Goal: Task Accomplishment & Management: Manage account settings

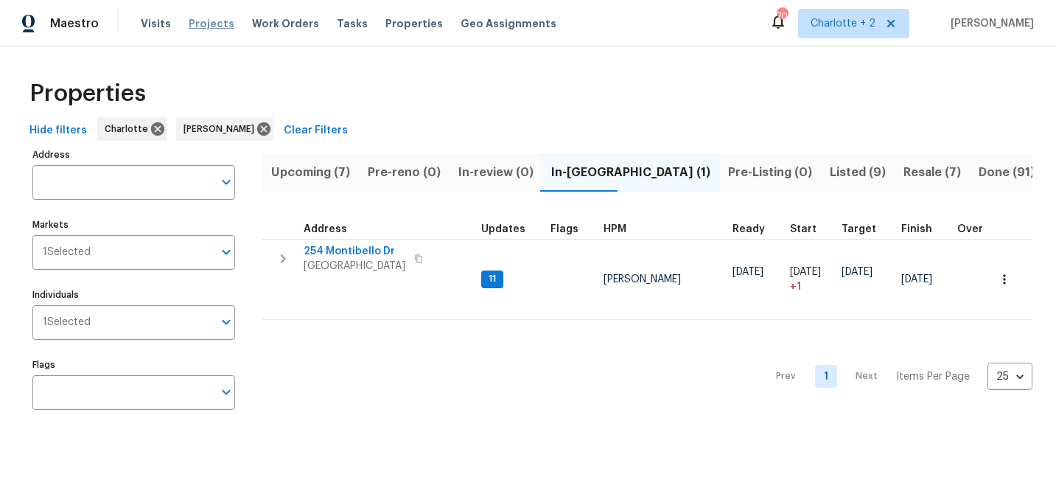
click at [197, 27] on span "Projects" at bounding box center [212, 23] width 46 height 15
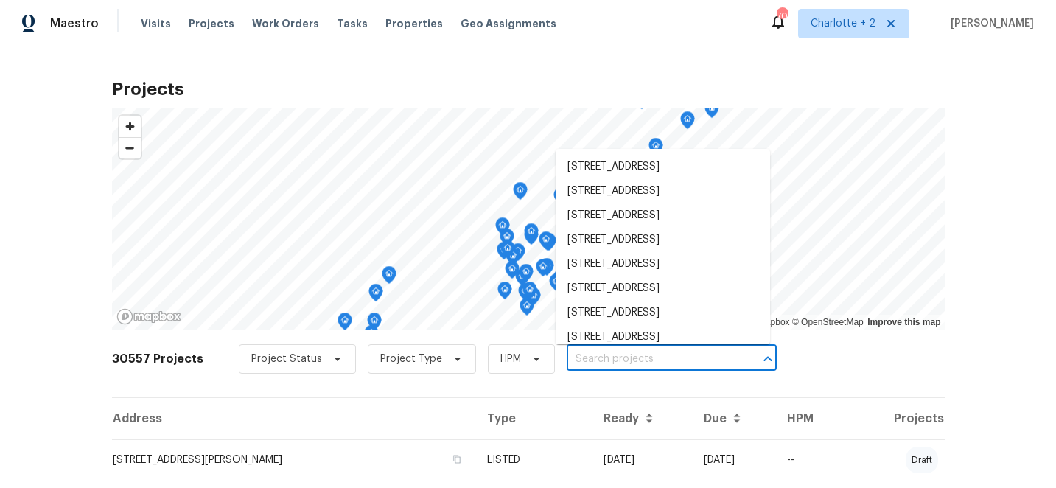
click at [608, 366] on input "text" at bounding box center [651, 359] width 169 height 23
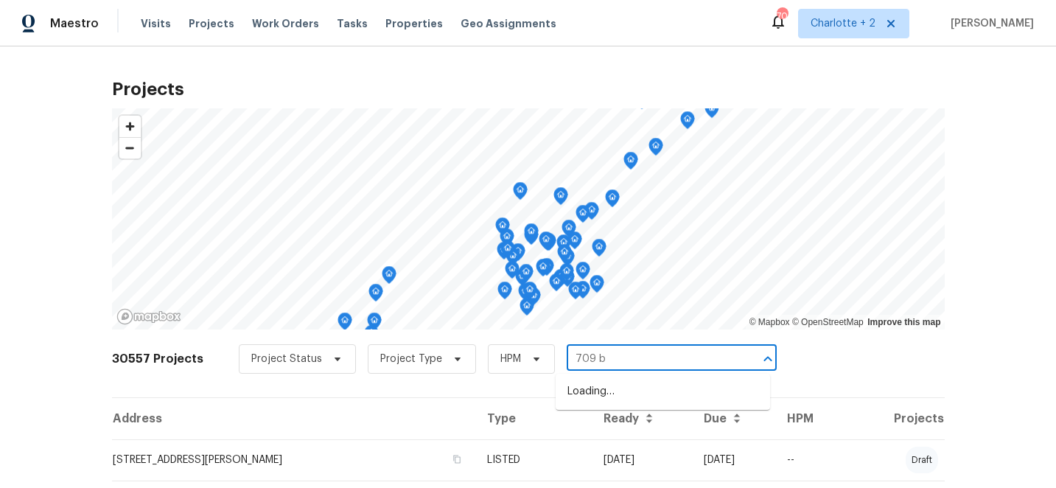
type input "709 br"
click at [626, 428] on li "[STREET_ADDRESS]" at bounding box center [663, 416] width 214 height 24
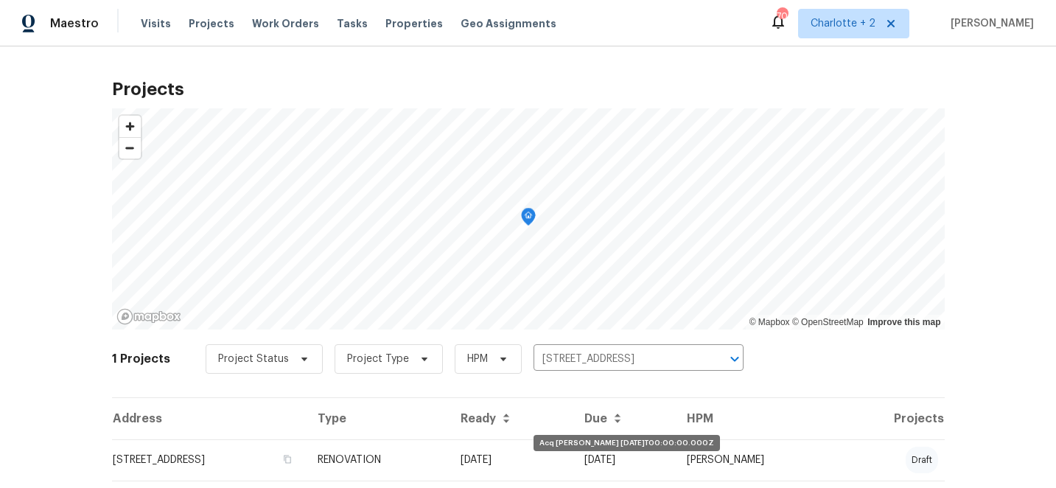
click at [573, 447] on td "[DATE]" at bounding box center [511, 459] width 124 height 41
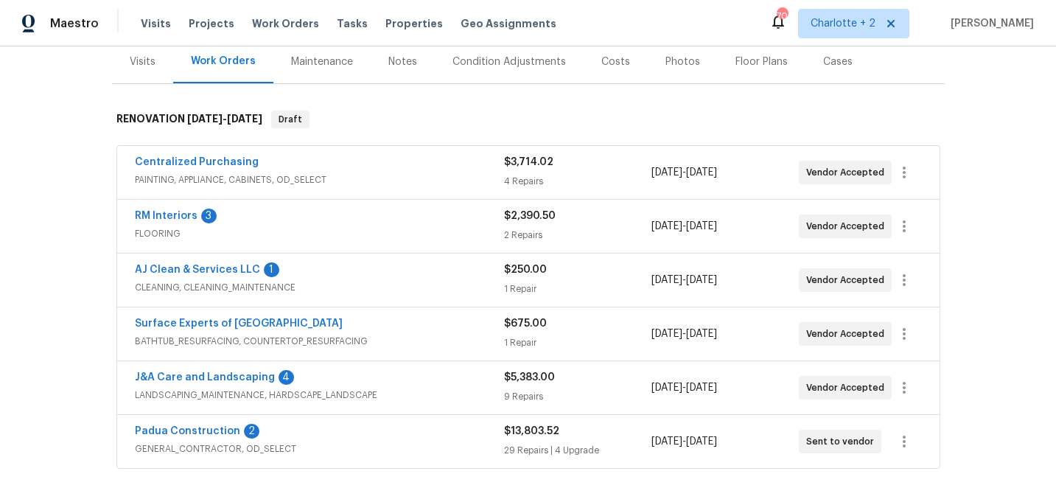
scroll to position [183, 0]
click at [169, 215] on link "RM Interiors" at bounding box center [166, 217] width 63 height 10
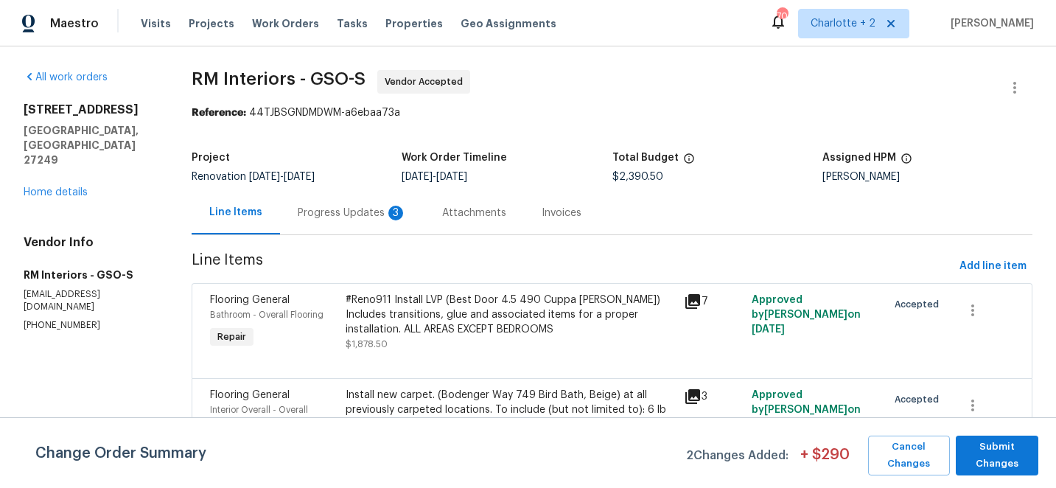
click at [329, 216] on div "Progress Updates 3" at bounding box center [352, 213] width 109 height 15
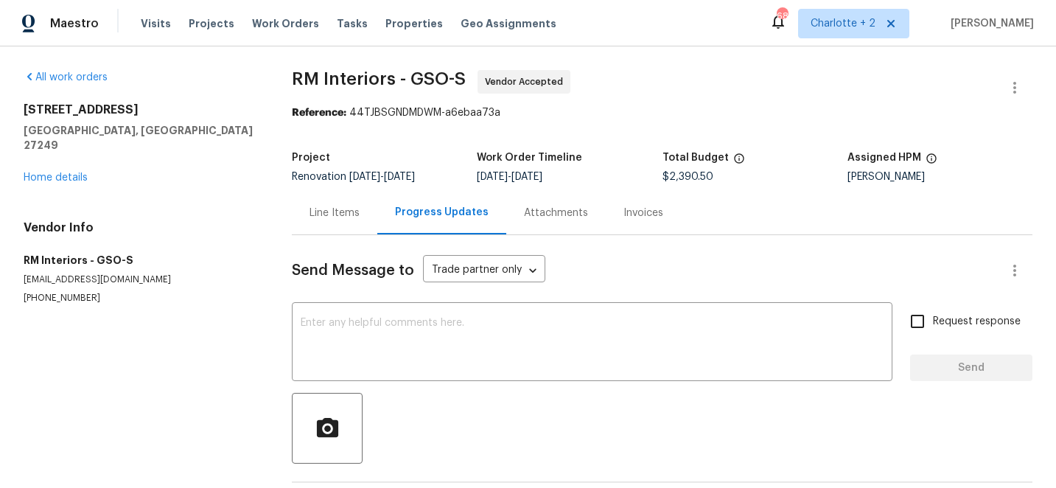
scroll to position [9, 0]
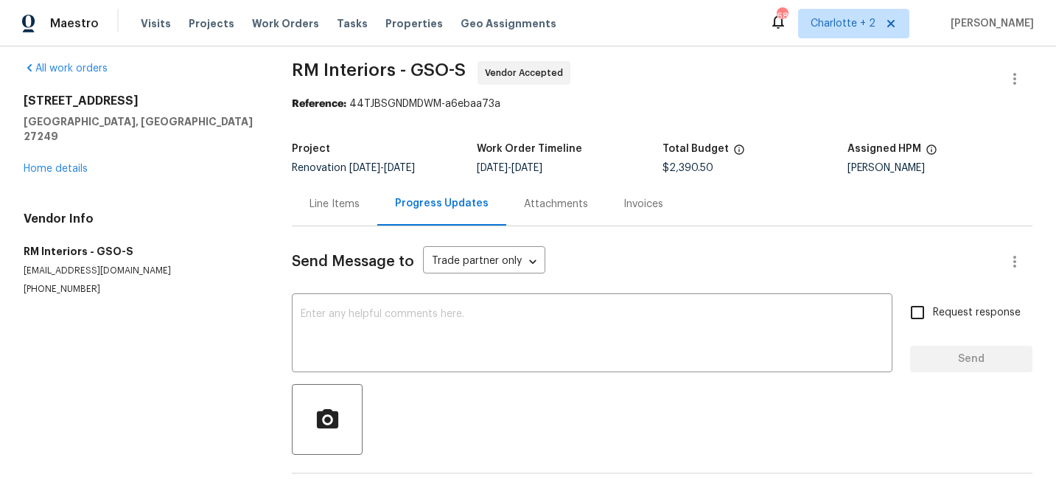
click at [317, 204] on div "Line Items" at bounding box center [335, 204] width 50 height 15
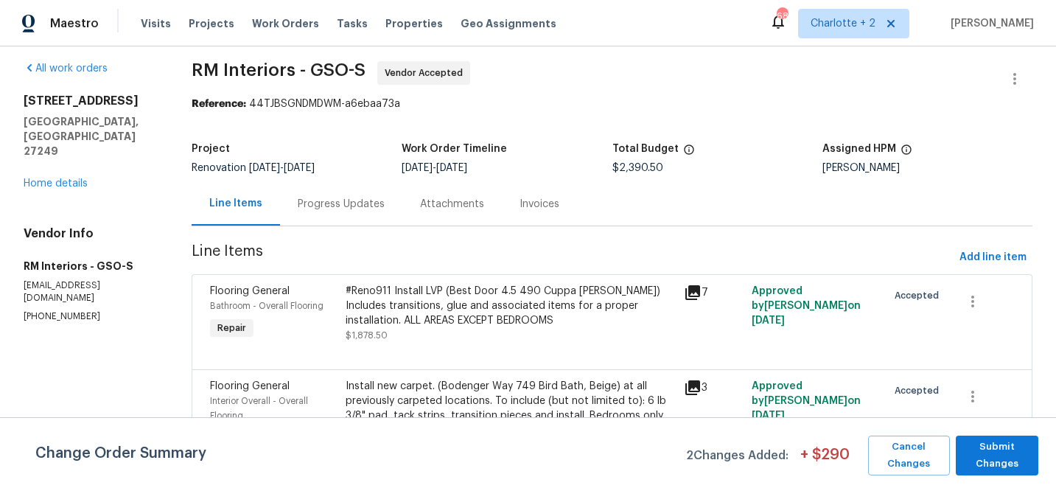
click at [488, 307] on div "#Reno911 Install LVP (Best Door 4.5 490 Cuppa [PERSON_NAME]) Includes transitio…" at bounding box center [511, 306] width 330 height 44
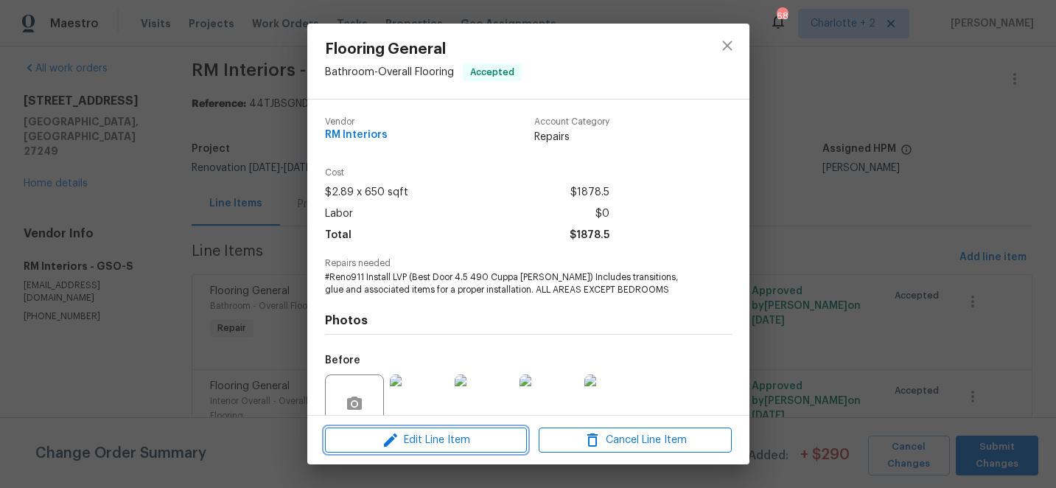
click at [450, 438] on span "Edit Line Item" at bounding box center [425, 440] width 193 height 18
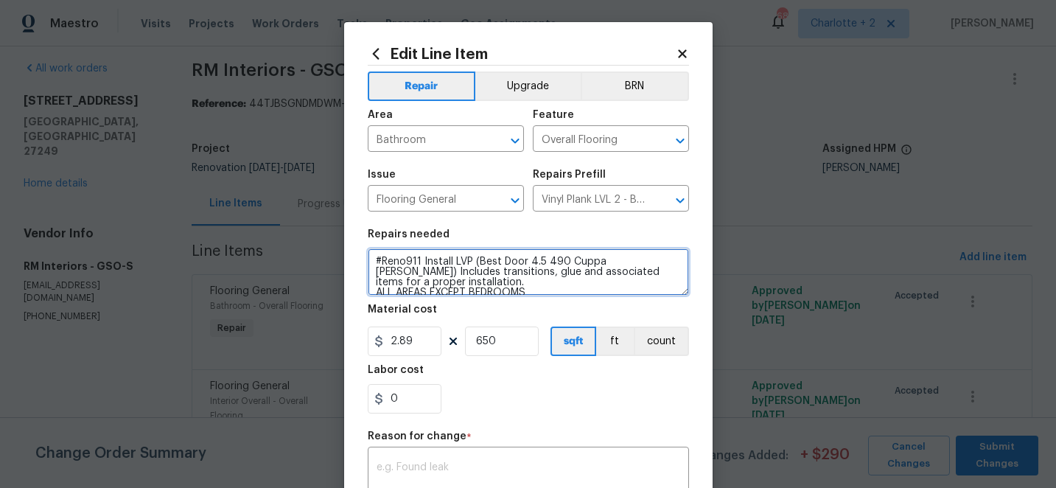
click at [532, 286] on textarea "#Reno911 Install LVP (Best Door 4.5 490 Cuppa [PERSON_NAME]) Includes transitio…" at bounding box center [528, 271] width 321 height 47
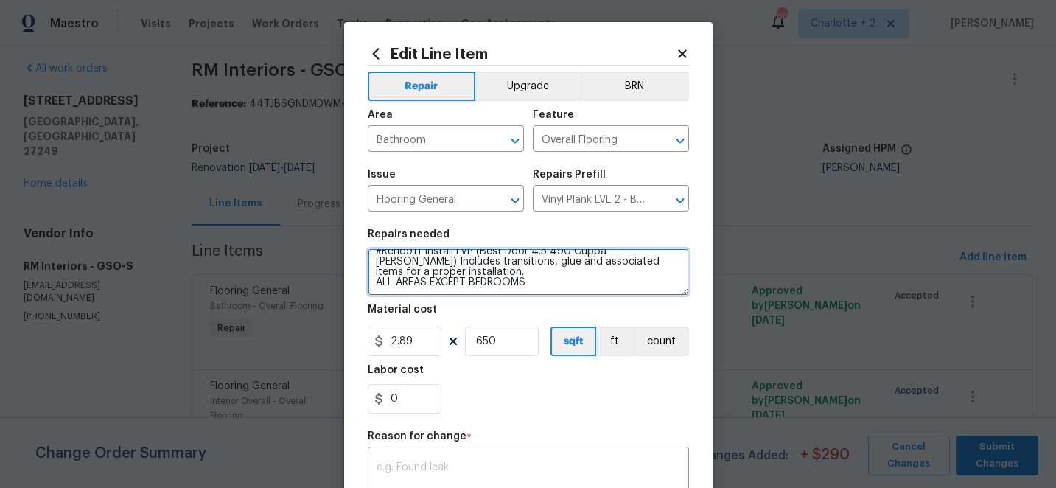
paste textarea "FLVP - OD Best Door 4.5 490 Cuppa [PERSON_NAME] 12MIL 6x48 578.7 $2.65 $1,533.5…"
type textarea "#Reno911 Install LVP (Best Door 4.5 490 Cuppa [PERSON_NAME]) Includes transitio…"
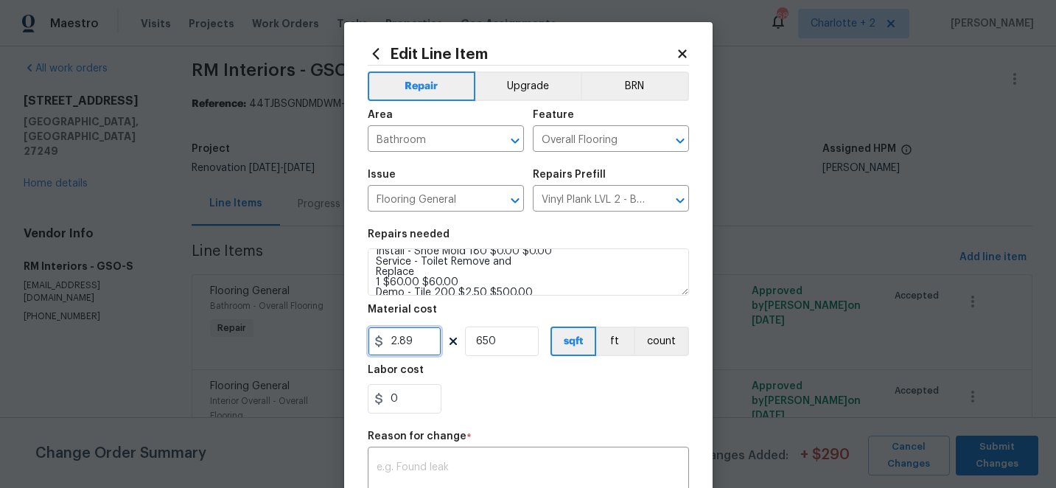
click at [434, 339] on input "2.89" at bounding box center [405, 340] width 74 height 29
type input "2961.76"
click at [507, 342] on input "650" at bounding box center [502, 340] width 74 height 29
type input "1"
click at [433, 462] on div "x ​" at bounding box center [528, 477] width 321 height 55
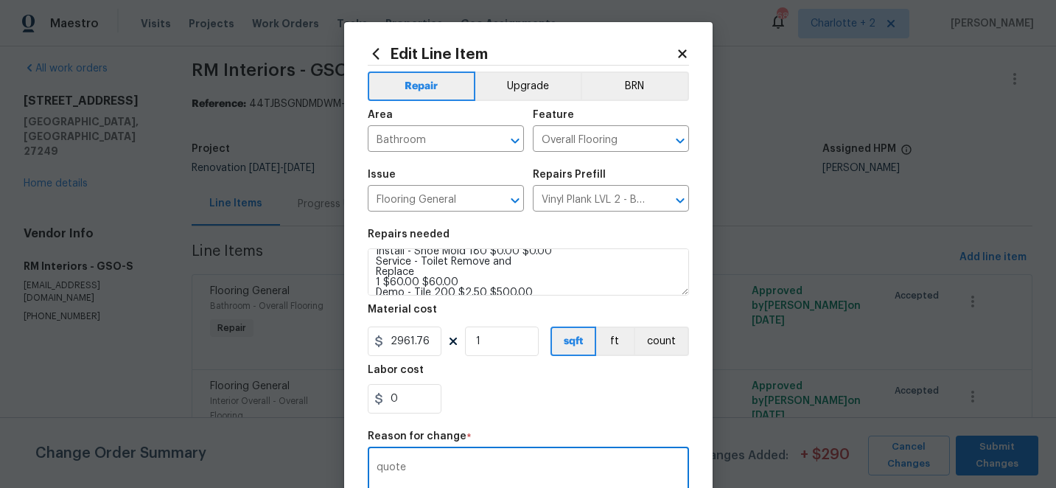
scroll to position [254, 0]
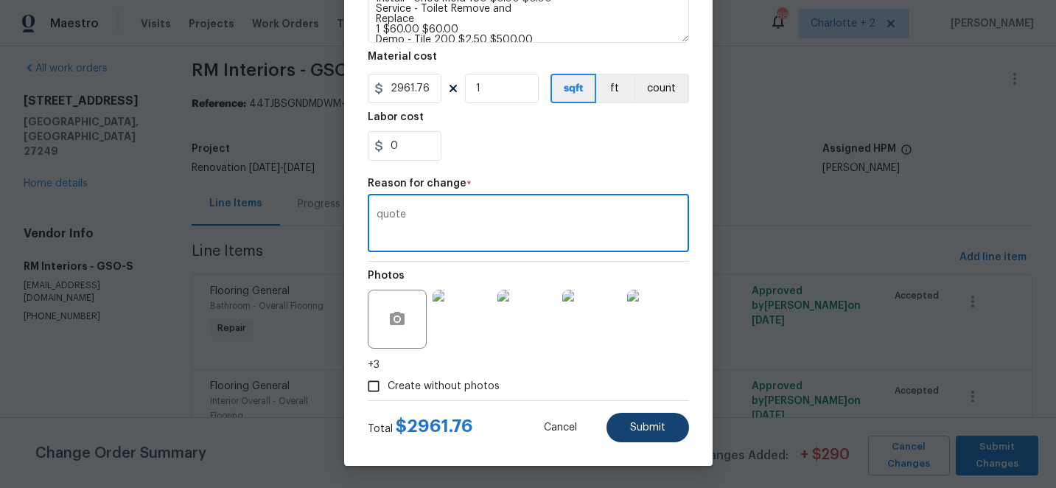
type textarea "quote"
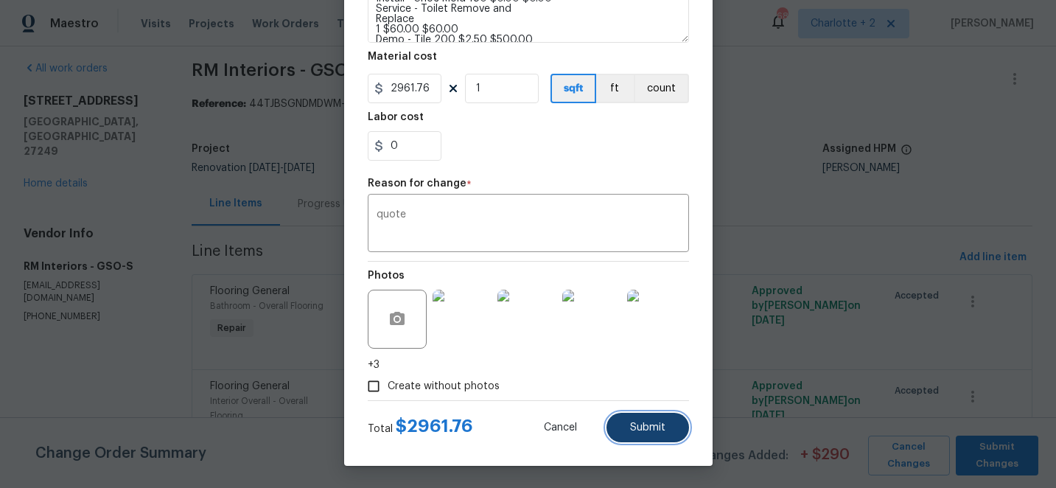
click at [654, 433] on button "Submit" at bounding box center [648, 427] width 83 height 29
type textarea "#Reno911 Install LVP (Best Door 4.5 490 Cuppa [PERSON_NAME]) Includes transitio…"
type input "650"
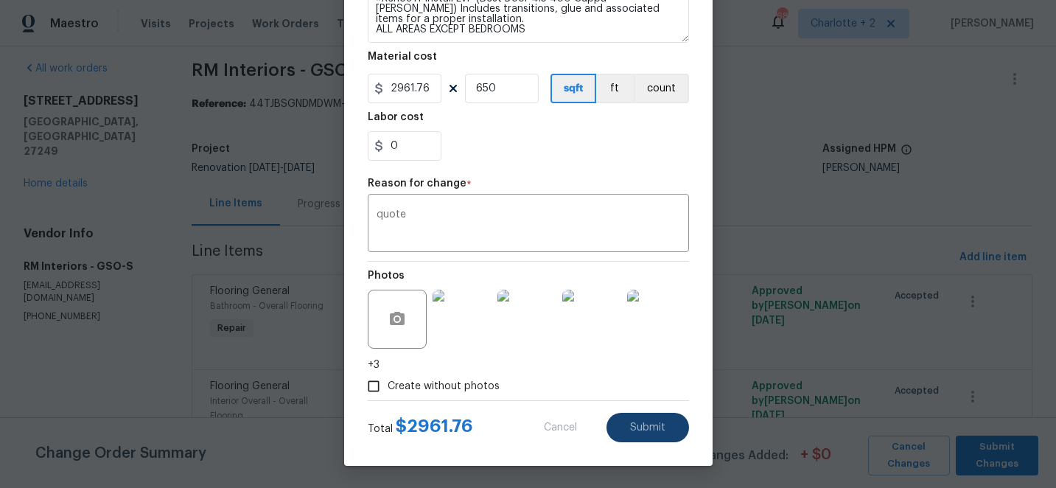
type input "2.89"
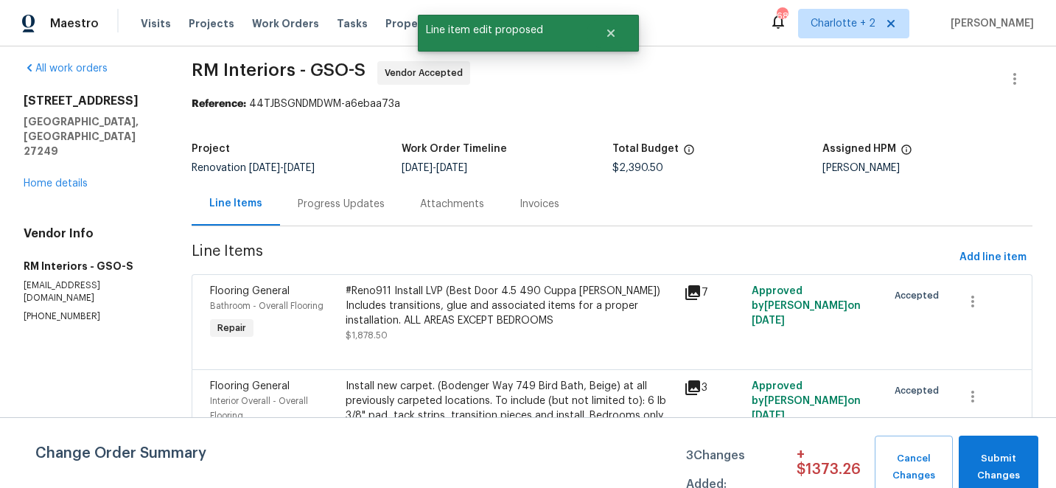
scroll to position [0, 0]
click at [533, 398] on div "Install new carpet. (Bodenger Way 749 Bird Bath, Beige) at all previously carpe…" at bounding box center [511, 401] width 330 height 44
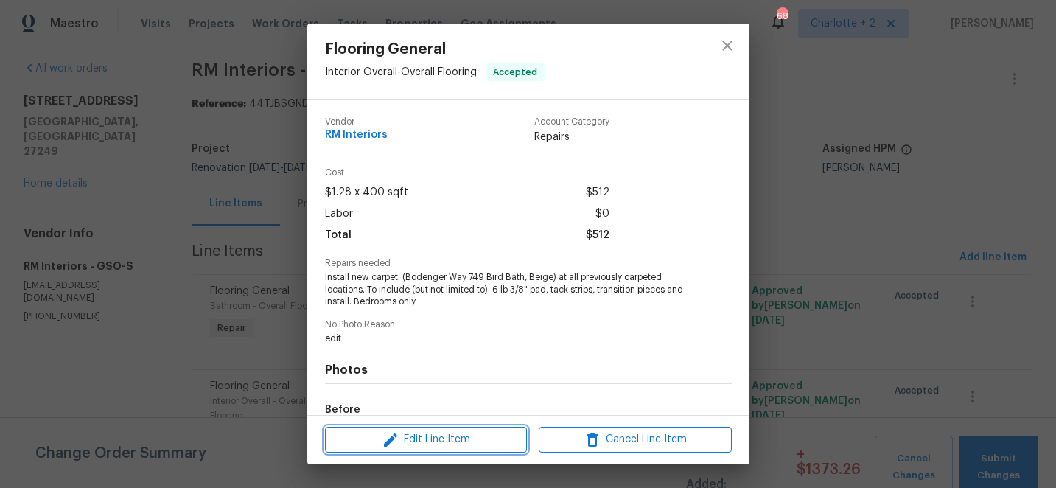
click at [446, 441] on span "Edit Line Item" at bounding box center [425, 439] width 193 height 18
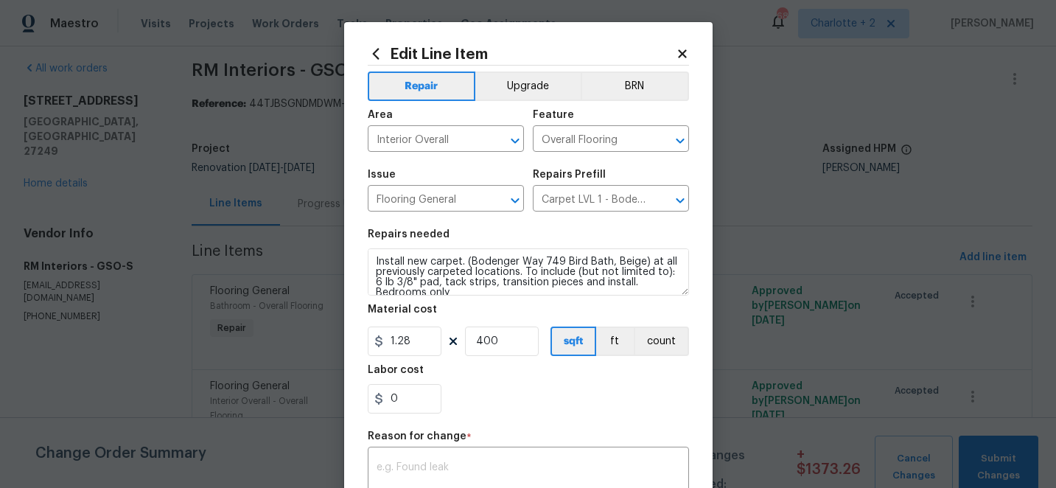
scroll to position [10, 0]
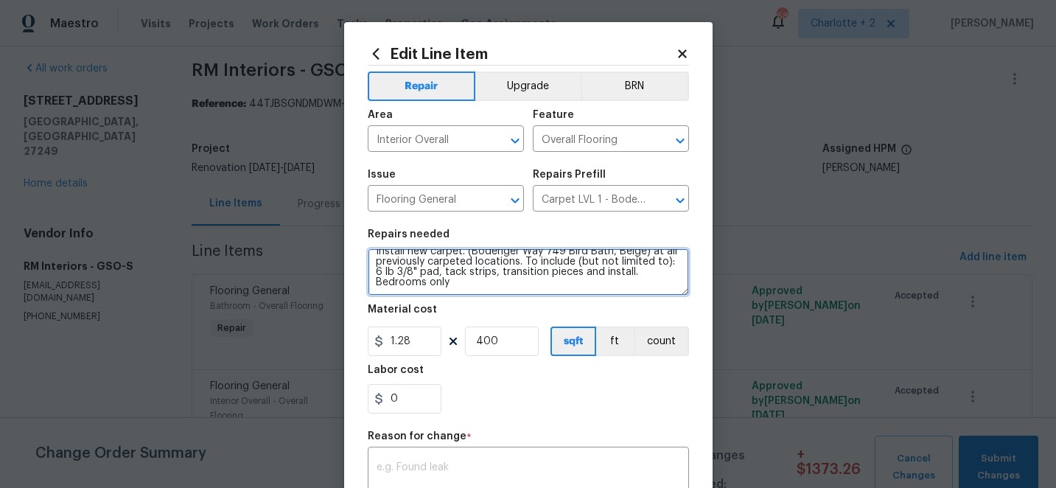
click at [456, 287] on textarea "Install new carpet. (Bodenger Way 749 Bird Bath, Beige) at all previously carpe…" at bounding box center [528, 271] width 321 height 47
paste textarea "Carpet - OD Bodenger Way 749 Bird Bath 25oz Solo beds 60 $6.53 $391.80 Install …"
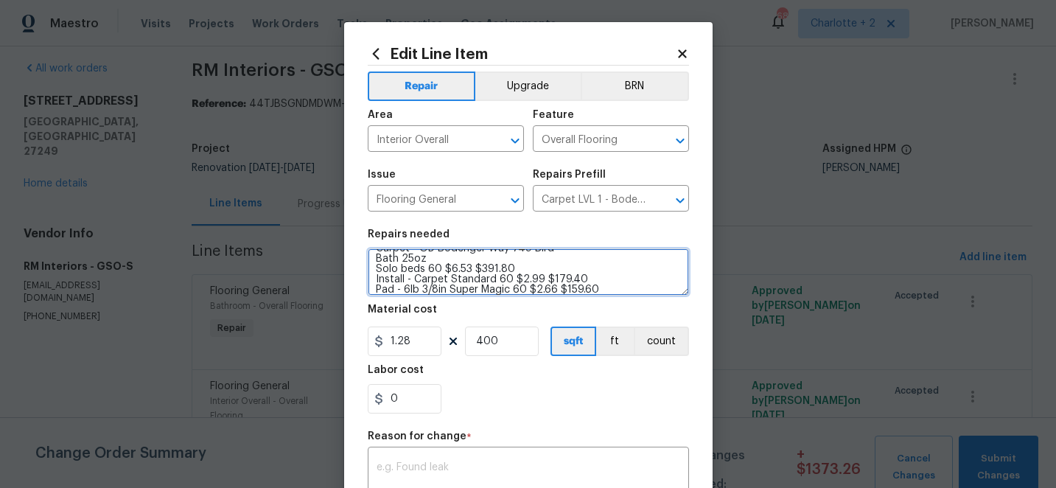
type textarea "Install new carpet. (Bodenger Way 749 Bird Bath, Beige) at all previously carpe…"
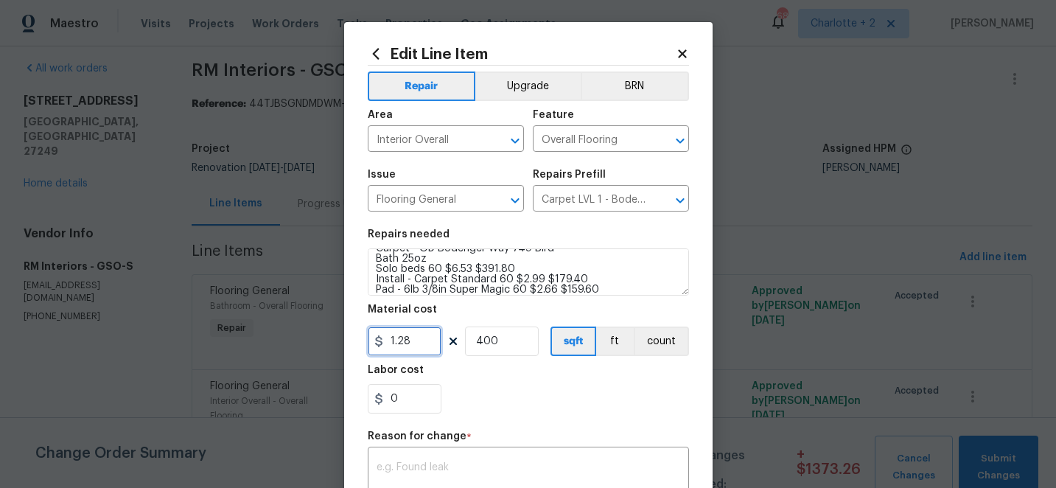
click at [421, 343] on input "1.28" at bounding box center [405, 340] width 74 height 29
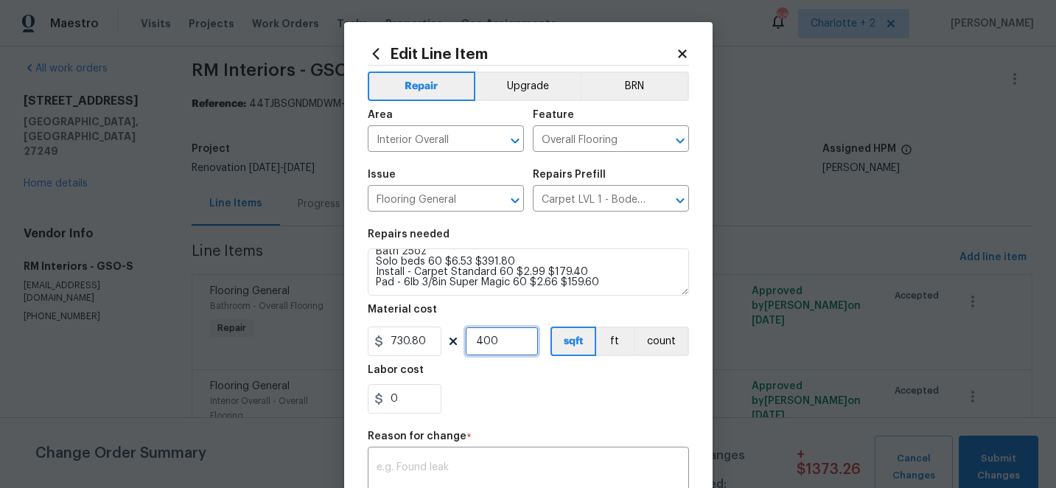
type input "730.8"
click at [512, 343] on input "400" at bounding box center [502, 340] width 74 height 29
type input "1"
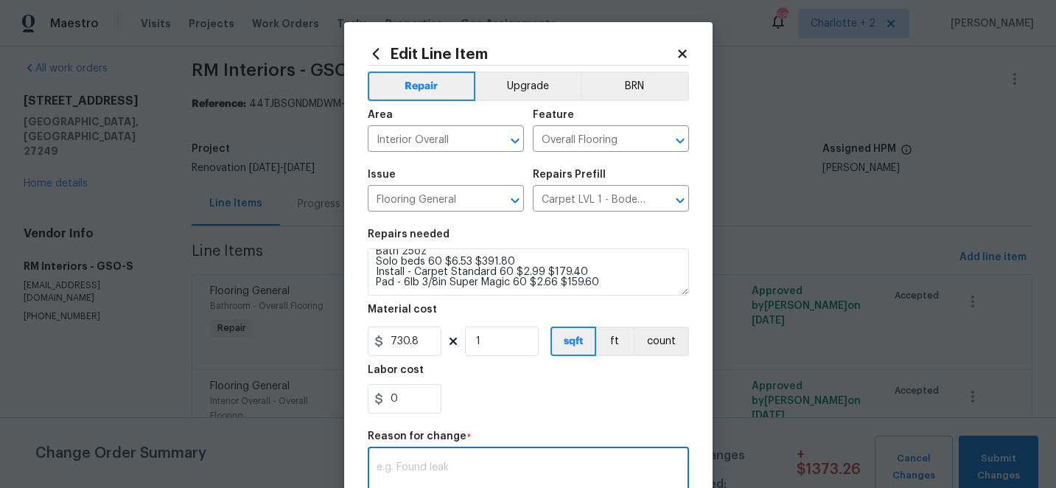
click at [475, 466] on textarea at bounding box center [529, 477] width 304 height 31
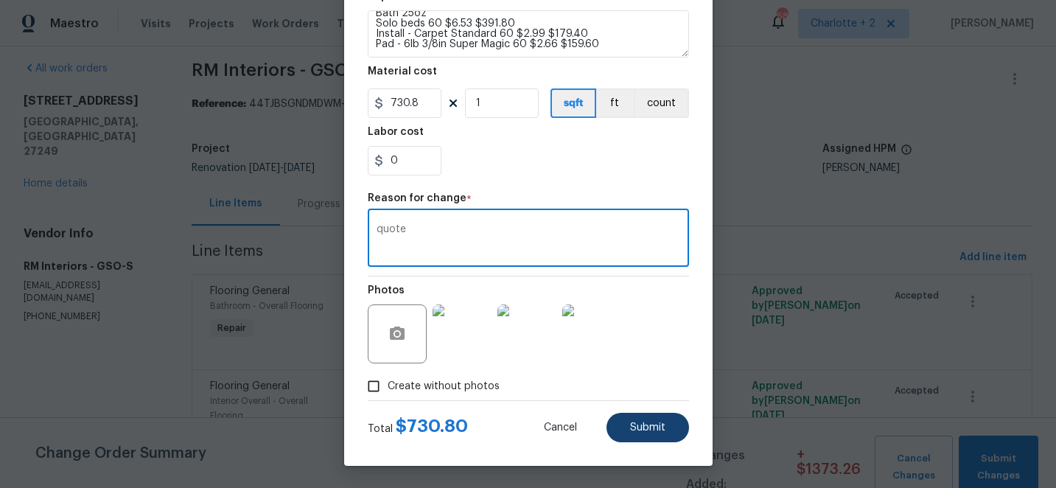
type textarea "quote"
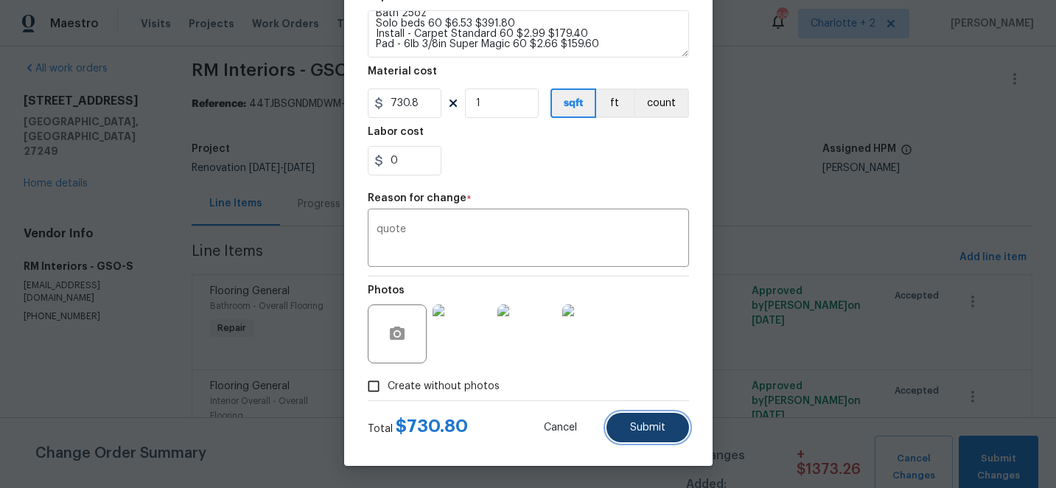
click at [640, 423] on span "Submit" at bounding box center [647, 427] width 35 height 11
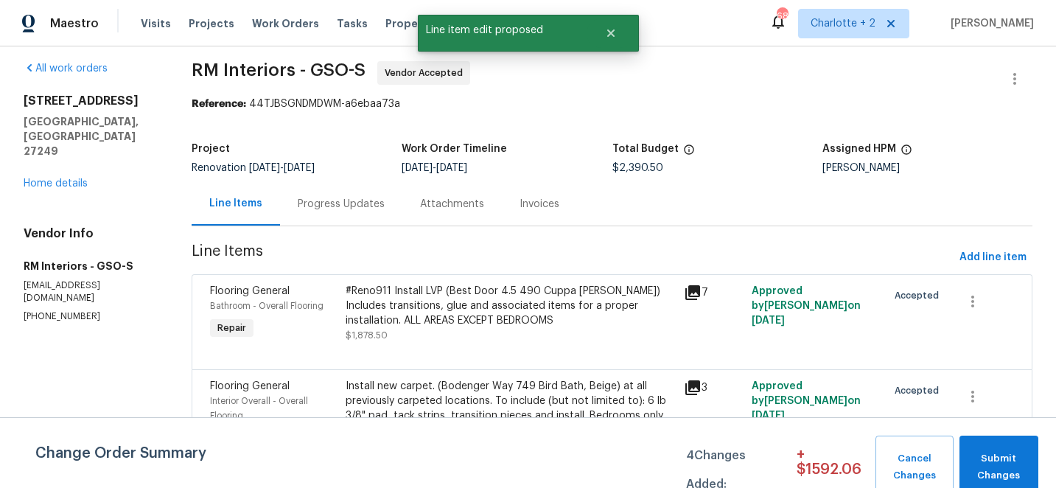
scroll to position [0, 0]
click at [999, 449] on button "Submit Changes" at bounding box center [999, 467] width 79 height 63
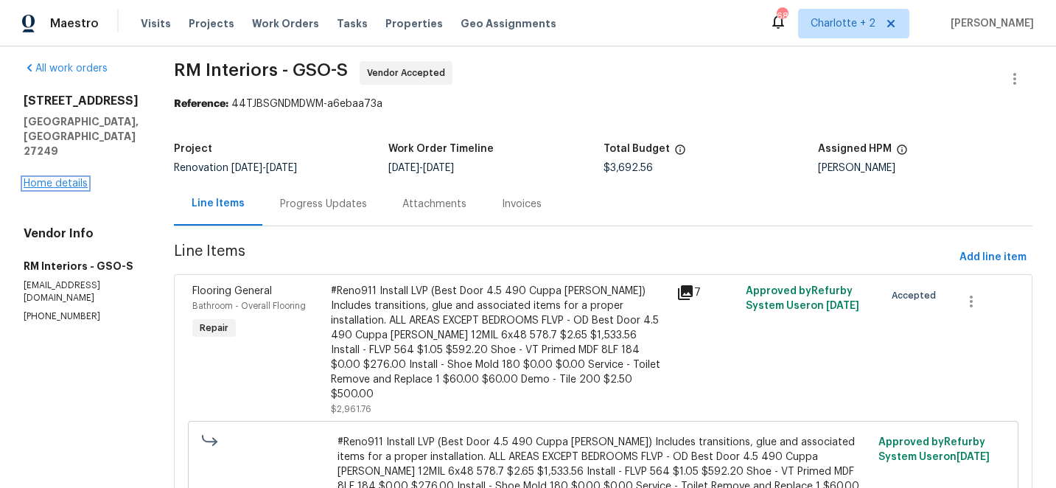
click at [54, 178] on link "Home details" at bounding box center [56, 183] width 64 height 10
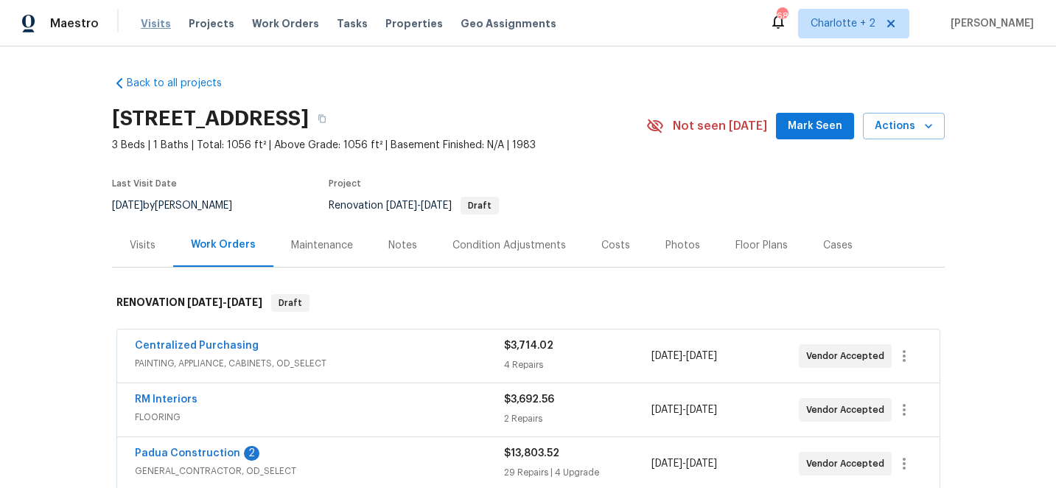
click at [147, 21] on span "Visits" at bounding box center [156, 23] width 30 height 15
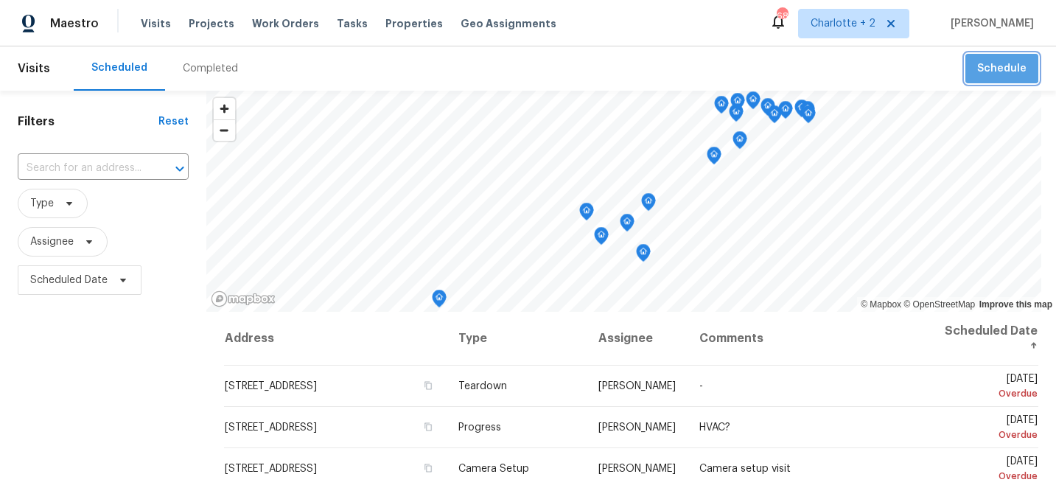
click at [996, 62] on span "Schedule" at bounding box center [1001, 69] width 49 height 18
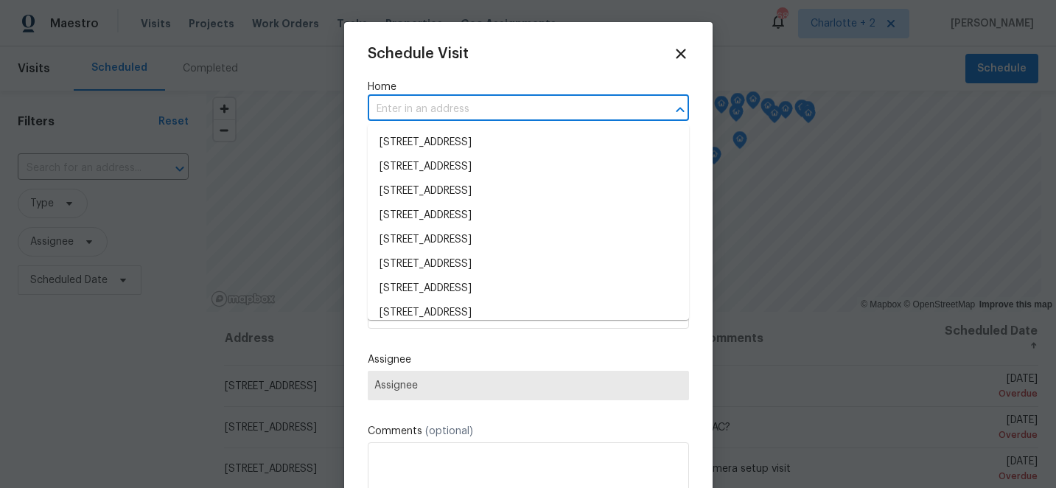
click at [485, 103] on input "text" at bounding box center [508, 109] width 280 height 23
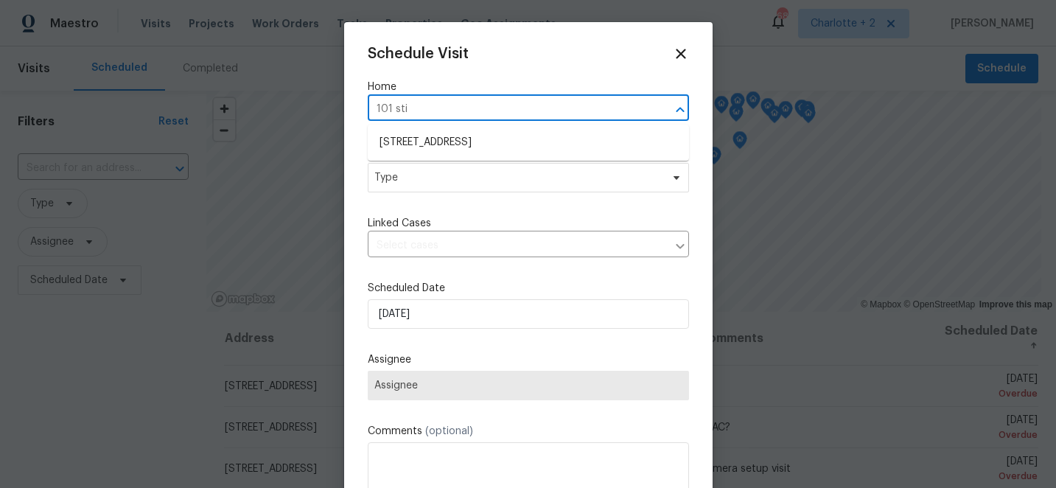
type input "101 stil"
click at [458, 146] on li "[STREET_ADDRESS]" at bounding box center [528, 142] width 321 height 24
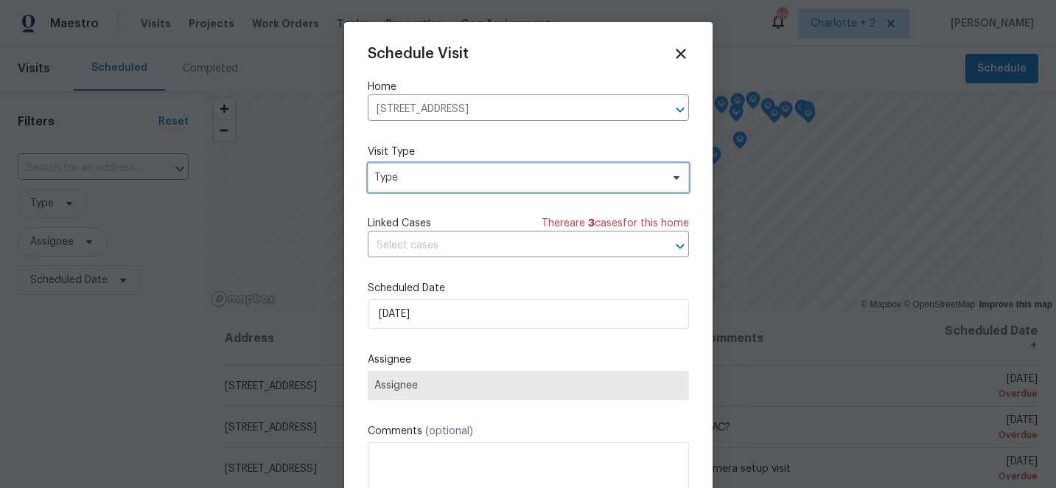
click at [438, 191] on span "Type" at bounding box center [528, 177] width 321 height 29
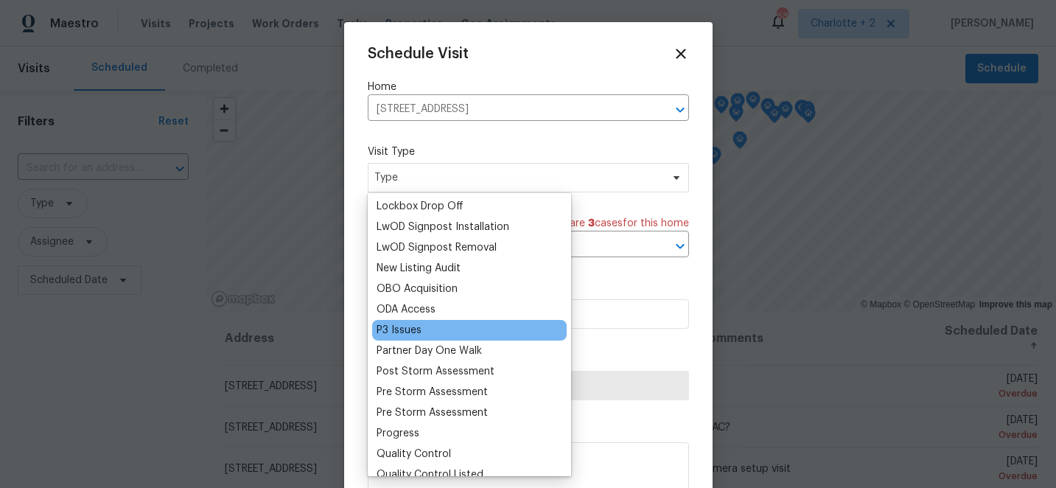
scroll to position [781, 0]
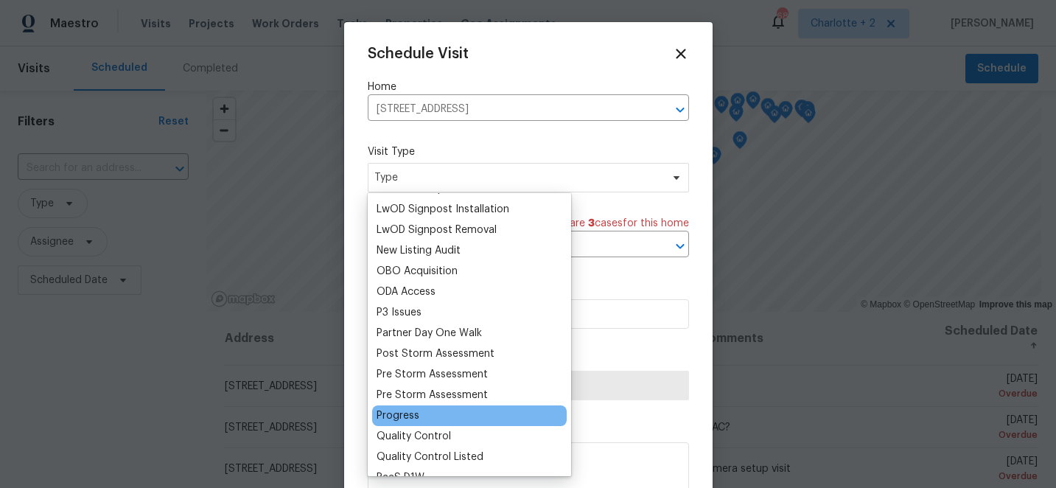
click at [394, 414] on div "Progress" at bounding box center [398, 415] width 43 height 15
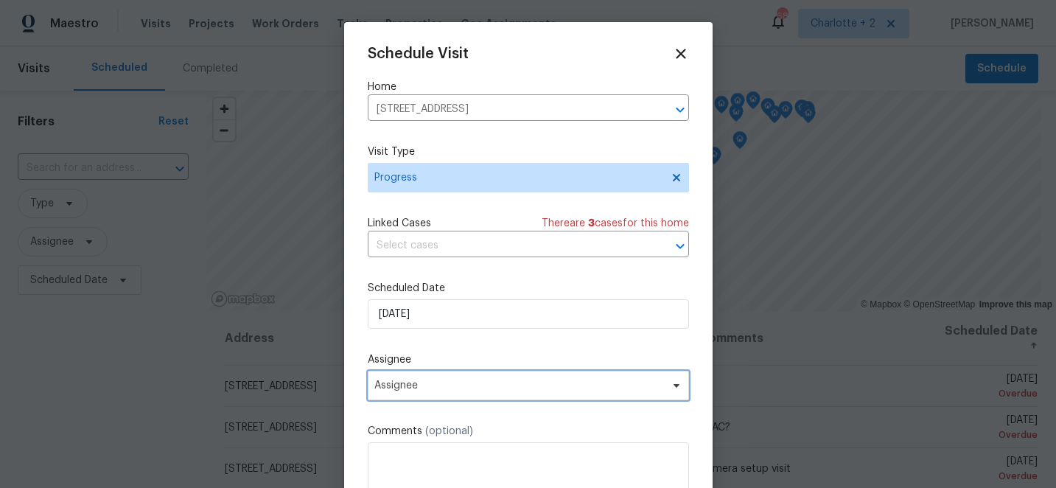
click at [512, 387] on span "Assignee" at bounding box center [518, 386] width 289 height 12
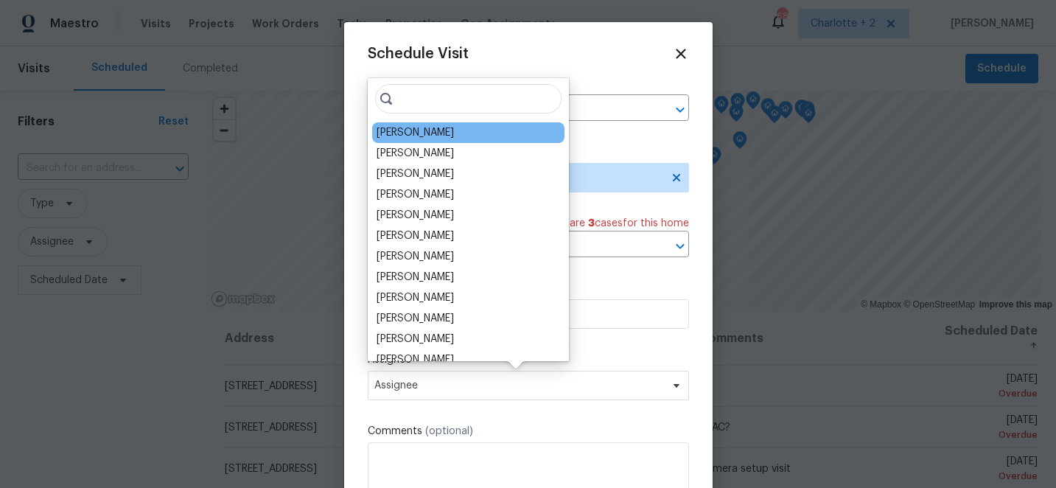
click at [420, 136] on div "[PERSON_NAME]" at bounding box center [415, 132] width 77 height 15
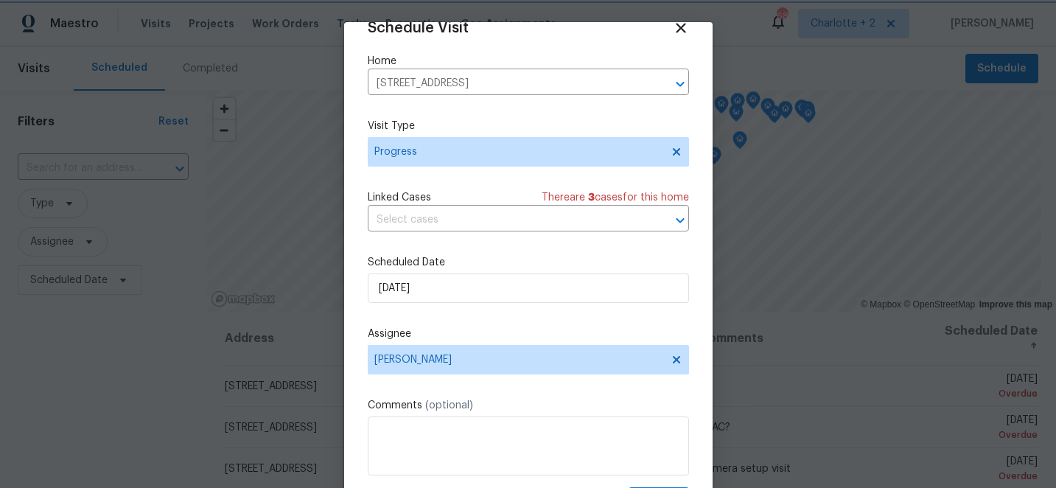
scroll to position [72, 0]
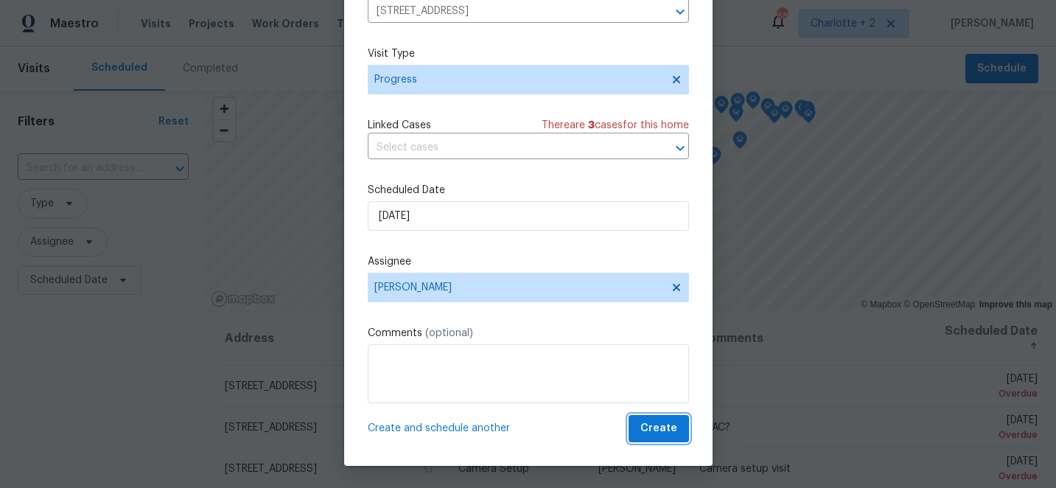
click at [658, 427] on span "Create" at bounding box center [658, 428] width 37 height 18
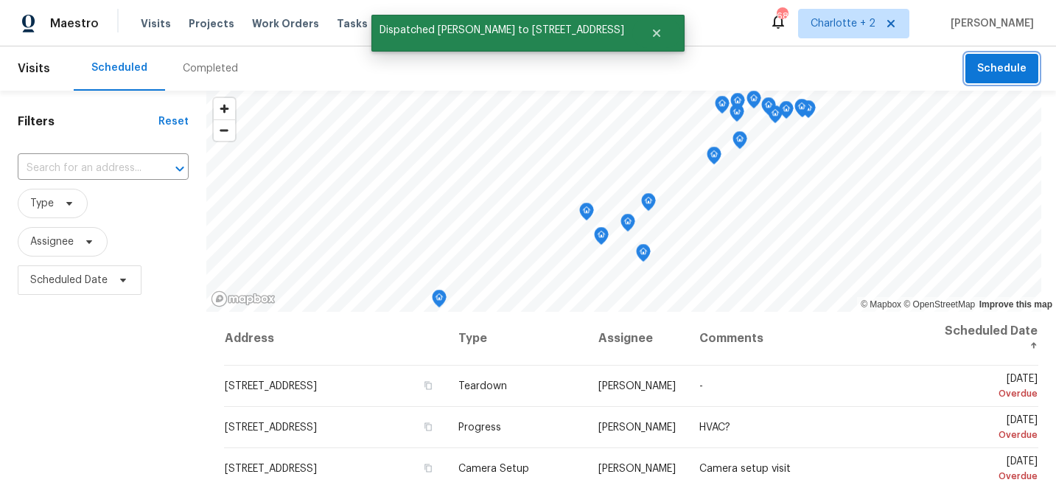
scroll to position [0, 0]
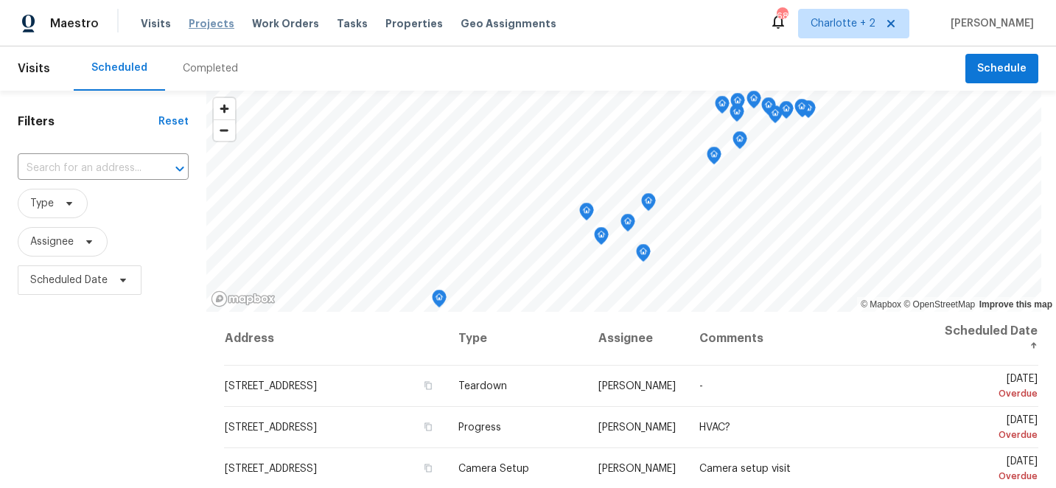
click at [205, 21] on span "Projects" at bounding box center [212, 23] width 46 height 15
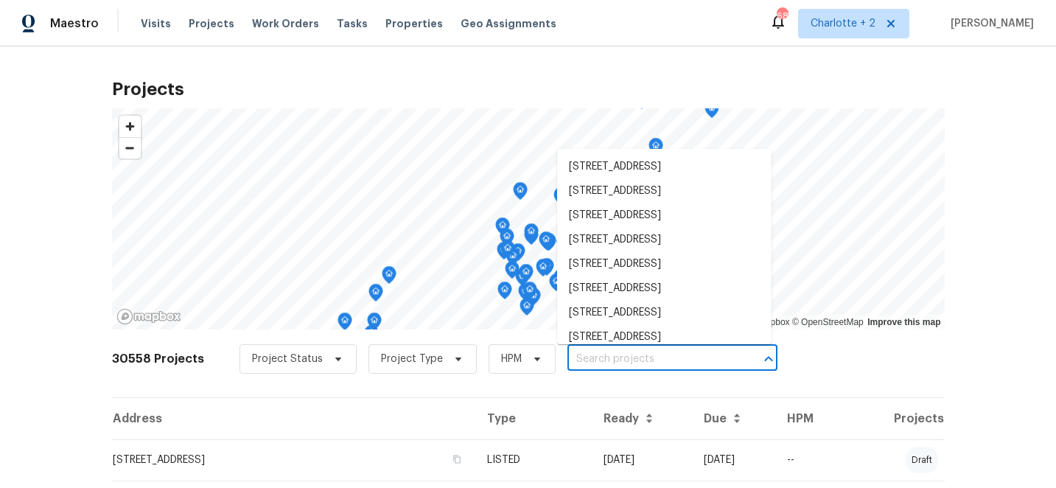
click at [604, 357] on input "text" at bounding box center [651, 359] width 169 height 23
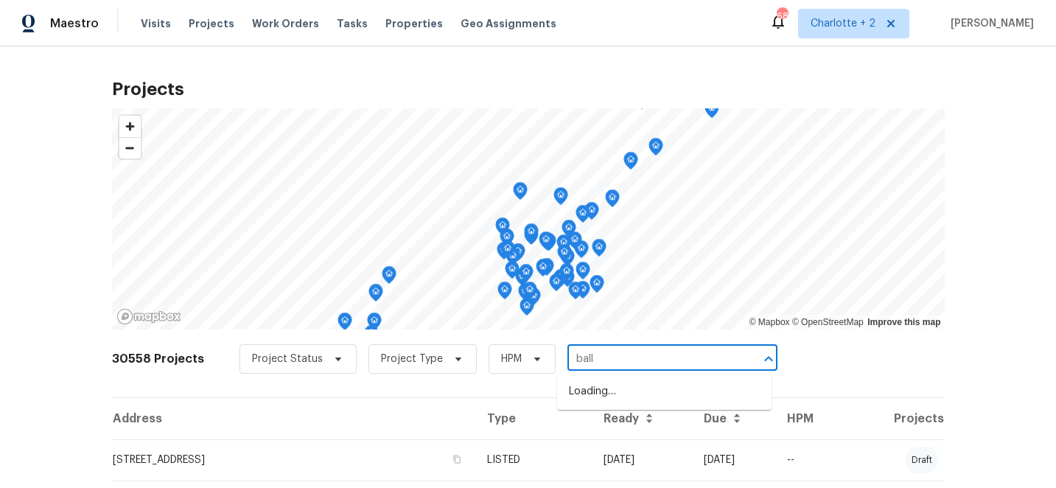
type input "ball p"
click at [649, 404] on li "[STREET_ADDRESS]" at bounding box center [664, 392] width 214 height 24
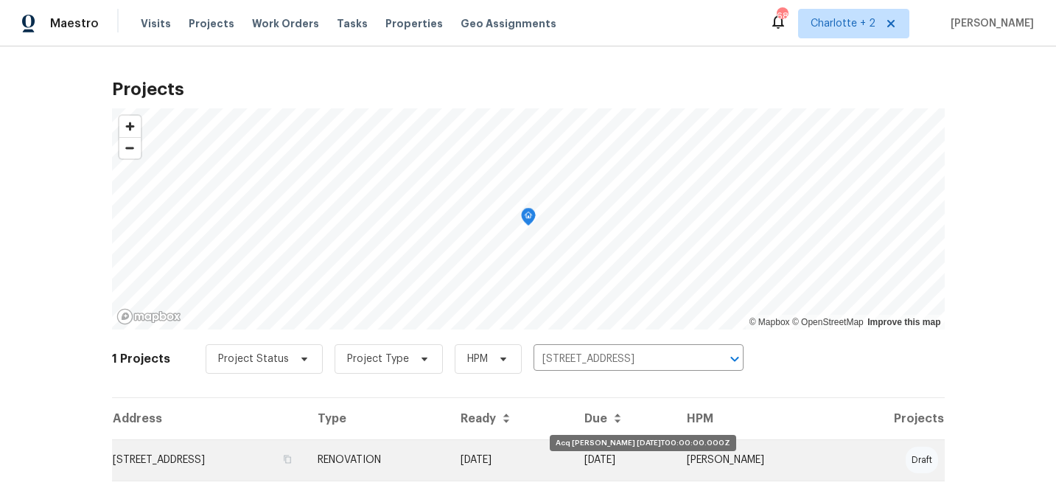
click at [573, 460] on td "[DATE]" at bounding box center [511, 459] width 124 height 41
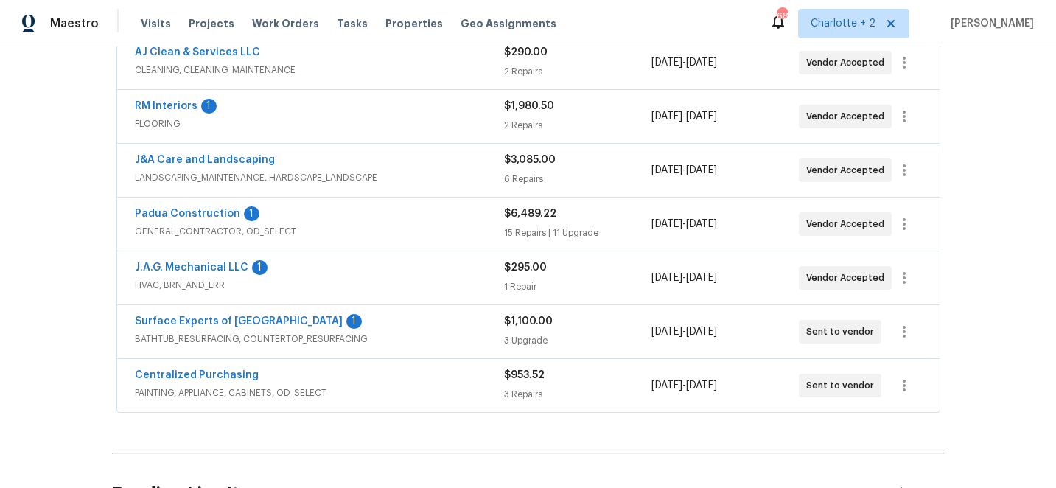
scroll to position [296, 0]
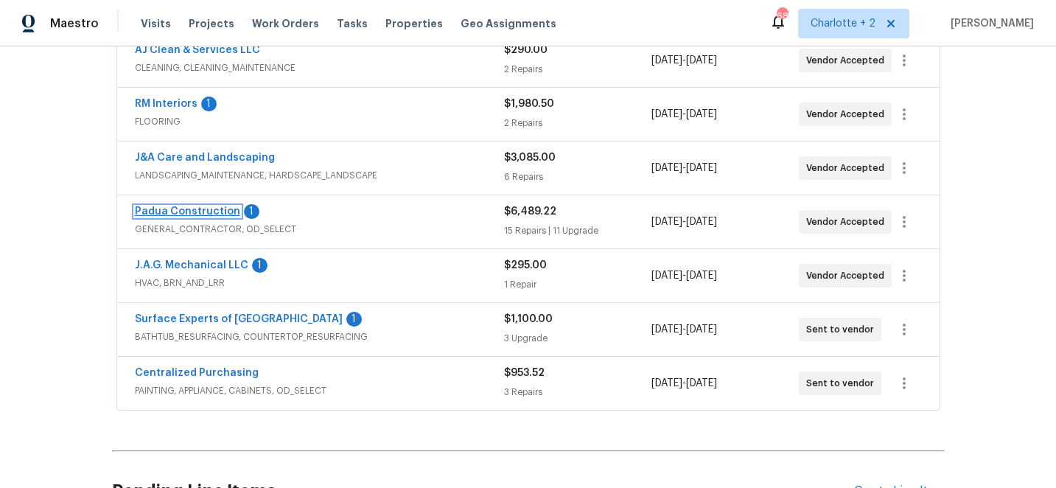
click at [217, 209] on link "Padua Construction" at bounding box center [187, 211] width 105 height 10
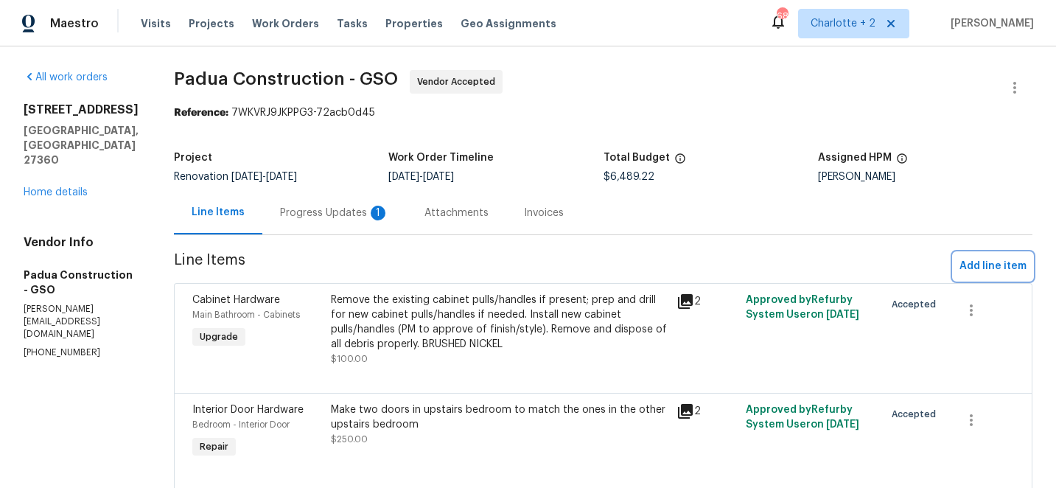
click at [1005, 268] on span "Add line item" at bounding box center [993, 266] width 67 height 18
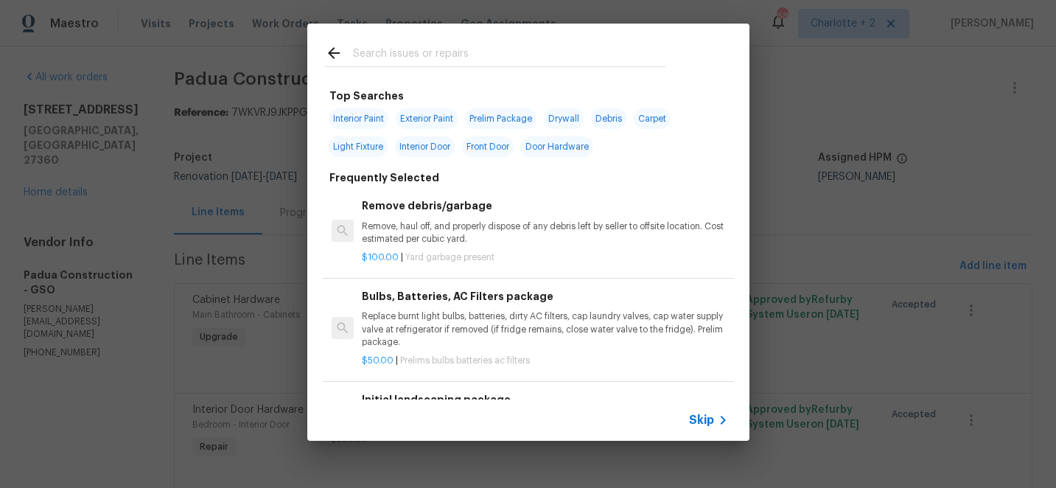
click at [431, 118] on span "Exterior Paint" at bounding box center [427, 118] width 62 height 21
type input "Exterior Paint"
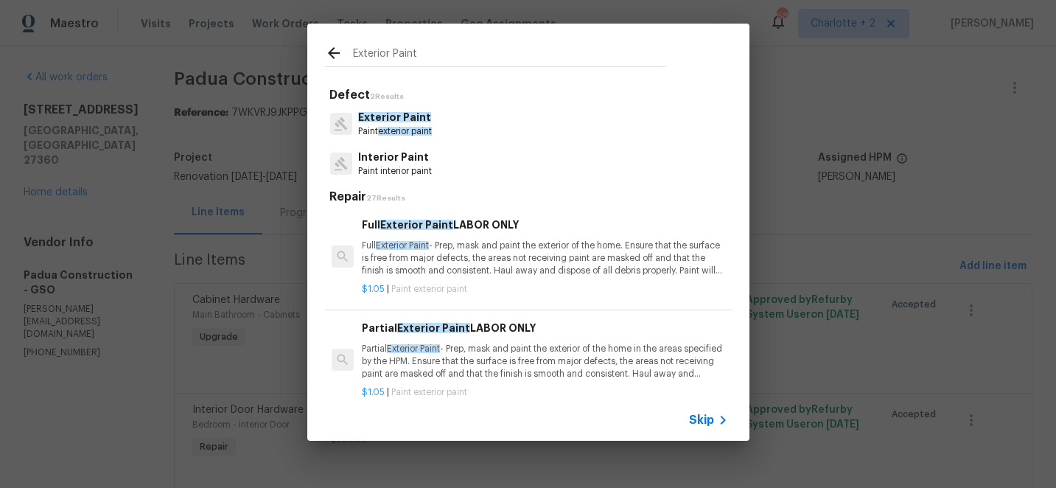
click at [421, 118] on span "Exterior Paint" at bounding box center [394, 117] width 73 height 10
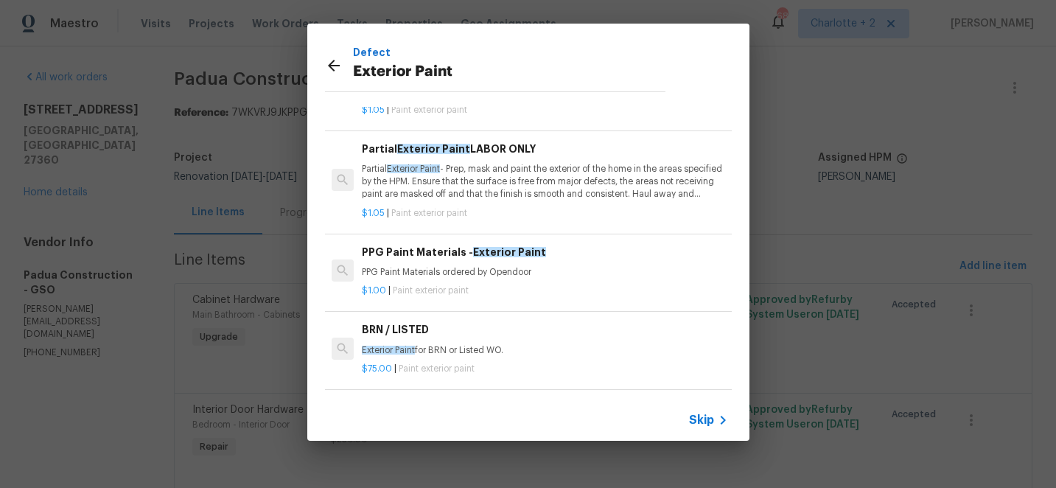
scroll to position [280, 0]
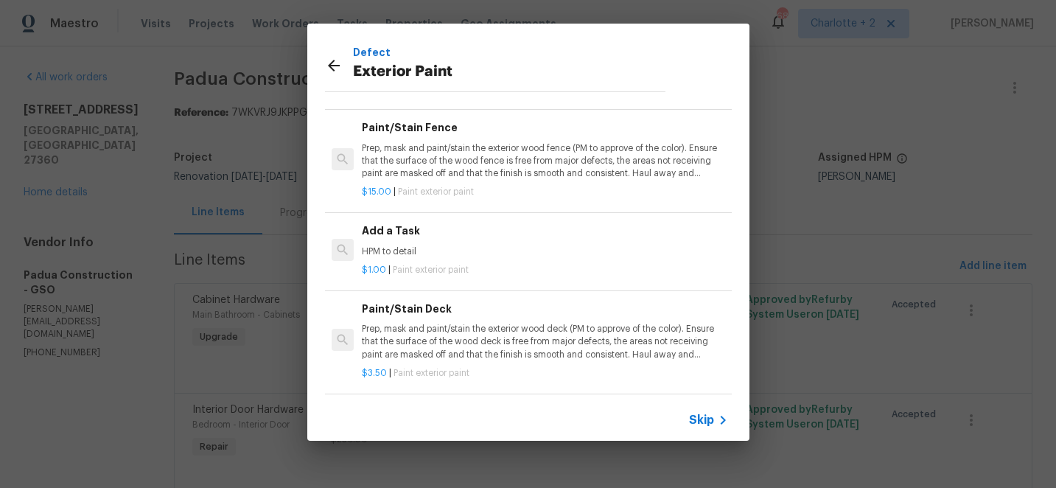
click at [400, 252] on p "HPM to detail" at bounding box center [545, 251] width 366 height 13
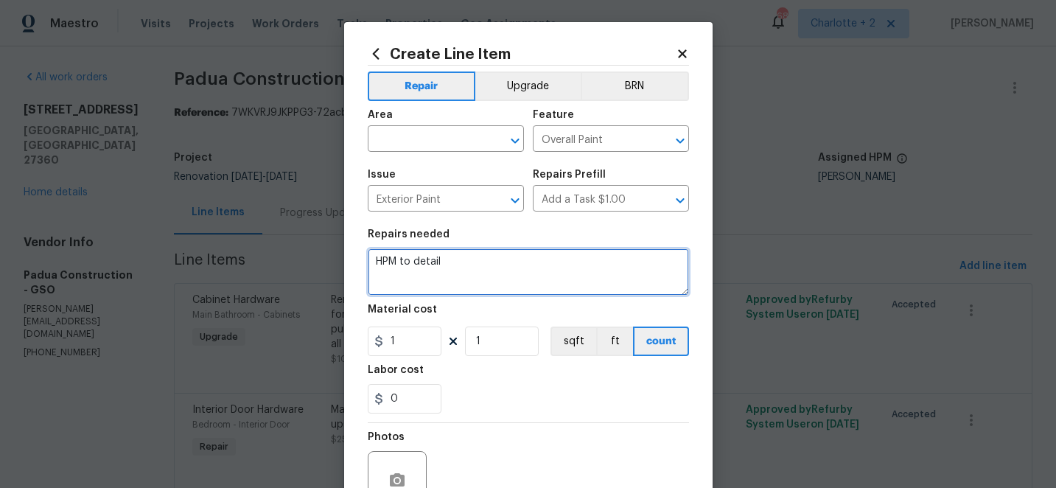
click at [450, 257] on textarea "HPM to detail" at bounding box center [528, 271] width 321 height 47
type textarea "H"
type textarea "Paint mailbox SG black, paint post [PERSON_NAME] Add new house numbers (black 3…"
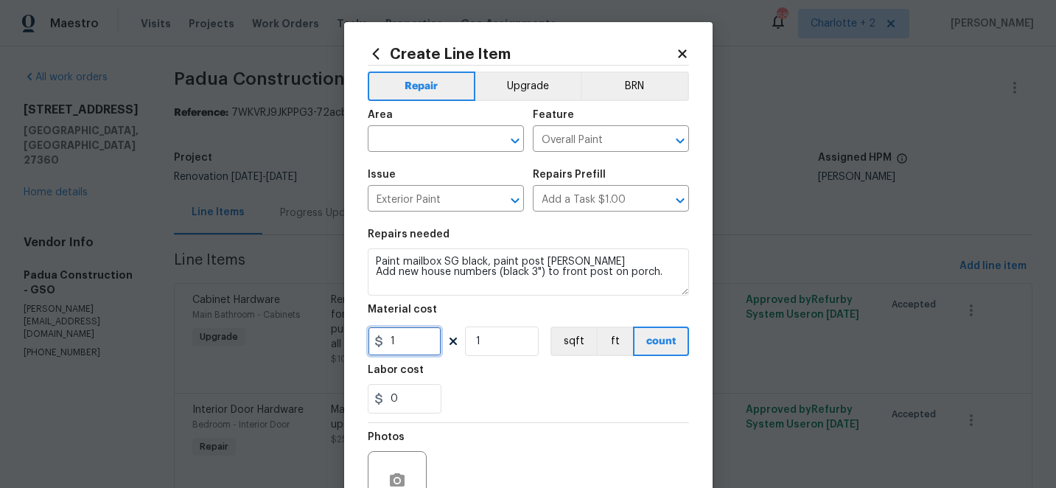
click at [420, 343] on input "1" at bounding box center [405, 340] width 74 height 29
type input "50"
click at [556, 374] on div "Labor cost" at bounding box center [528, 374] width 321 height 19
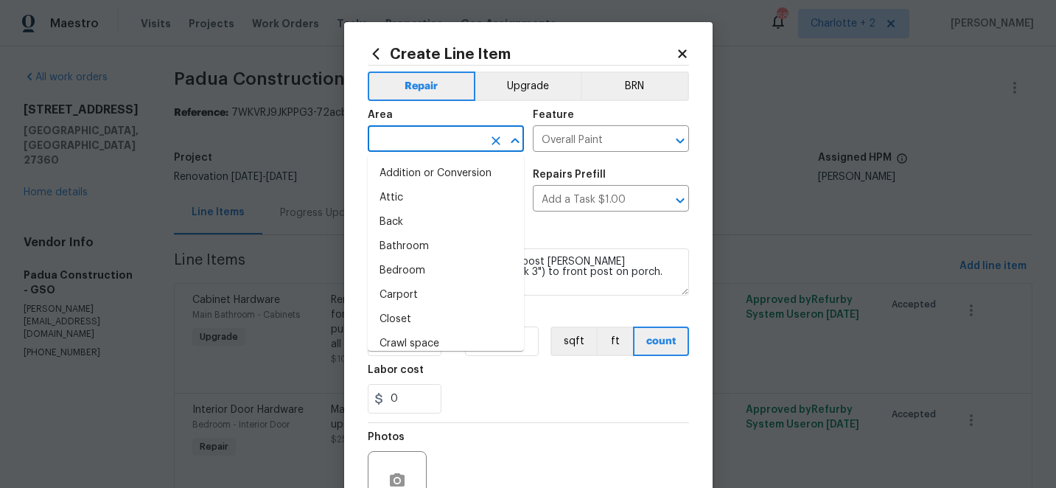
click at [422, 137] on input "text" at bounding box center [425, 140] width 115 height 23
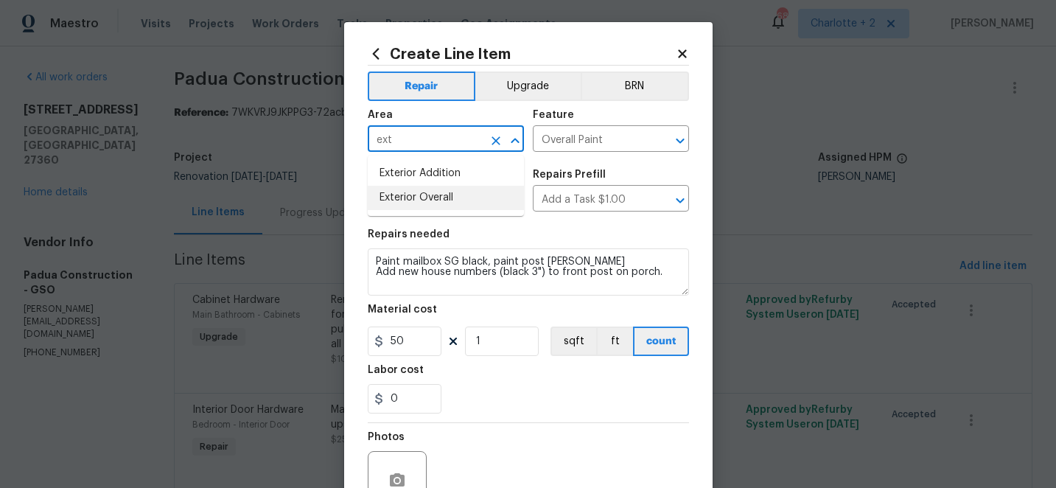
click at [426, 191] on li "Exterior Overall" at bounding box center [446, 198] width 156 height 24
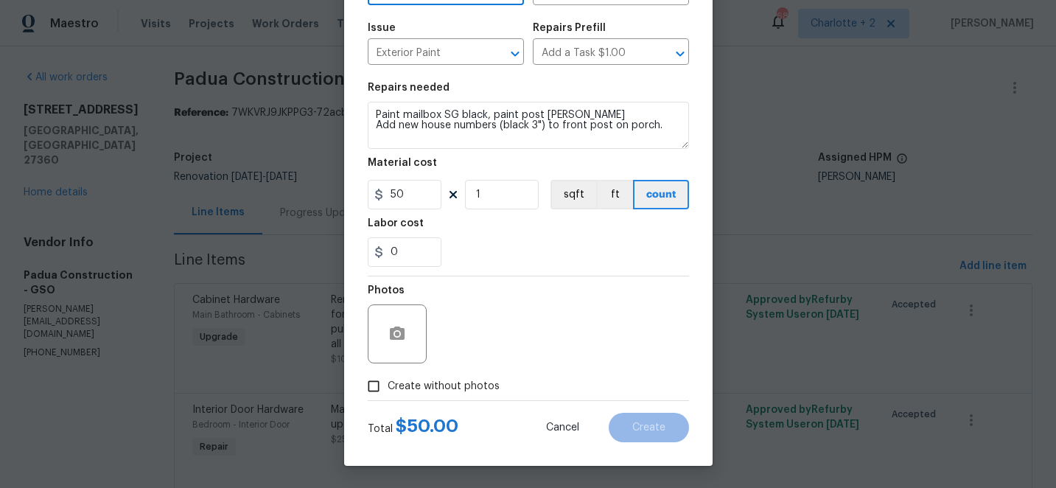
type input "Exterior Overall"
click at [376, 387] on input "Create without photos" at bounding box center [374, 386] width 28 height 28
checkbox input "true"
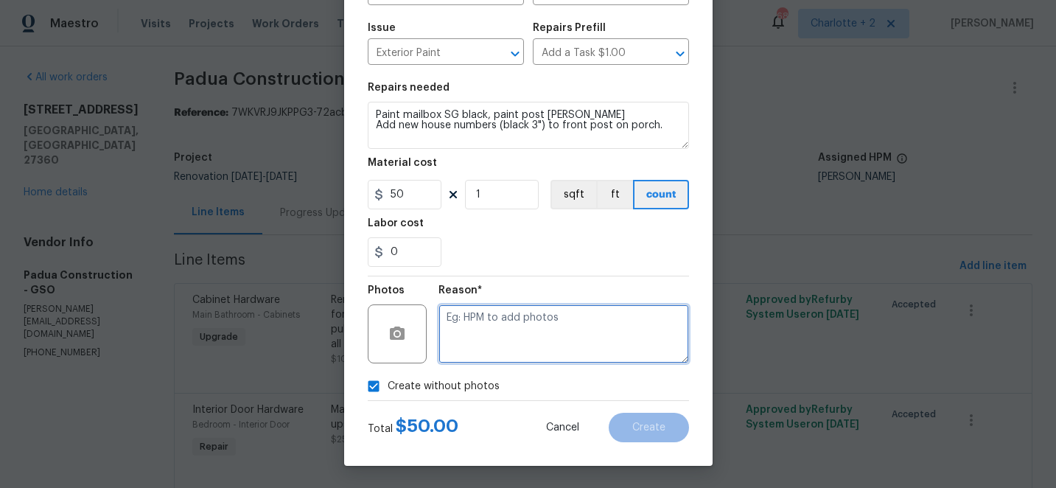
click at [515, 334] on textarea at bounding box center [563, 333] width 251 height 59
type textarea "edit"
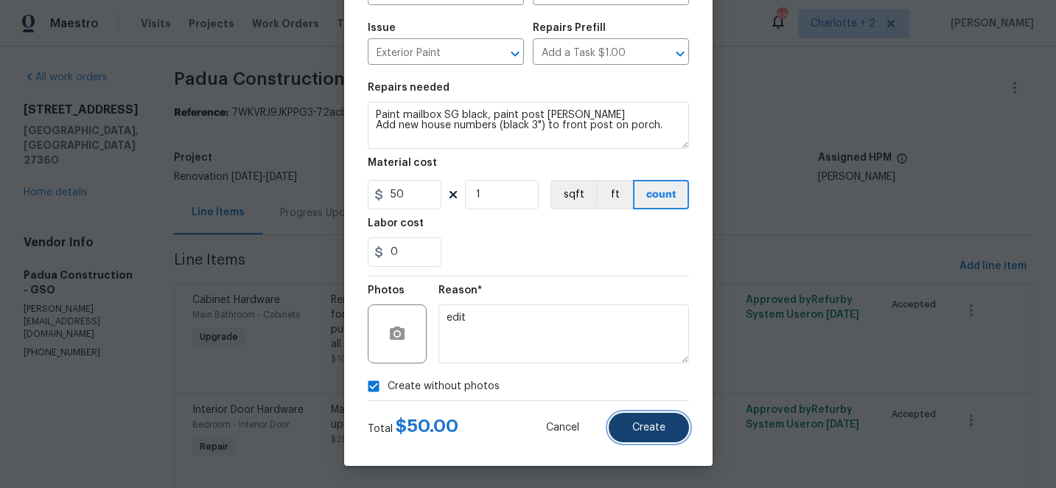
click at [654, 422] on span "Create" at bounding box center [648, 427] width 33 height 11
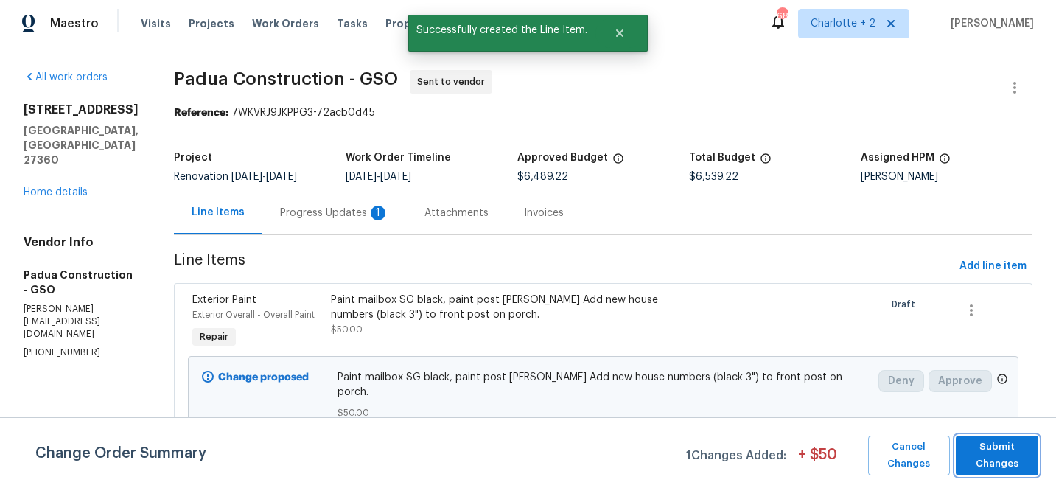
click at [1007, 449] on span "Submit Changes" at bounding box center [997, 455] width 68 height 34
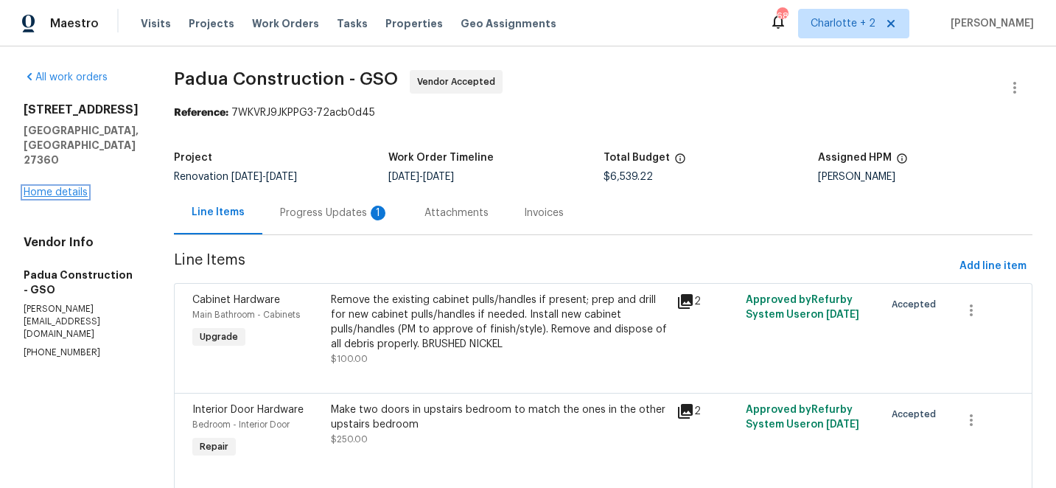
click at [60, 198] on link "Home details" at bounding box center [56, 192] width 64 height 10
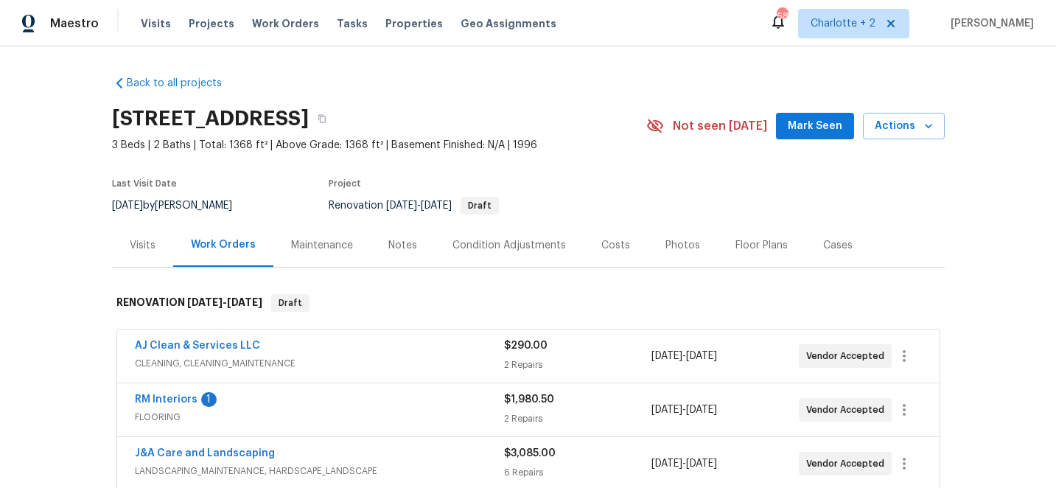
click at [608, 243] on div "Costs" at bounding box center [615, 245] width 29 height 15
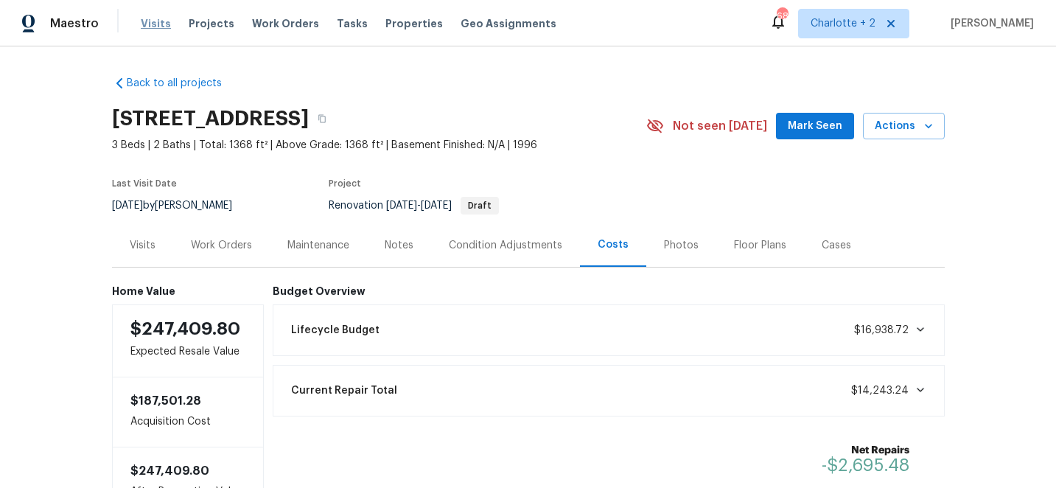
click at [153, 24] on span "Visits" at bounding box center [156, 23] width 30 height 15
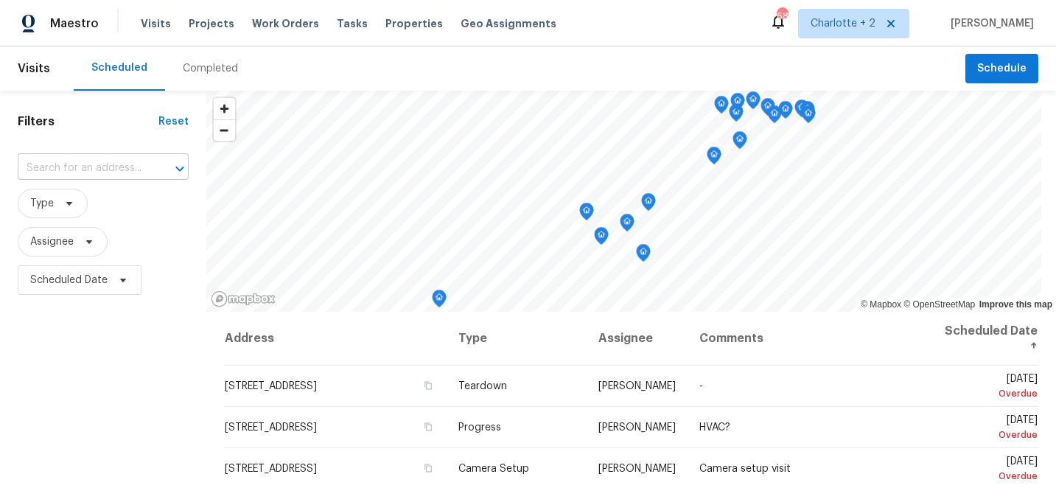
click at [83, 174] on input "text" at bounding box center [83, 168] width 130 height 23
type input "1700 az"
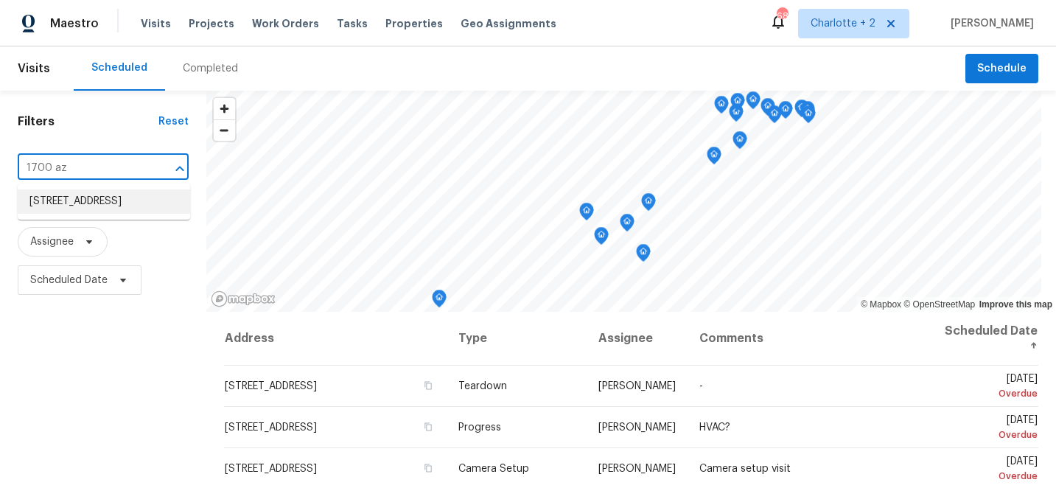
click at [103, 214] on li "[STREET_ADDRESS]" at bounding box center [104, 201] width 172 height 24
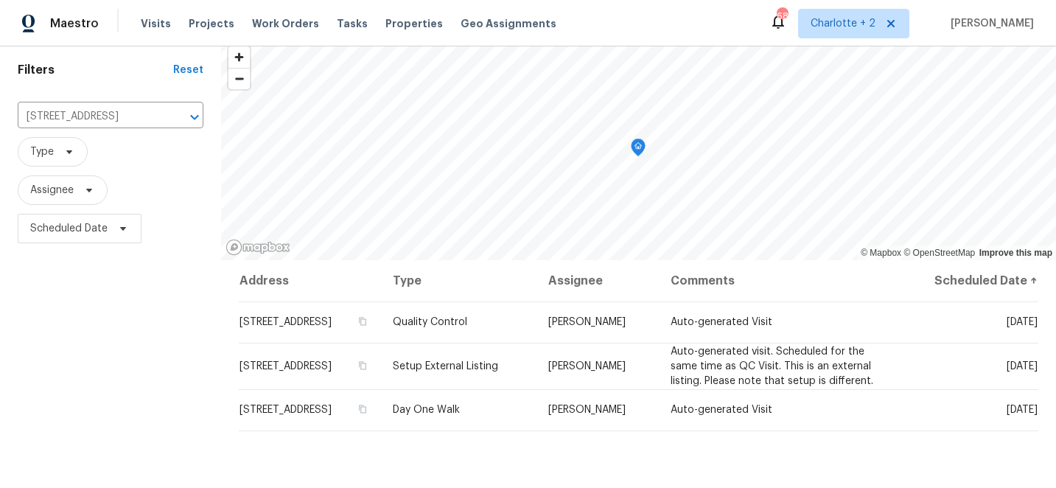
scroll to position [60, 0]
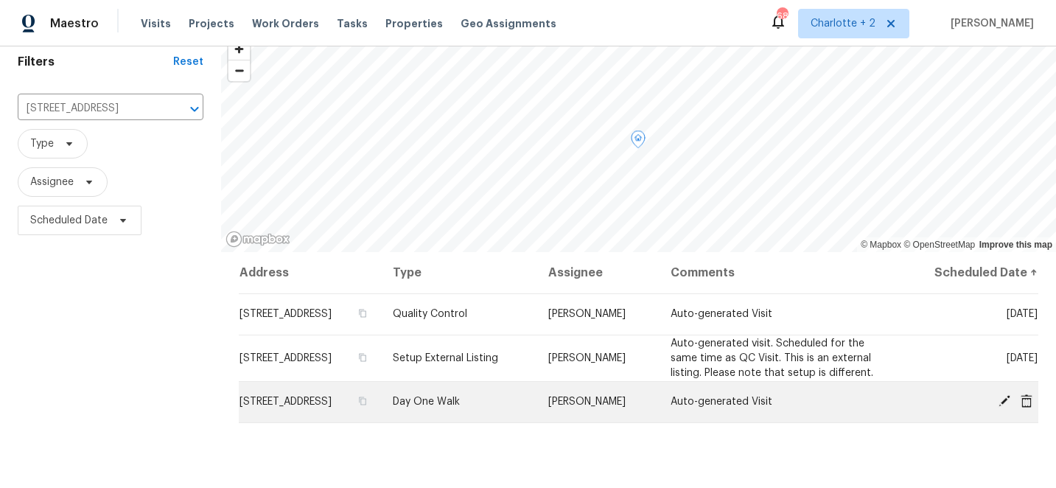
click at [1004, 401] on icon at bounding box center [1005, 401] width 12 height 12
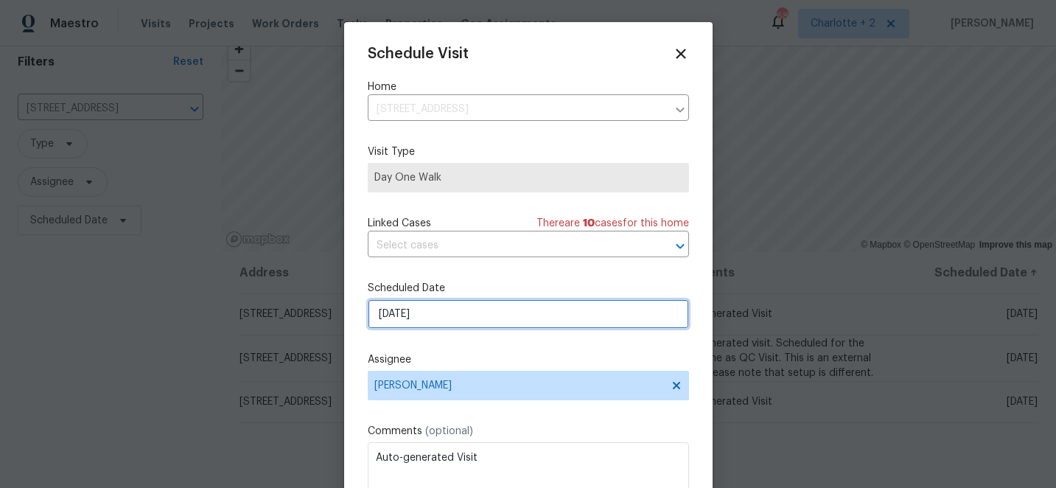
select select "9"
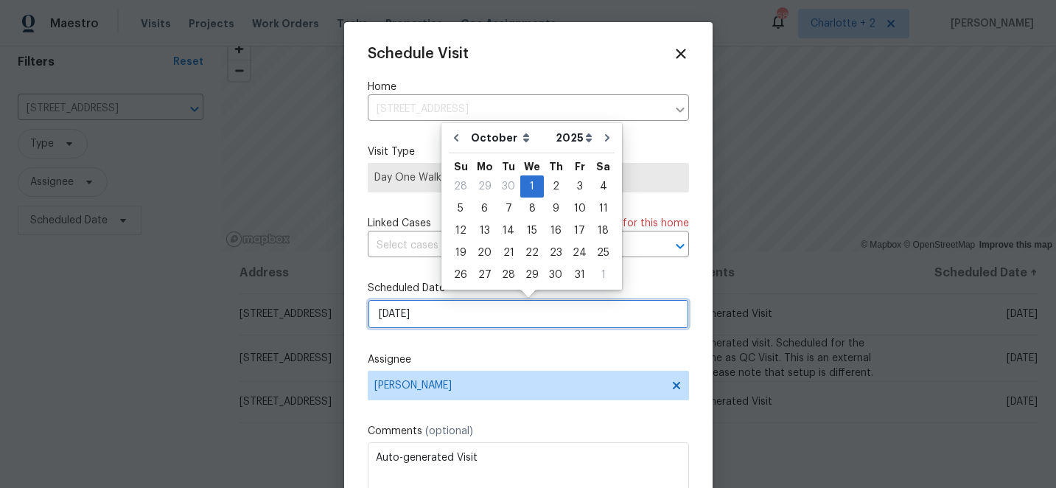
click at [451, 315] on input "[DATE]" at bounding box center [528, 313] width 321 height 29
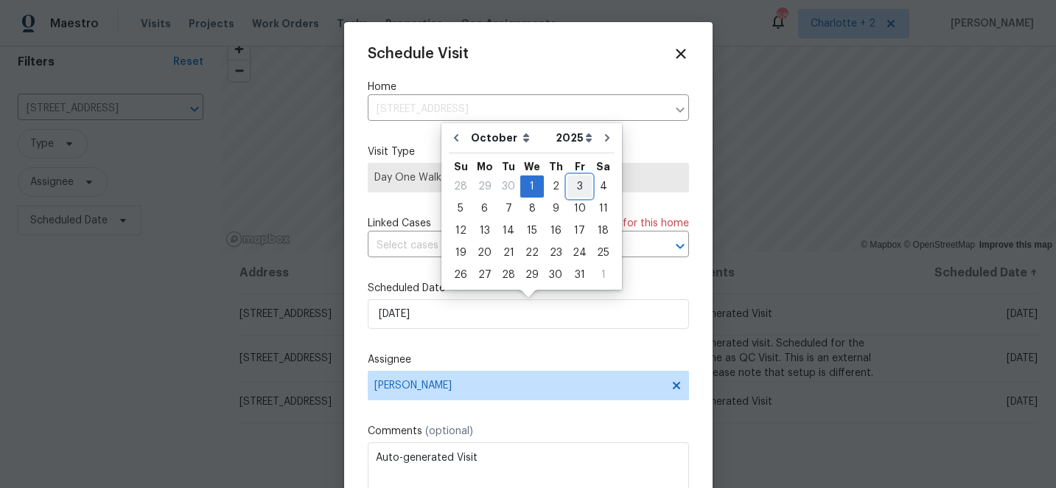
click at [573, 185] on div "3" at bounding box center [579, 186] width 24 height 21
type input "[DATE]"
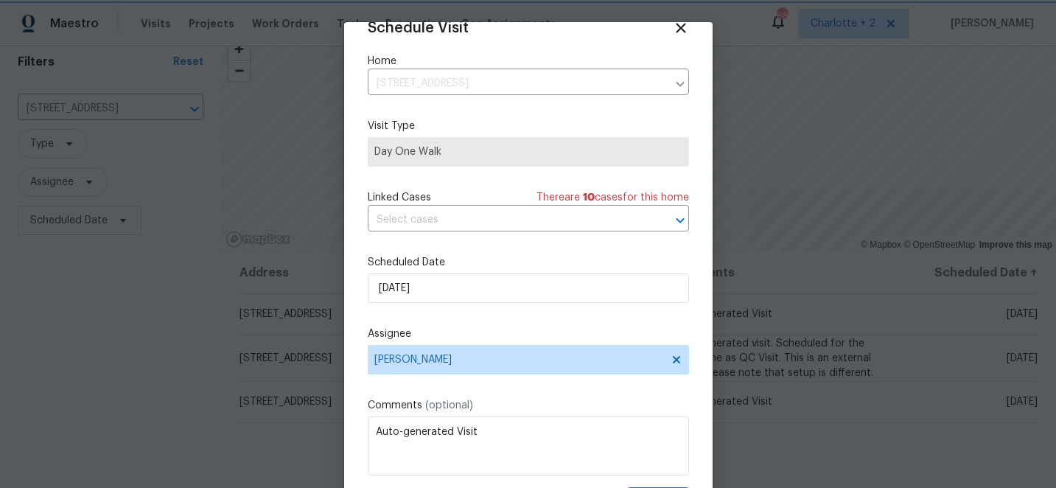
scroll to position [72, 0]
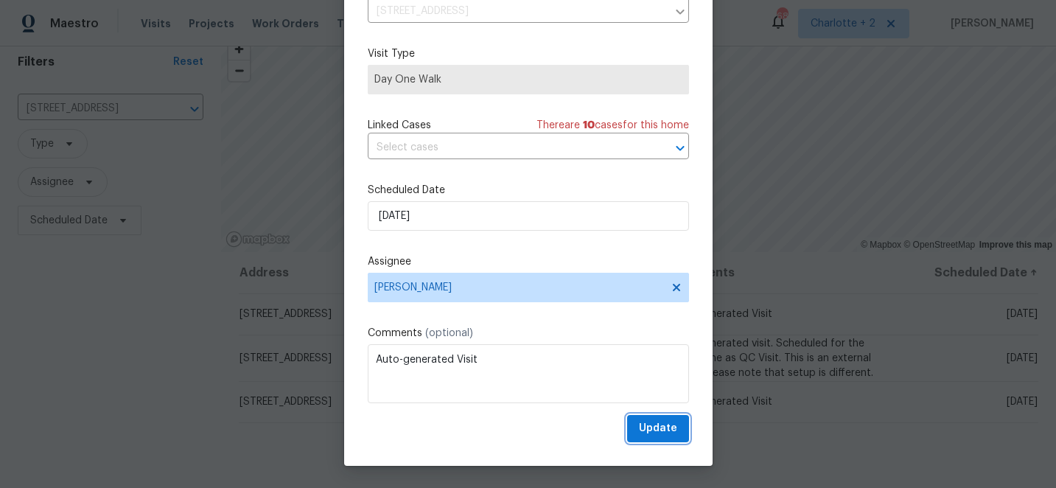
click at [676, 439] on button "Update" at bounding box center [658, 428] width 62 height 27
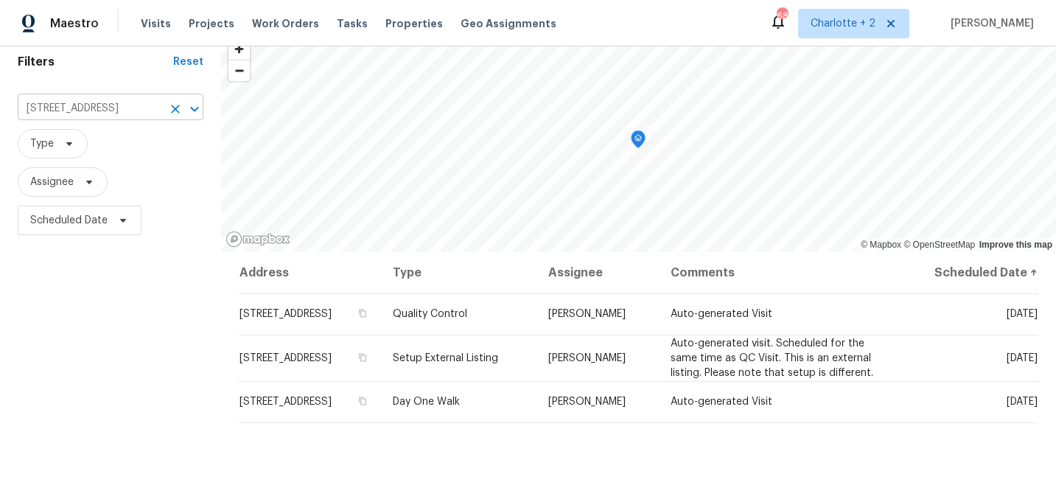
click at [176, 110] on icon "Clear" at bounding box center [175, 109] width 9 height 9
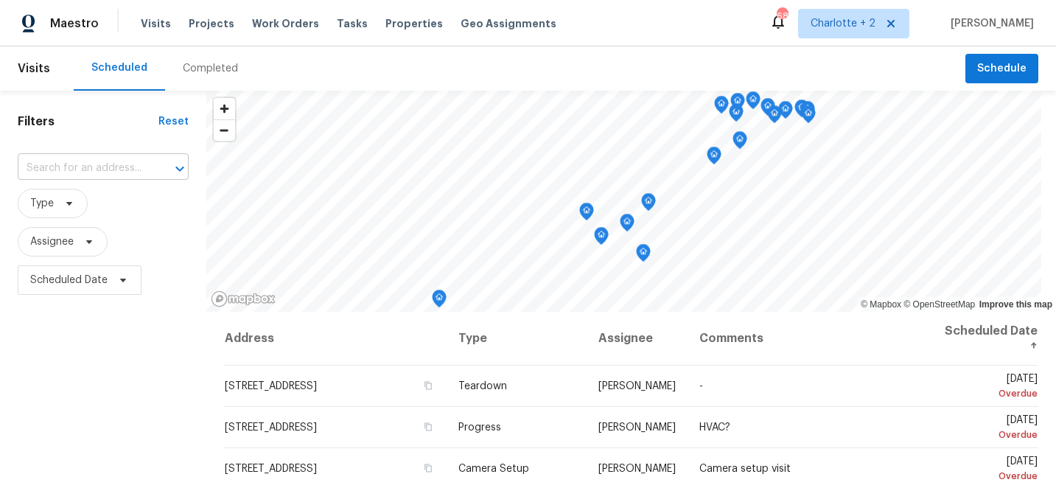
click at [66, 172] on input "text" at bounding box center [83, 168] width 130 height 23
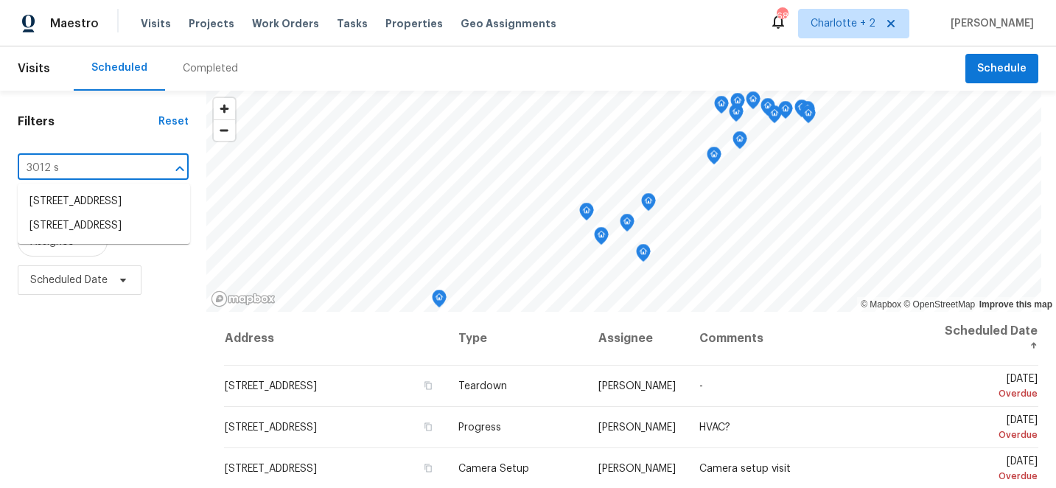
type input "3012 s m"
click at [77, 203] on li "[STREET_ADDRESS]" at bounding box center [104, 201] width 172 height 24
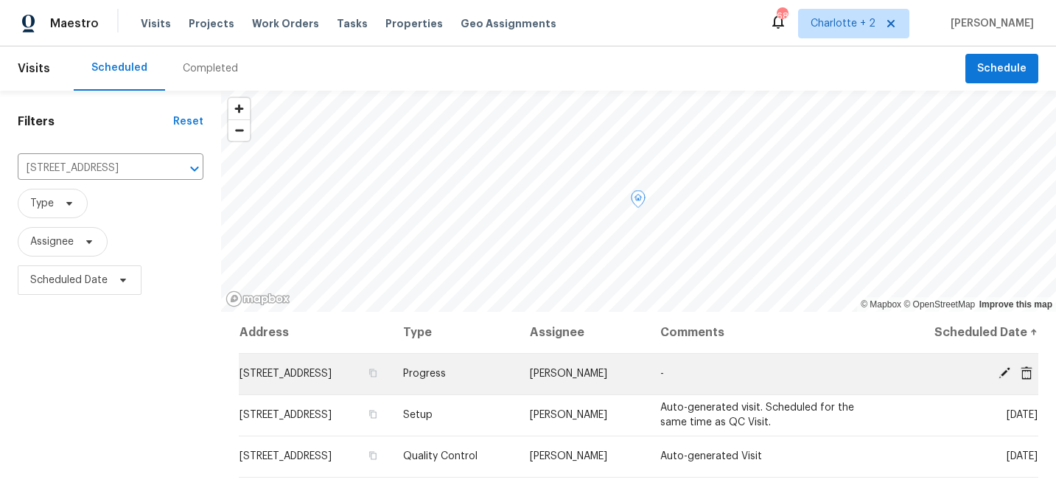
click at [1002, 371] on icon at bounding box center [1004, 372] width 13 height 13
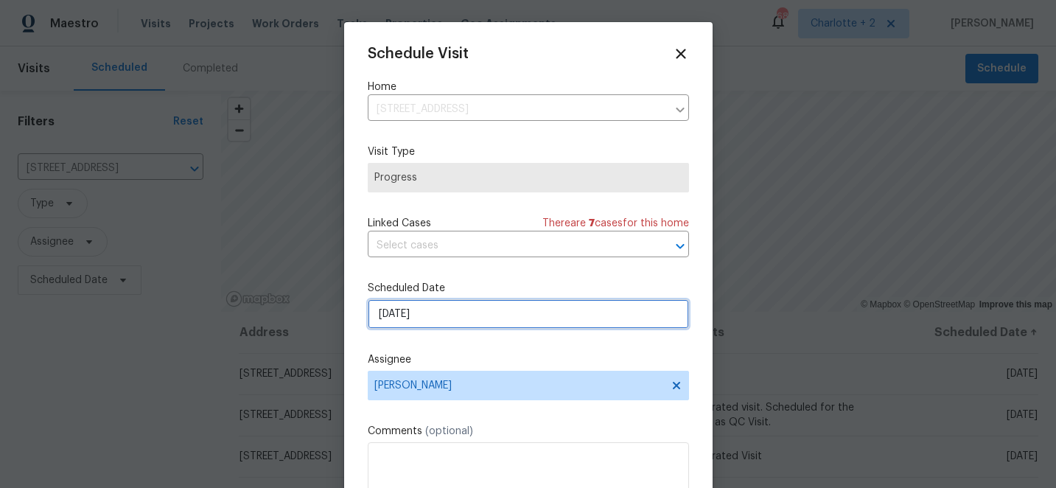
click at [501, 315] on input "[DATE]" at bounding box center [528, 313] width 321 height 29
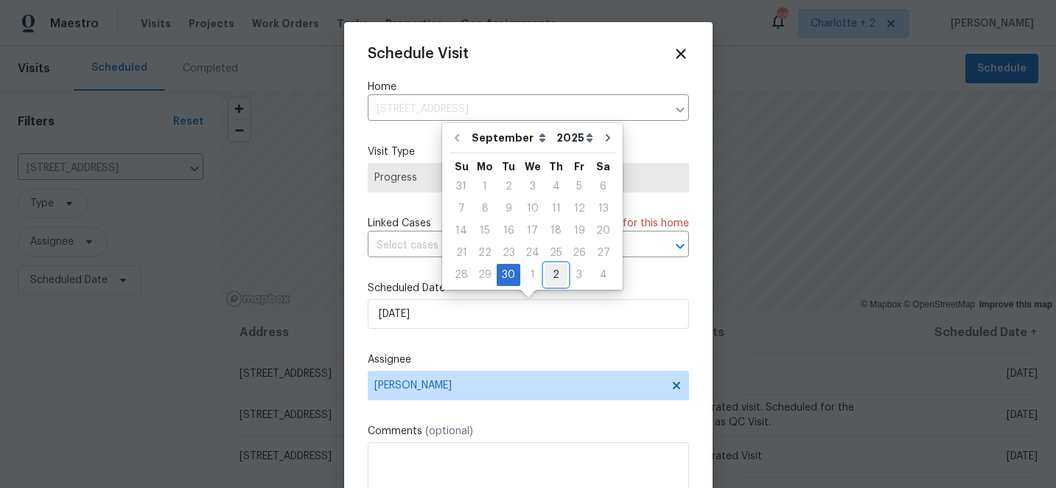
click at [553, 279] on div "2" at bounding box center [556, 275] width 23 height 21
type input "[DATE]"
select select "9"
click at [650, 276] on div "Schedule Visit Home [STREET_ADDRESS] ​ Visit Type Progress Linked Cases There a…" at bounding box center [528, 293] width 321 height 495
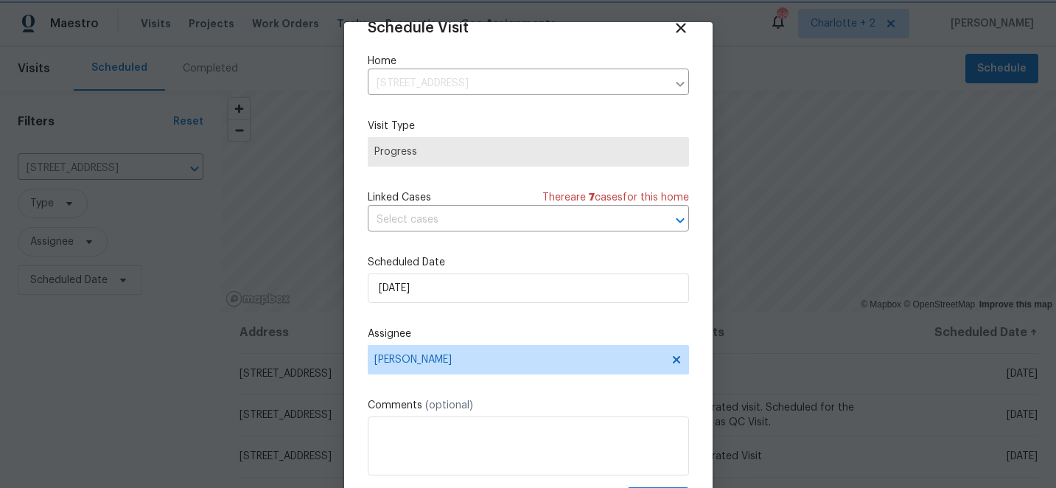
scroll to position [72, 0]
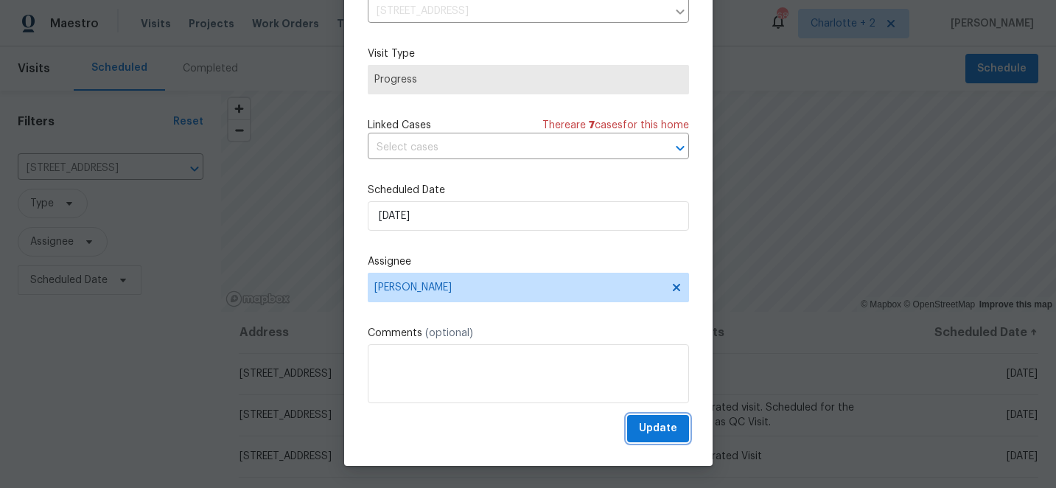
click at [677, 434] on button "Update" at bounding box center [658, 428] width 62 height 27
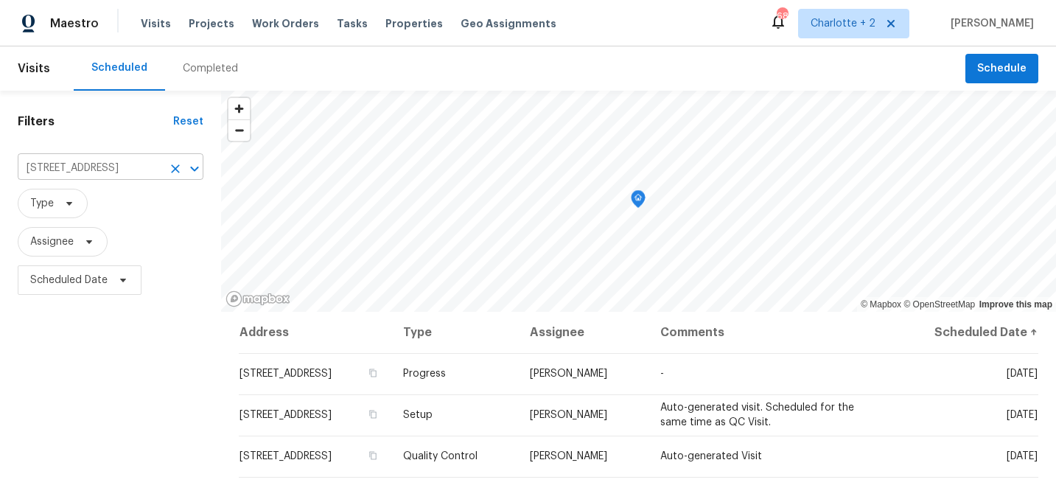
click at [176, 169] on icon "Clear" at bounding box center [175, 168] width 9 height 9
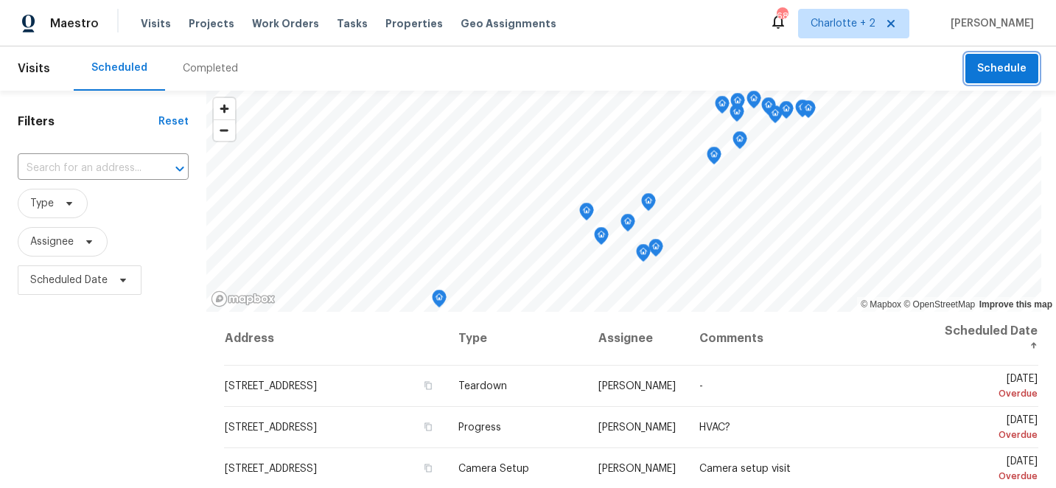
click at [993, 60] on span "Schedule" at bounding box center [1001, 69] width 49 height 18
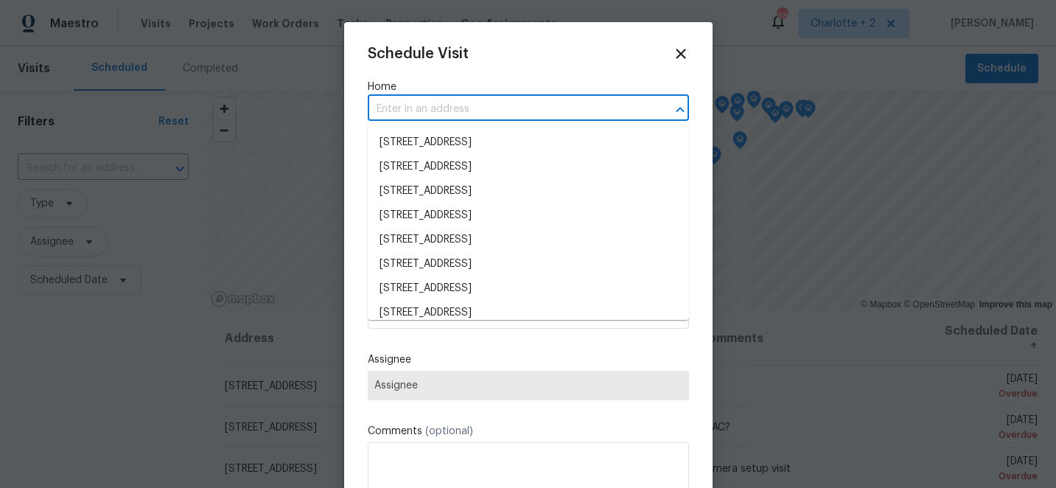
click at [486, 102] on input "text" at bounding box center [508, 109] width 280 height 23
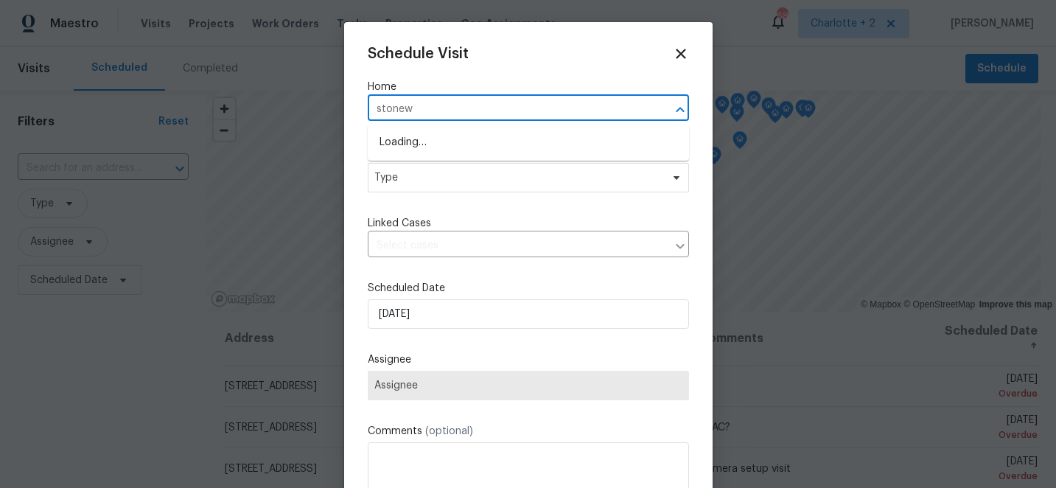
type input "stonewy"
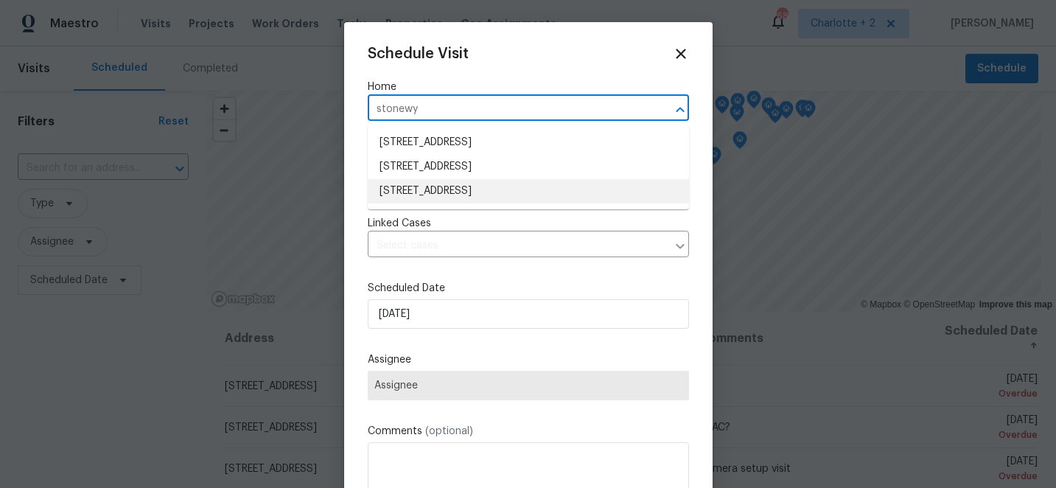
click at [506, 192] on li "[STREET_ADDRESS]" at bounding box center [528, 191] width 321 height 24
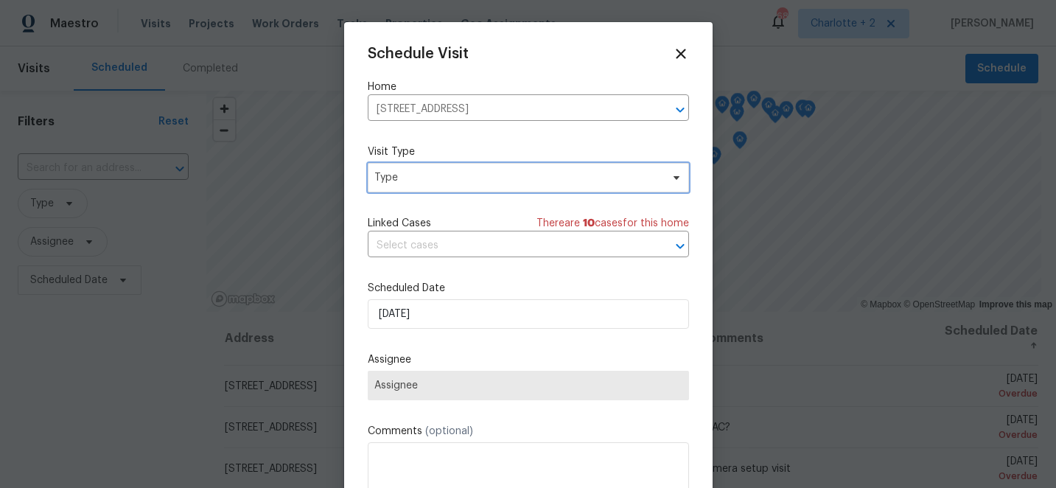
click at [497, 175] on span "Type" at bounding box center [517, 177] width 287 height 15
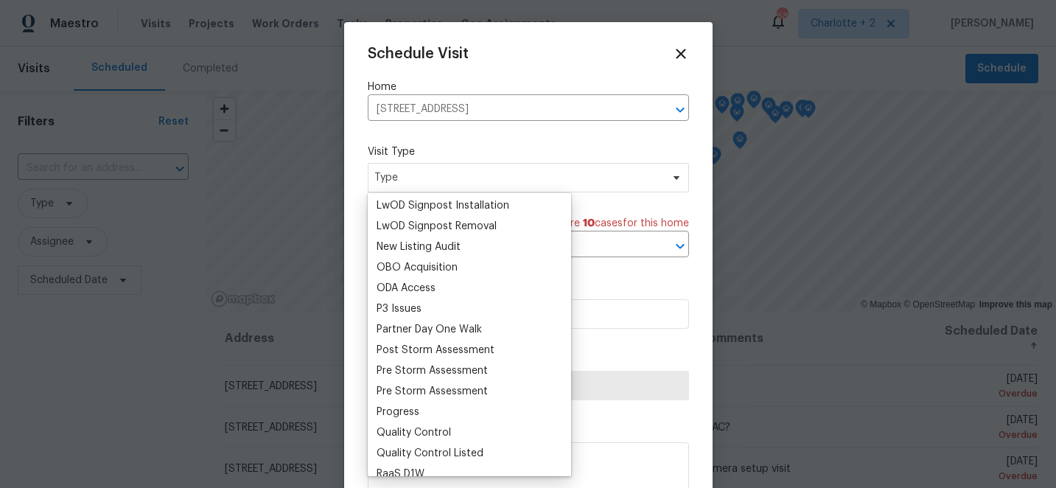
scroll to position [797, 0]
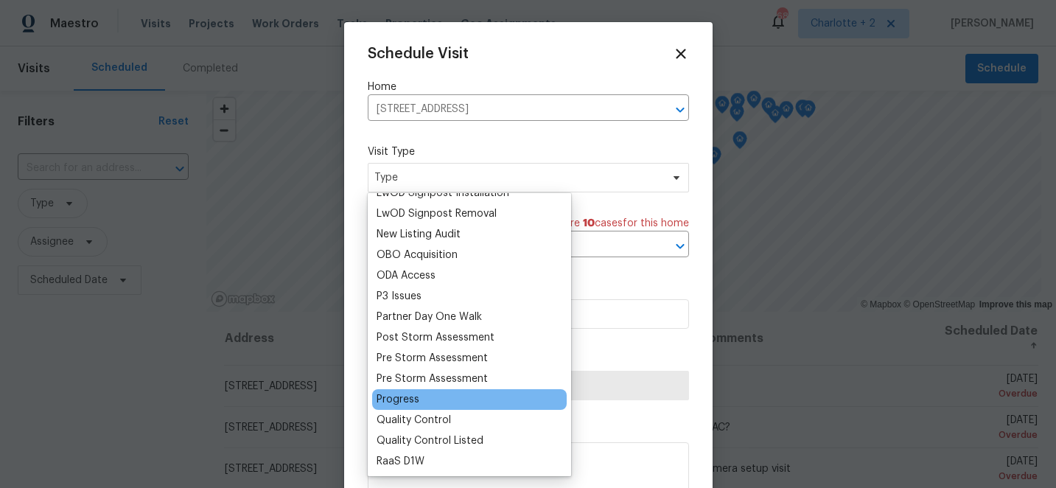
click at [408, 394] on div "Progress" at bounding box center [398, 399] width 43 height 15
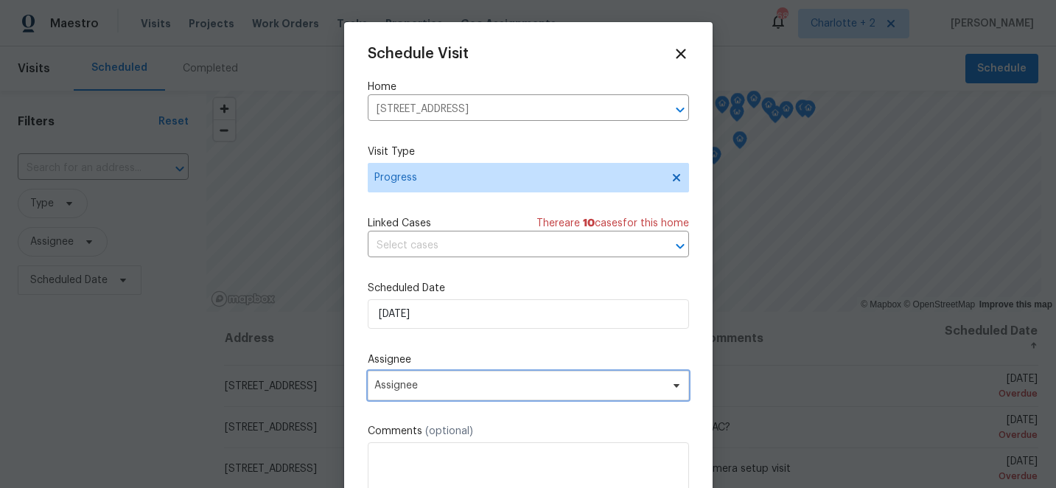
click at [489, 387] on span "Assignee" at bounding box center [518, 386] width 289 height 12
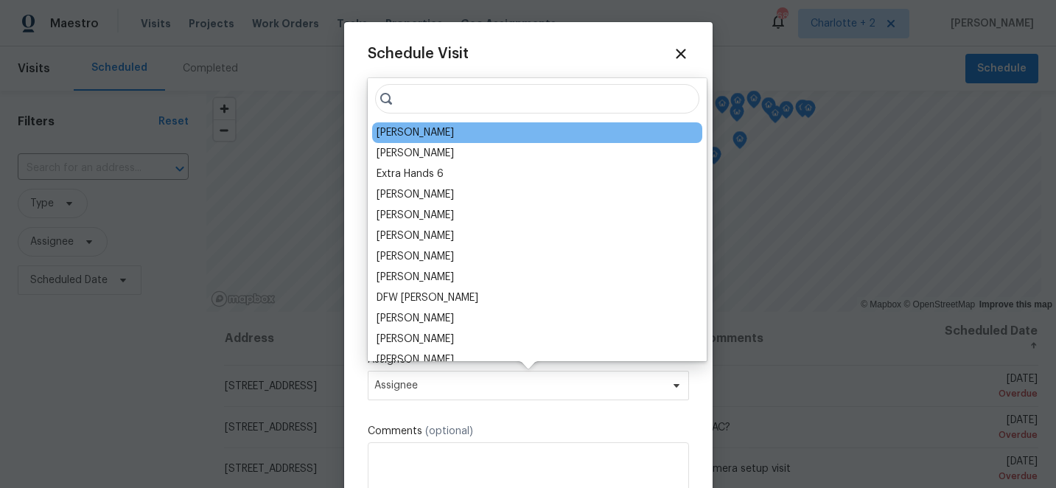
click at [405, 135] on div "[PERSON_NAME]" at bounding box center [415, 132] width 77 height 15
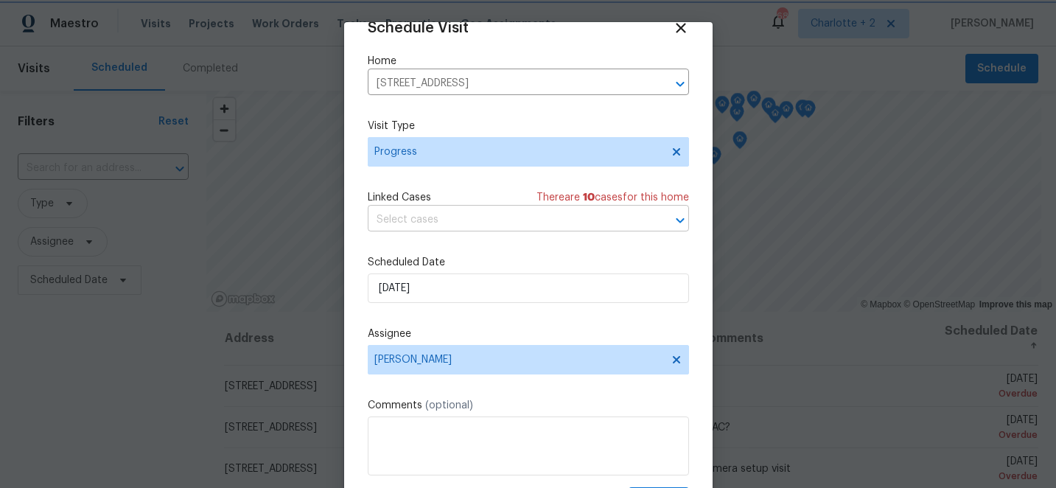
scroll to position [72, 0]
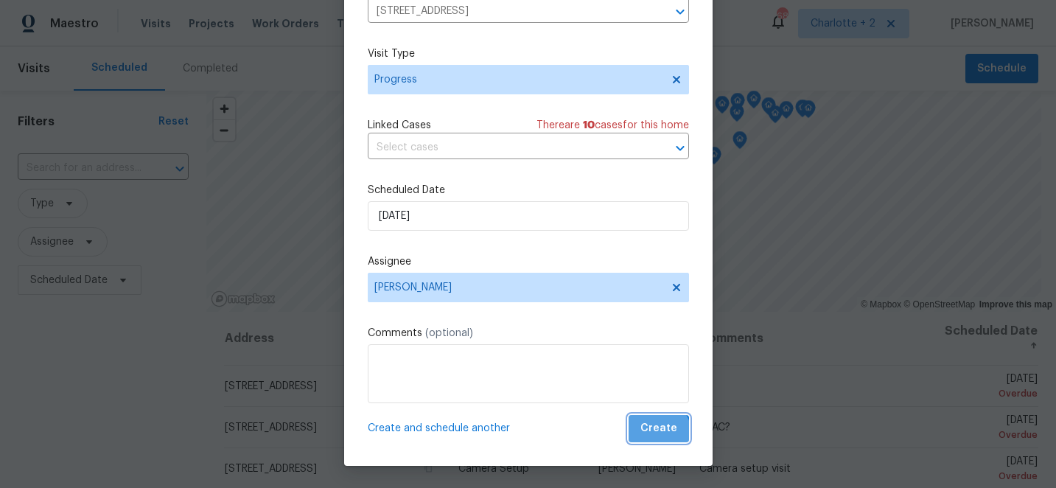
click at [660, 433] on span "Create" at bounding box center [658, 428] width 37 height 18
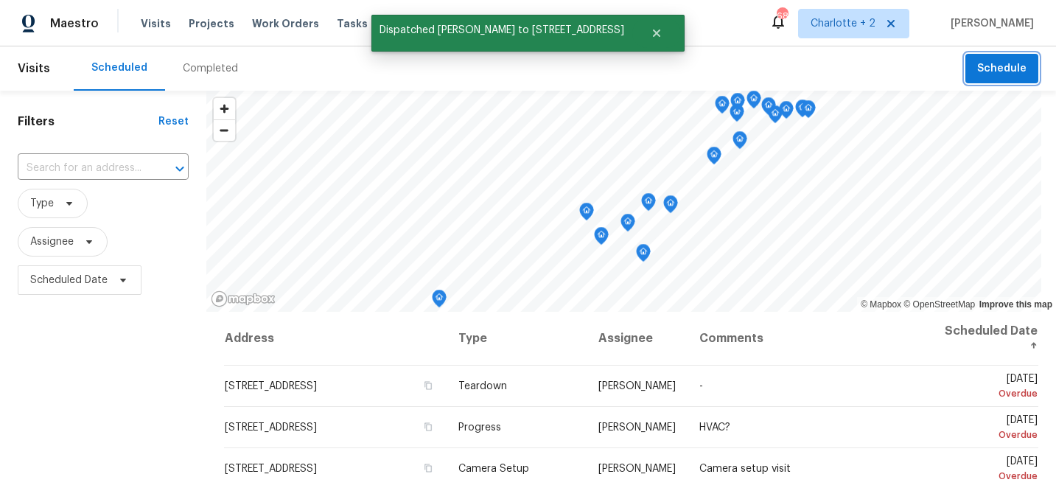
scroll to position [0, 0]
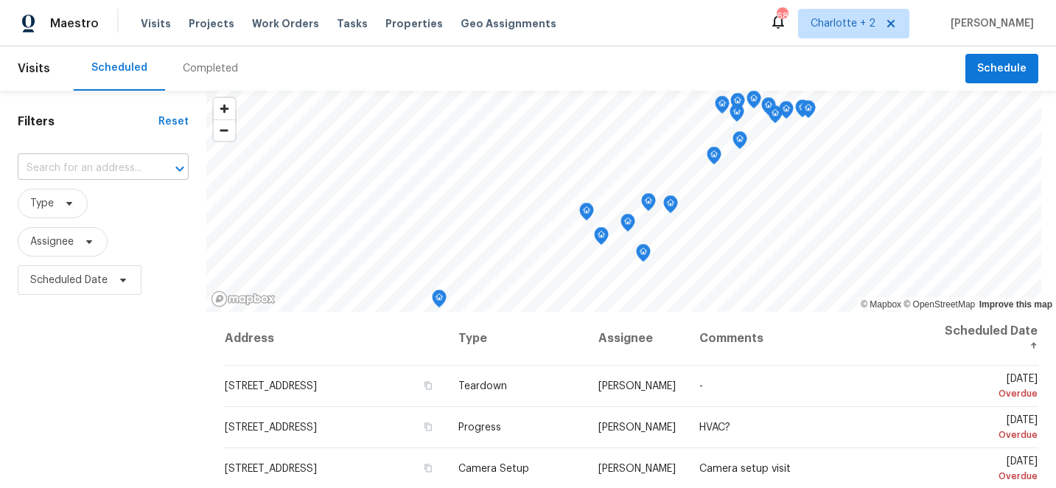
click at [142, 168] on input "text" at bounding box center [83, 168] width 130 height 23
type input "1902 st"
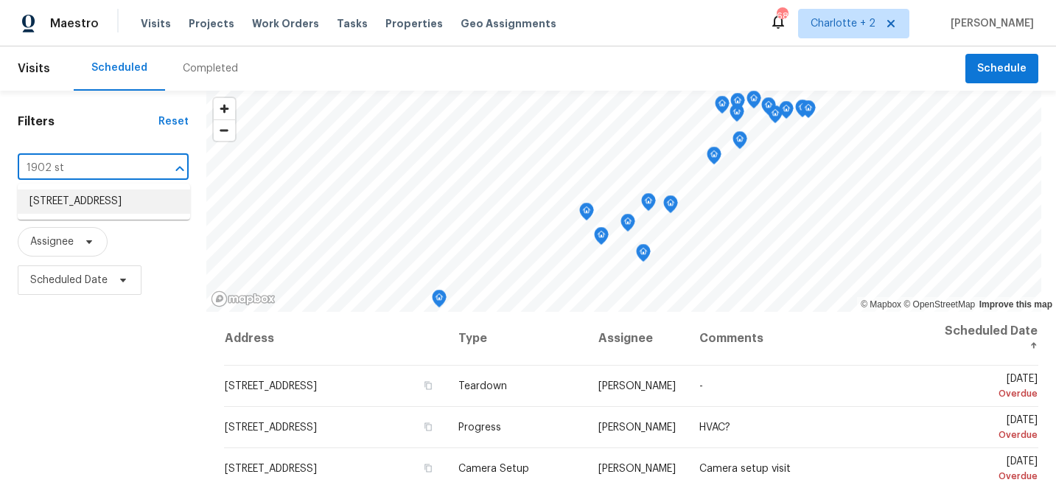
click at [115, 209] on li "[STREET_ADDRESS]" at bounding box center [104, 201] width 172 height 24
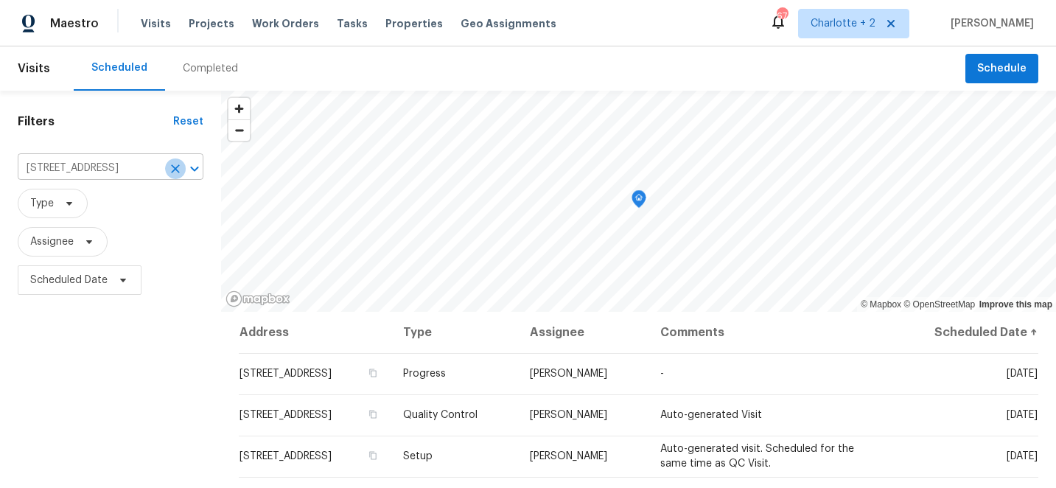
click at [176, 173] on icon "Clear" at bounding box center [175, 168] width 15 height 15
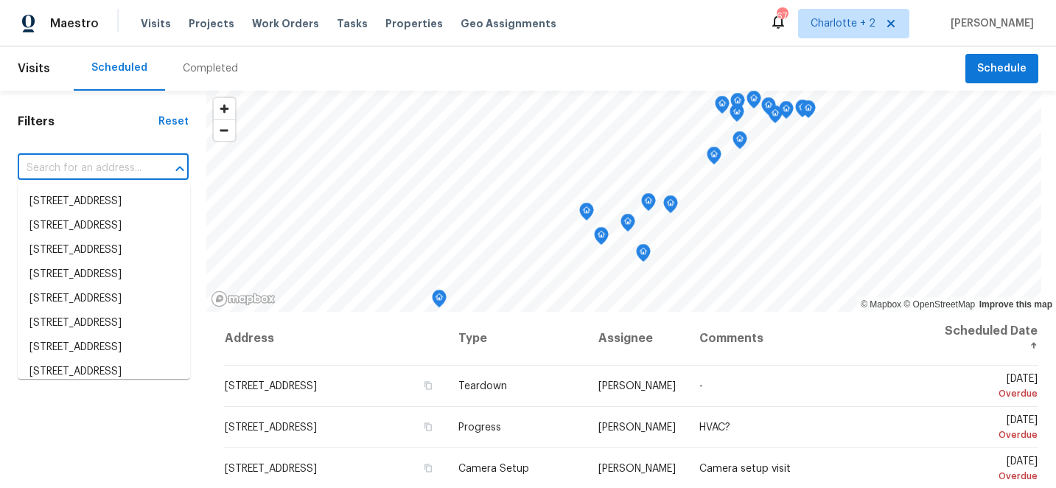
click at [69, 161] on input "text" at bounding box center [83, 168] width 130 height 23
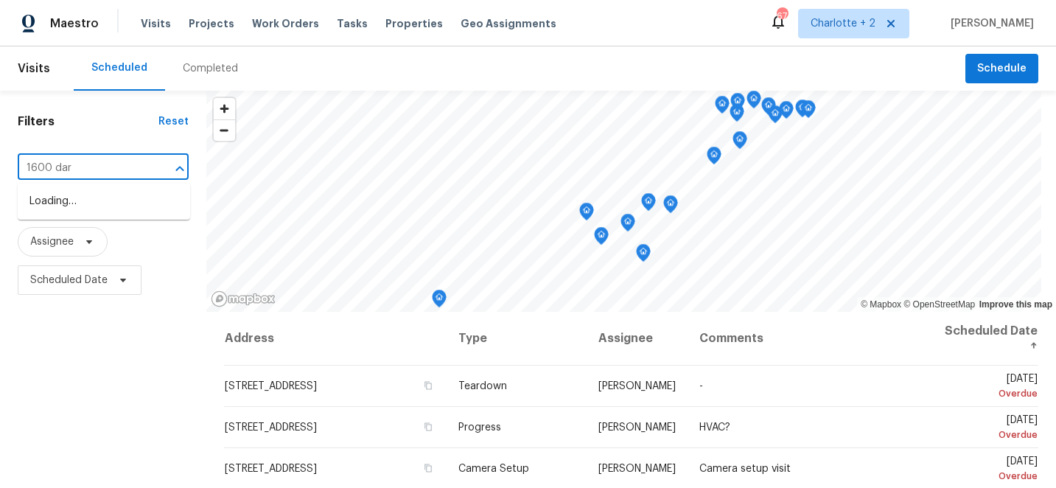
type input "1600 dart"
click at [74, 200] on li "[STREET_ADDRESS]" at bounding box center [104, 201] width 172 height 24
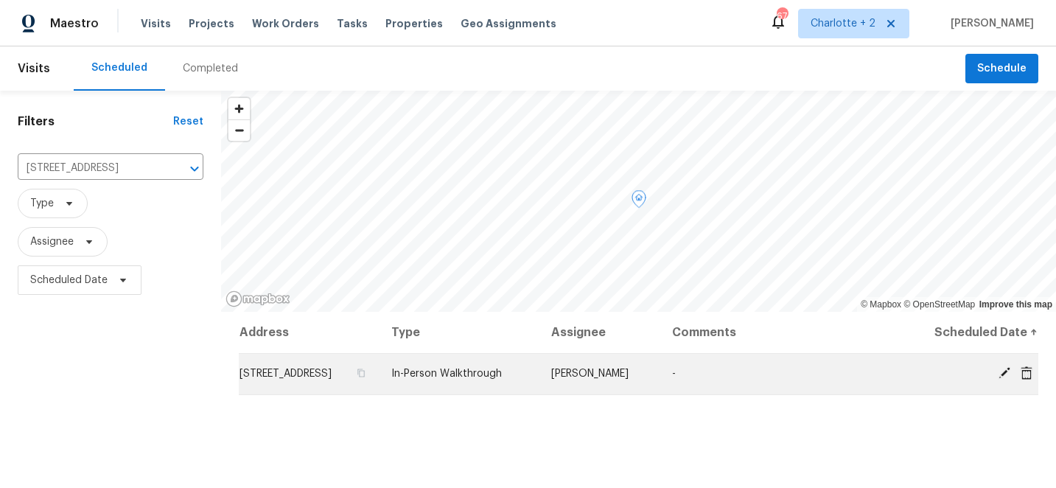
click at [1007, 379] on icon at bounding box center [1005, 373] width 12 height 12
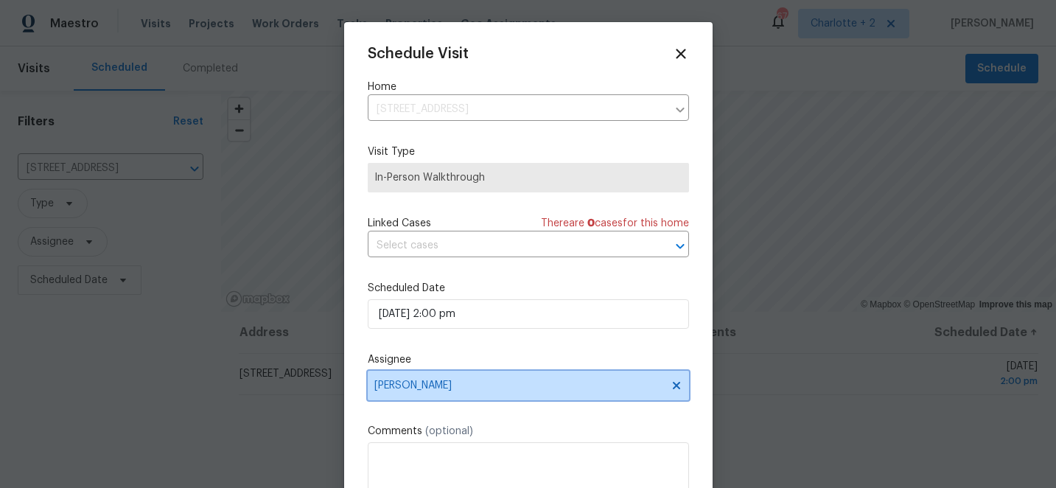
click at [467, 390] on span "[PERSON_NAME]" at bounding box center [518, 386] width 289 height 12
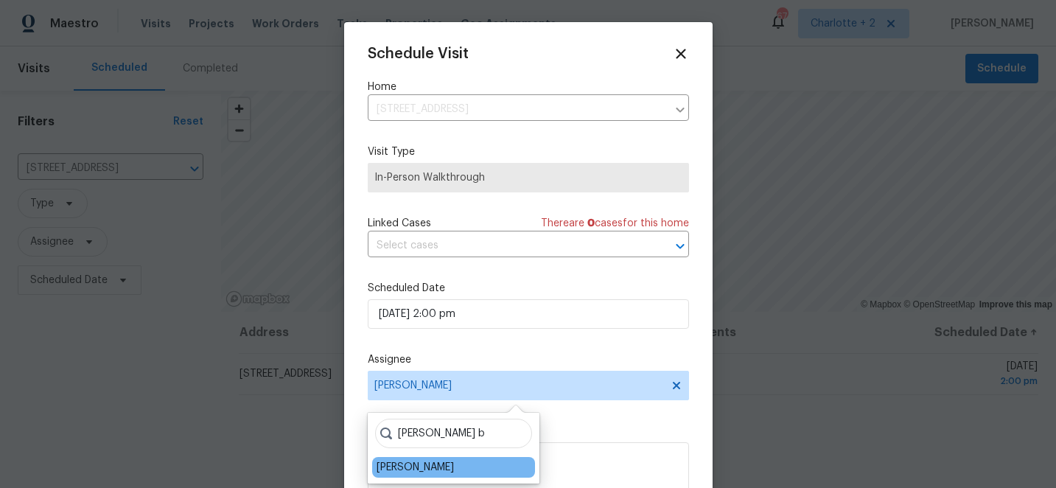
type input "[PERSON_NAME] b"
click at [429, 472] on div "[PERSON_NAME]" at bounding box center [415, 467] width 77 height 15
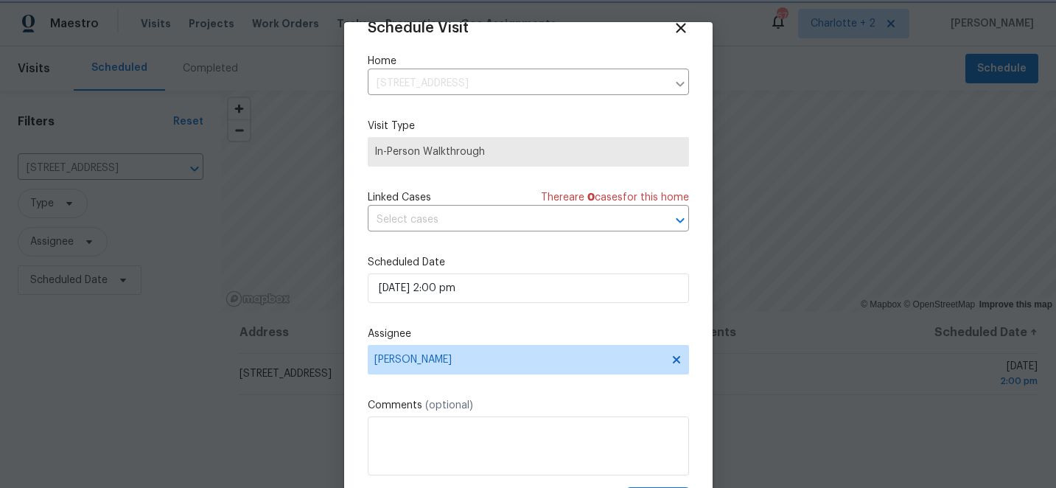
scroll to position [72, 0]
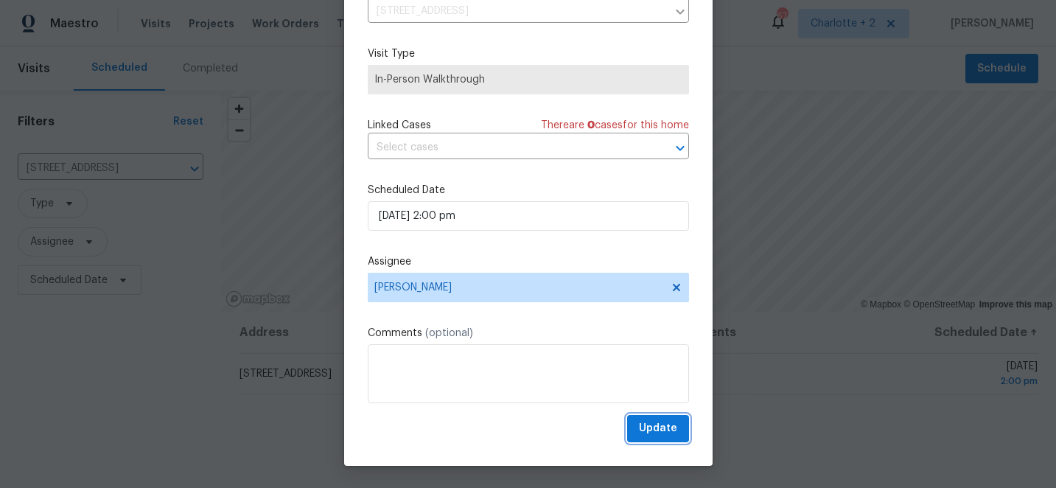
click at [667, 430] on span "Update" at bounding box center [658, 428] width 38 height 18
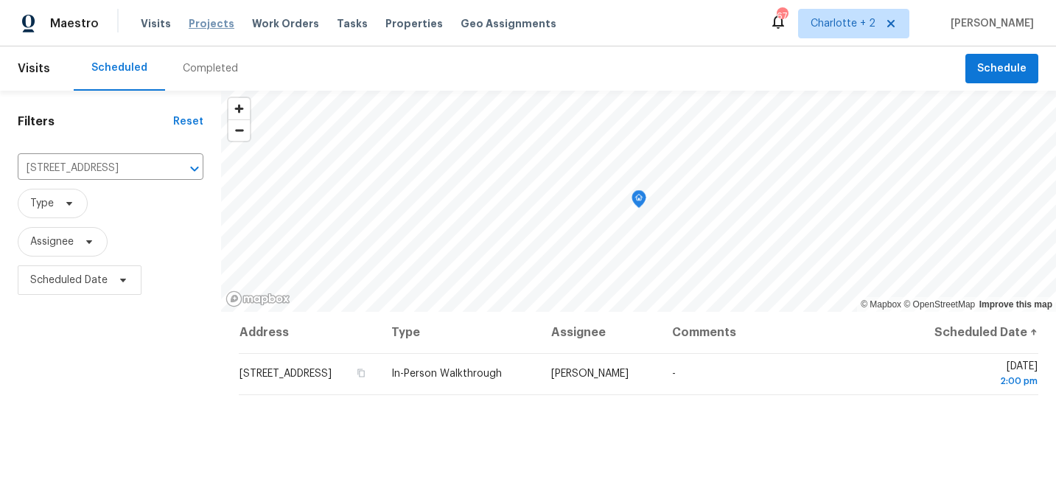
click at [208, 21] on span "Projects" at bounding box center [212, 23] width 46 height 15
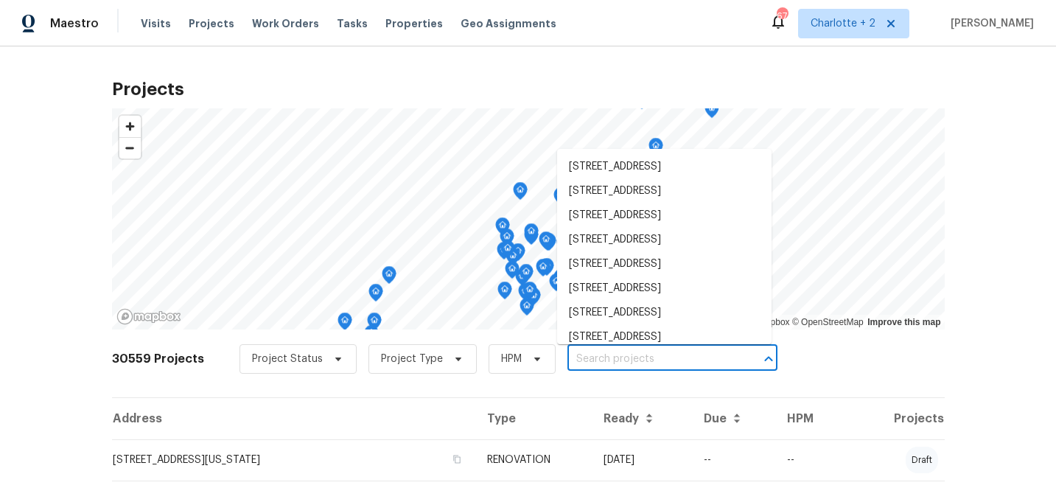
click at [582, 362] on input "text" at bounding box center [651, 359] width 169 height 23
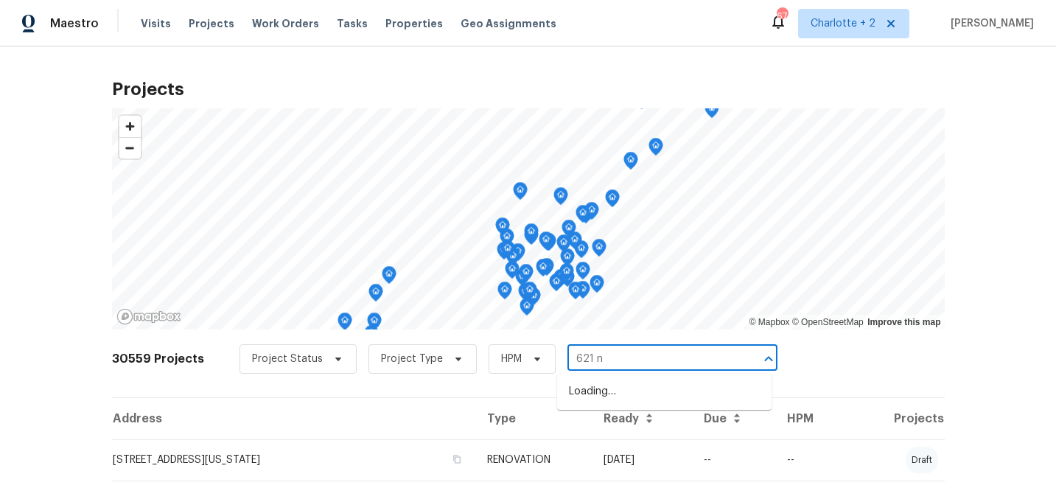
type input "621 n c"
click at [640, 392] on li "[STREET_ADDRESS][PERSON_NAME]" at bounding box center [664, 392] width 214 height 24
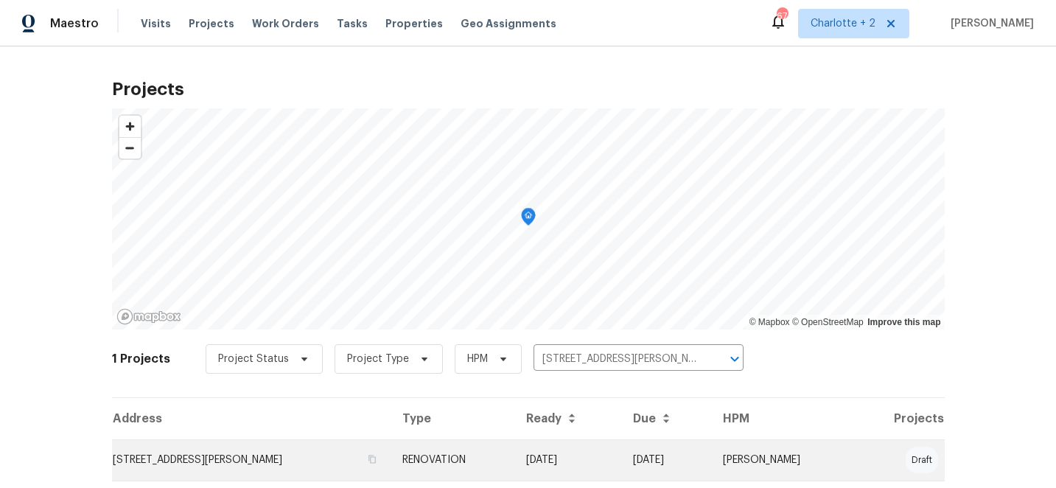
click at [647, 466] on td "[DATE]" at bounding box center [665, 459] width 89 height 41
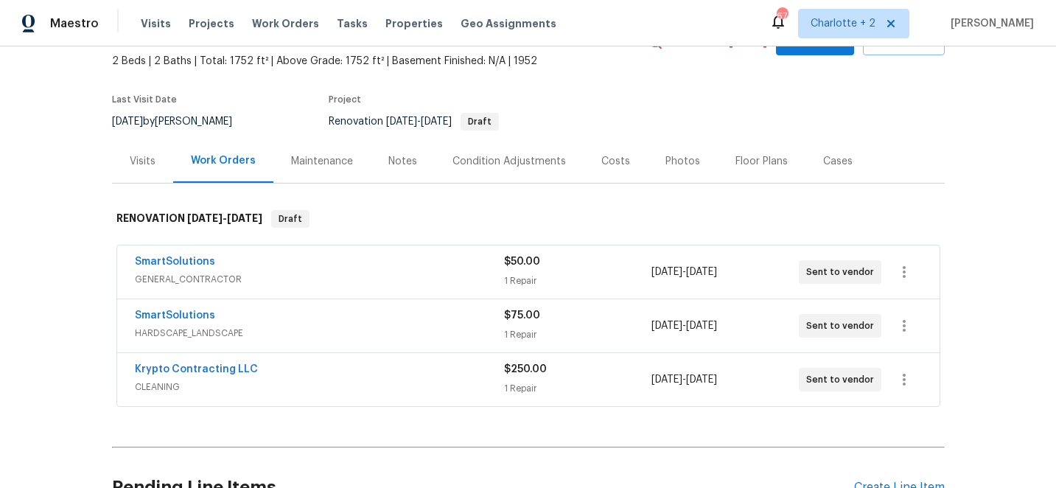
scroll to position [233, 0]
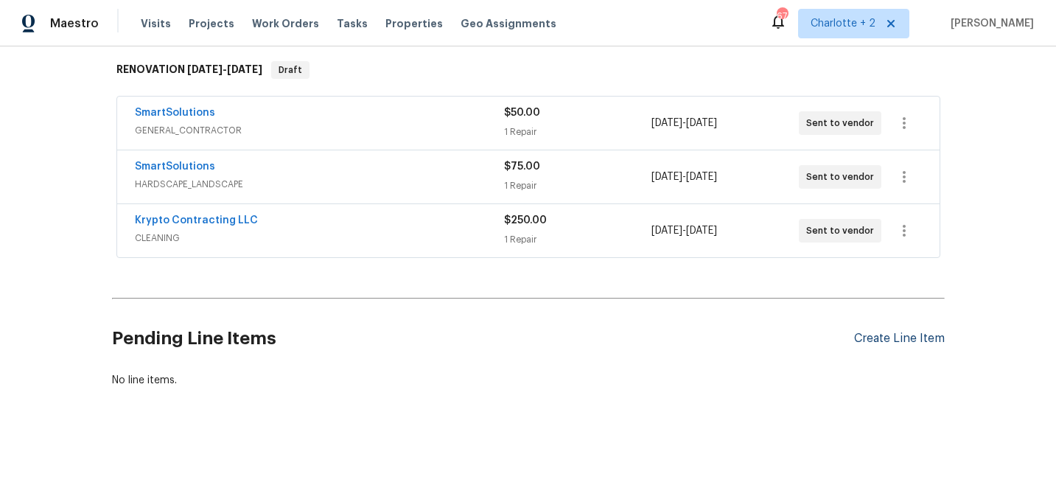
click at [889, 338] on div "Create Line Item" at bounding box center [899, 339] width 91 height 14
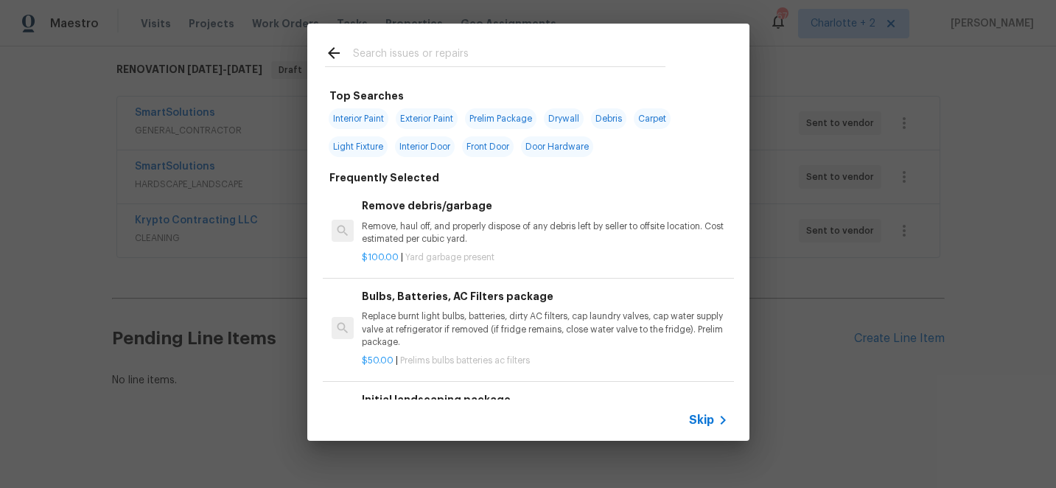
click at [422, 55] on input "text" at bounding box center [509, 55] width 312 height 22
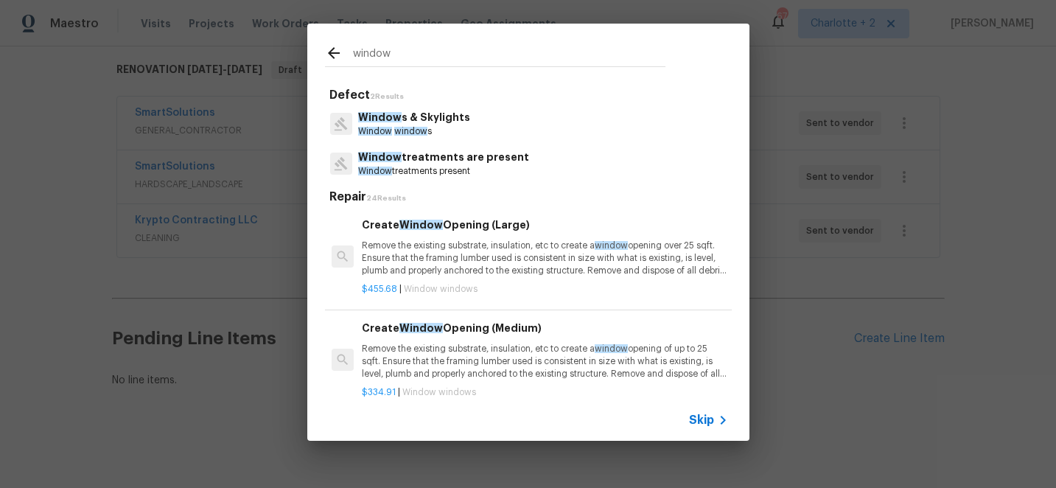
type input "window"
click at [438, 122] on p "Window s & Skylights" at bounding box center [414, 117] width 112 height 15
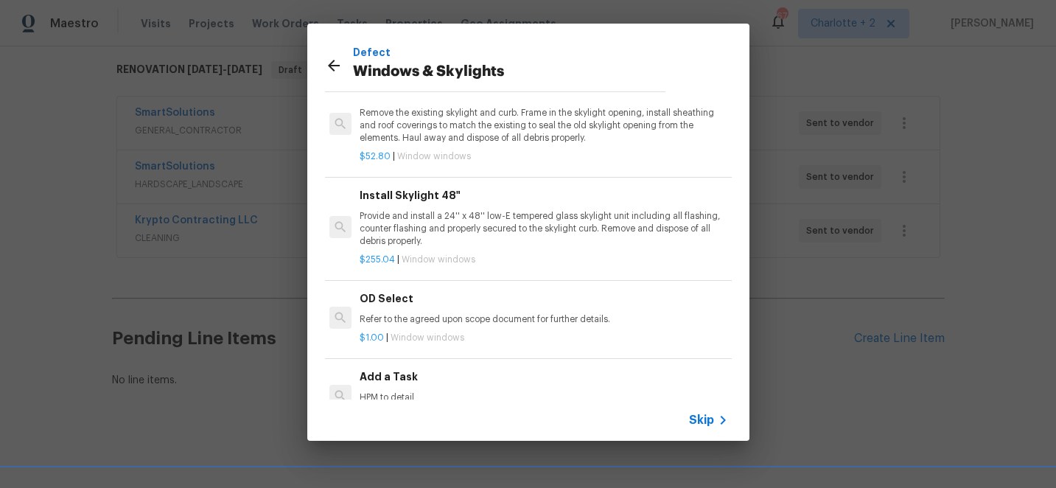
scroll to position [1086, 2]
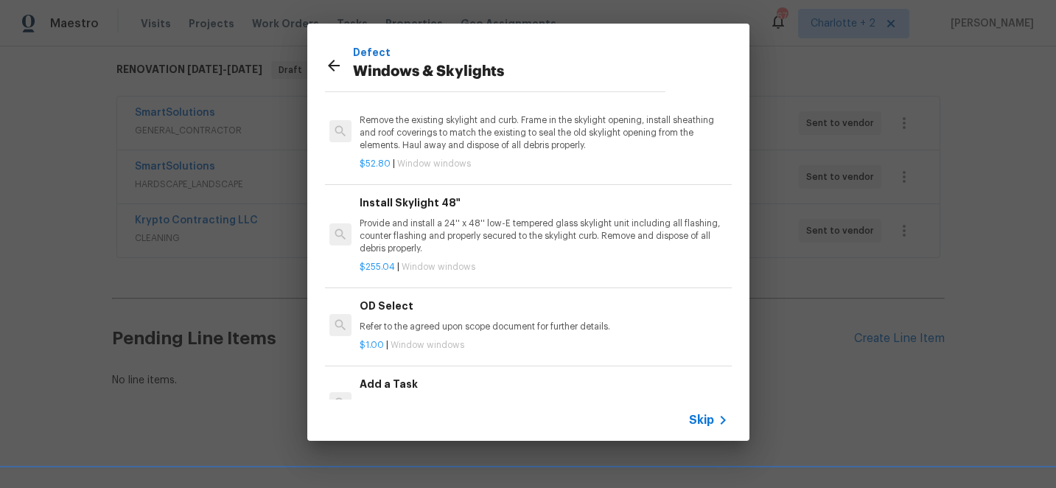
click at [384, 376] on h6 "Add a Task" at bounding box center [543, 384] width 366 height 16
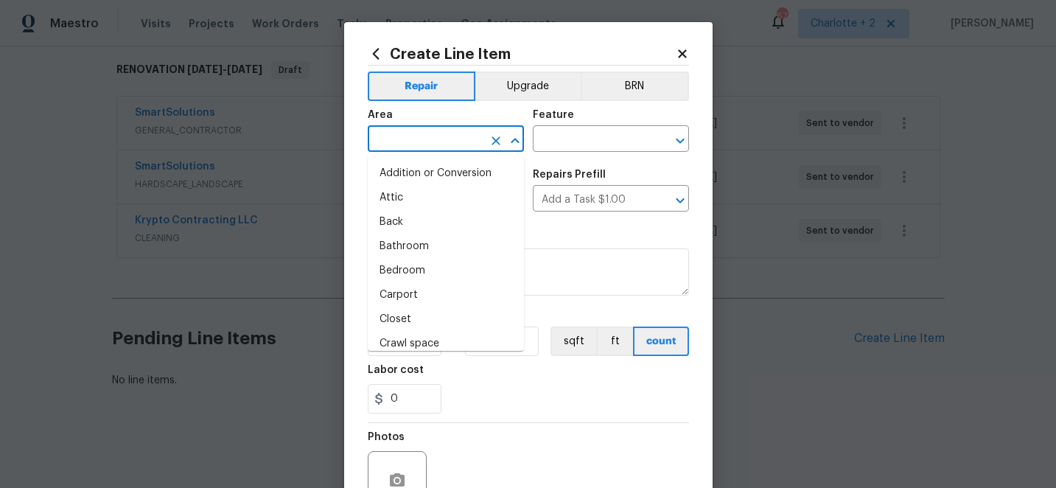
click at [437, 141] on input "text" at bounding box center [425, 140] width 115 height 23
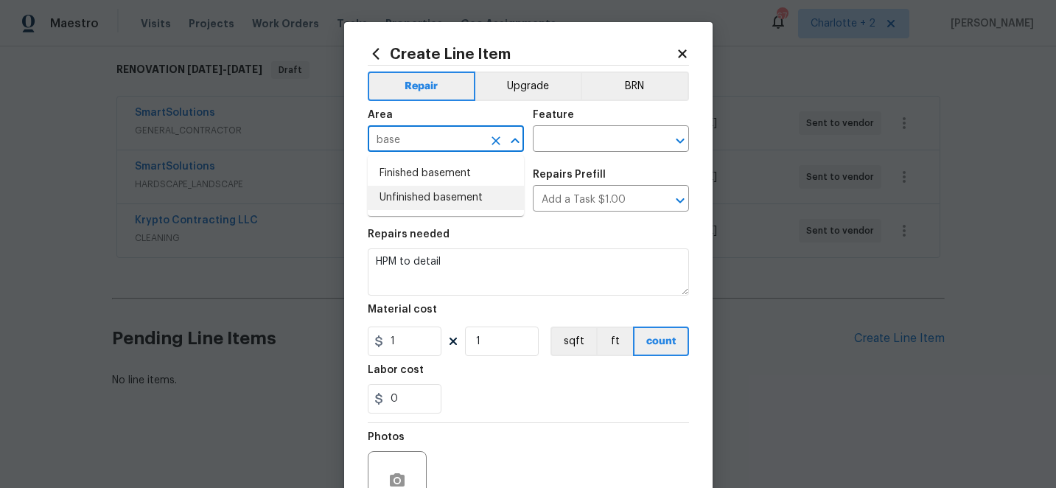
click at [436, 196] on li "Unfinished basement" at bounding box center [446, 198] width 156 height 24
type input "Unfinished basement"
click at [567, 138] on input "text" at bounding box center [590, 140] width 115 height 23
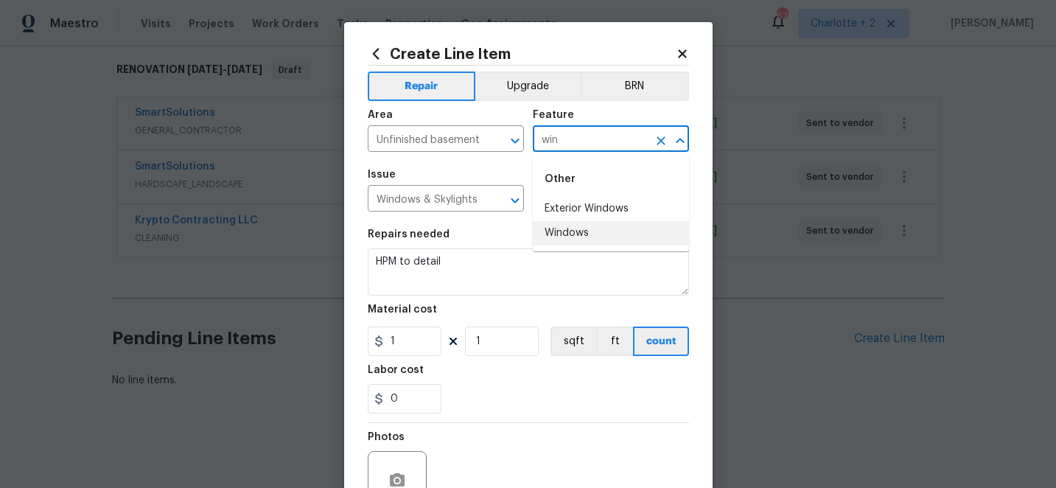
click at [574, 232] on li "Windows" at bounding box center [611, 233] width 156 height 24
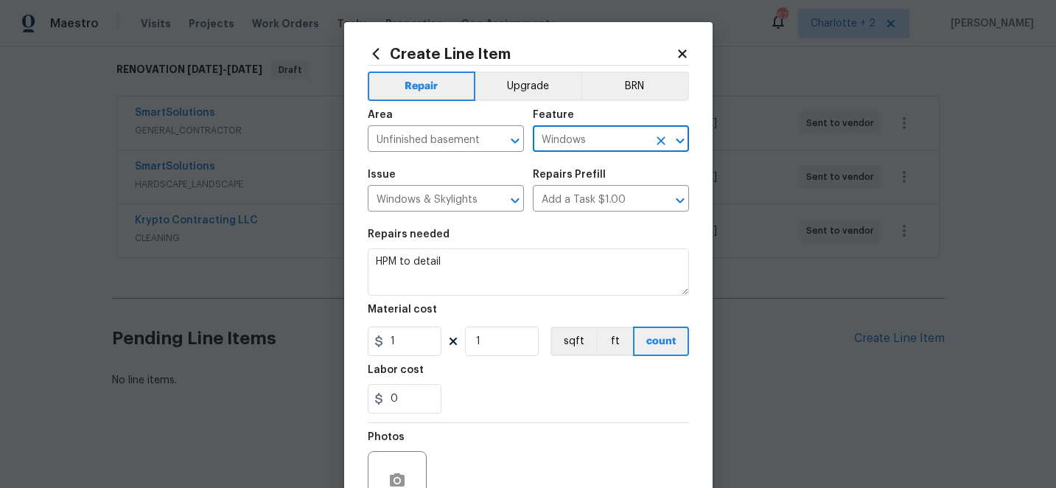
type input "Windows"
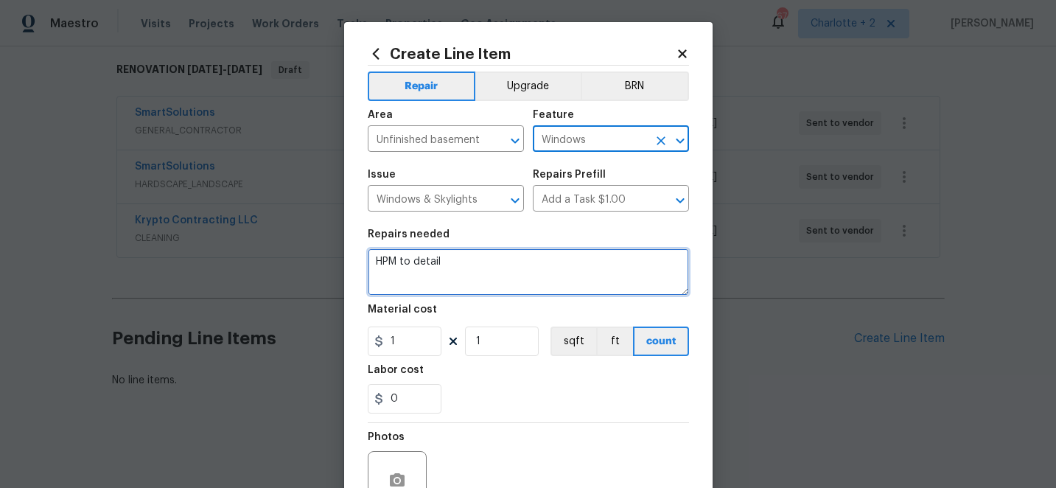
click at [486, 270] on textarea "HPM to detail" at bounding box center [528, 271] width 321 height 47
type textarea "H"
type textarea "Replace broken basement window glass"
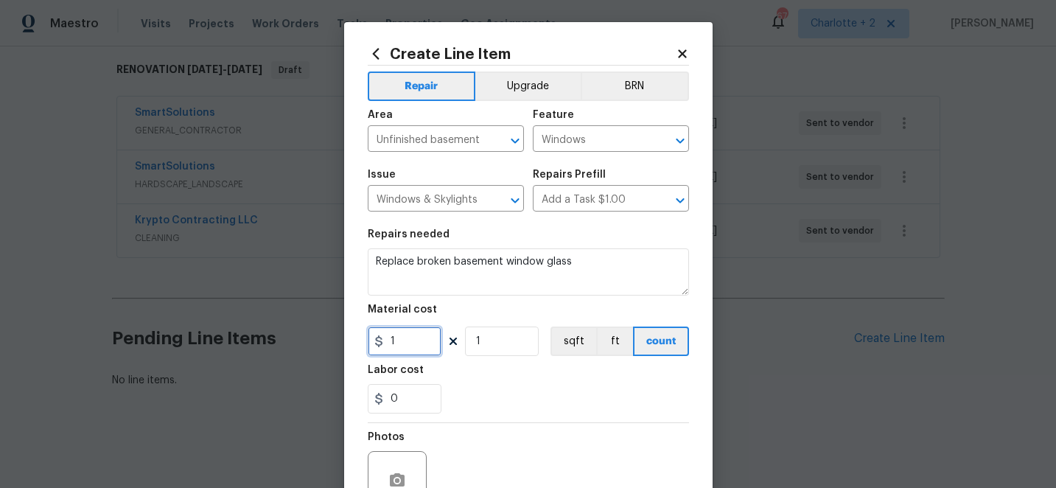
click at [420, 353] on input "1" at bounding box center [405, 340] width 74 height 29
type input "350"
click at [501, 386] on div "0" at bounding box center [528, 398] width 321 height 29
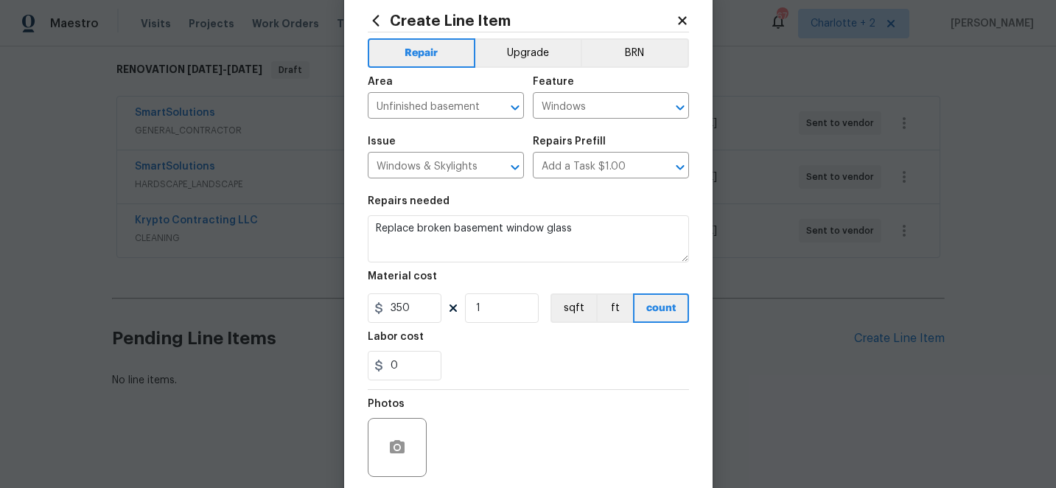
scroll to position [147, 0]
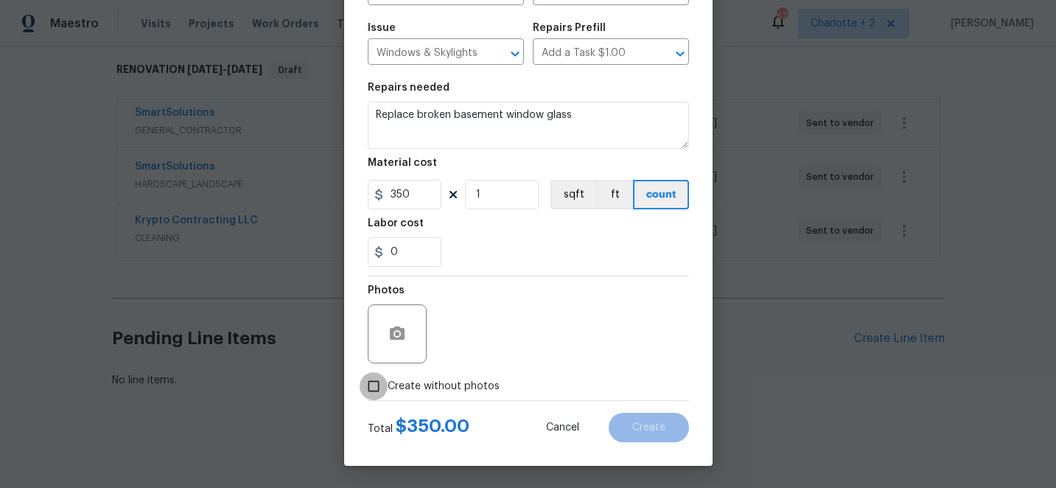
click at [375, 388] on input "Create without photos" at bounding box center [374, 386] width 28 height 28
checkbox input "true"
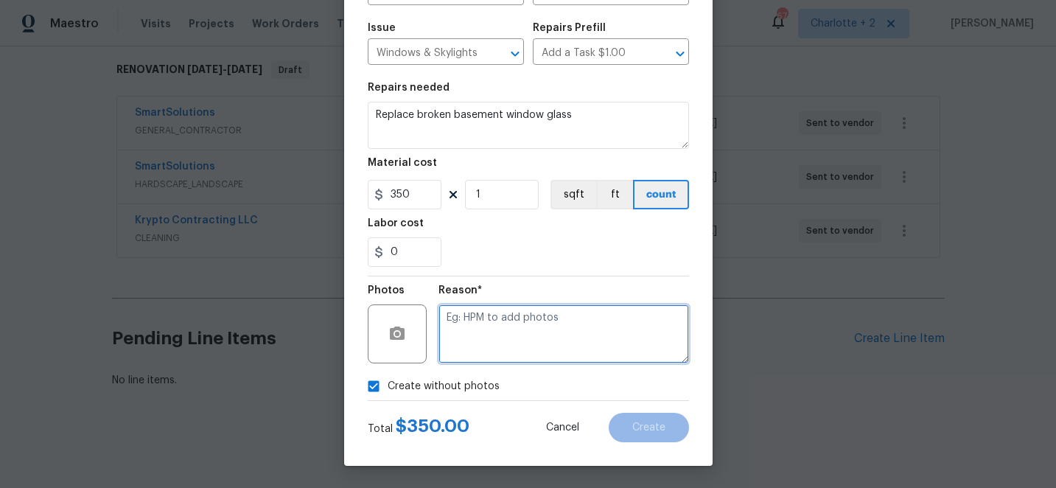
click at [568, 338] on textarea at bounding box center [563, 333] width 251 height 59
type textarea "edit"
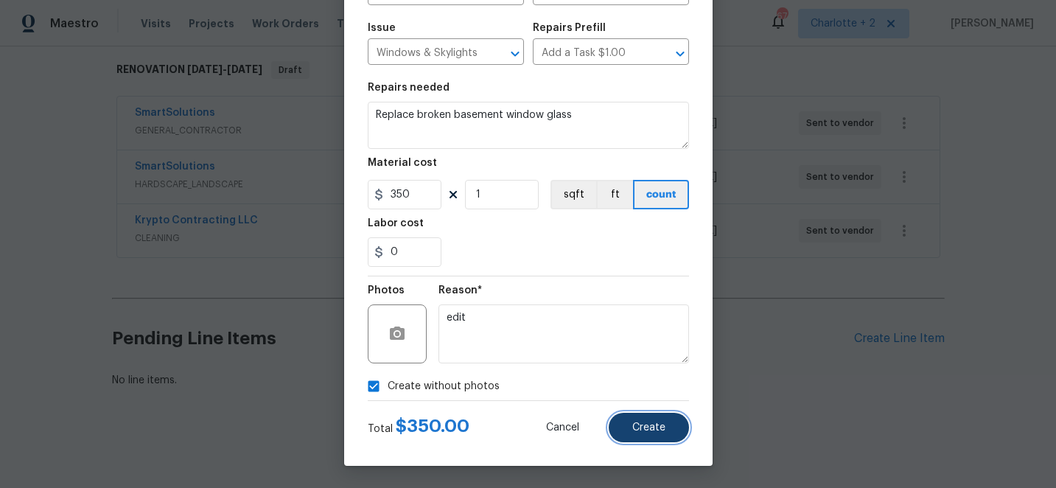
click at [654, 433] on button "Create" at bounding box center [649, 427] width 80 height 29
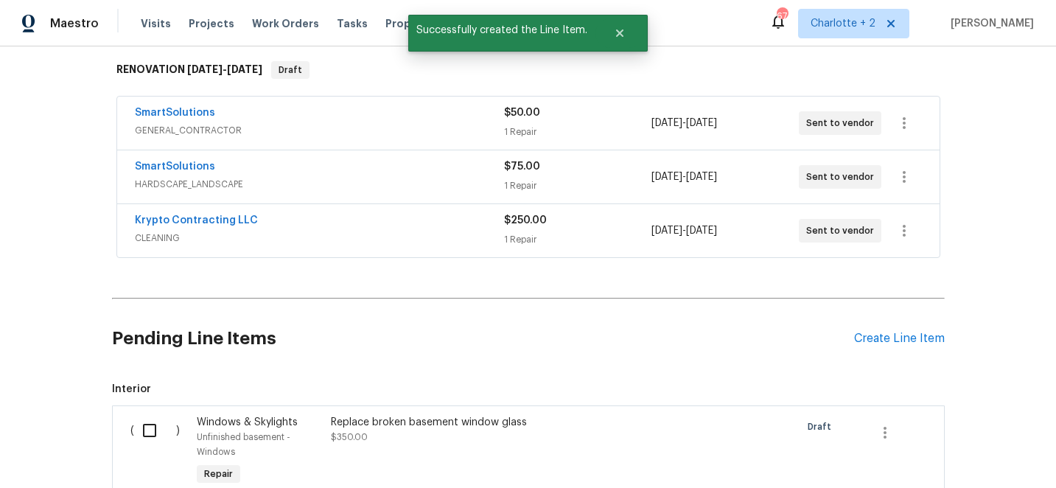
click at [148, 429] on input "checkbox" at bounding box center [155, 430] width 42 height 31
checkbox input "true"
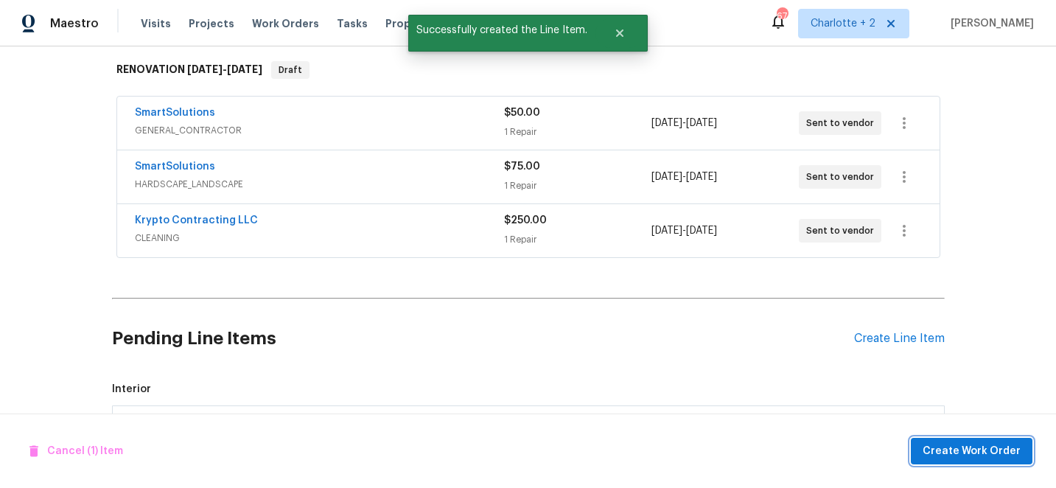
click at [946, 456] on span "Create Work Order" at bounding box center [972, 451] width 98 height 18
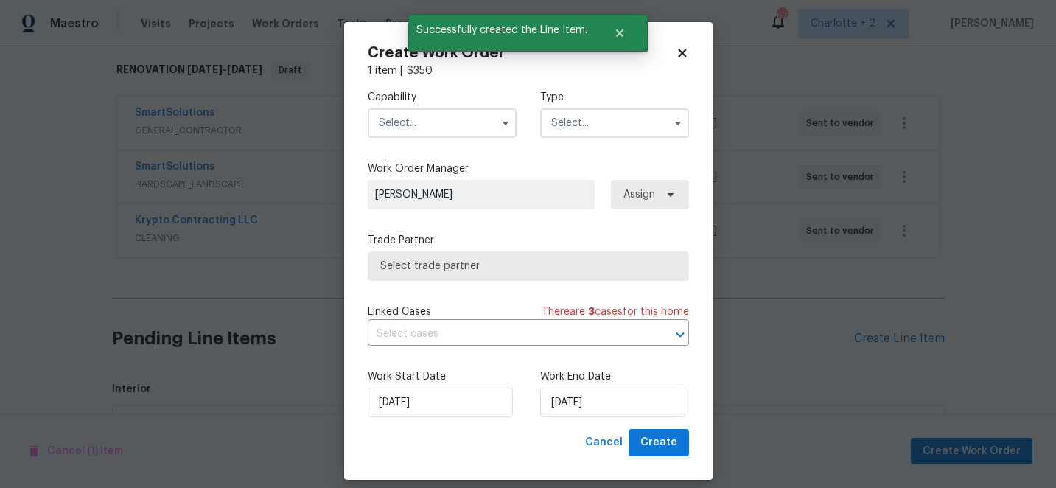
click at [457, 123] on input "text" at bounding box center [442, 122] width 149 height 29
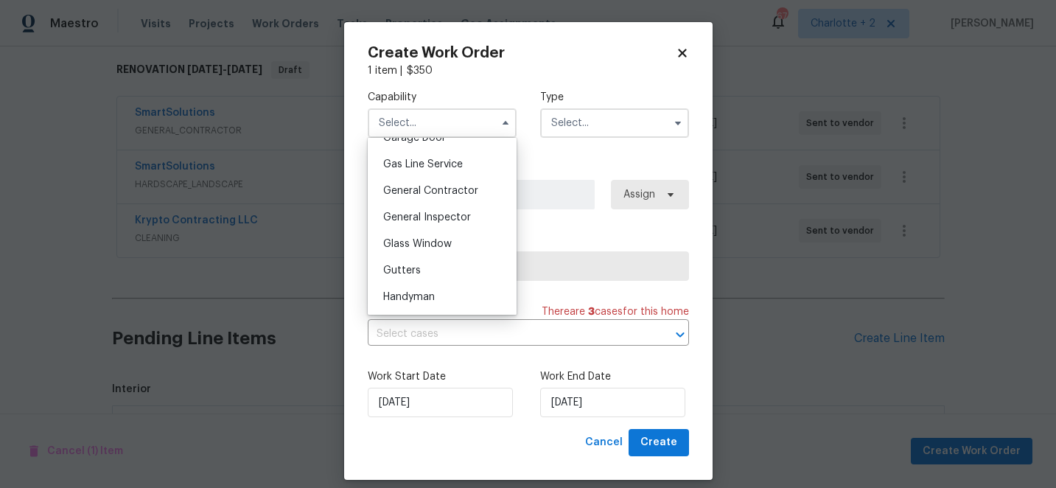
scroll to position [673, 0]
click at [429, 240] on span "Glass Window" at bounding box center [417, 239] width 69 height 10
type input "Glass Window"
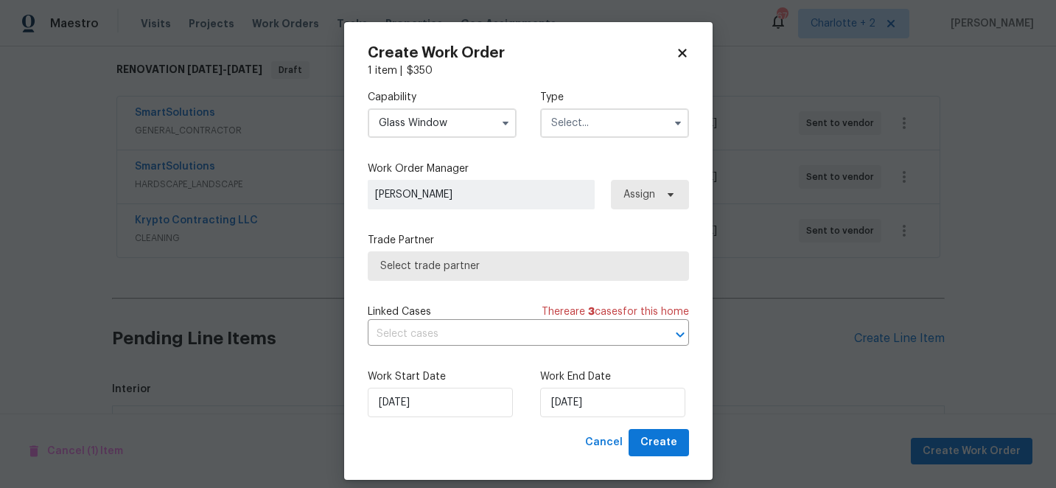
click at [593, 130] on input "text" at bounding box center [614, 122] width 149 height 29
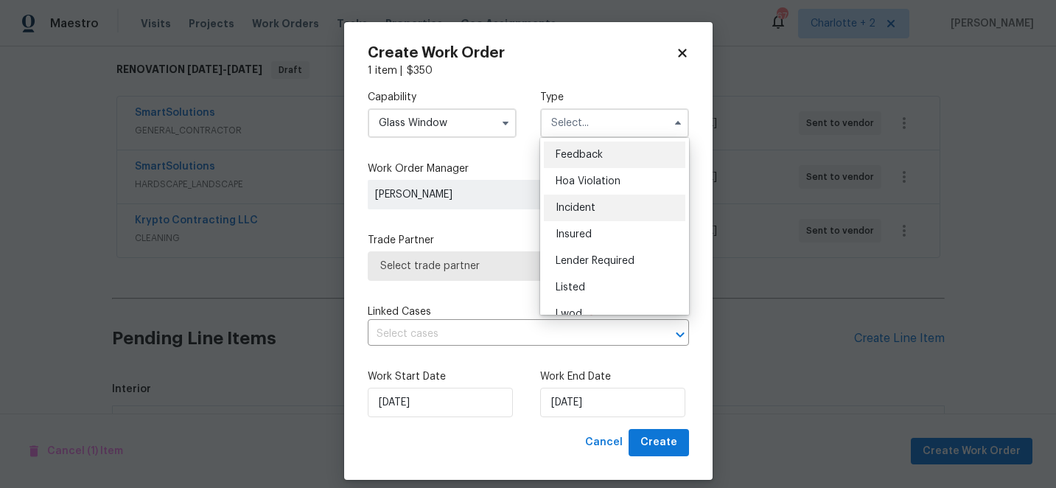
scroll to position [175, 0]
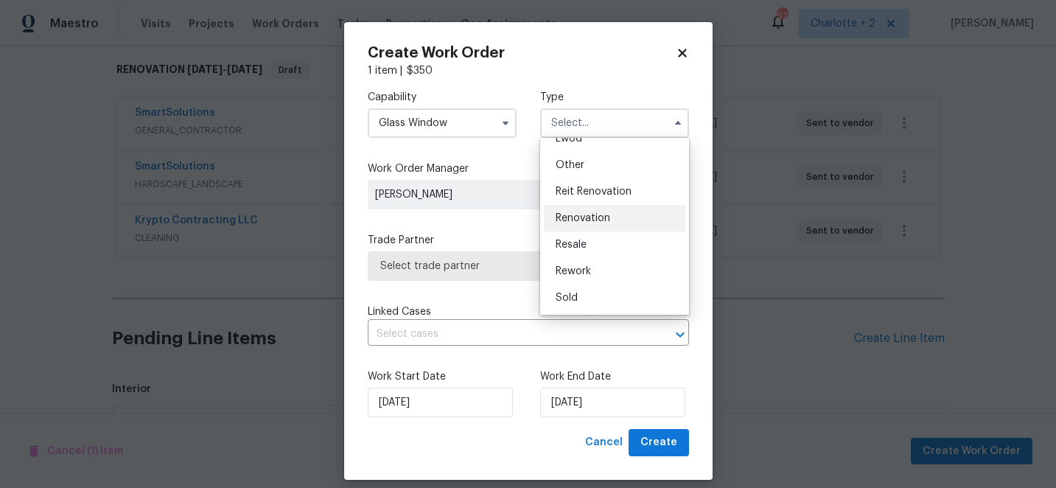
click at [589, 214] on span "Renovation" at bounding box center [583, 218] width 55 height 10
type input "Renovation"
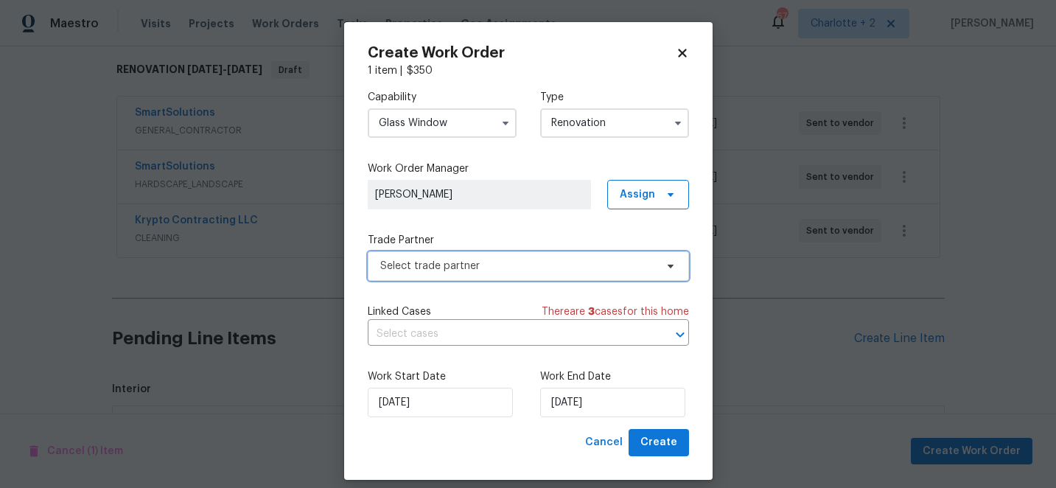
click at [576, 265] on span "Select trade partner" at bounding box center [517, 266] width 275 height 15
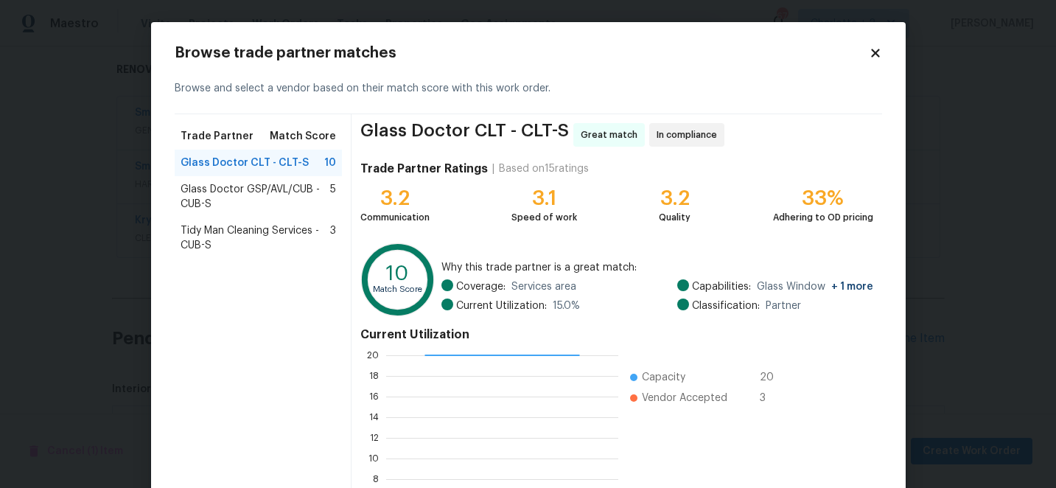
scroll to position [162, 0]
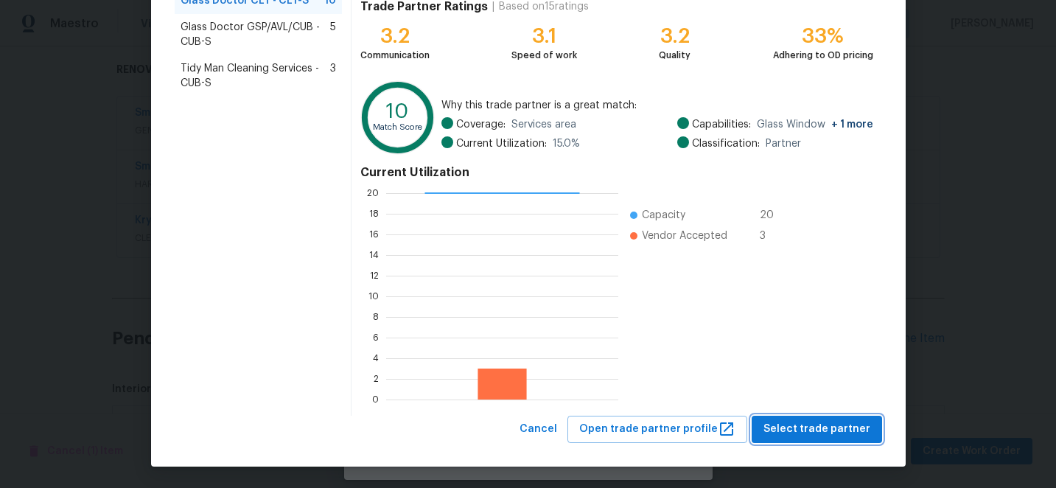
click at [803, 433] on span "Select trade partner" at bounding box center [816, 429] width 107 height 18
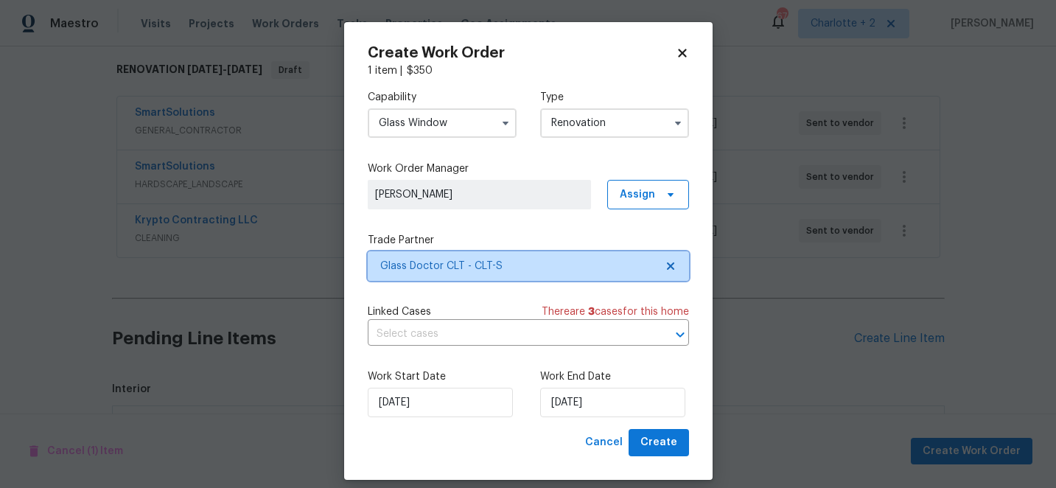
scroll to position [0, 0]
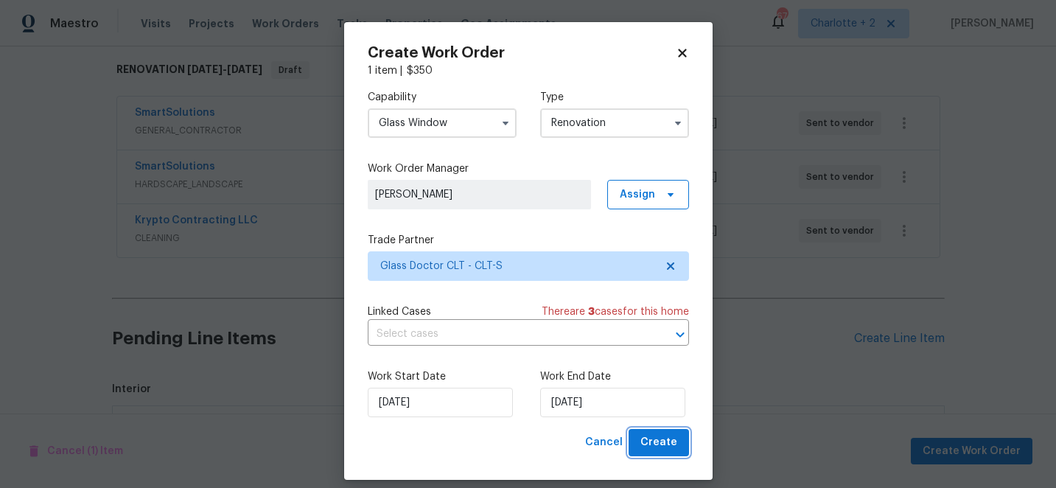
click at [646, 441] on span "Create" at bounding box center [658, 442] width 37 height 18
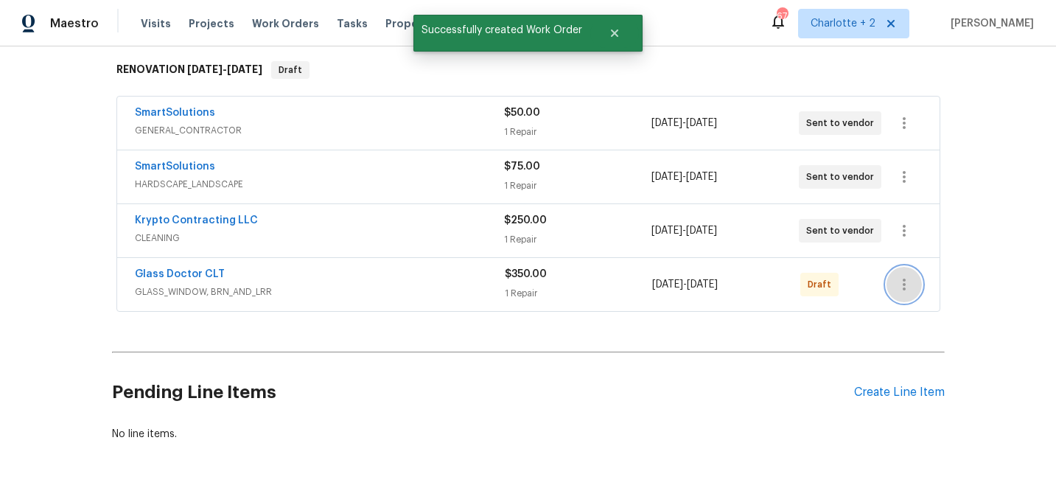
click at [897, 277] on icon "button" at bounding box center [904, 285] width 18 height 18
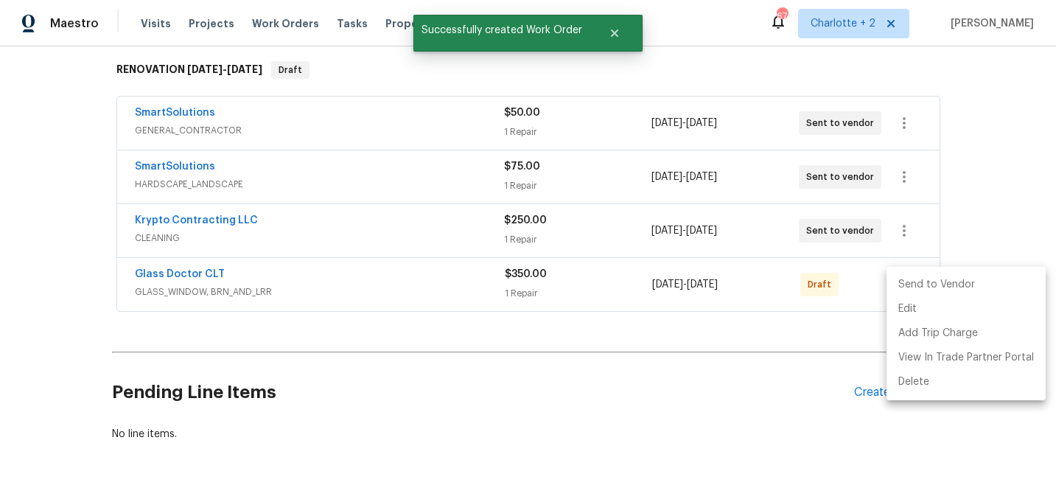
click at [898, 281] on li "Send to Vendor" at bounding box center [966, 285] width 159 height 24
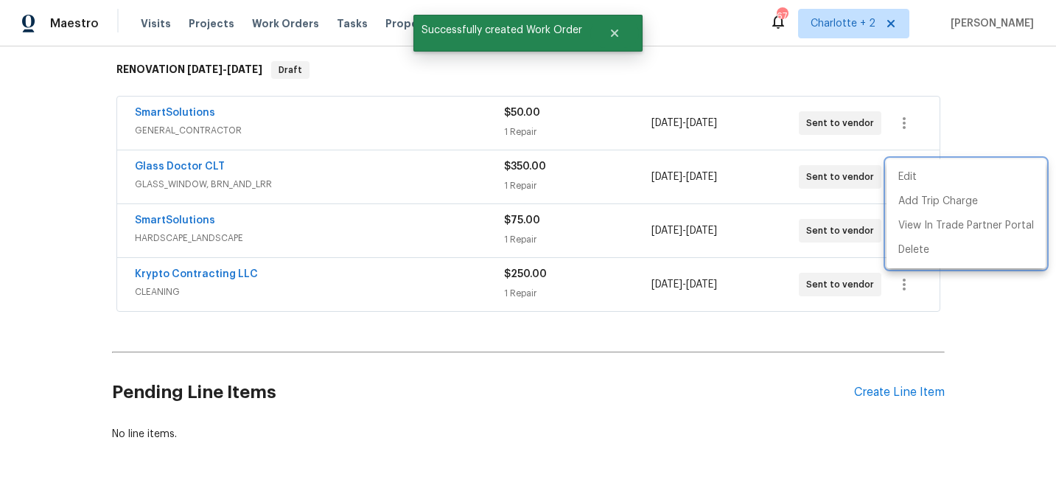
click at [832, 331] on div at bounding box center [528, 244] width 1056 height 488
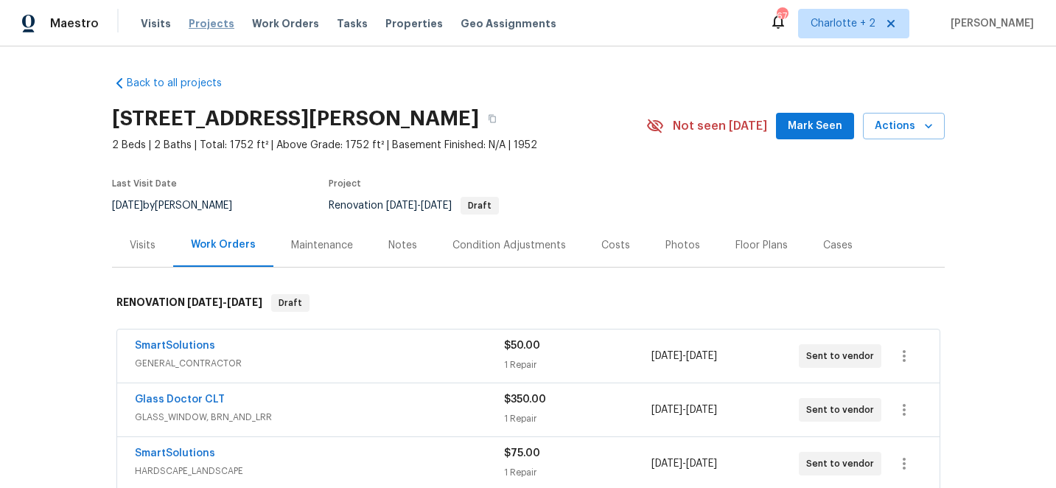
click at [206, 25] on span "Projects" at bounding box center [212, 23] width 46 height 15
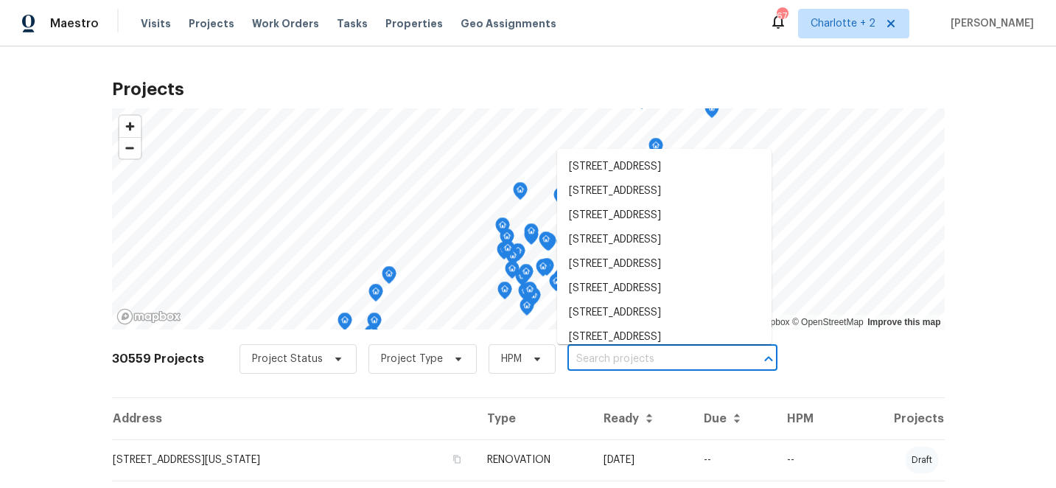
click at [606, 357] on input "text" at bounding box center [651, 359] width 169 height 23
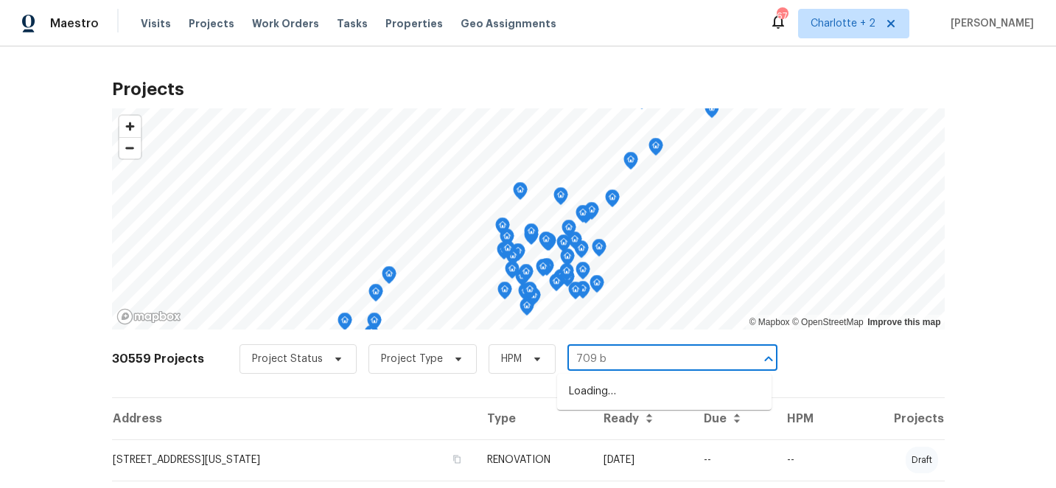
type input "709 br"
click at [637, 428] on li "[STREET_ADDRESS]" at bounding box center [664, 416] width 214 height 24
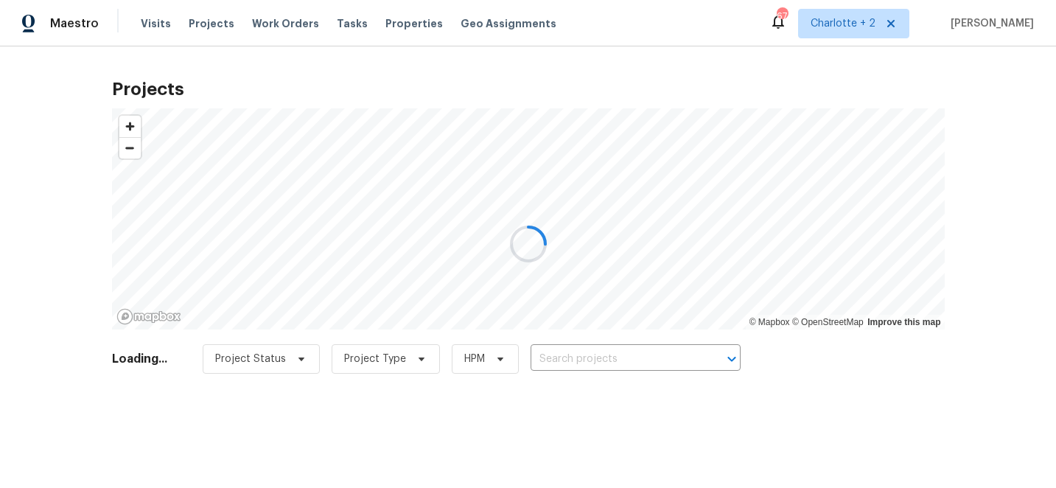
type input "[STREET_ADDRESS]"
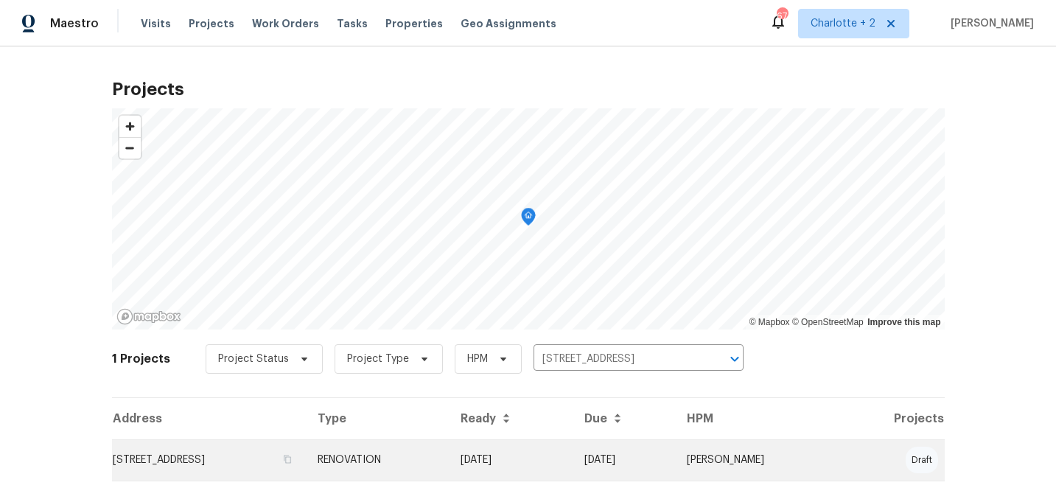
click at [676, 461] on td "[DATE]" at bounding box center [624, 459] width 103 height 41
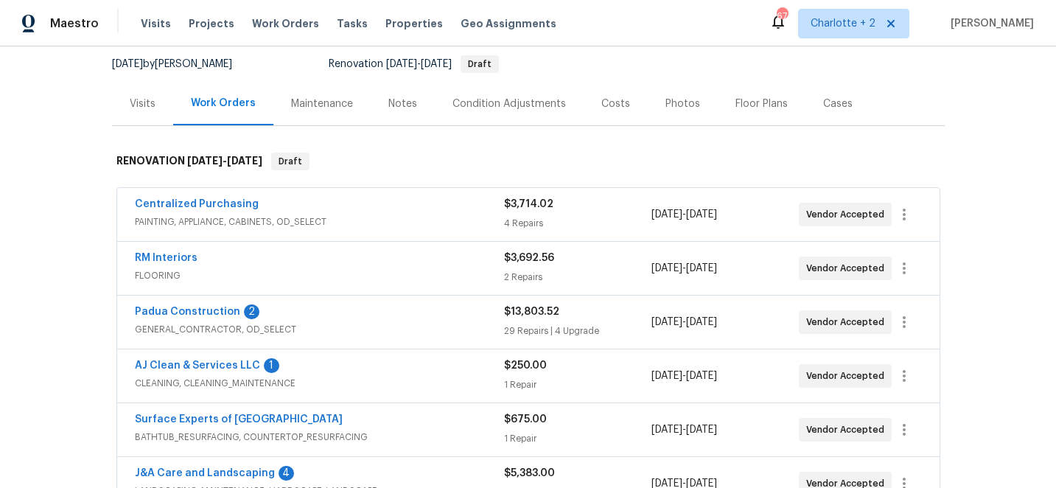
scroll to position [171, 0]
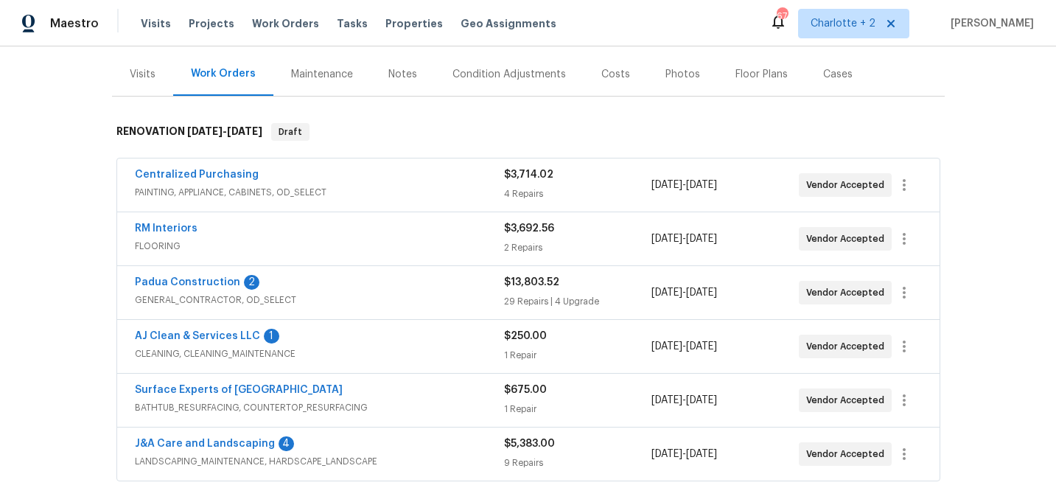
click at [610, 74] on div "Costs" at bounding box center [615, 74] width 29 height 15
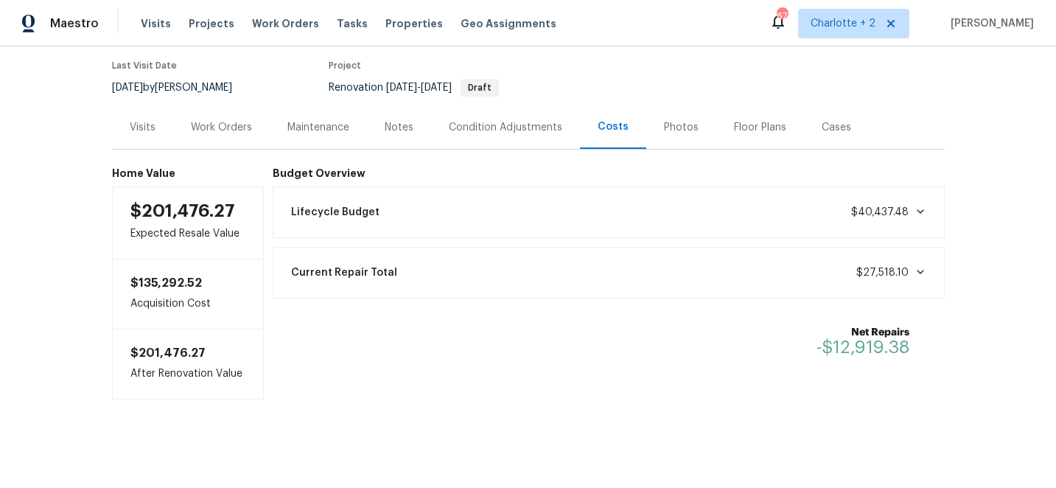
click at [225, 123] on div "Work Orders" at bounding box center [221, 127] width 61 height 15
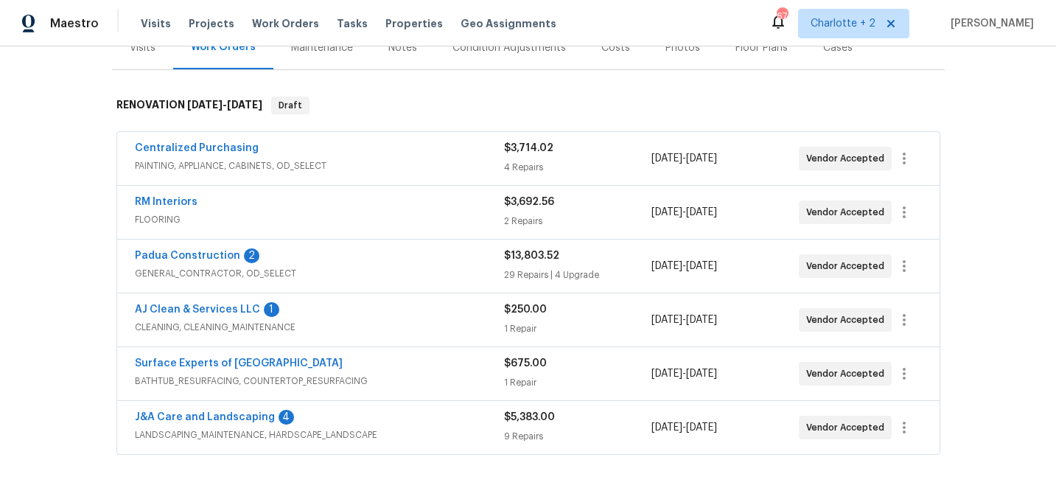
scroll to position [195, 0]
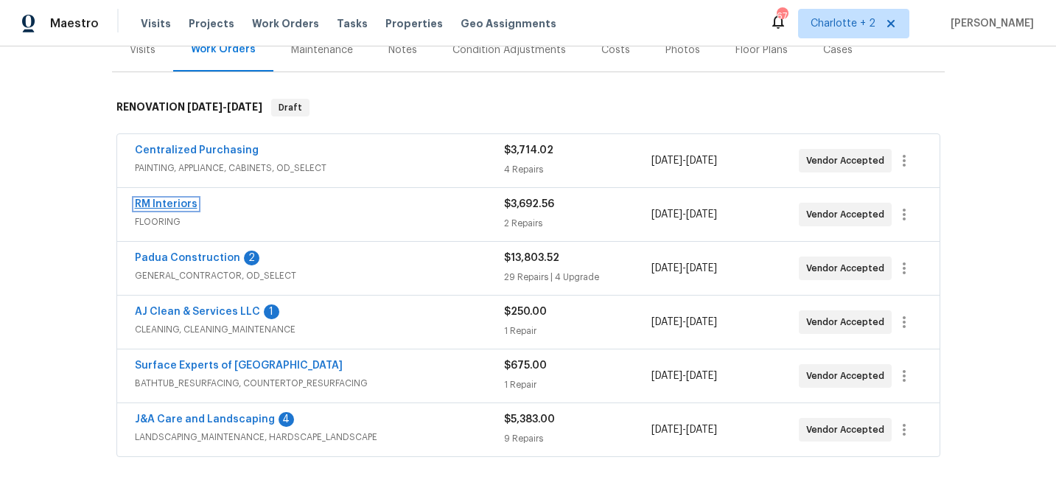
click at [150, 202] on link "RM Interiors" at bounding box center [166, 204] width 63 height 10
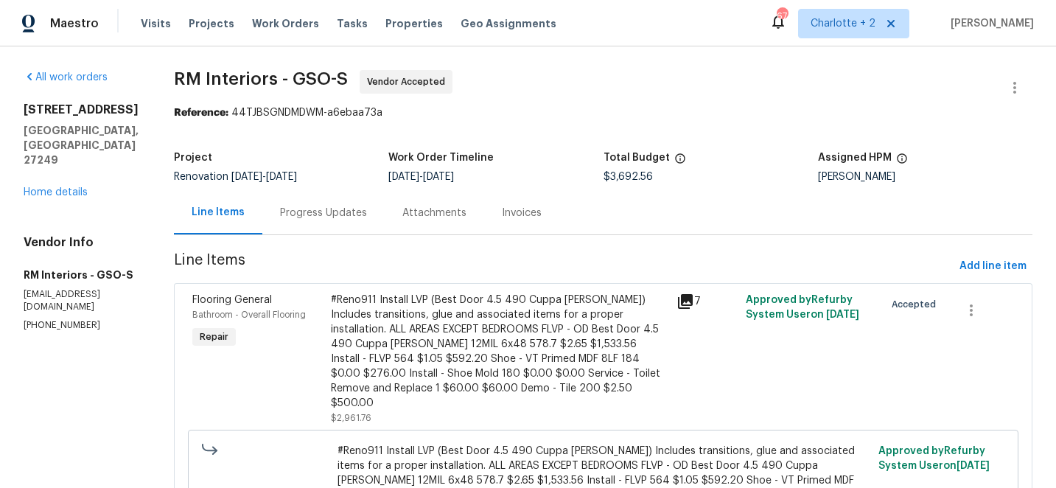
click at [326, 214] on div "Progress Updates" at bounding box center [323, 213] width 87 height 15
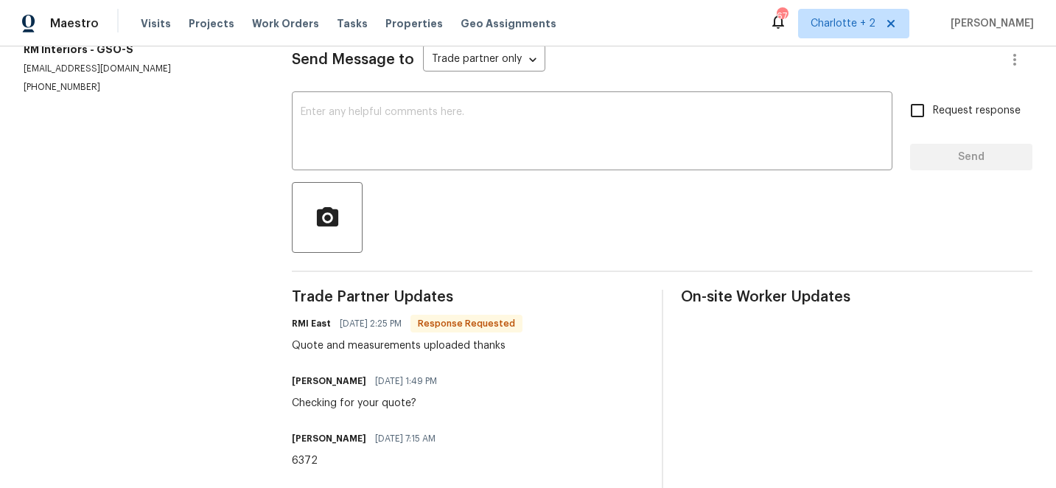
scroll to position [228, 0]
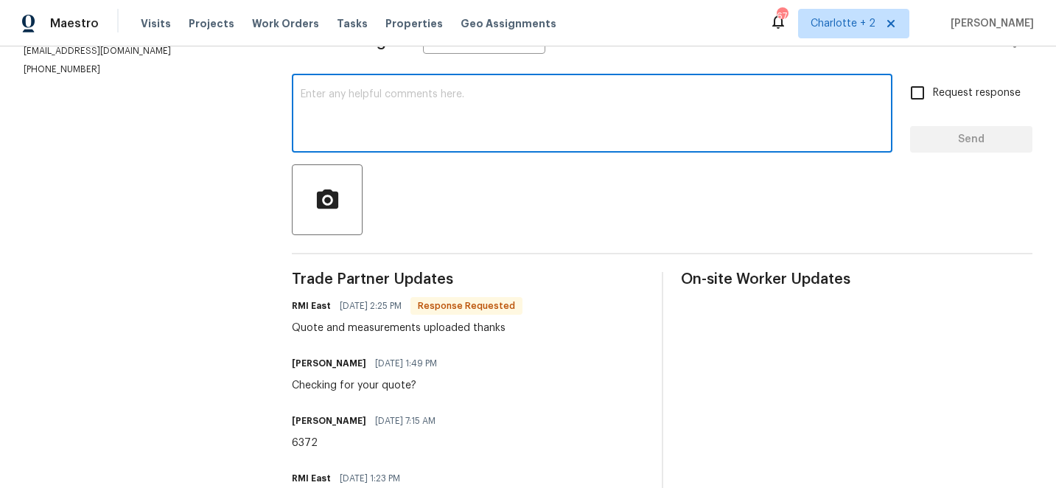
click at [435, 99] on textarea at bounding box center [592, 115] width 583 height 52
type textarea "WO adjusted, [DATE] install"
click at [920, 96] on input "Request response" at bounding box center [917, 92] width 31 height 31
checkbox input "true"
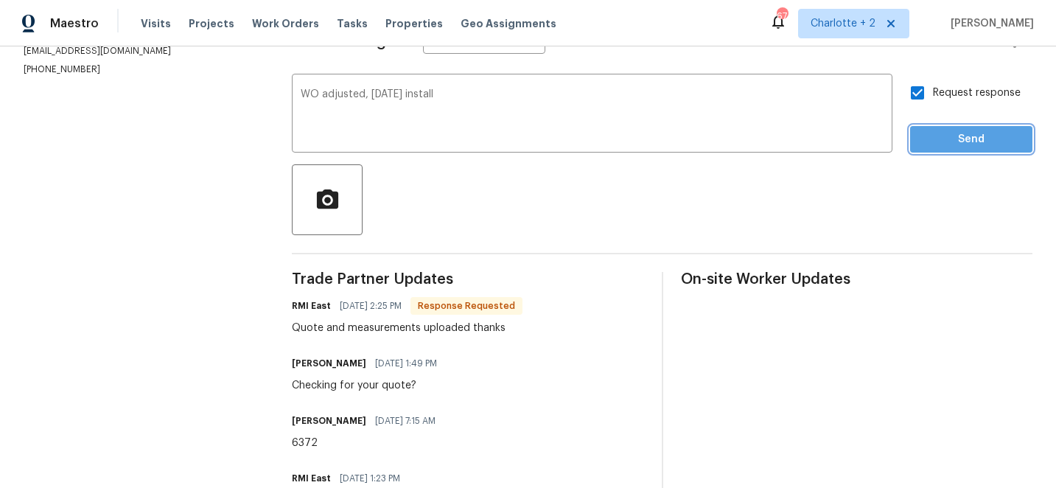
click at [971, 147] on span "Send" at bounding box center [971, 139] width 99 height 18
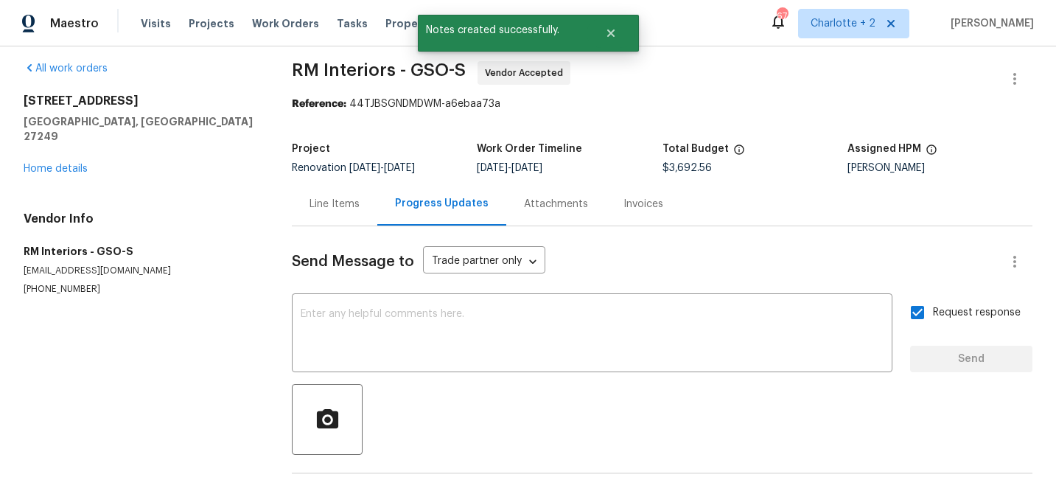
scroll to position [0, 0]
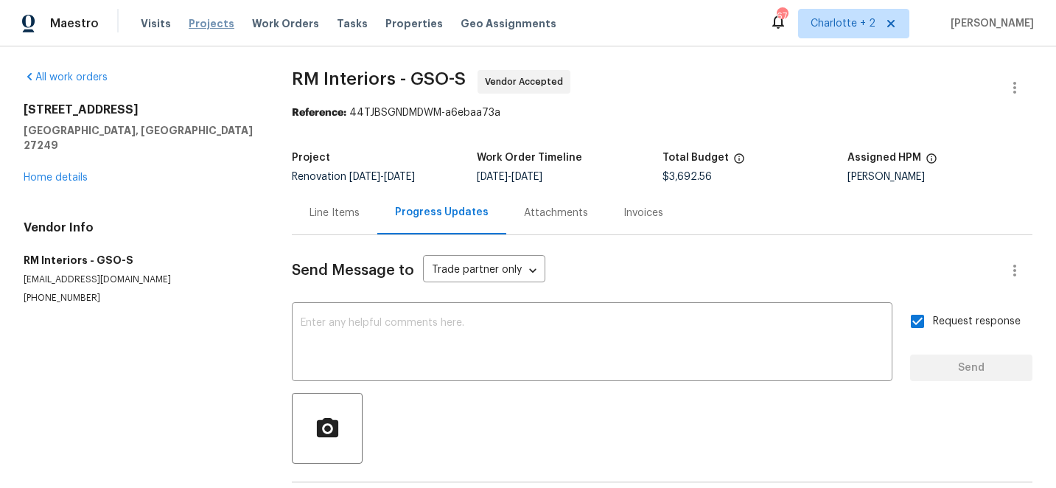
click at [192, 21] on span "Projects" at bounding box center [212, 23] width 46 height 15
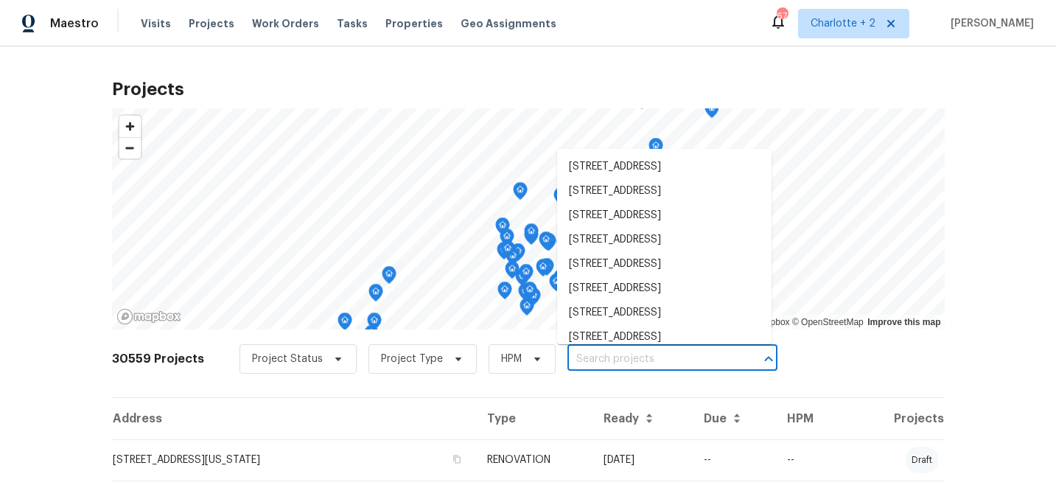
click at [581, 357] on input "text" at bounding box center [651, 359] width 169 height 23
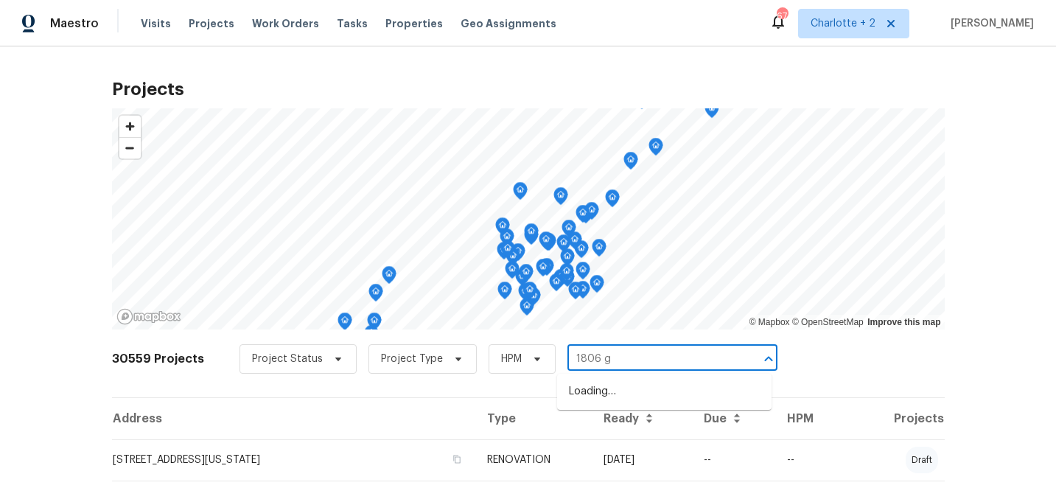
type input "1806 gl"
click at [607, 392] on li "[STREET_ADDRESS]" at bounding box center [664, 392] width 214 height 24
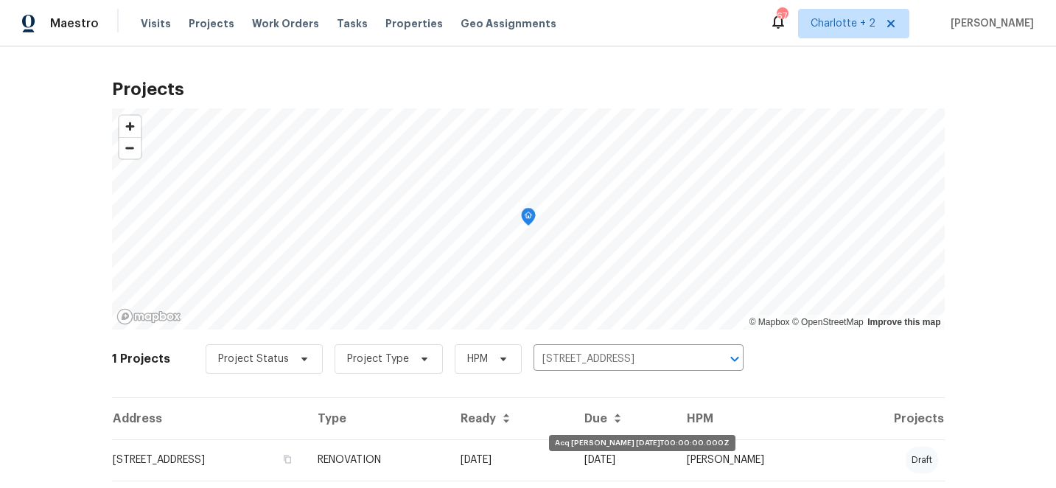
click at [573, 452] on td "[DATE]" at bounding box center [511, 459] width 124 height 41
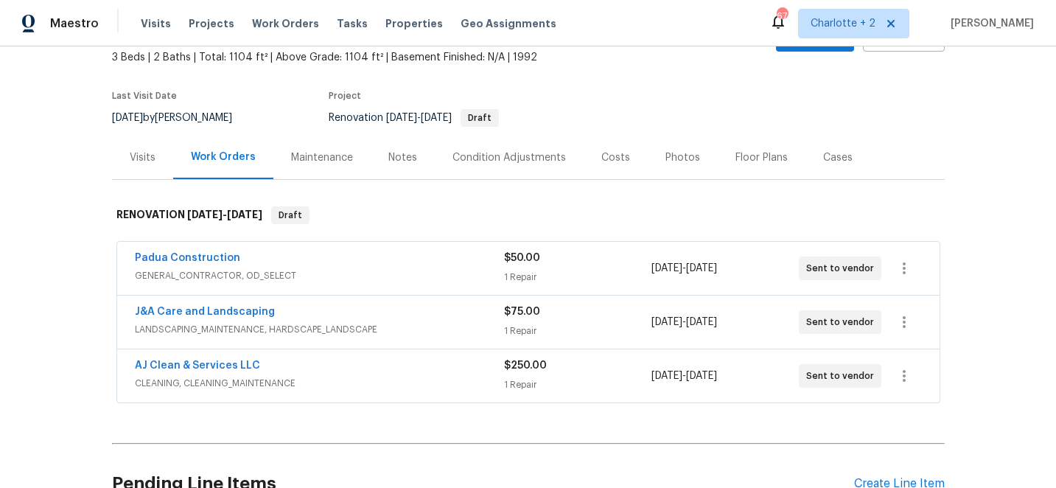
scroll to position [45, 0]
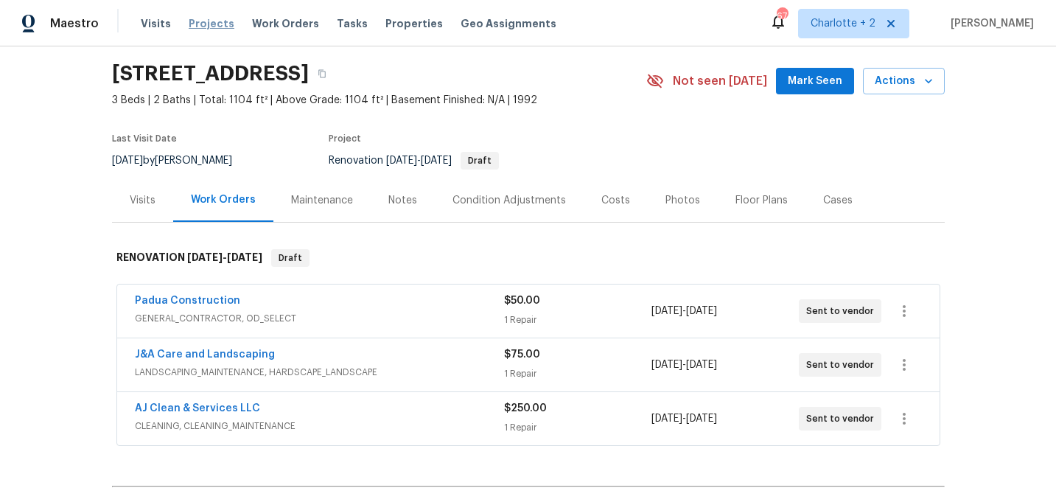
click at [200, 21] on span "Projects" at bounding box center [212, 23] width 46 height 15
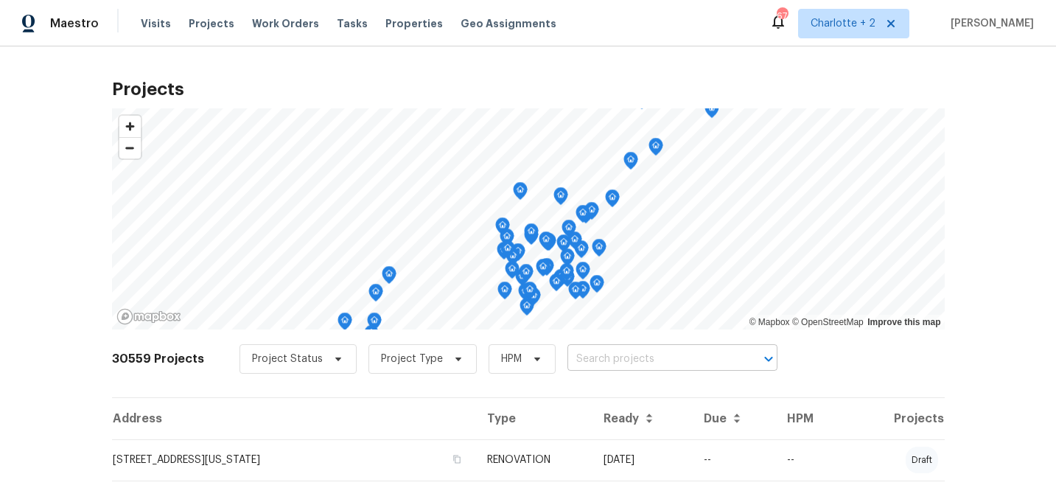
click at [606, 363] on input "text" at bounding box center [651, 359] width 169 height 23
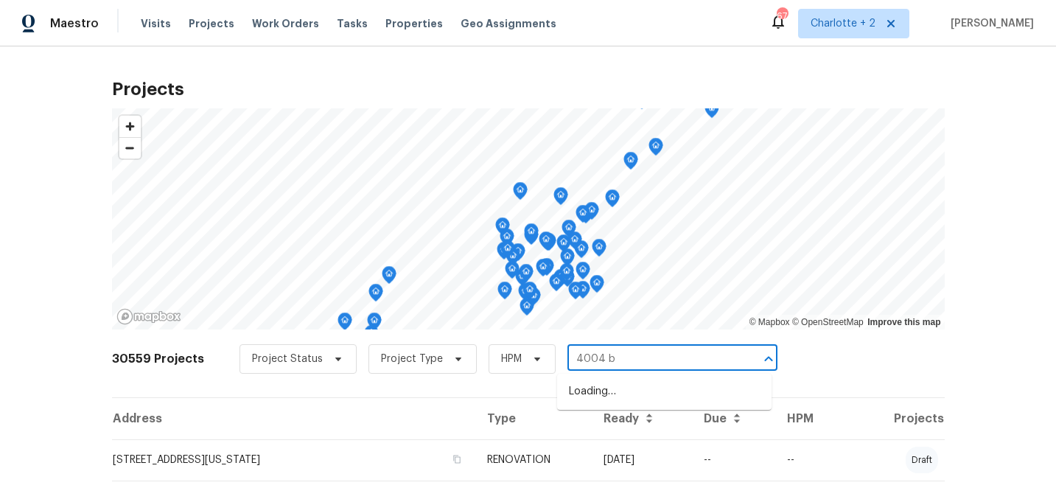
type input "4004 ba"
click at [629, 396] on li "[STREET_ADDRESS]" at bounding box center [664, 392] width 214 height 24
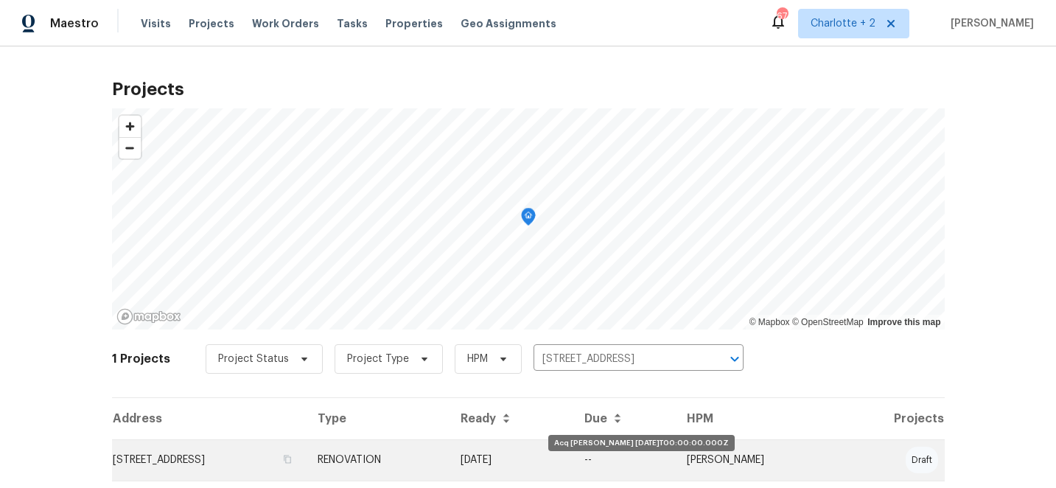
click at [573, 469] on td "[DATE]" at bounding box center [511, 459] width 124 height 41
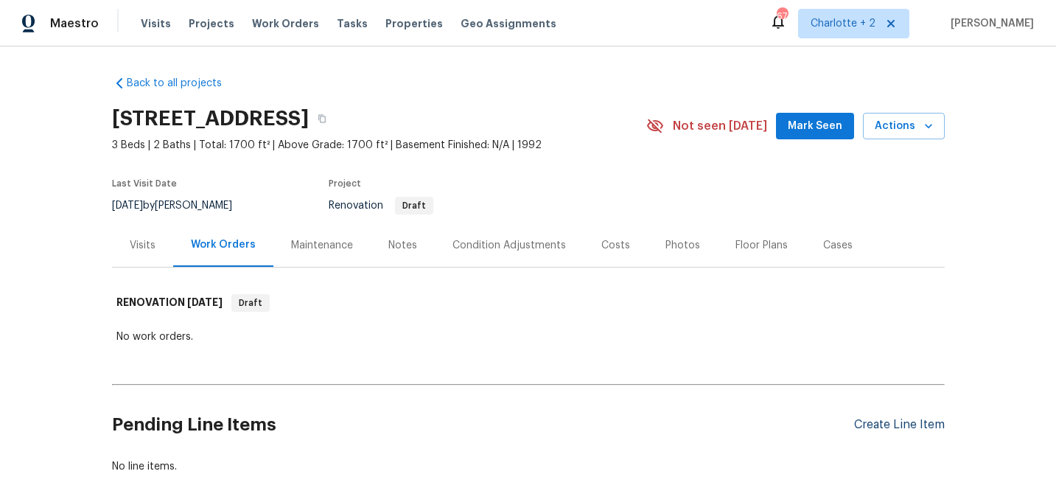
click at [909, 425] on div "Create Line Item" at bounding box center [899, 425] width 91 height 14
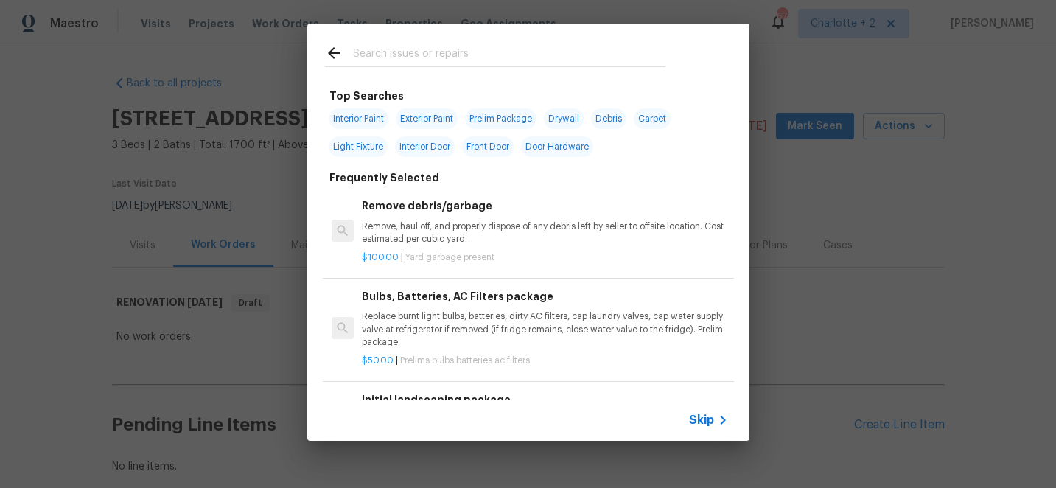
click at [399, 57] on input "text" at bounding box center [509, 55] width 312 height 22
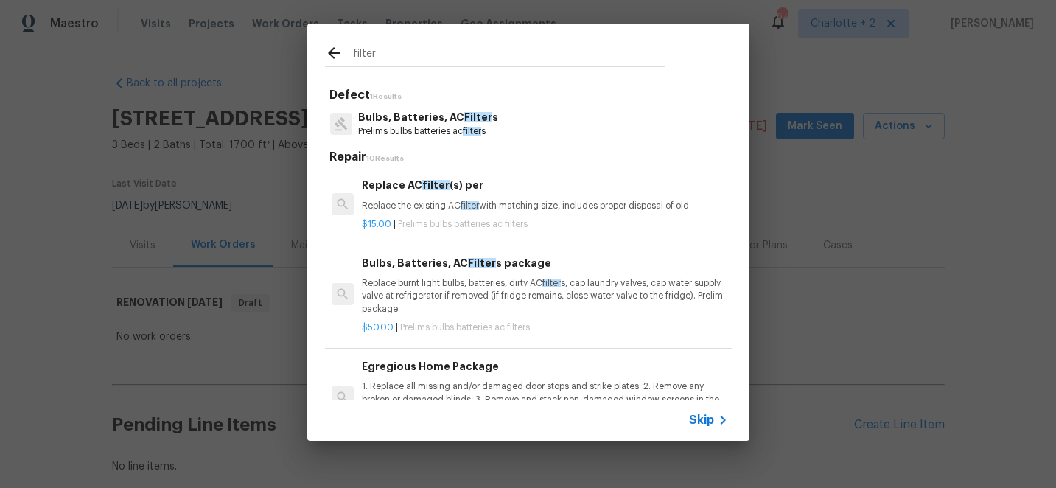
type input "filter"
click at [441, 287] on p "Replace burnt light bulbs, batteries, dirty AC filter s, cap laundry valves, ca…" at bounding box center [545, 296] width 366 height 38
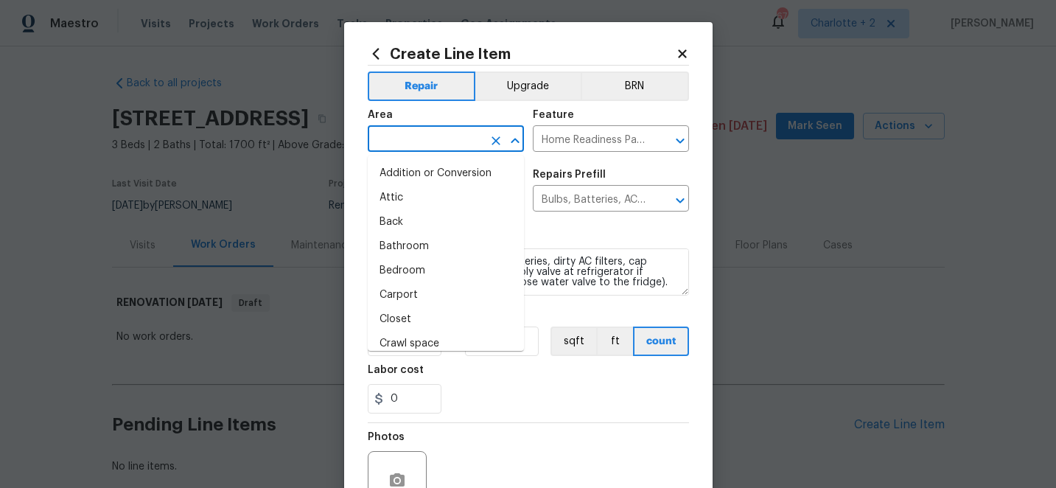
click at [403, 140] on input "text" at bounding box center [425, 140] width 115 height 23
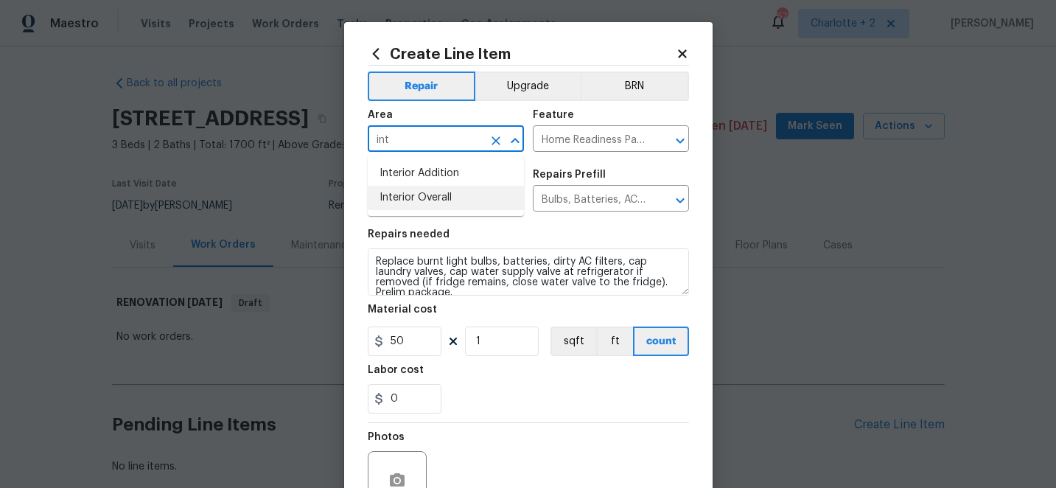
click at [392, 206] on li "Interior Overall" at bounding box center [446, 198] width 156 height 24
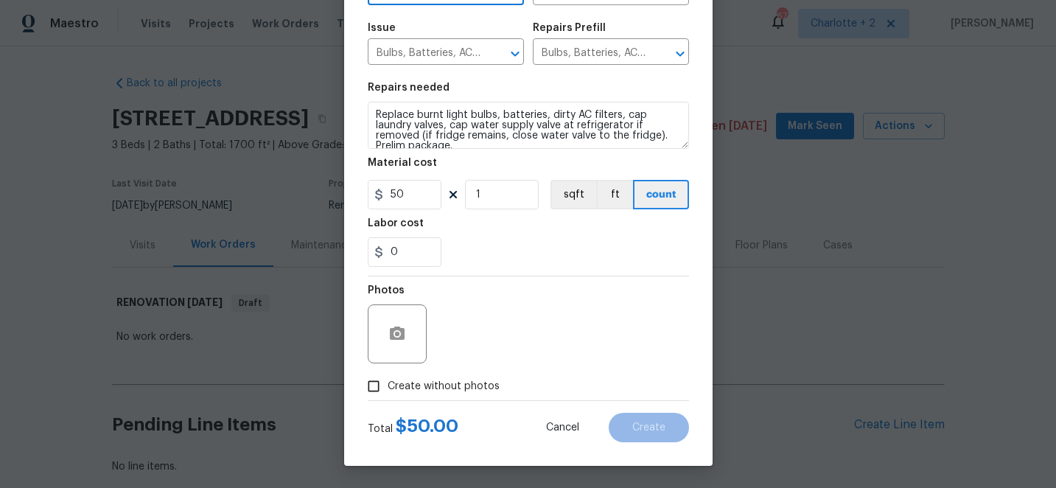
type input "Interior Overall"
click at [379, 379] on input "Create without photos" at bounding box center [374, 386] width 28 height 28
checkbox input "true"
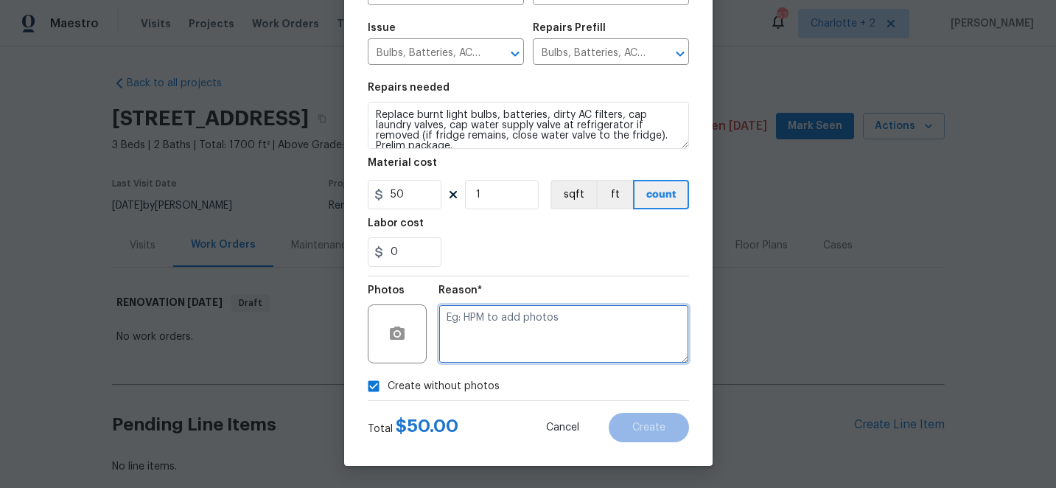
click at [514, 329] on textarea at bounding box center [563, 333] width 251 height 59
type textarea "edit"
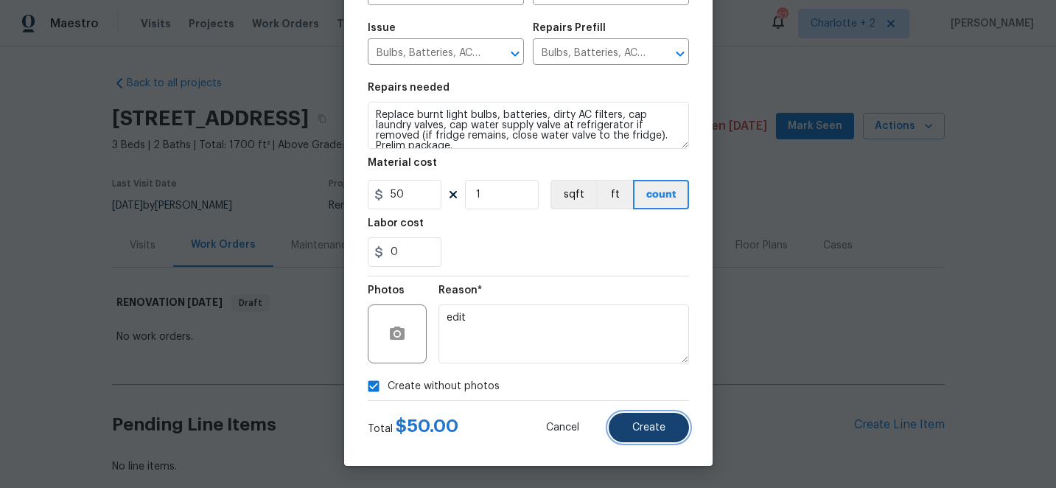
click at [640, 430] on span "Create" at bounding box center [648, 427] width 33 height 11
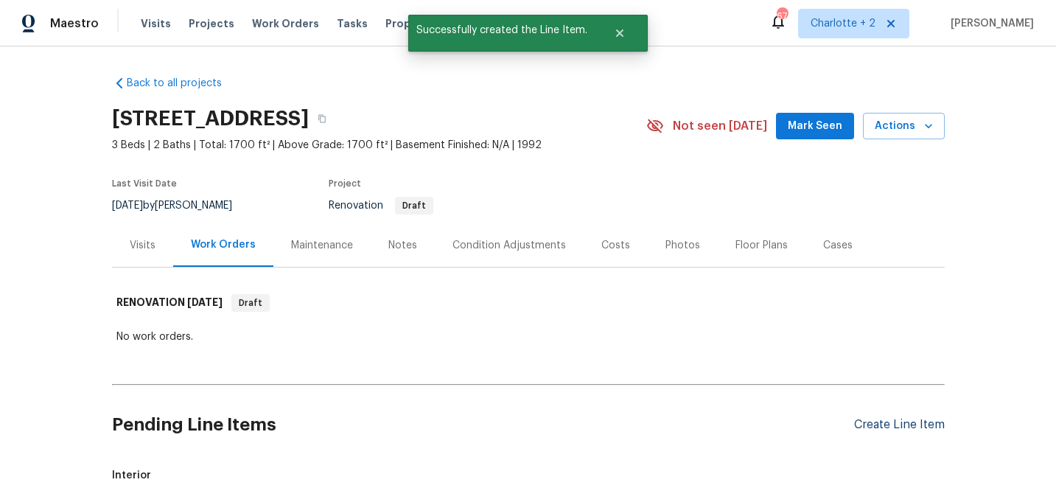
click at [875, 424] on div "Create Line Item" at bounding box center [899, 425] width 91 height 14
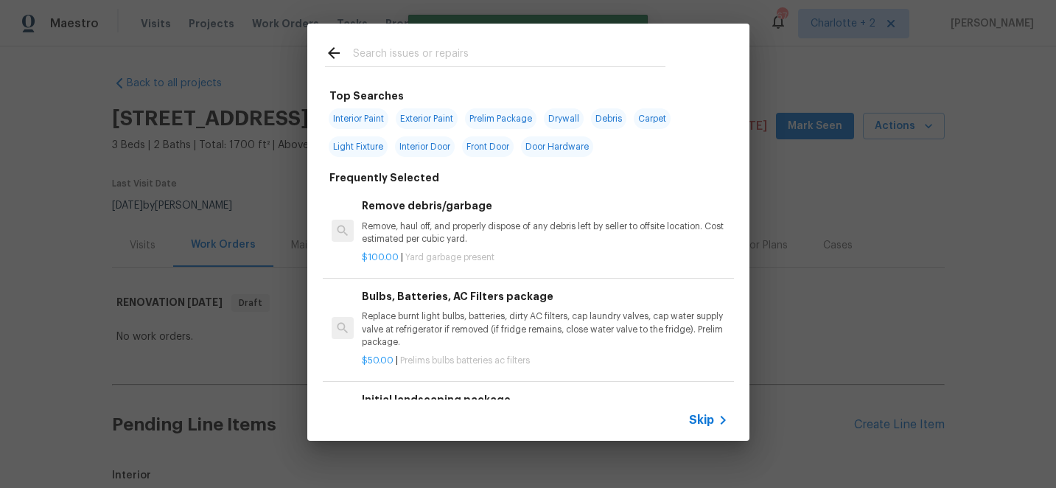
click at [388, 59] on input "text" at bounding box center [509, 55] width 312 height 22
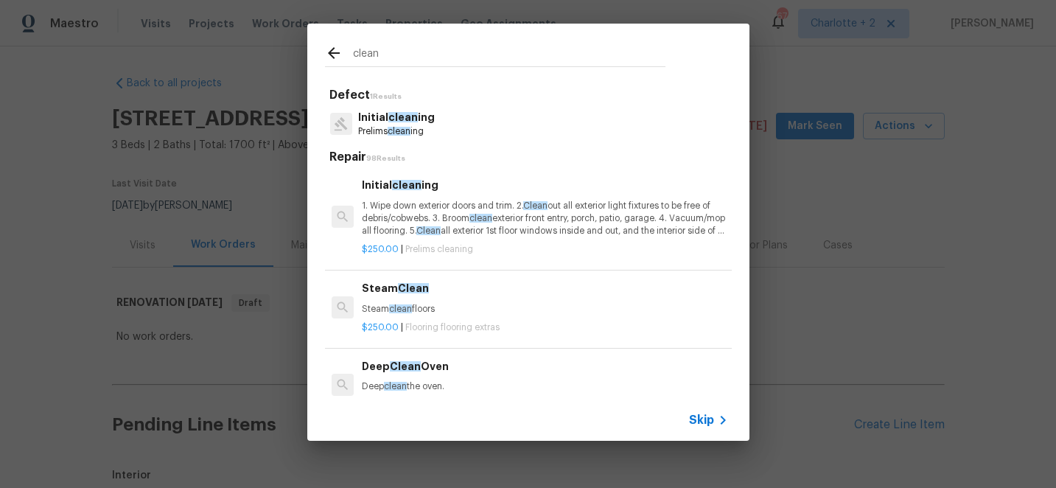
type input "clean"
click at [462, 209] on p "1. Wipe down exterior doors and trim. 2. Clean out all exterior light fixtures …" at bounding box center [545, 219] width 366 height 38
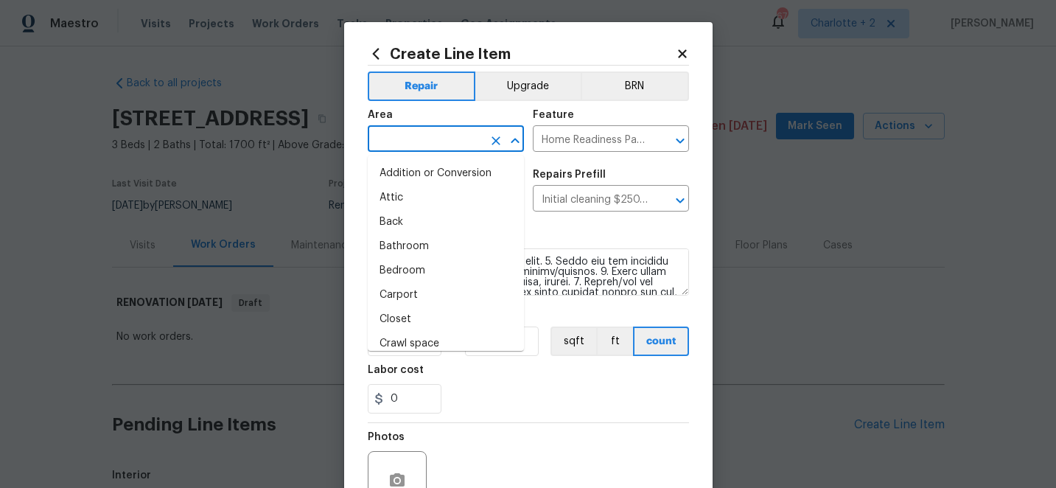
click at [457, 135] on input "text" at bounding box center [425, 140] width 115 height 23
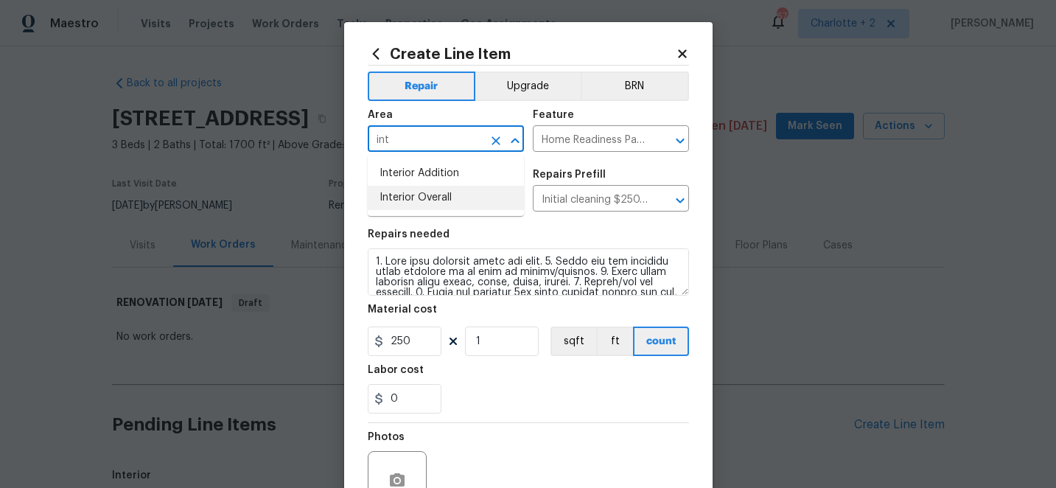
click at [455, 195] on li "Interior Overall" at bounding box center [446, 198] width 156 height 24
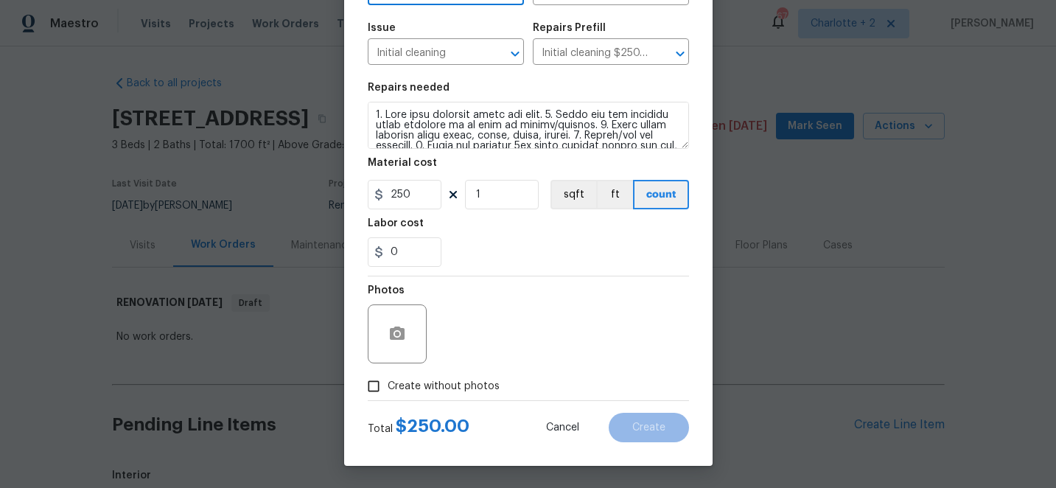
type input "Interior Overall"
click at [380, 385] on input "Create without photos" at bounding box center [374, 386] width 28 height 28
checkbox input "true"
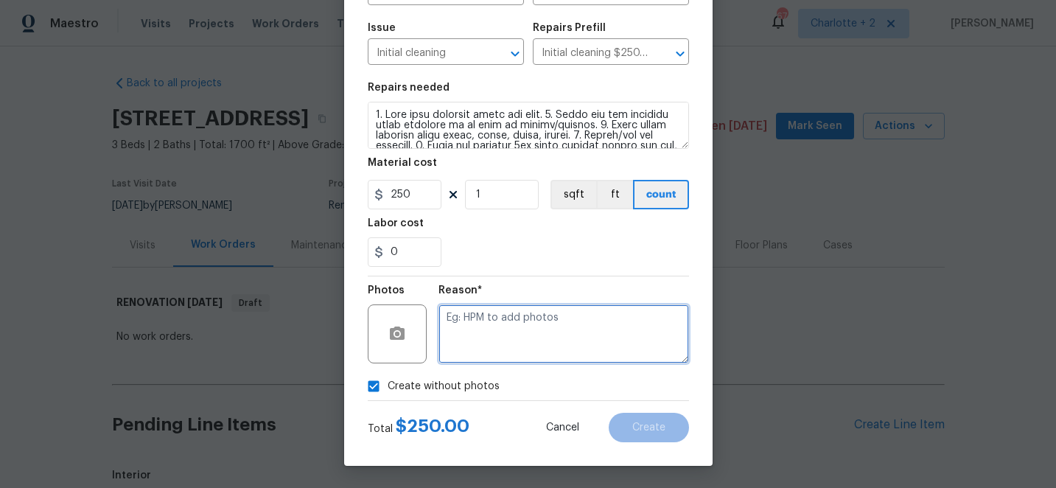
click at [537, 342] on textarea at bounding box center [563, 333] width 251 height 59
type textarea "edit"
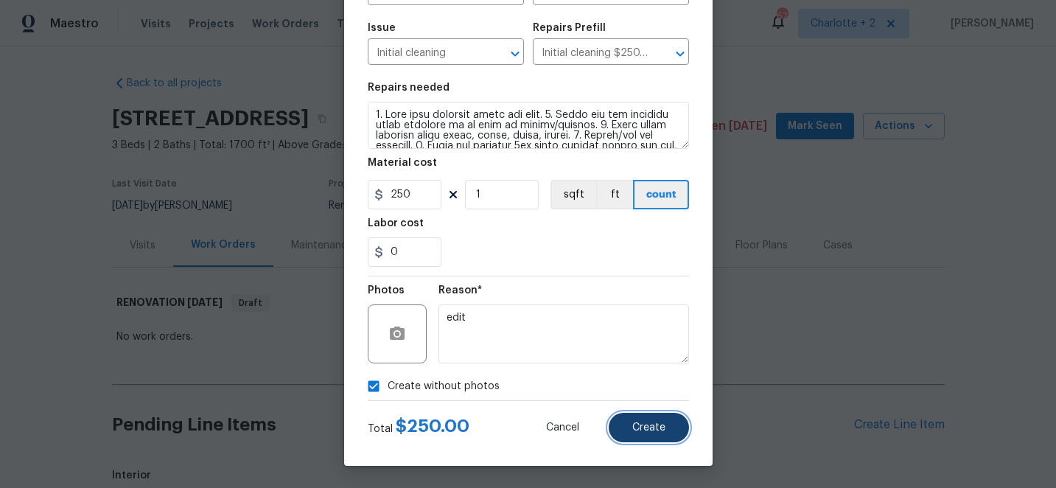
click at [651, 441] on button "Create" at bounding box center [649, 427] width 80 height 29
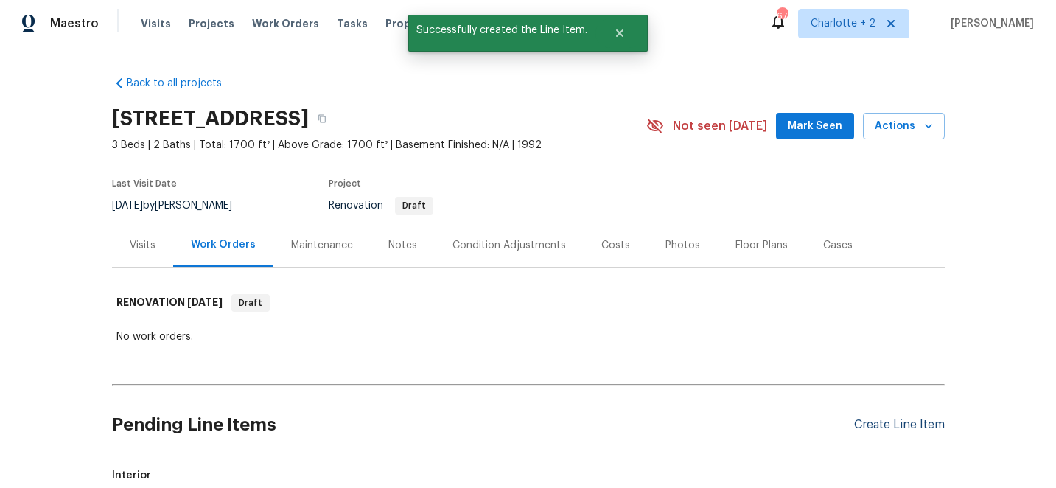
click at [899, 419] on div "Create Line Item" at bounding box center [899, 425] width 91 height 14
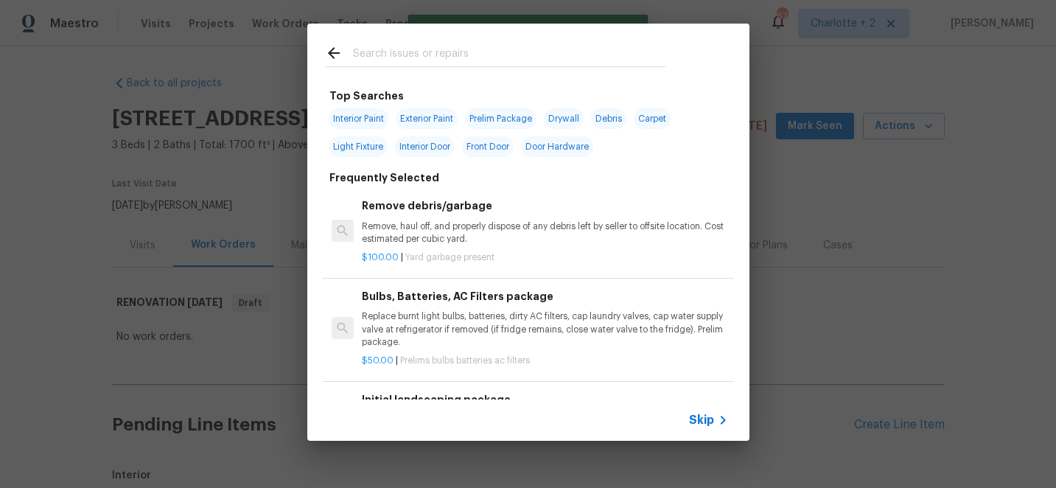
click at [395, 56] on input "text" at bounding box center [509, 55] width 312 height 22
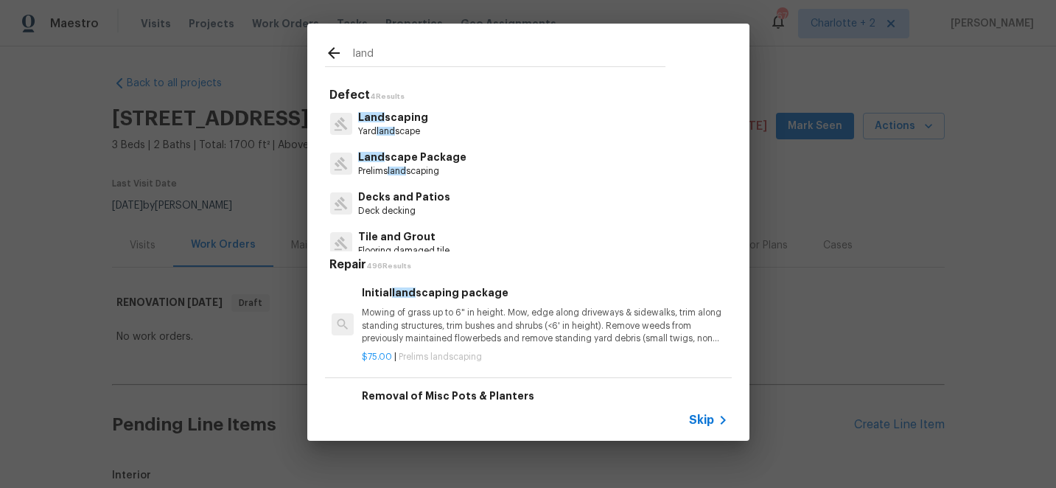
type input "land"
click at [483, 323] on p "Mowing of grass up to 6" in height. Mow, edge along driveways & sidewalks, trim…" at bounding box center [545, 326] width 366 height 38
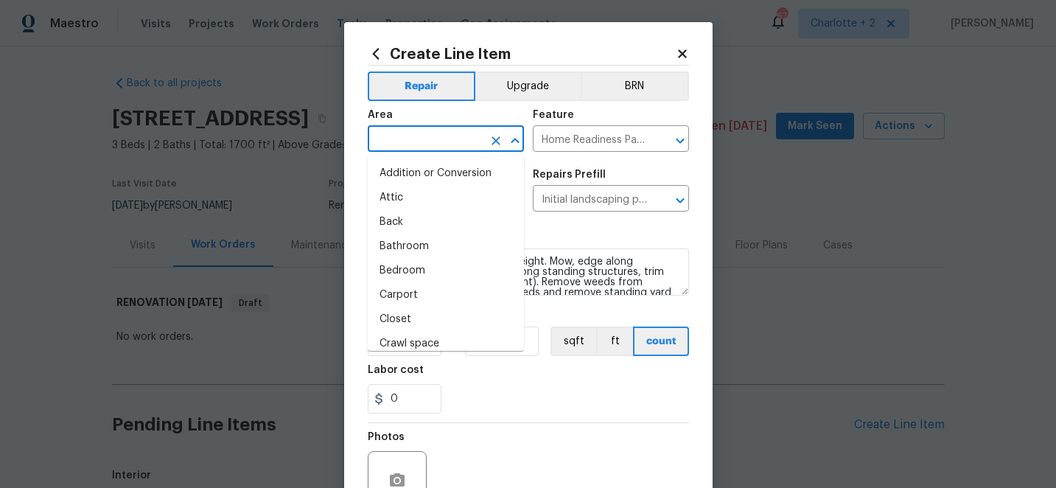
click at [436, 140] on input "text" at bounding box center [425, 140] width 115 height 23
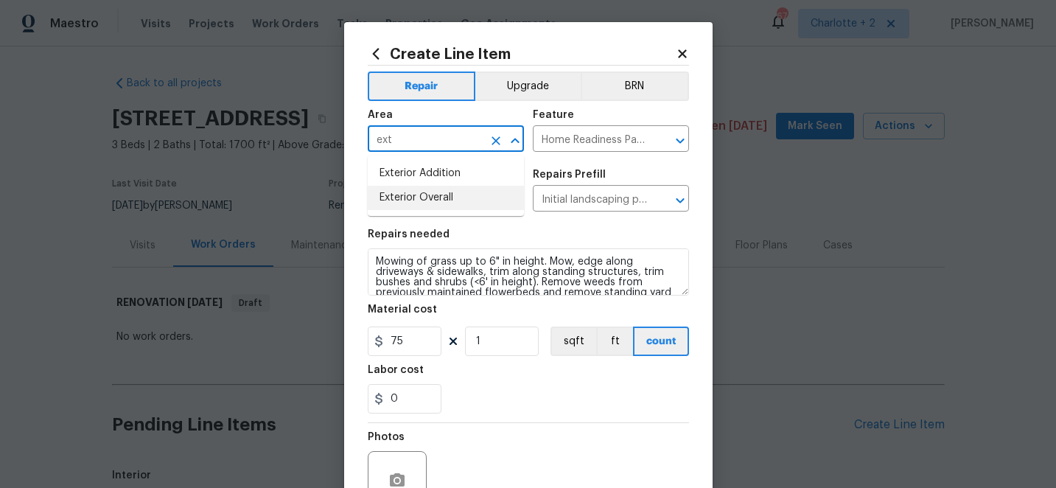
click at [437, 196] on li "Exterior Overall" at bounding box center [446, 198] width 156 height 24
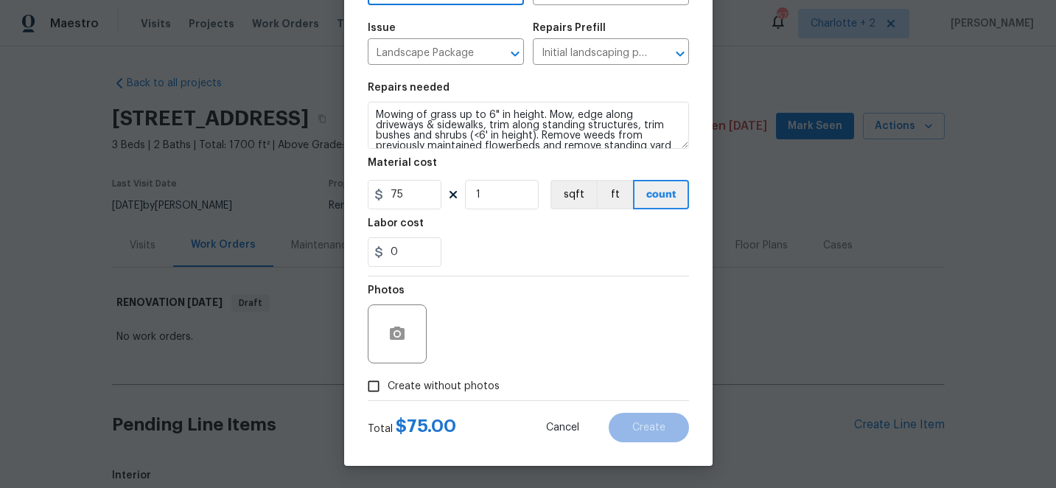
type input "Exterior Overall"
click at [372, 392] on input "Create without photos" at bounding box center [374, 386] width 28 height 28
checkbox input "true"
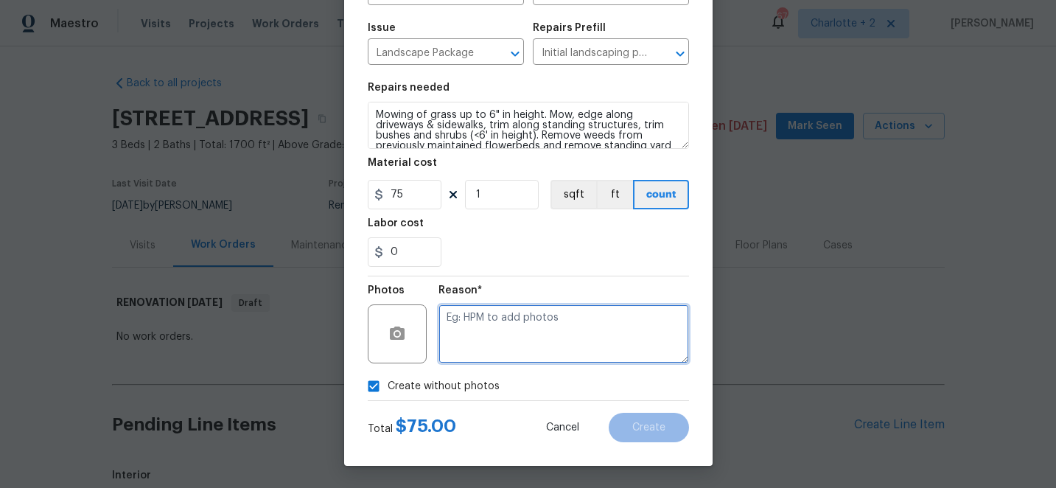
click at [549, 330] on textarea at bounding box center [563, 333] width 251 height 59
type textarea "edit"
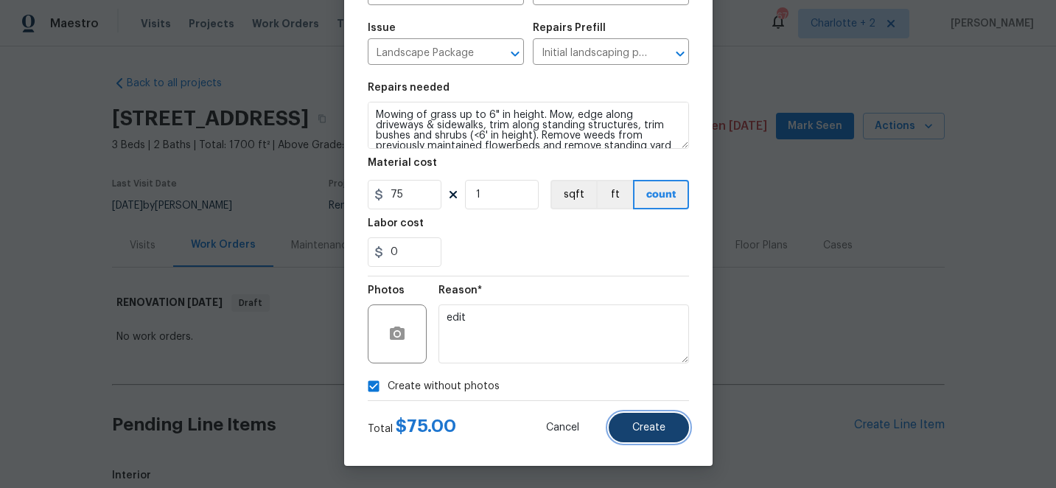
click at [646, 424] on span "Create" at bounding box center [648, 427] width 33 height 11
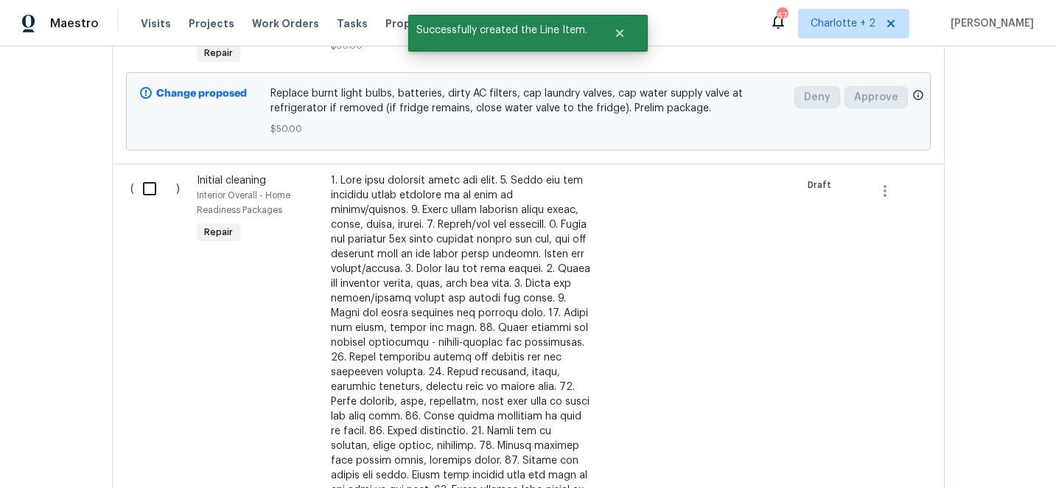
scroll to position [798, 0]
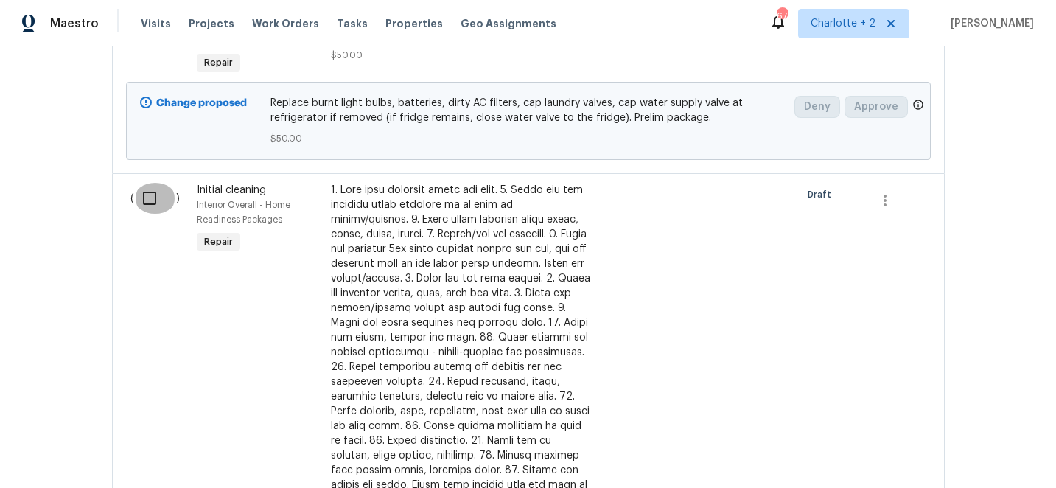
click at [154, 203] on input "checkbox" at bounding box center [155, 198] width 42 height 31
checkbox input "true"
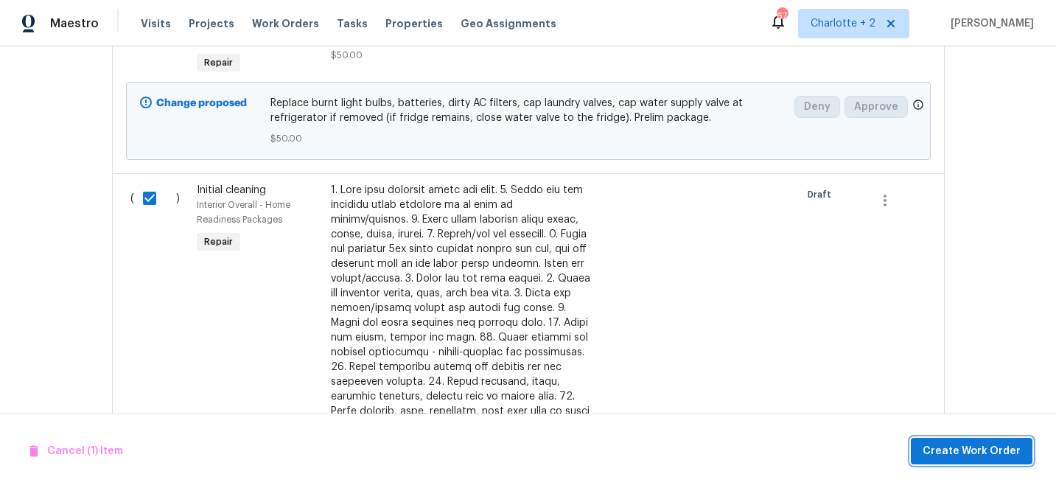
click at [944, 450] on span "Create Work Order" at bounding box center [972, 451] width 98 height 18
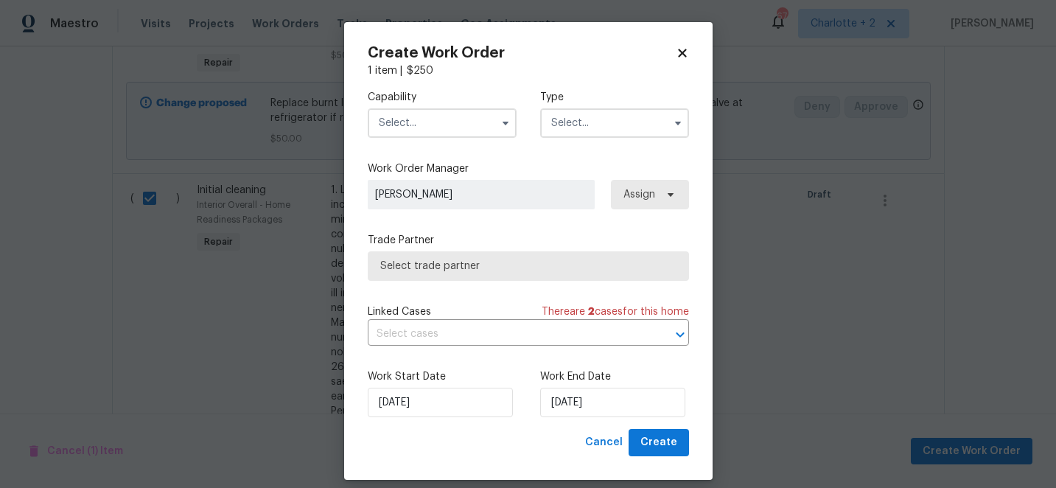
click at [409, 121] on input "text" at bounding box center [442, 122] width 149 height 29
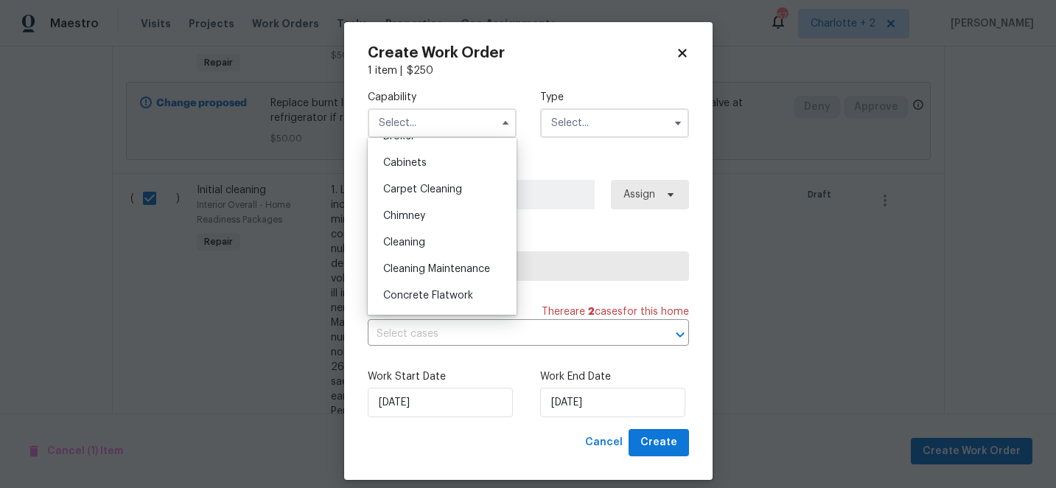
scroll to position [166, 0]
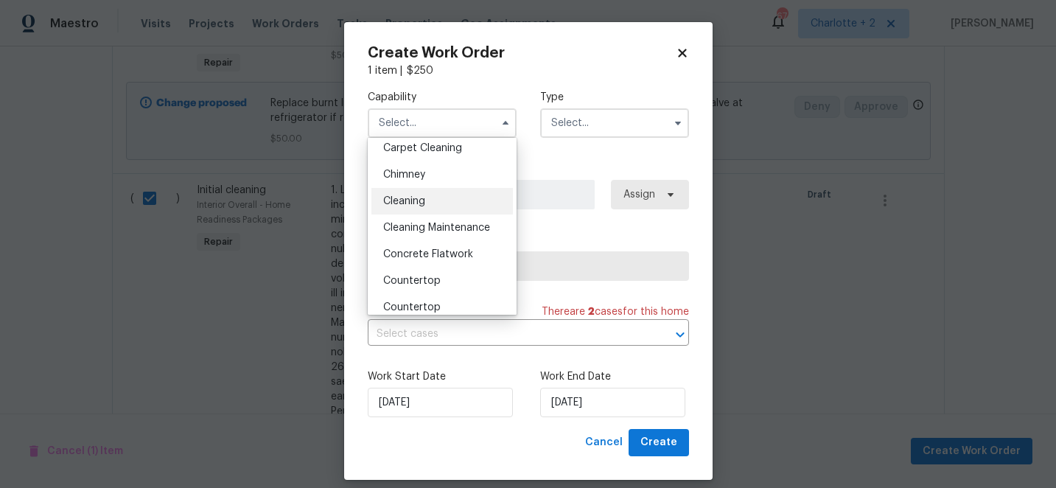
click at [422, 205] on span "Cleaning" at bounding box center [404, 201] width 42 height 10
type input "Cleaning"
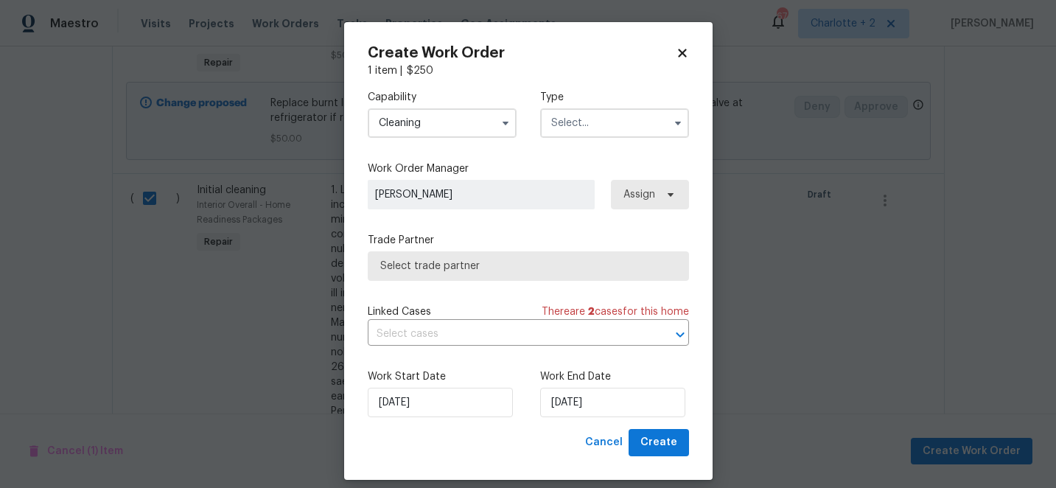
click at [579, 119] on input "text" at bounding box center [614, 122] width 149 height 29
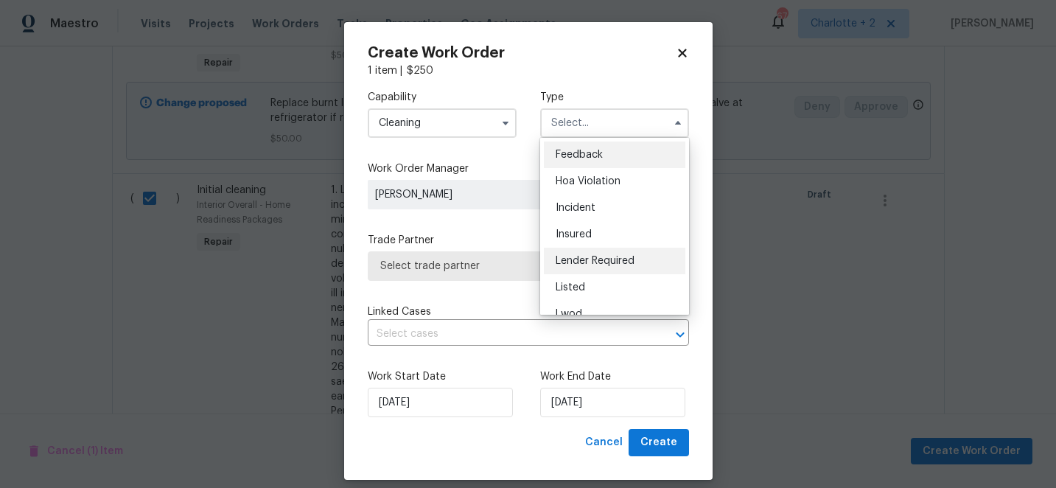
scroll to position [175, 0]
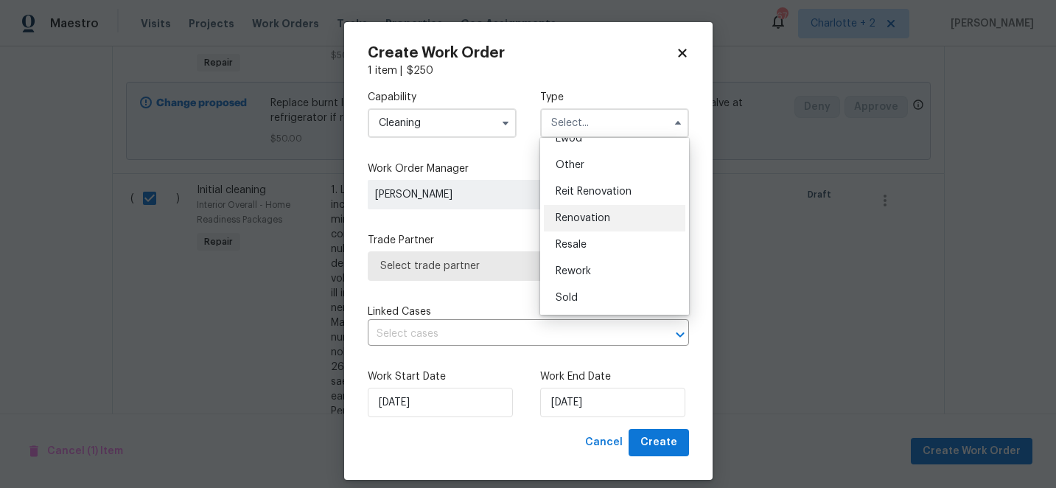
click at [590, 213] on span "Renovation" at bounding box center [583, 218] width 55 height 10
type input "Renovation"
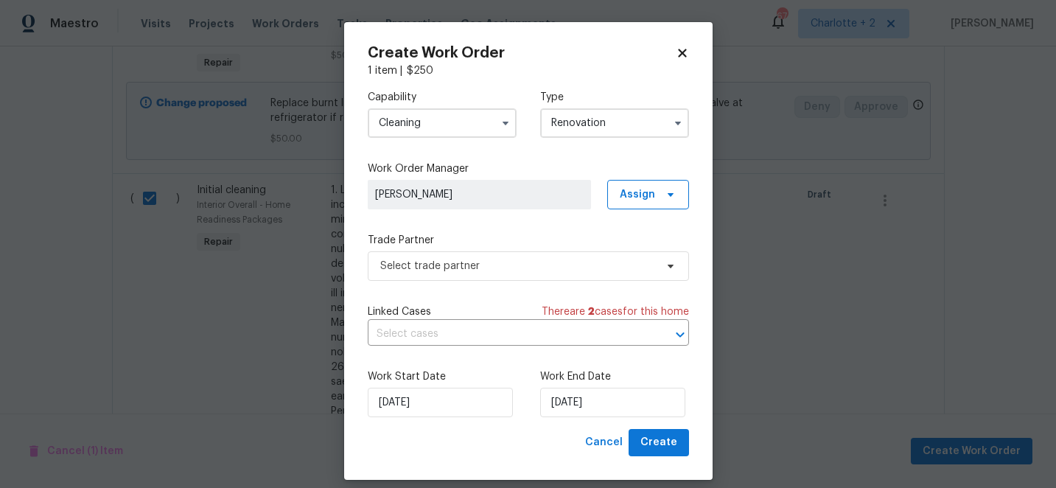
click at [506, 289] on div "Capability Cleaning Type Renovation Work Order Manager [PERSON_NAME] Assign Tra…" at bounding box center [528, 253] width 321 height 351
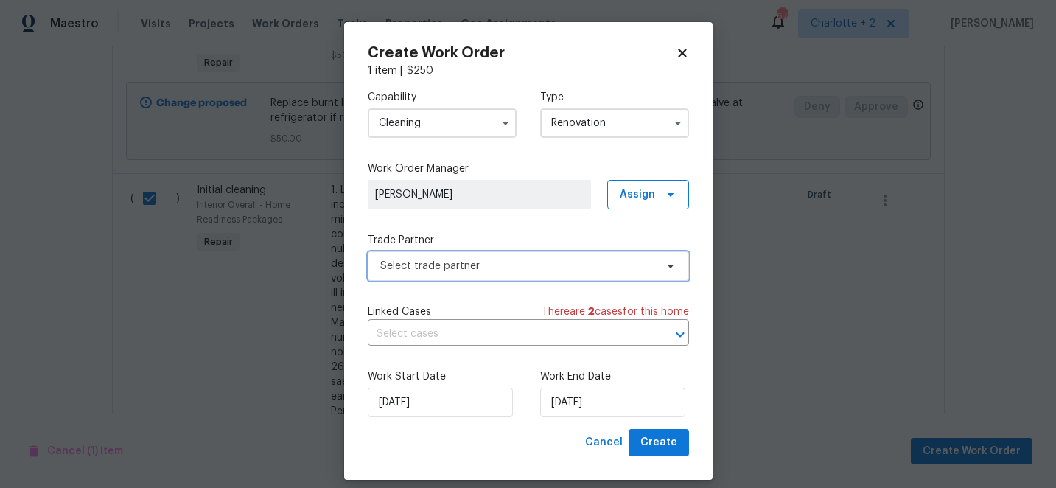
click at [503, 257] on span "Select trade partner" at bounding box center [528, 265] width 321 height 29
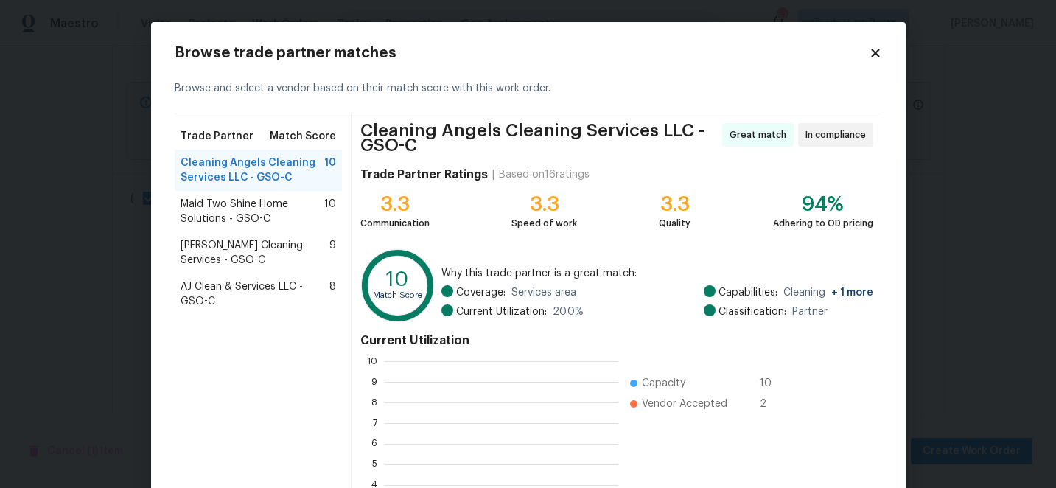
scroll to position [206, 234]
click at [304, 286] on span "AJ Clean & Services LLC - GSO-C" at bounding box center [256, 293] width 150 height 29
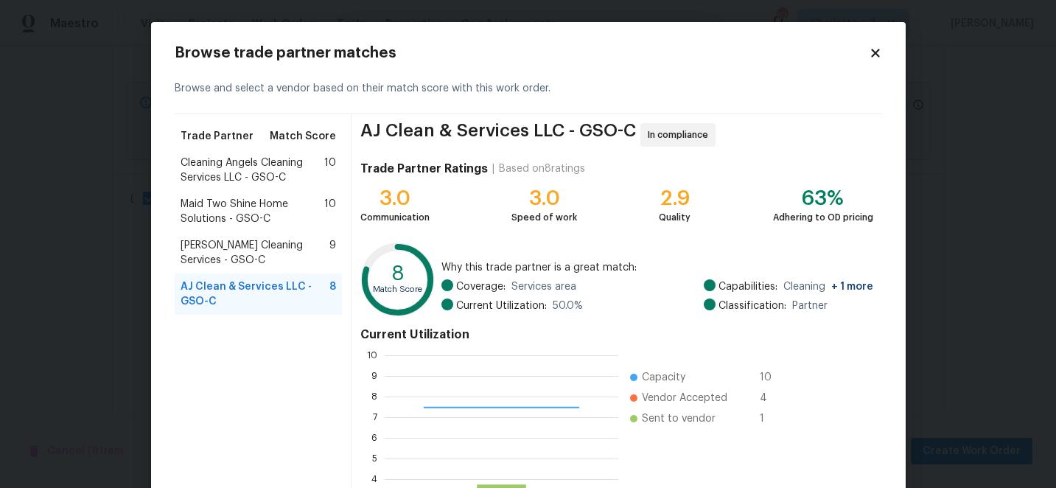
scroll to position [162, 0]
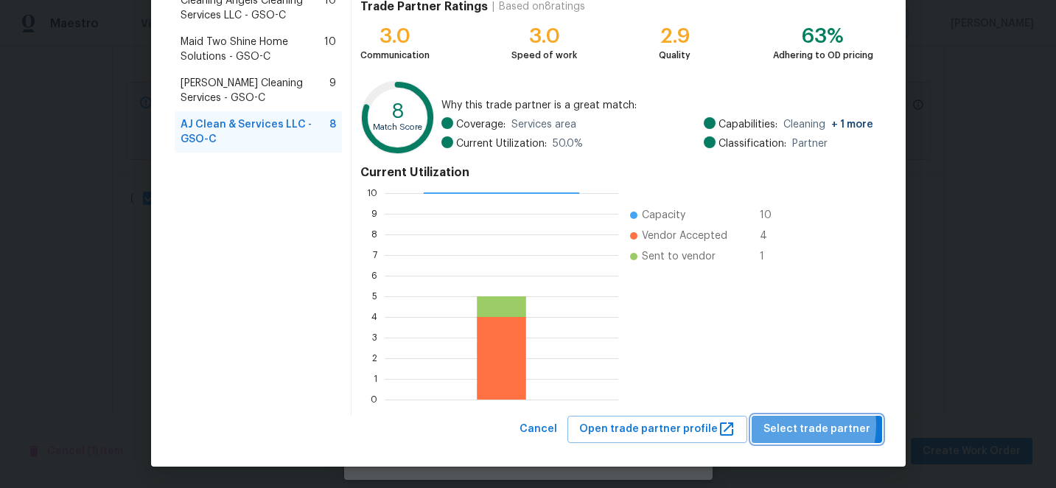
click at [786, 424] on span "Select trade partner" at bounding box center [816, 429] width 107 height 18
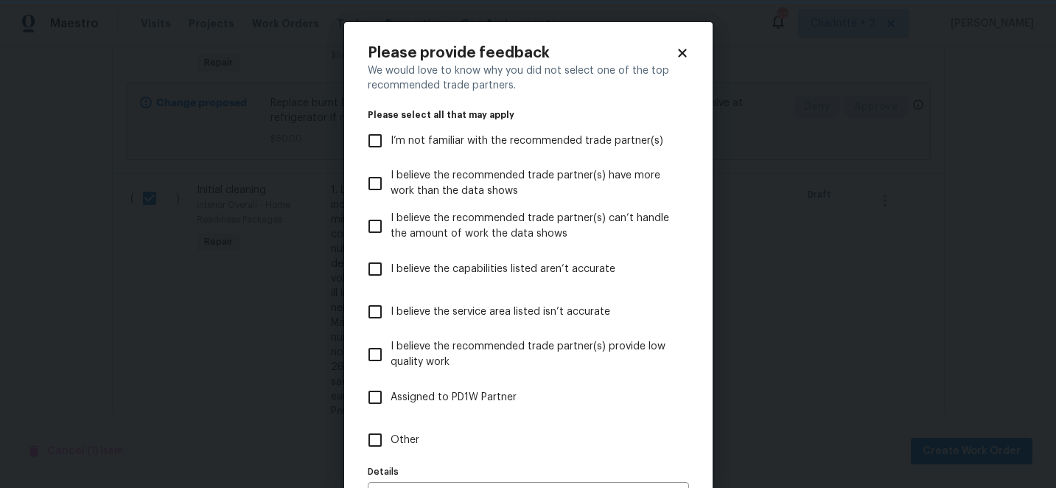
scroll to position [0, 0]
click at [373, 310] on input "I believe the service area listed isn’t accurate" at bounding box center [375, 311] width 31 height 31
checkbox input "true"
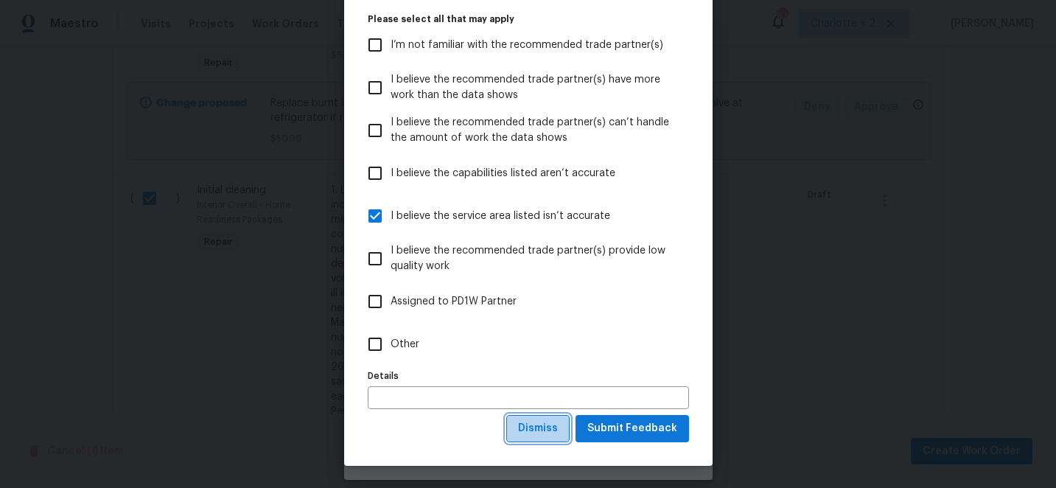
click at [545, 426] on span "Dismiss" at bounding box center [538, 428] width 40 height 18
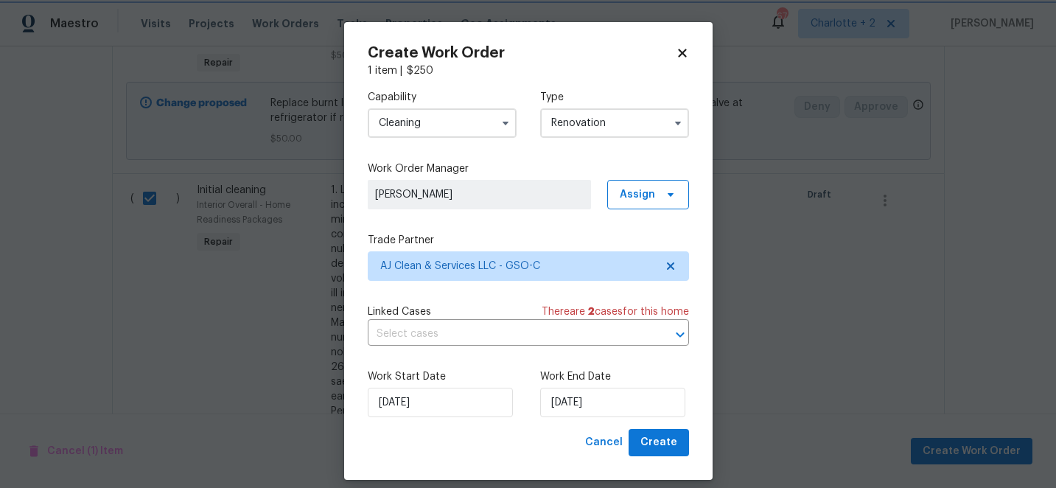
scroll to position [0, 0]
click at [653, 435] on span "Create" at bounding box center [658, 442] width 37 height 18
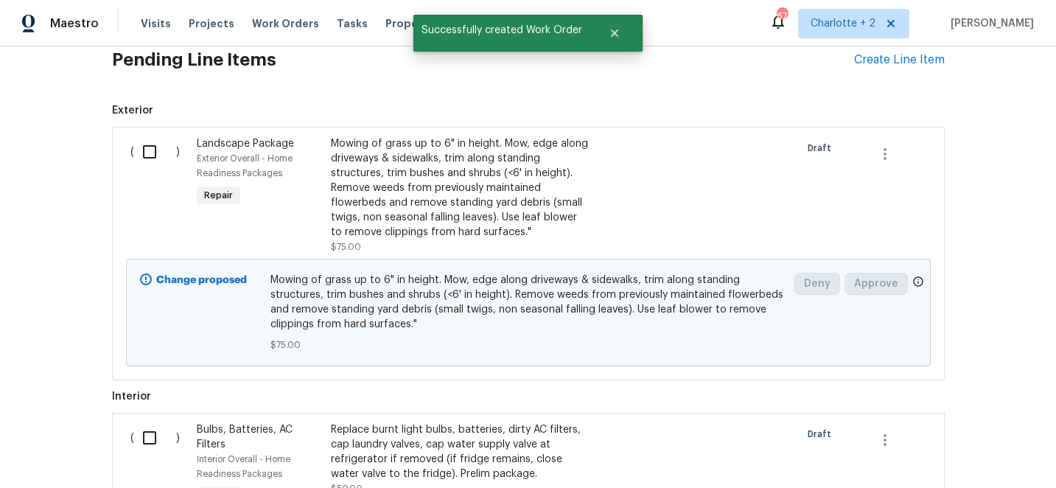
scroll to position [404, 0]
click at [148, 146] on input "checkbox" at bounding box center [155, 151] width 42 height 31
checkbox input "true"
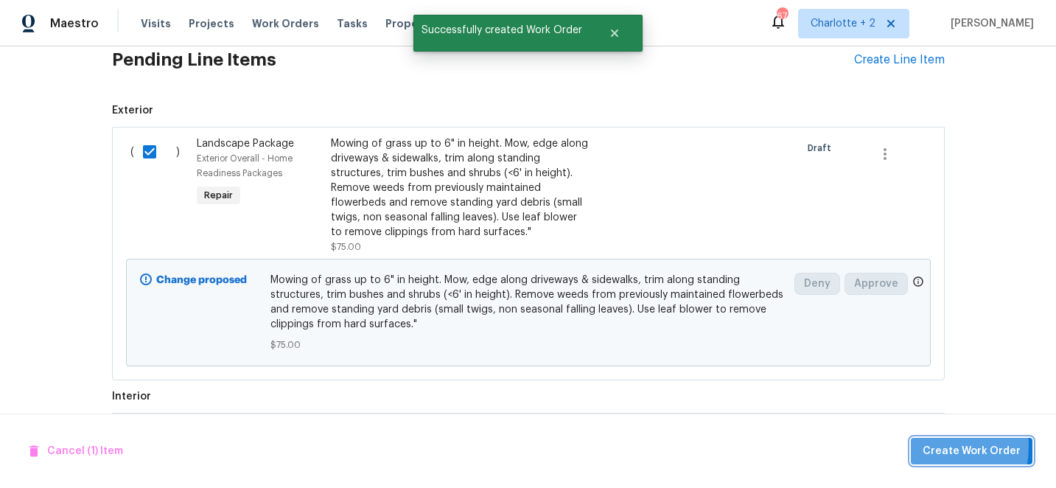
click at [920, 445] on button "Create Work Order" at bounding box center [972, 451] width 122 height 27
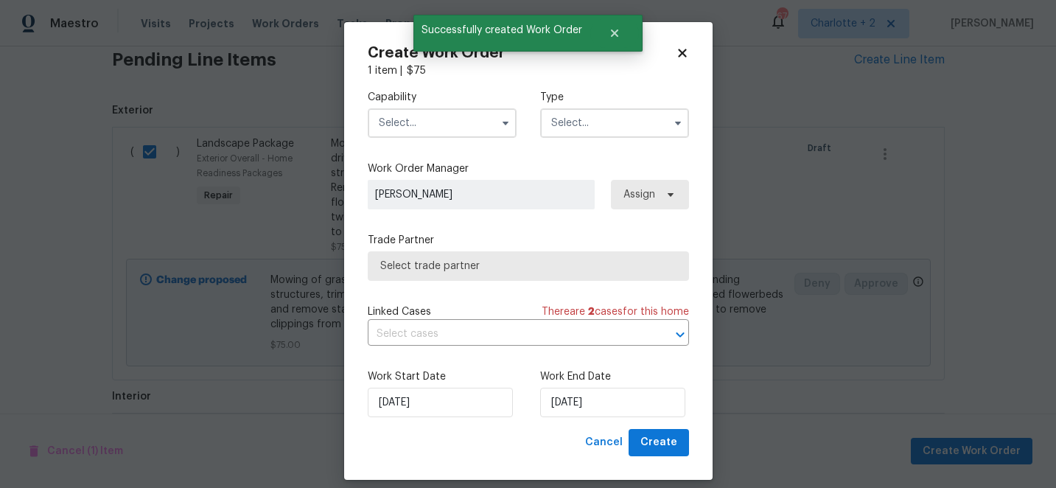
click at [418, 126] on input "text" at bounding box center [442, 122] width 149 height 29
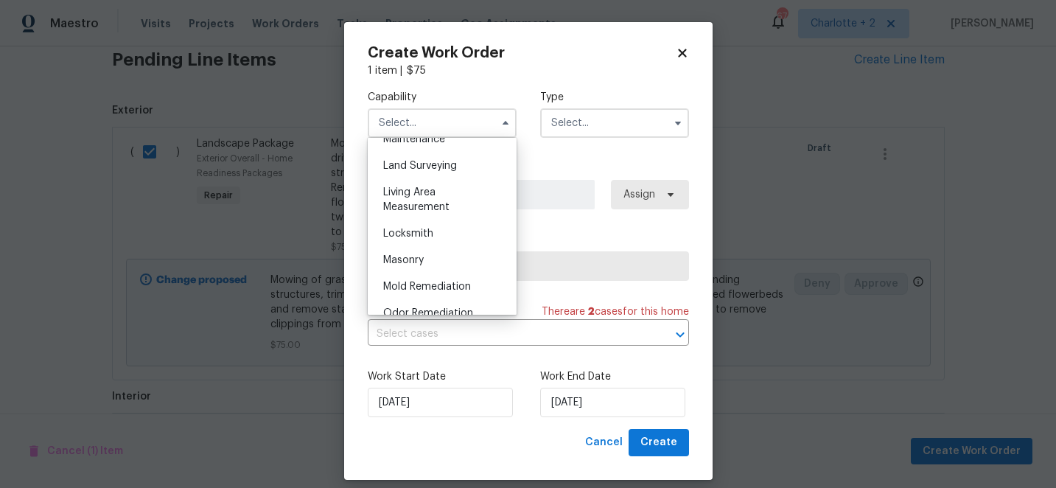
scroll to position [971, 0]
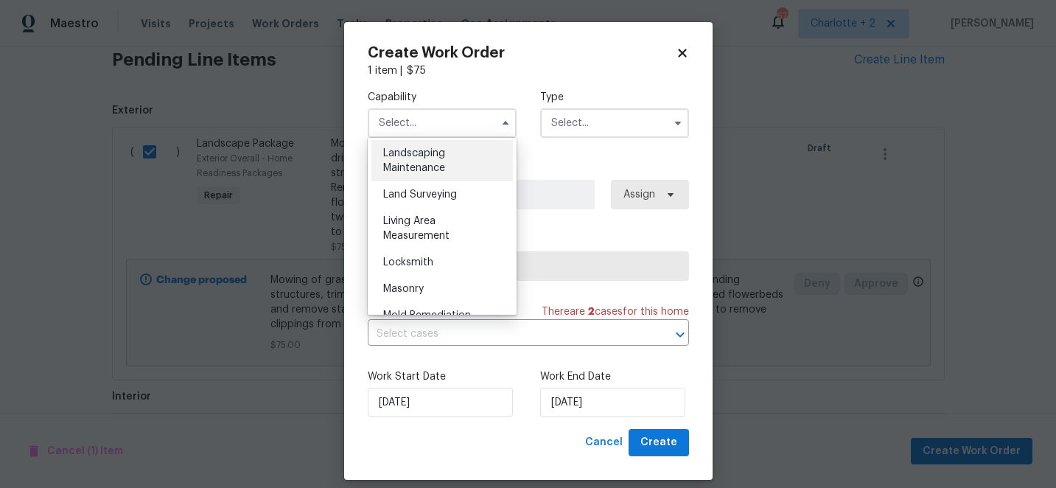
click at [436, 167] on span "Landscaping Maintenance" at bounding box center [414, 160] width 62 height 25
type input "Landscaping Maintenance"
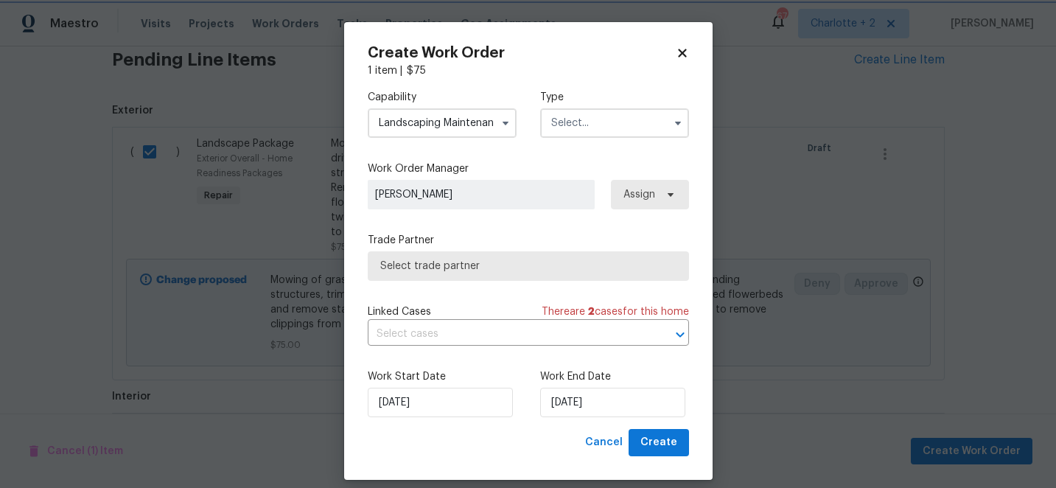
scroll to position [929, 0]
click at [581, 129] on input "text" at bounding box center [614, 122] width 149 height 29
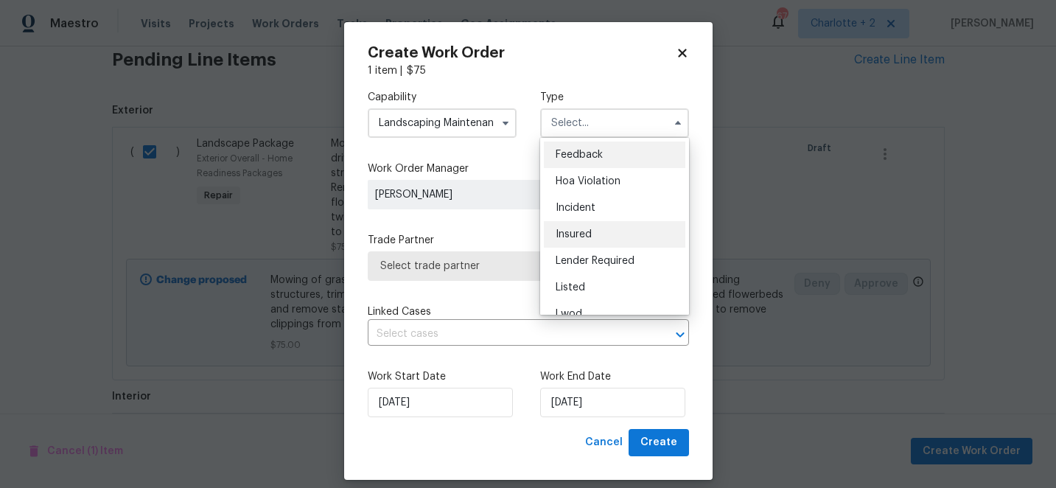
scroll to position [175, 0]
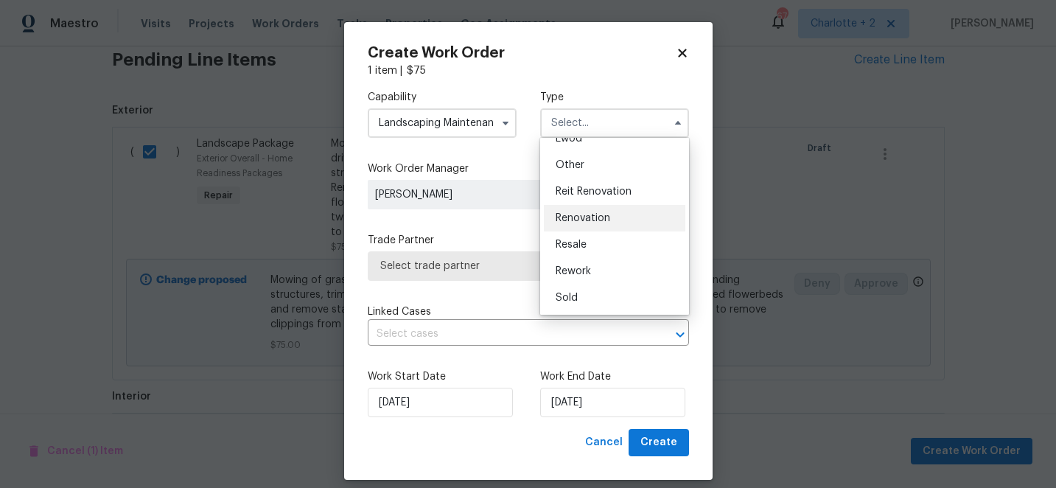
click at [580, 223] on span "Renovation" at bounding box center [583, 218] width 55 height 10
type input "Renovation"
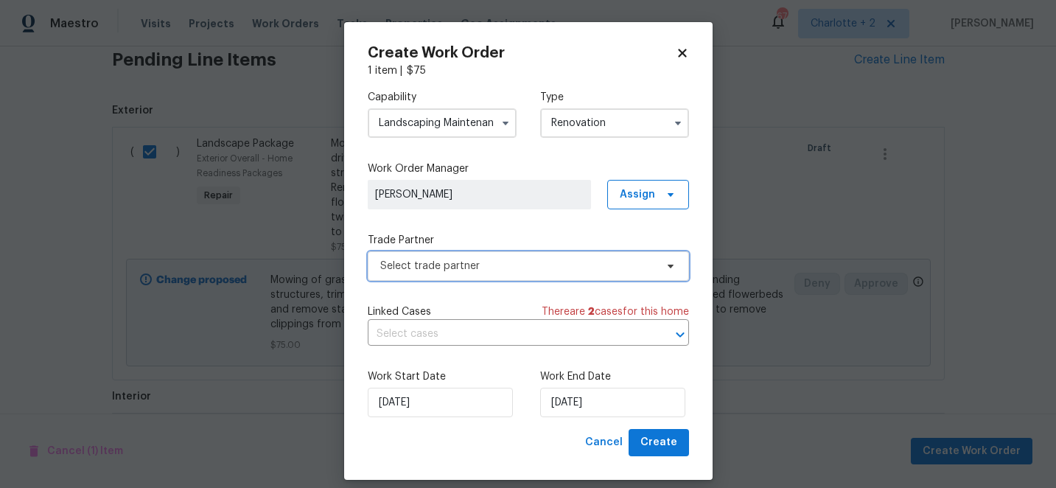
click at [556, 267] on span "Select trade partner" at bounding box center [517, 266] width 275 height 15
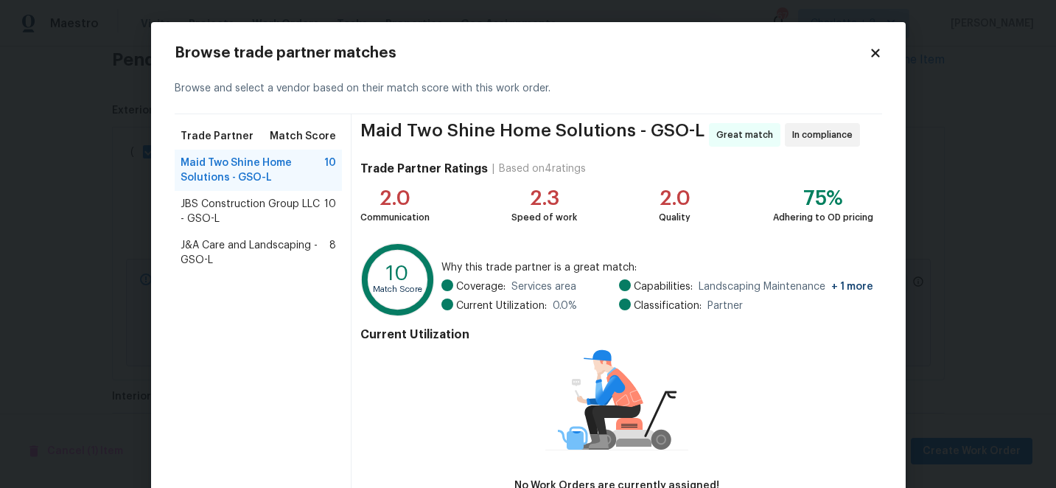
click at [284, 246] on span "J&A Care and Landscaping - GSO-L" at bounding box center [256, 252] width 150 height 29
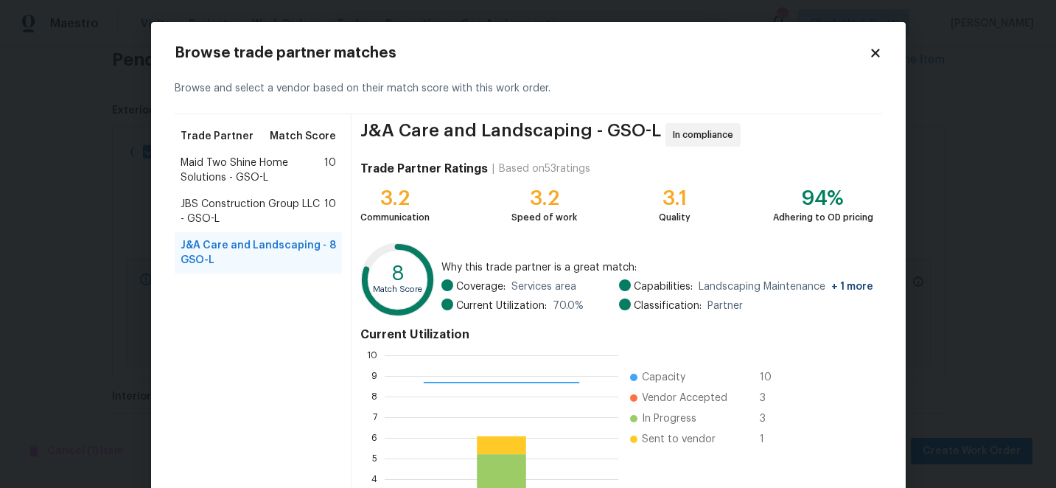
scroll to position [162, 0]
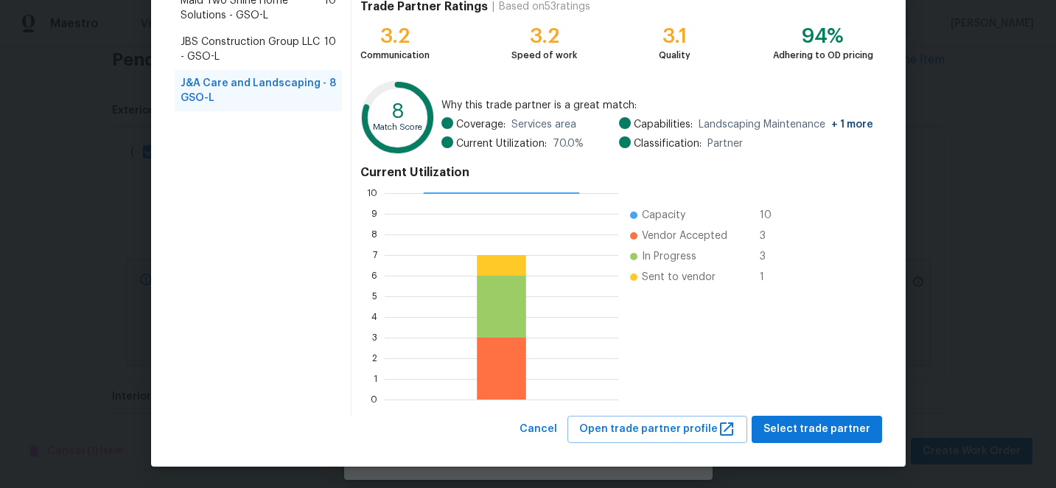
click at [841, 450] on div "Browse trade partner matches Browse and select a vendor based on their match sc…" at bounding box center [528, 163] width 755 height 607
click at [852, 430] on span "Select trade partner" at bounding box center [816, 429] width 107 height 18
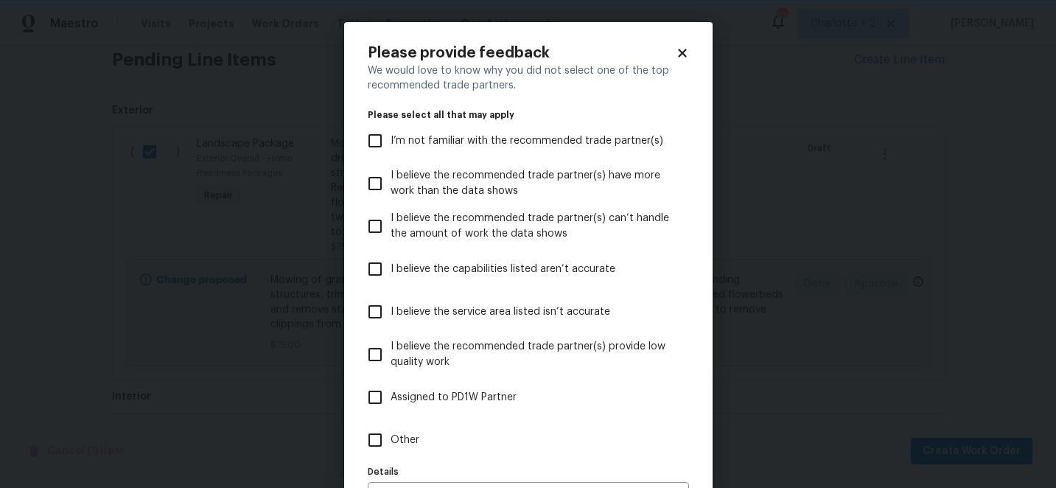
scroll to position [0, 0]
click at [387, 270] on input "I believe the capabilities listed aren’t accurate" at bounding box center [375, 269] width 31 height 31
checkbox input "true"
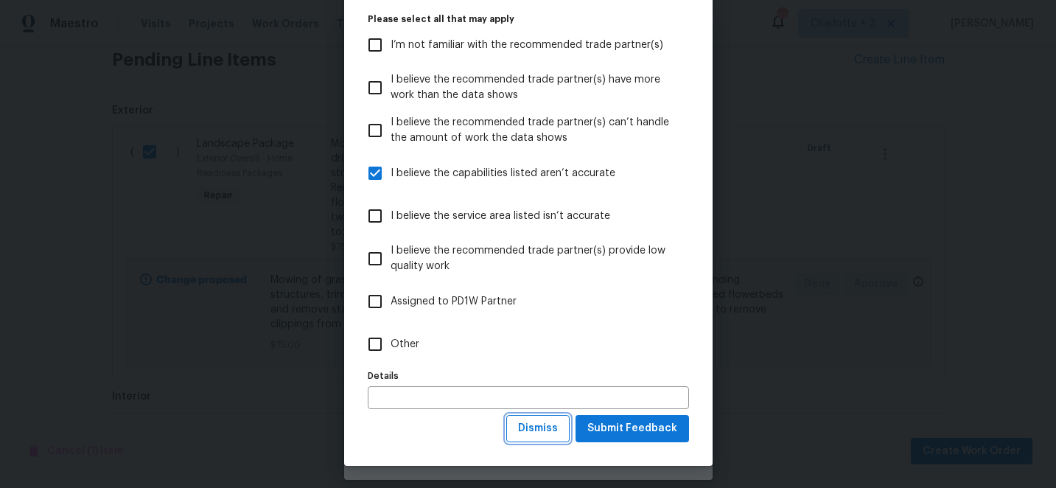
click at [550, 436] on span "Dismiss" at bounding box center [538, 428] width 40 height 18
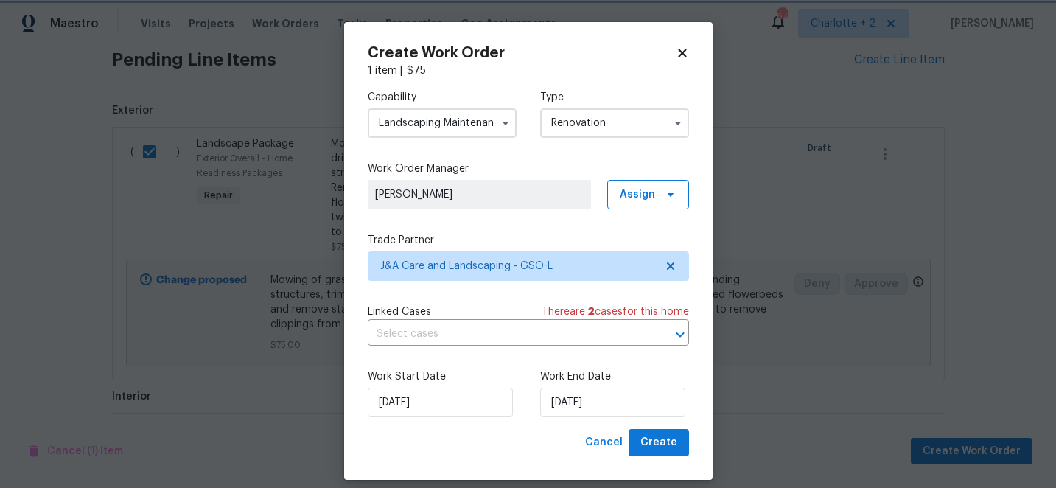
scroll to position [0, 0]
click at [657, 445] on span "Create" at bounding box center [658, 442] width 37 height 18
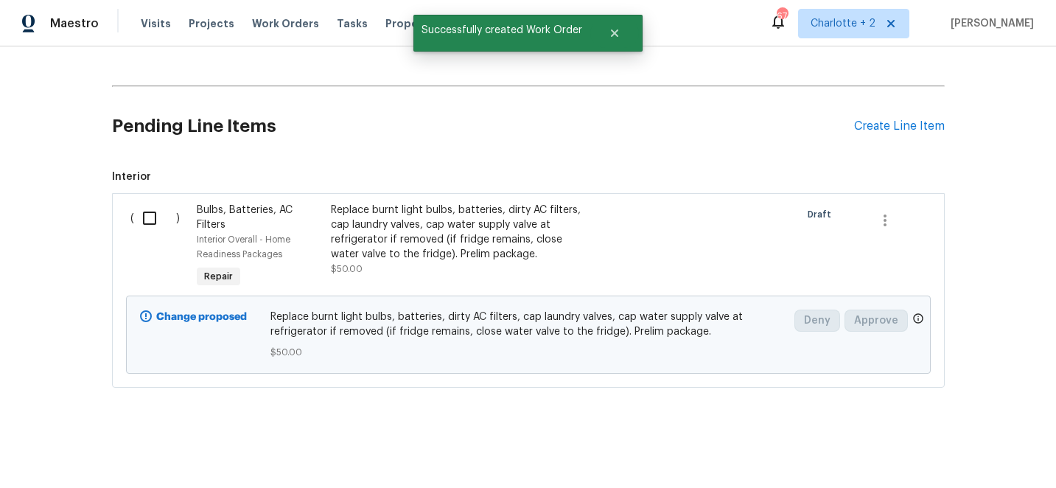
click at [153, 219] on input "checkbox" at bounding box center [155, 218] width 42 height 31
checkbox input "true"
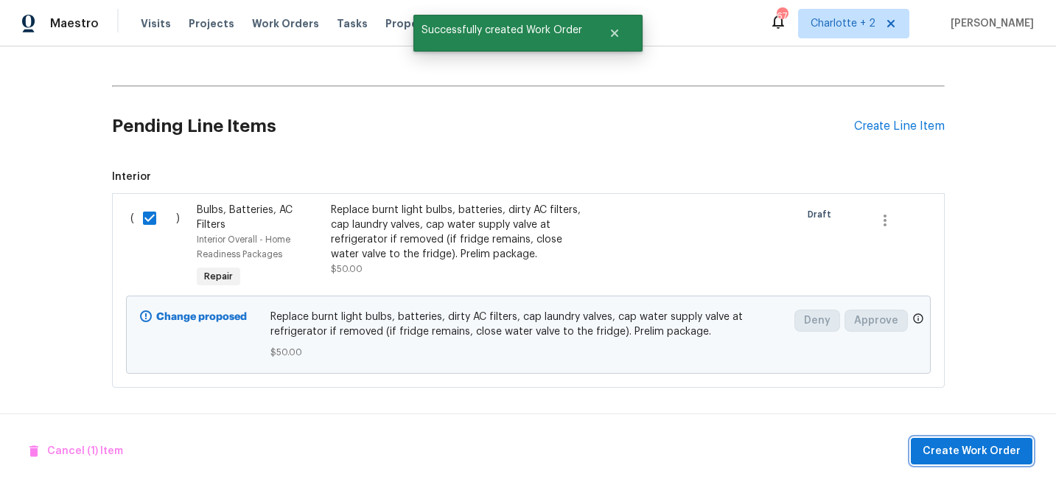
click at [982, 456] on span "Create Work Order" at bounding box center [972, 451] width 98 height 18
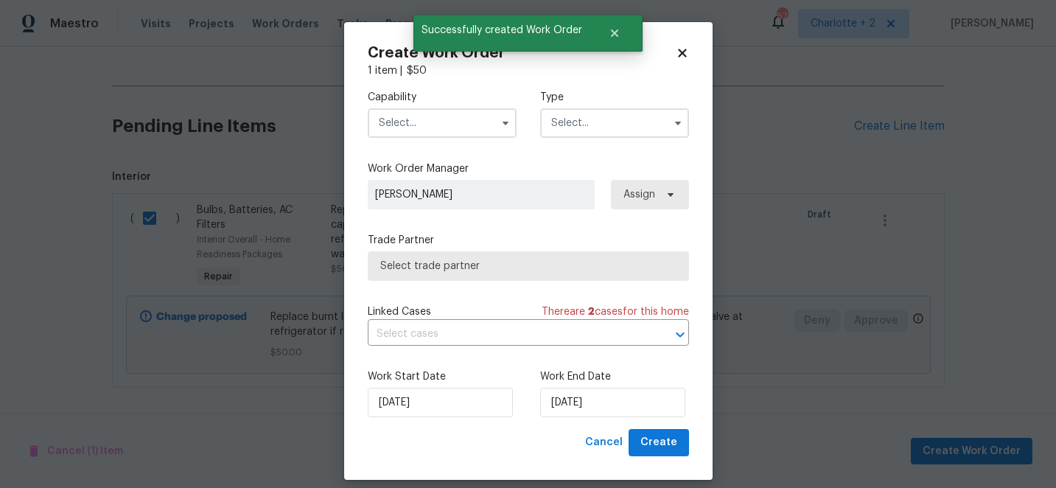
click at [420, 119] on input "text" at bounding box center [442, 122] width 149 height 29
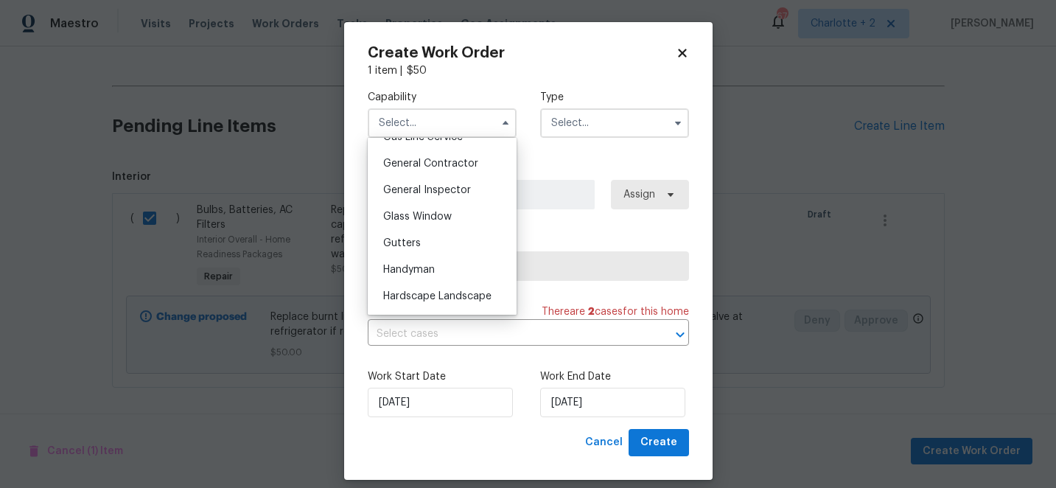
scroll to position [585, 0]
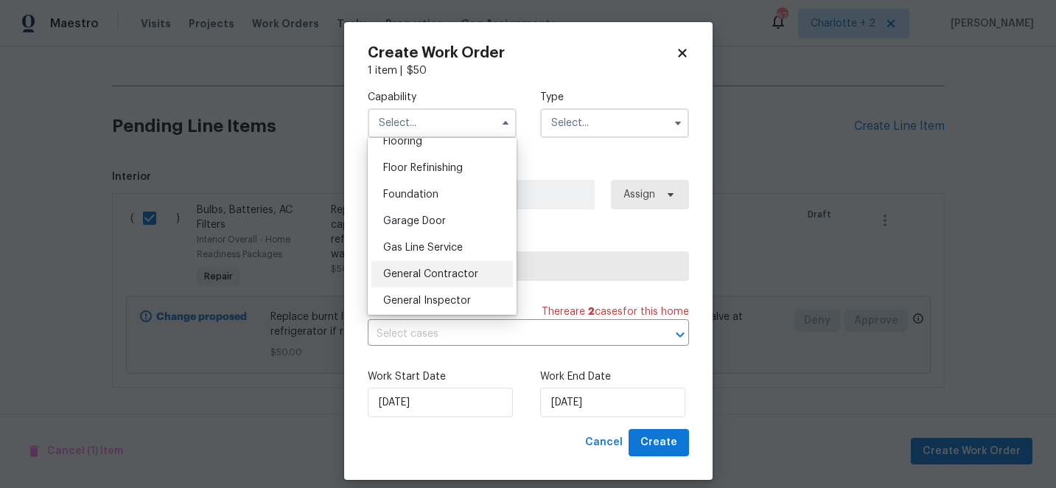
click at [460, 280] on div "General Contractor" at bounding box center [441, 274] width 141 height 27
type input "General Contractor"
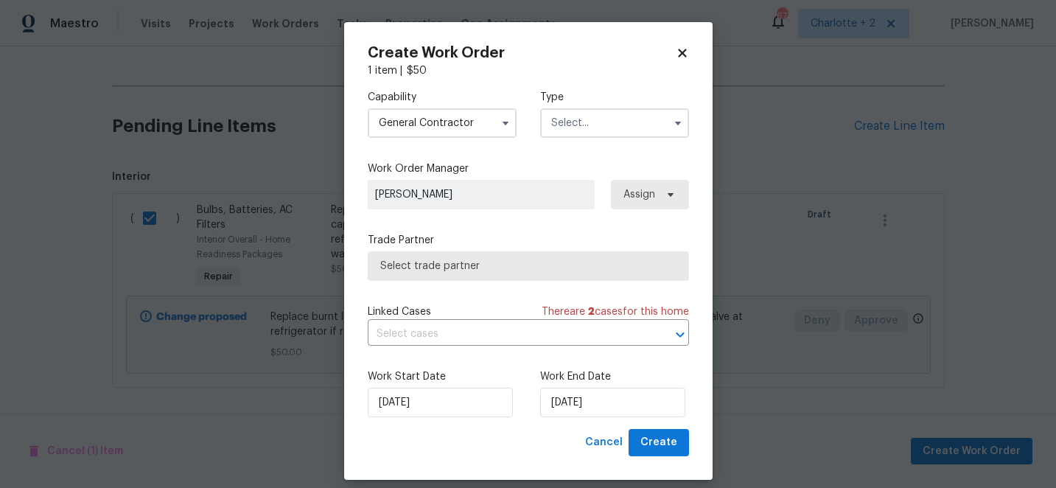
click at [600, 136] on input "text" at bounding box center [614, 122] width 149 height 29
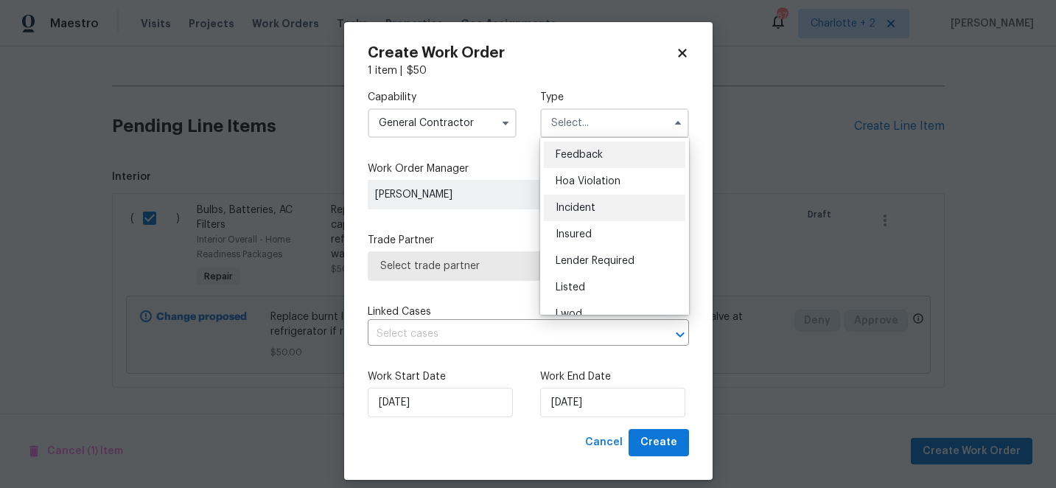
scroll to position [175, 0]
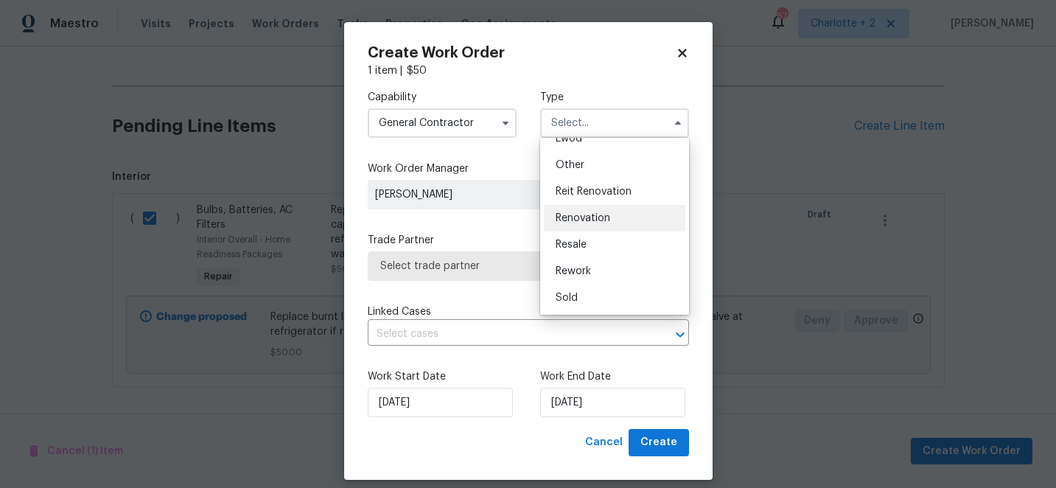
click at [598, 219] on span "Renovation" at bounding box center [583, 218] width 55 height 10
type input "Renovation"
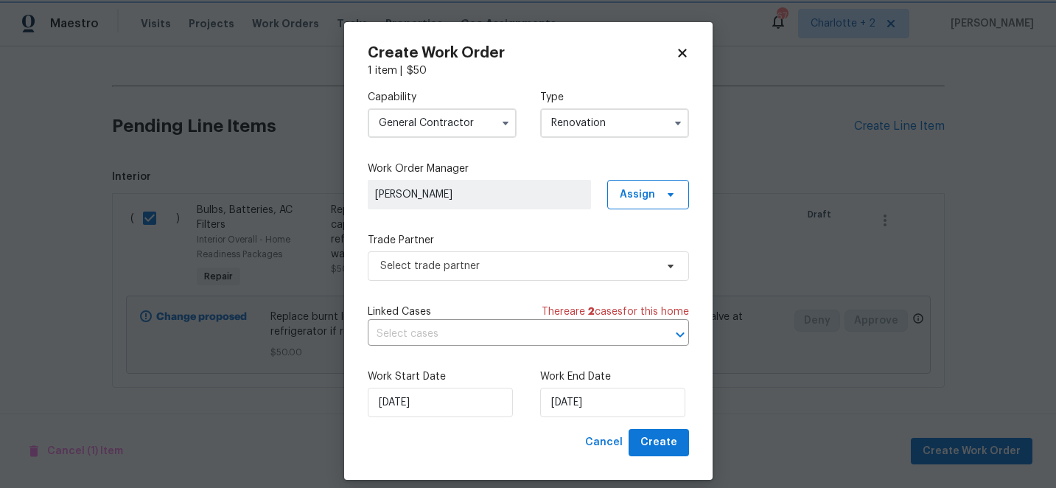
scroll to position [0, 0]
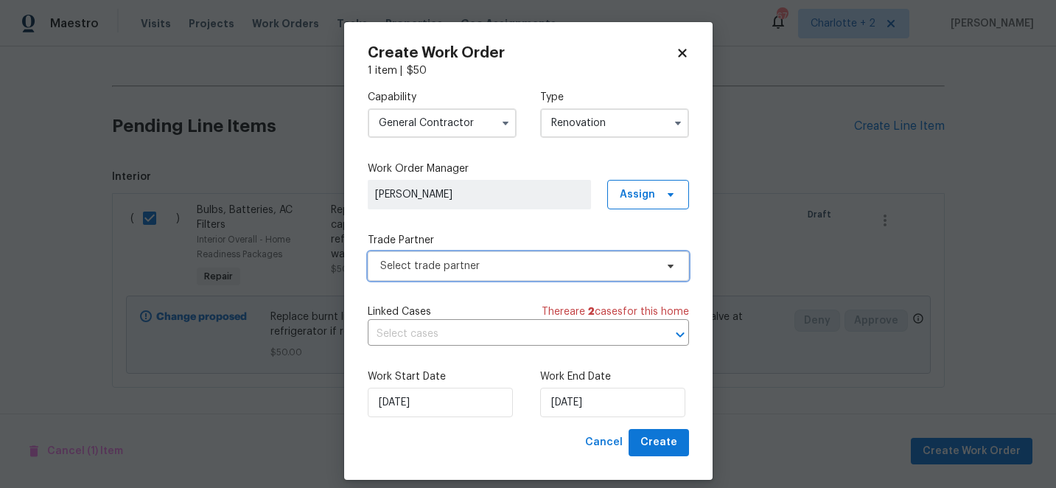
click at [536, 269] on span "Select trade partner" at bounding box center [517, 266] width 275 height 15
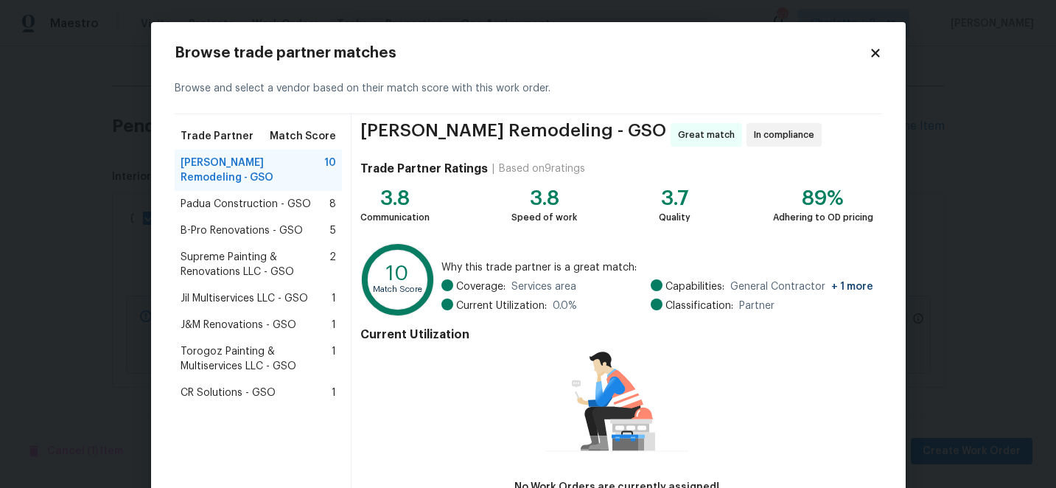
click at [259, 385] on span "CR Solutions - GSO" at bounding box center [228, 392] width 95 height 15
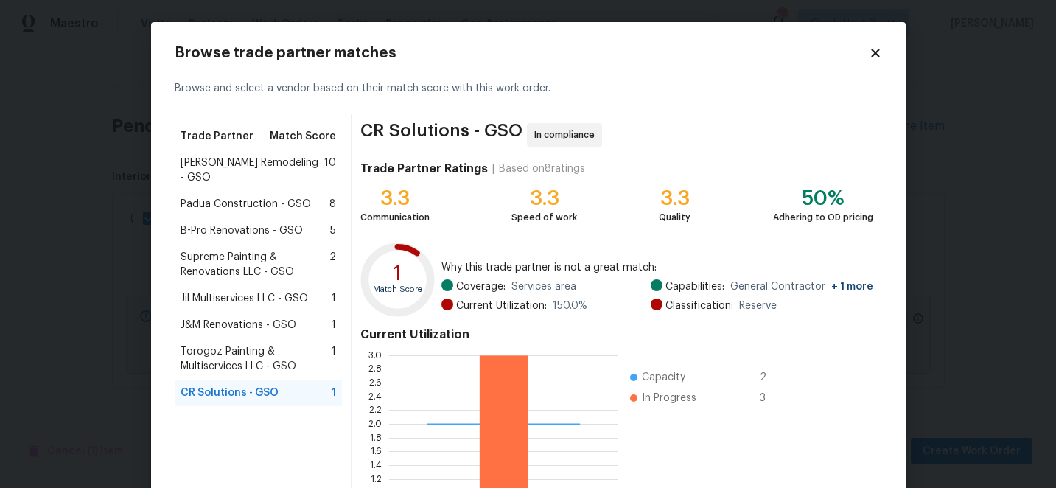
scroll to position [162, 0]
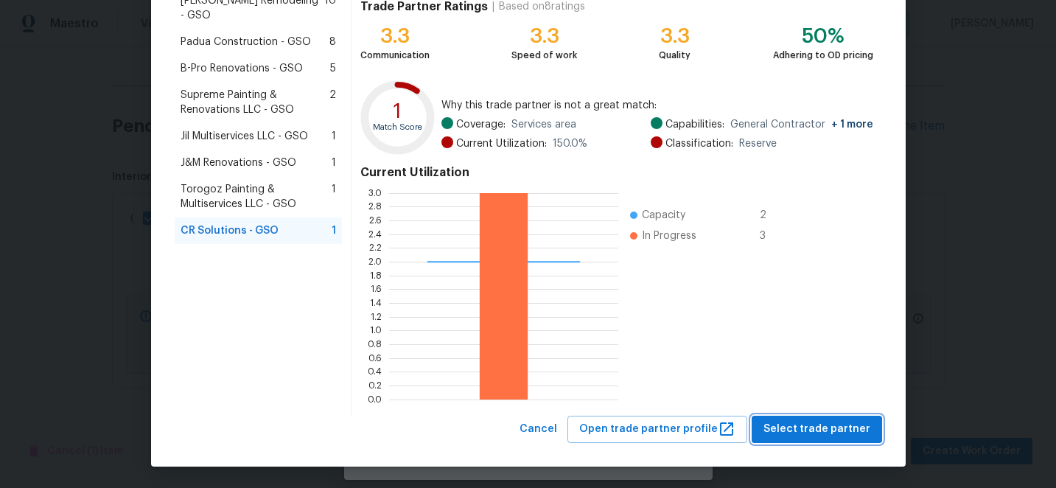
click at [859, 429] on span "Select trade partner" at bounding box center [816, 429] width 107 height 18
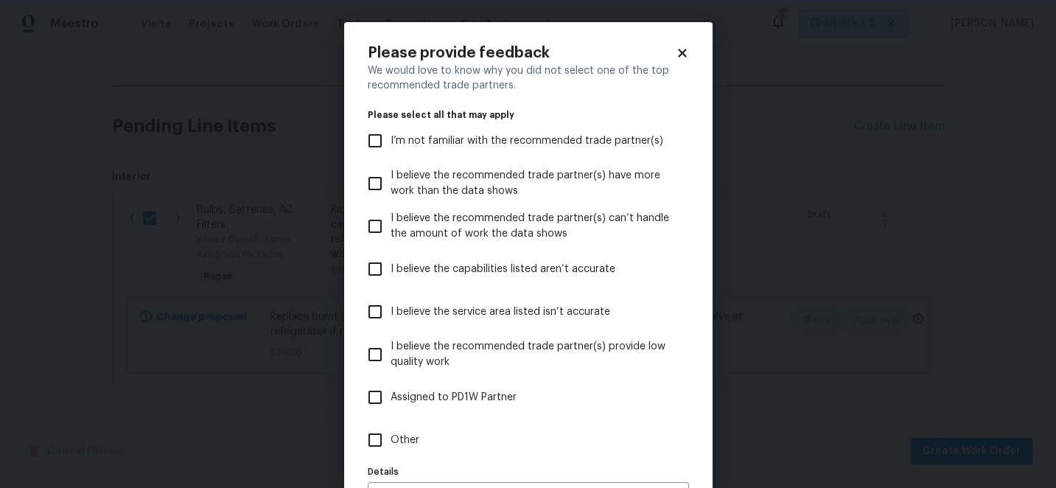
scroll to position [0, 0]
click at [378, 269] on input "I believe the capabilities listed aren’t accurate" at bounding box center [375, 269] width 31 height 31
checkbox input "true"
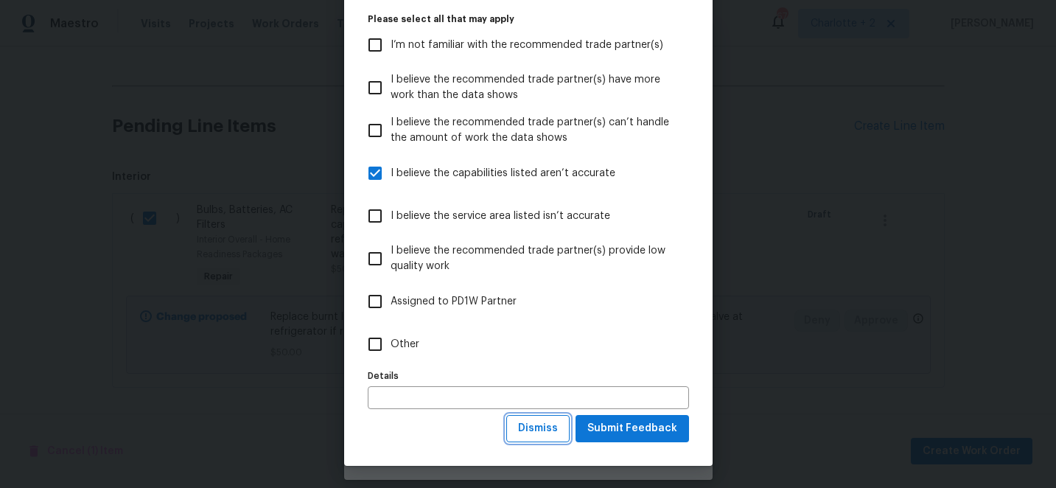
click at [542, 430] on span "Dismiss" at bounding box center [538, 428] width 40 height 18
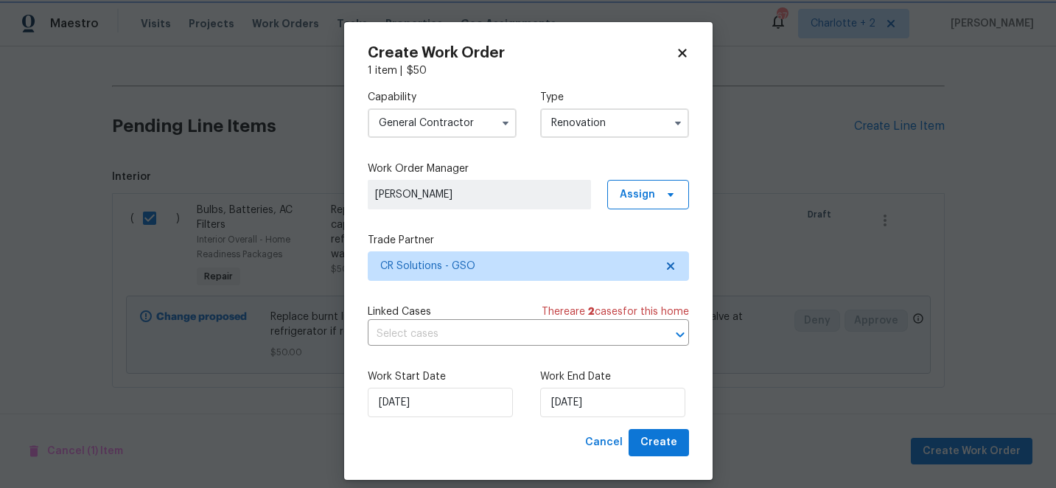
scroll to position [0, 0]
click at [660, 444] on span "Create" at bounding box center [658, 442] width 37 height 18
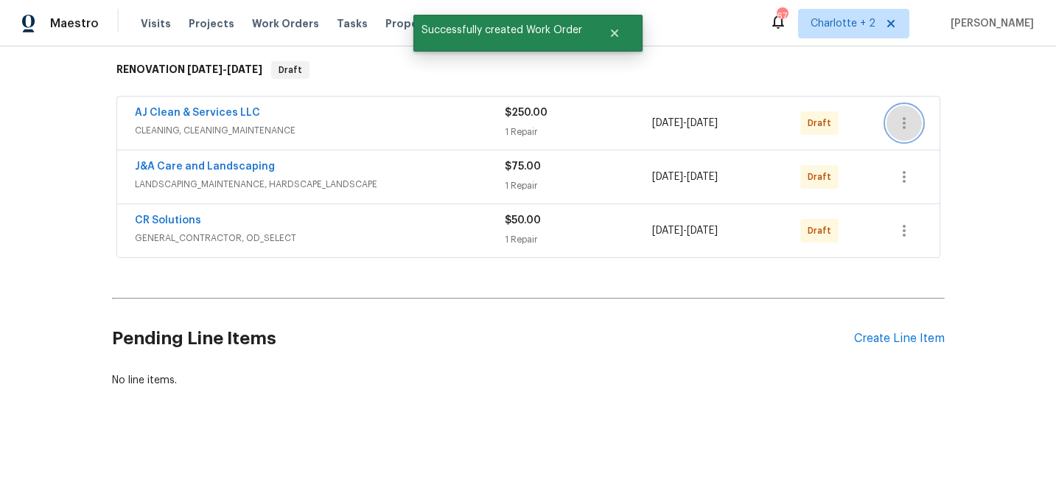
click at [904, 124] on icon "button" at bounding box center [904, 123] width 3 height 12
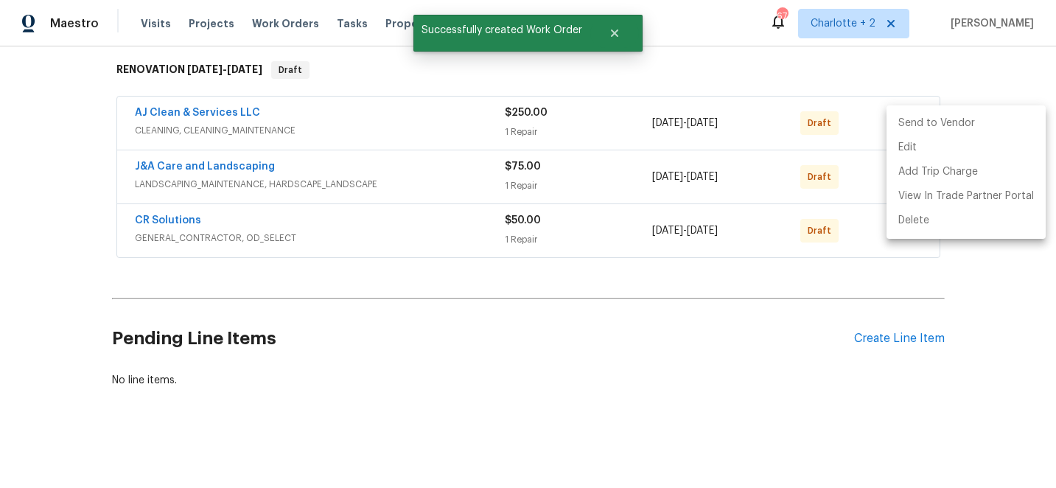
click at [904, 124] on li "Send to Vendor" at bounding box center [966, 123] width 159 height 24
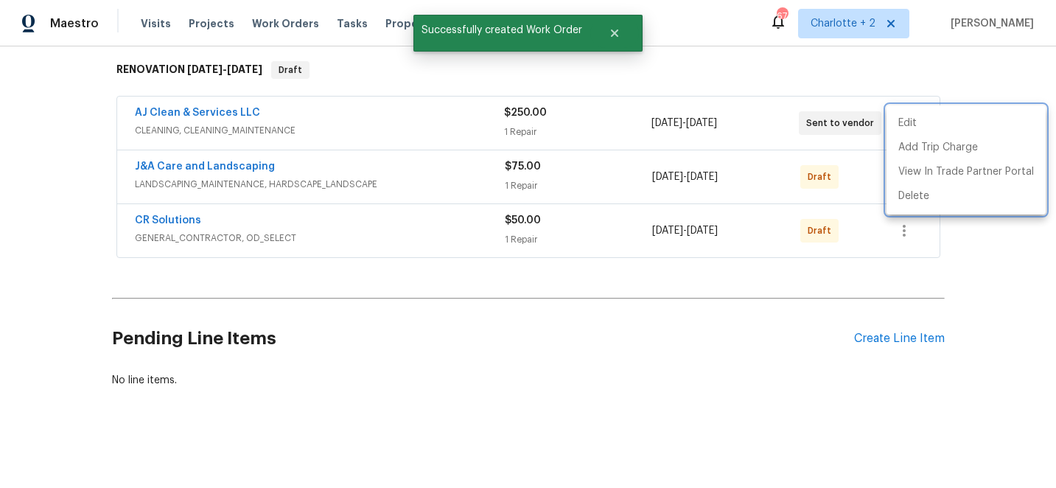
click at [812, 343] on div at bounding box center [528, 244] width 1056 height 488
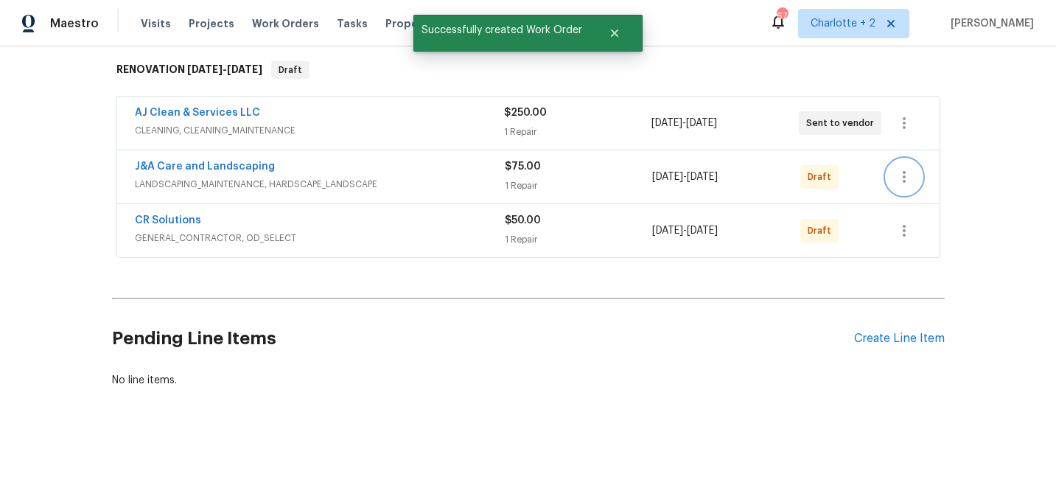
click at [903, 171] on icon "button" at bounding box center [904, 177] width 3 height 12
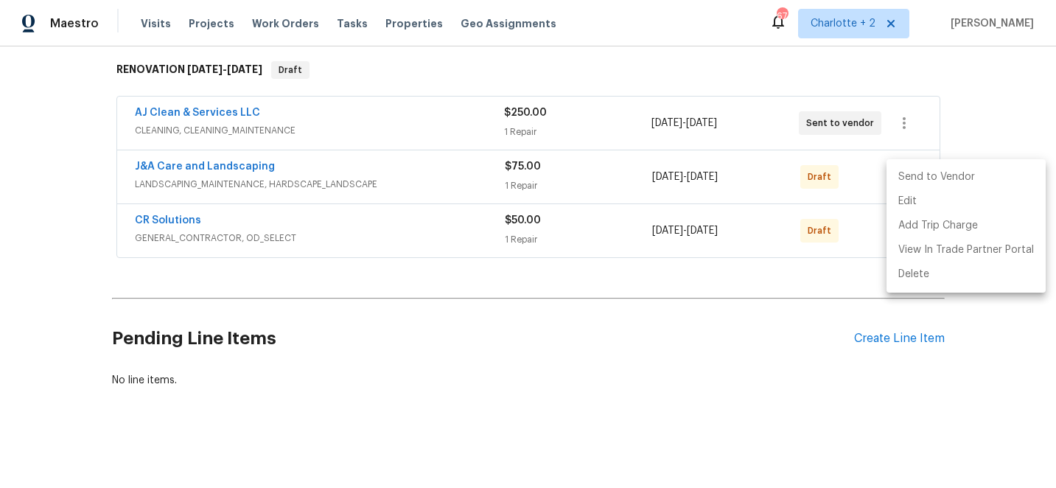
click at [903, 171] on li "Send to Vendor" at bounding box center [966, 177] width 159 height 24
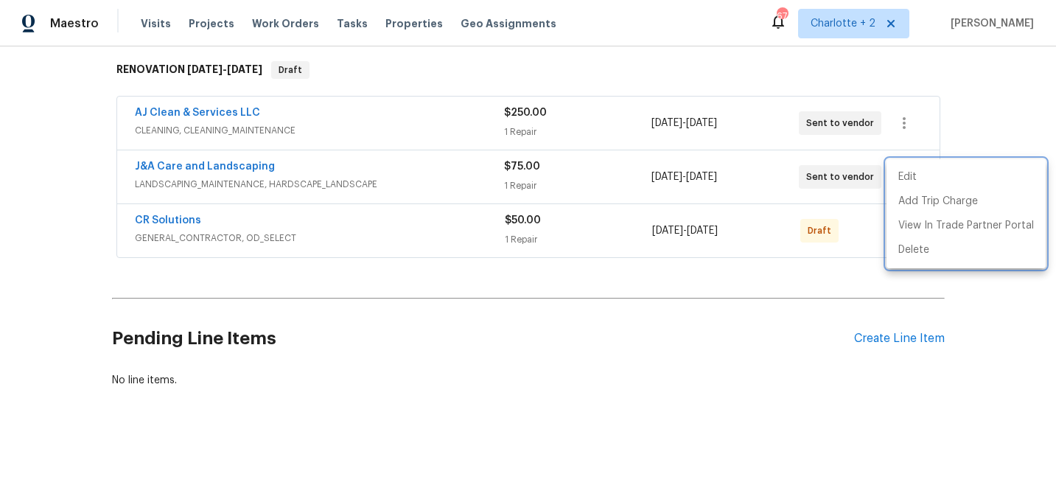
click at [779, 364] on div at bounding box center [528, 244] width 1056 height 488
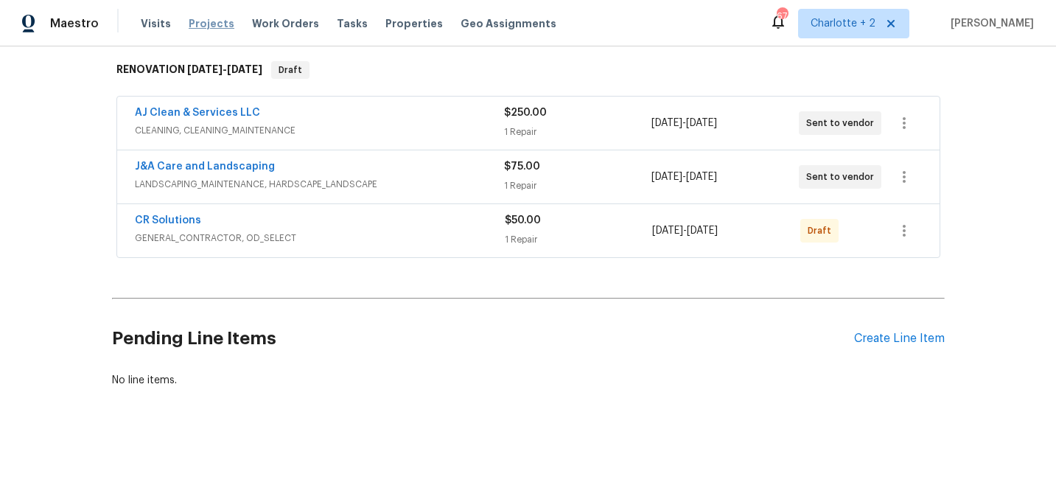
click at [204, 25] on span "Projects" at bounding box center [212, 23] width 46 height 15
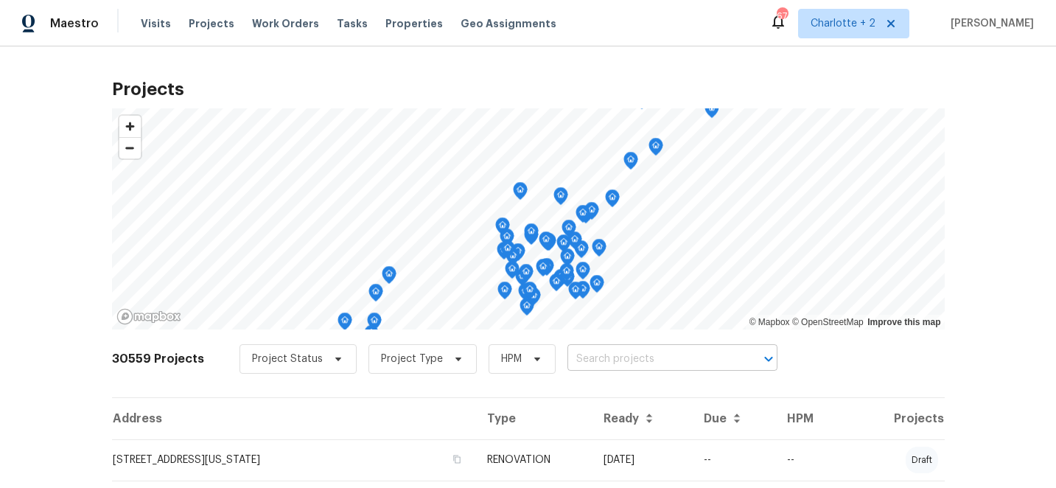
click at [606, 363] on input "text" at bounding box center [651, 359] width 169 height 23
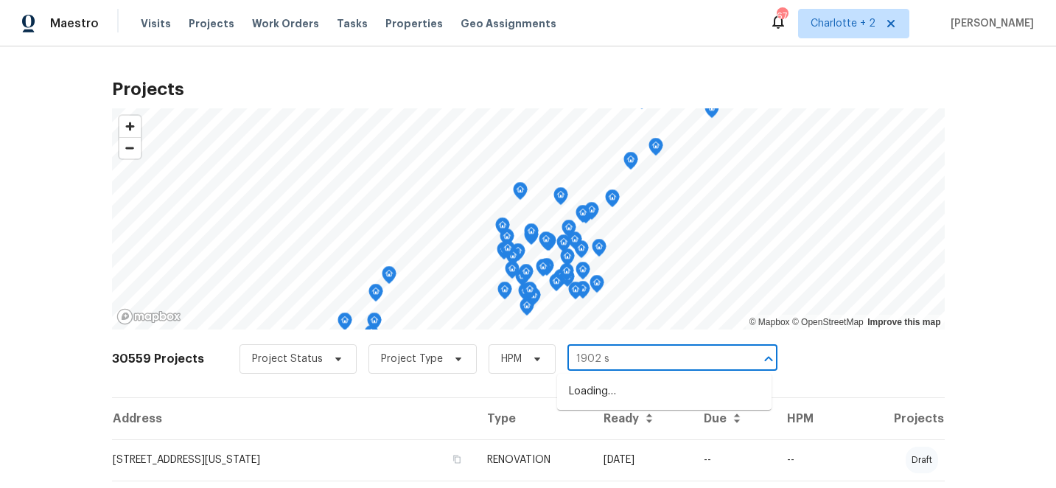
type input "1902 st"
click at [635, 404] on li "[STREET_ADDRESS]" at bounding box center [664, 392] width 214 height 24
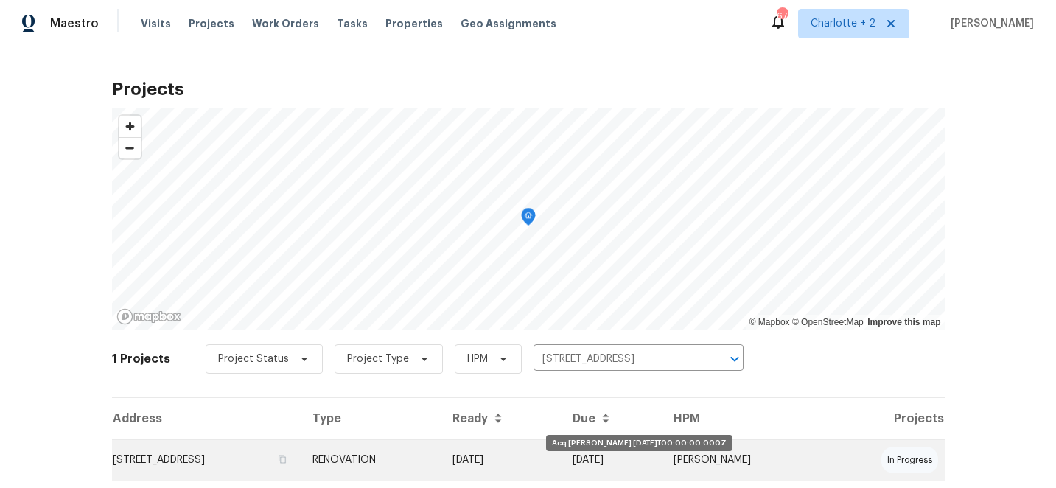
click at [562, 457] on td "[DATE]" at bounding box center [501, 459] width 121 height 41
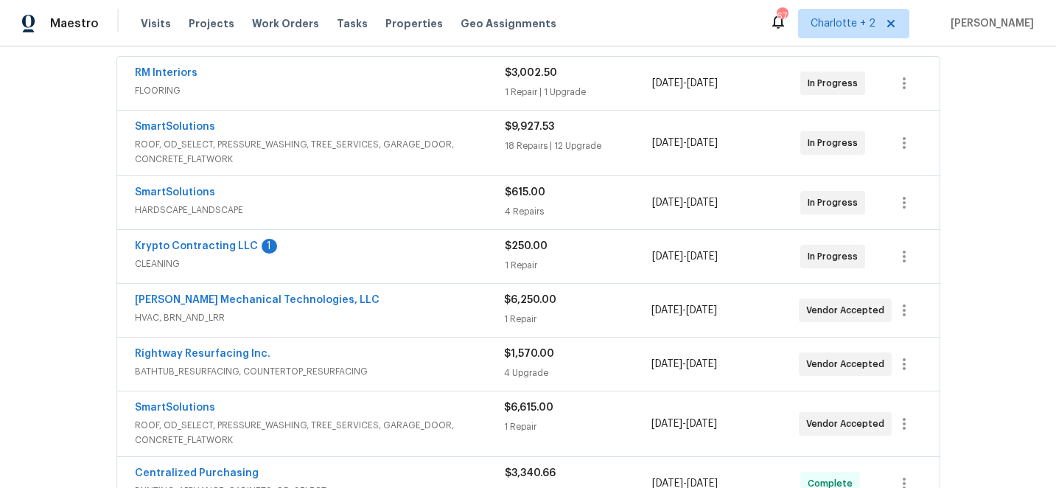
scroll to position [280, 0]
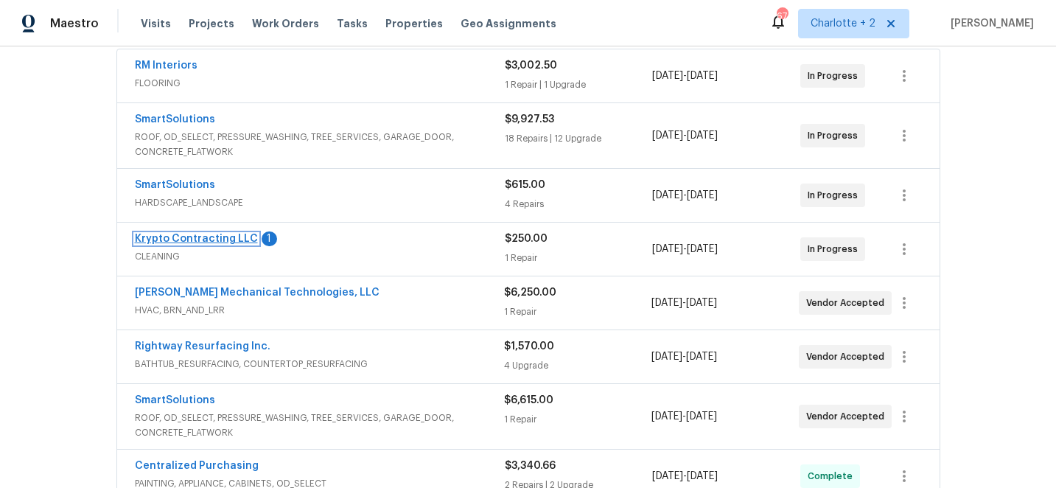
click at [209, 237] on link "Krypto Contracting LLC" at bounding box center [196, 239] width 123 height 10
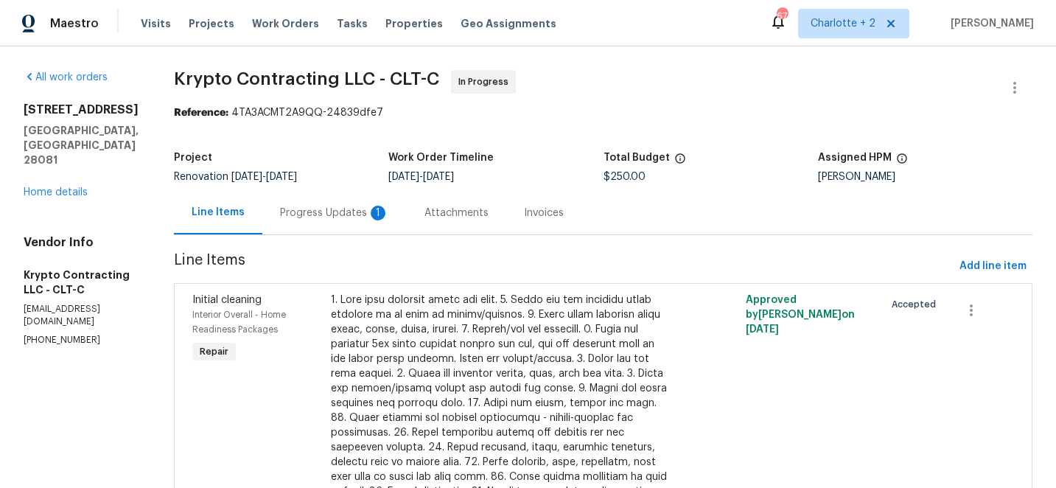
click at [350, 211] on div "Progress Updates 1" at bounding box center [334, 213] width 109 height 15
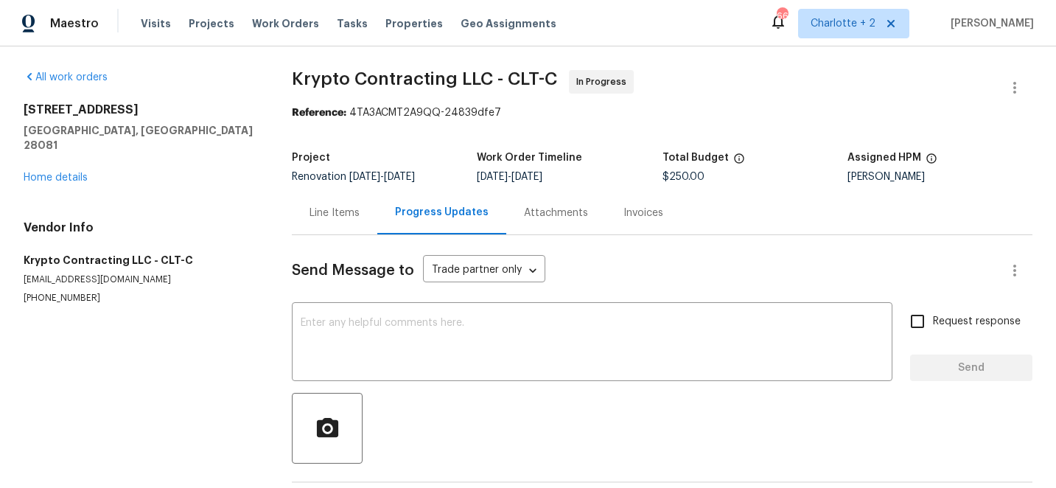
scroll to position [189, 0]
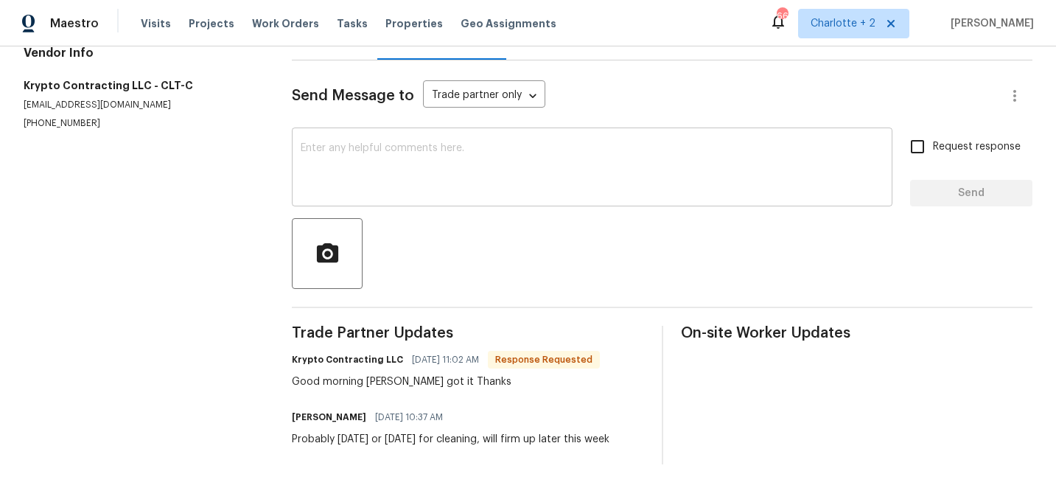
click at [410, 153] on textarea at bounding box center [592, 169] width 583 height 52
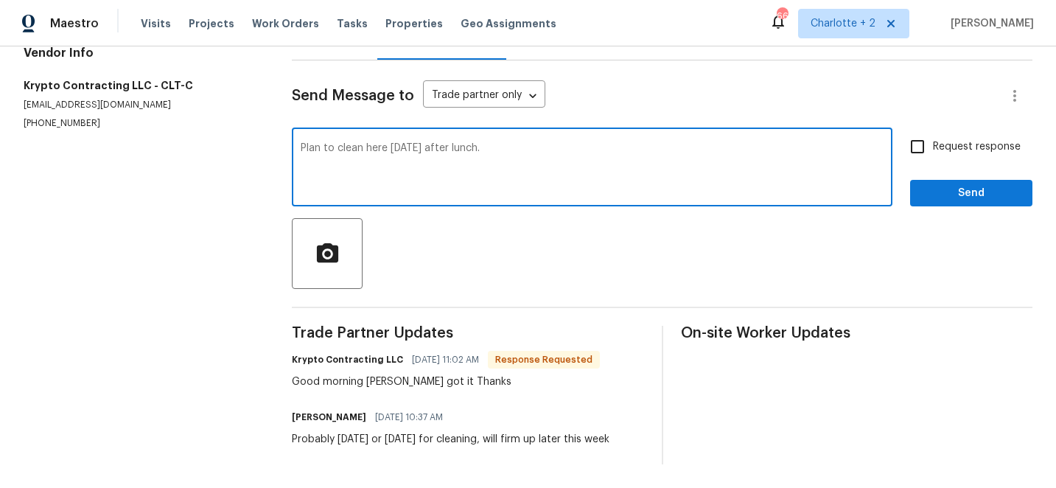
click at [403, 143] on textarea "Plan to clean here [DATE] after lunch." at bounding box center [592, 169] width 583 height 52
type textarea "Plan to clean here [DATE] after lunch."
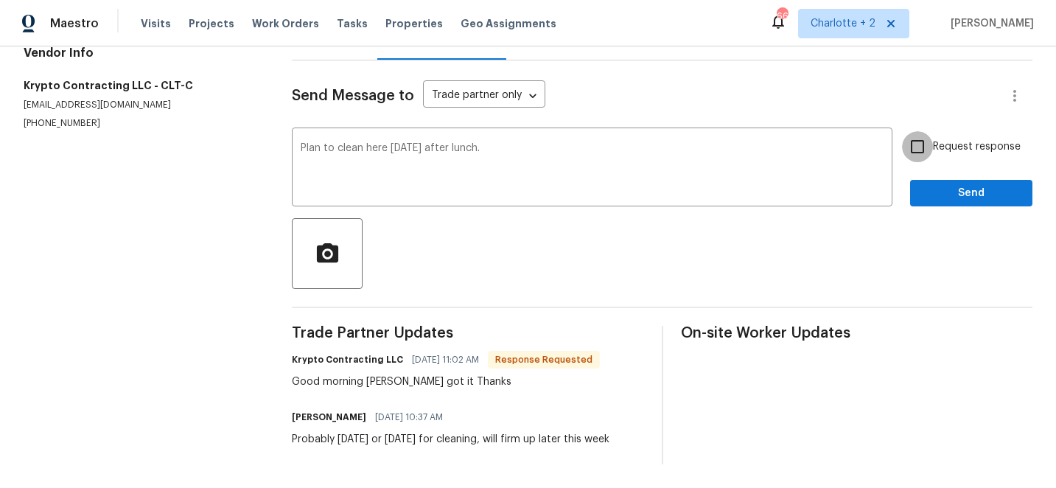
click at [921, 136] on input "Request response" at bounding box center [917, 146] width 31 height 31
checkbox input "true"
click at [970, 184] on span "Send" at bounding box center [971, 193] width 99 height 18
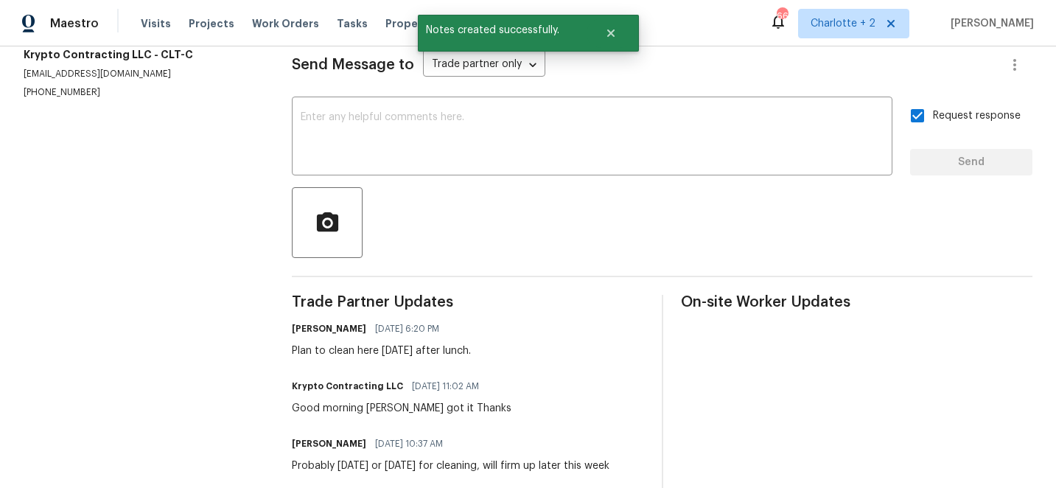
scroll to position [217, 0]
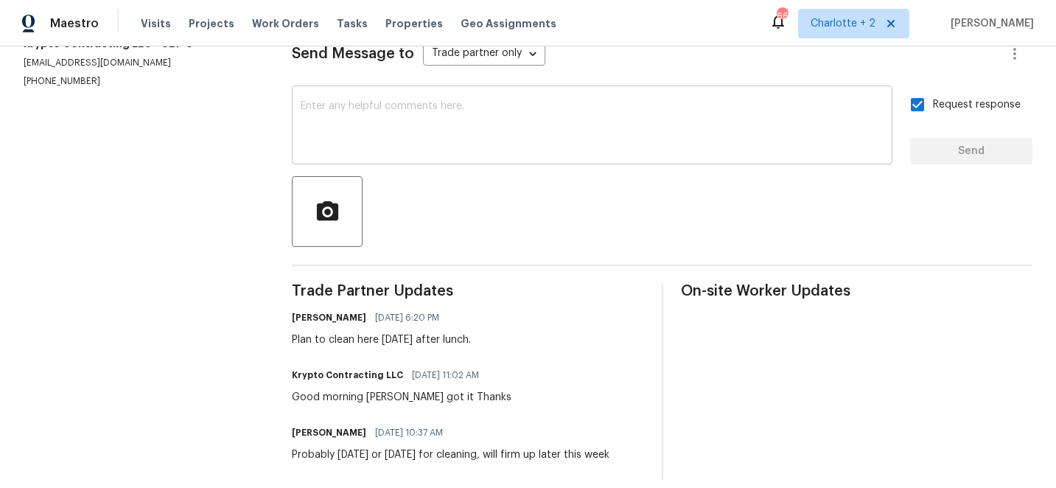
click at [454, 115] on textarea at bounding box center [592, 127] width 583 height 52
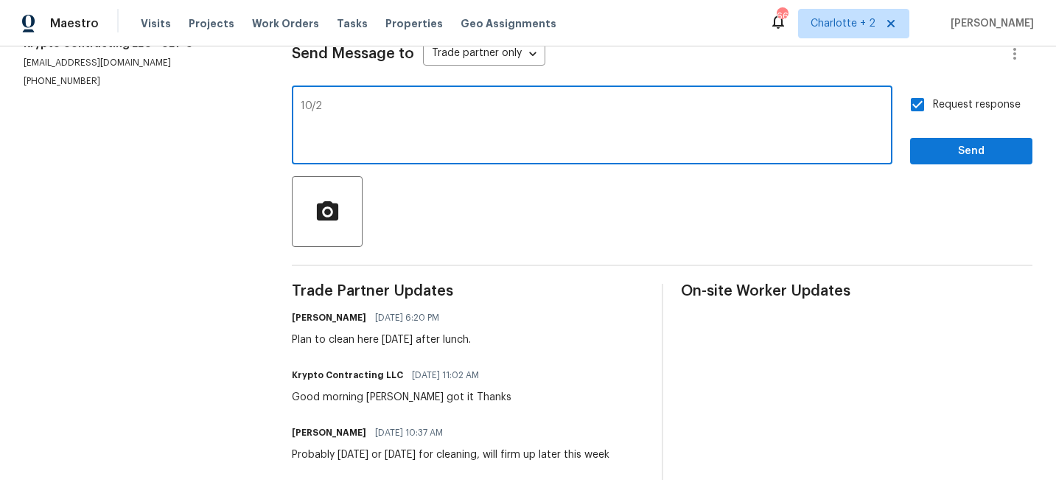
type textarea "10/2"
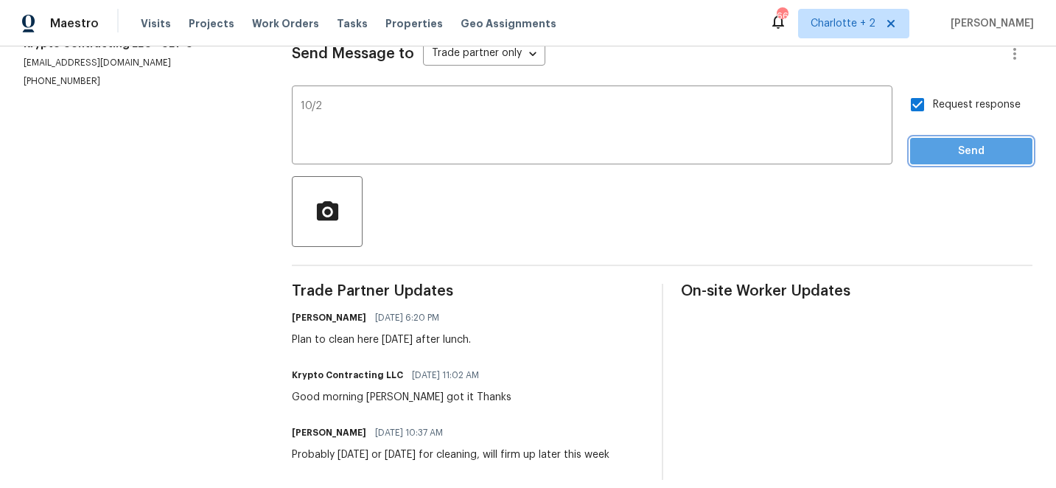
click at [1013, 149] on span "Send" at bounding box center [971, 151] width 99 height 18
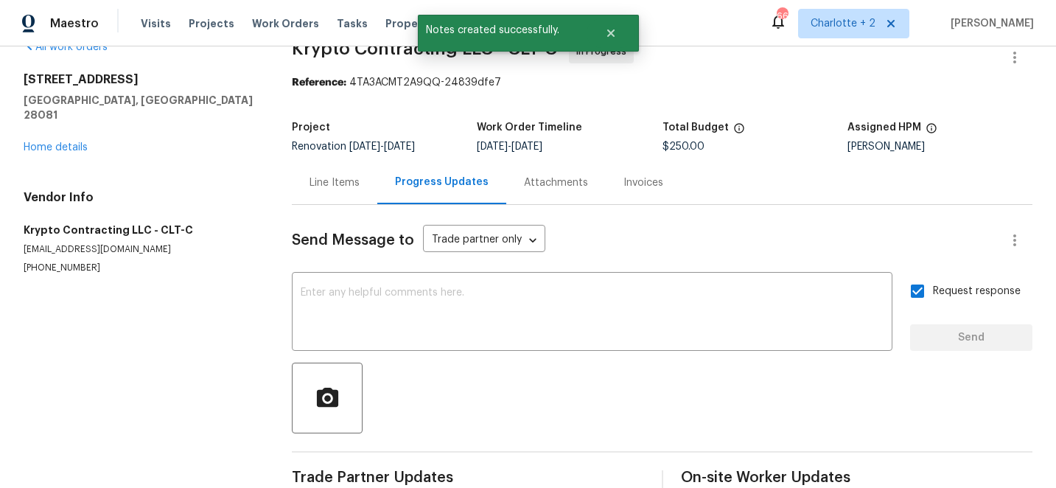
scroll to position [0, 0]
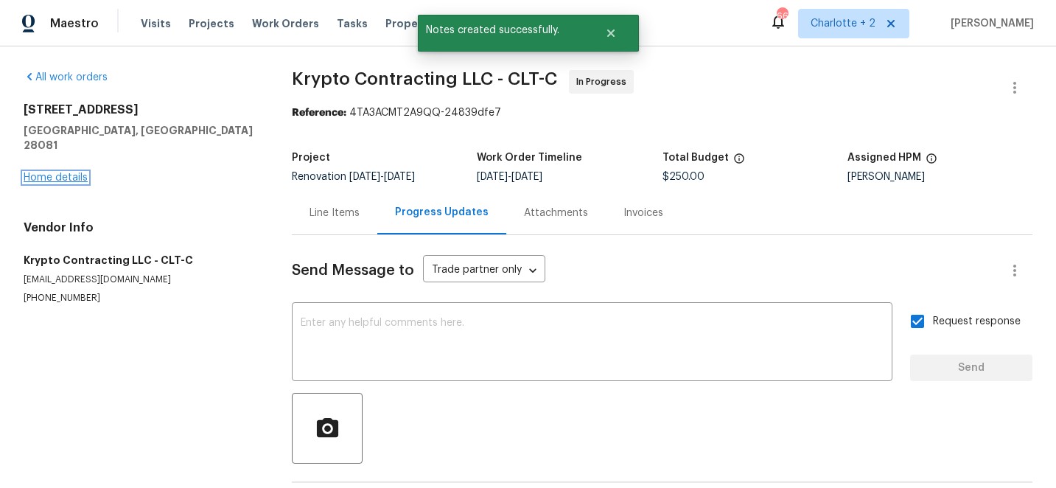
click at [61, 172] on link "Home details" at bounding box center [56, 177] width 64 height 10
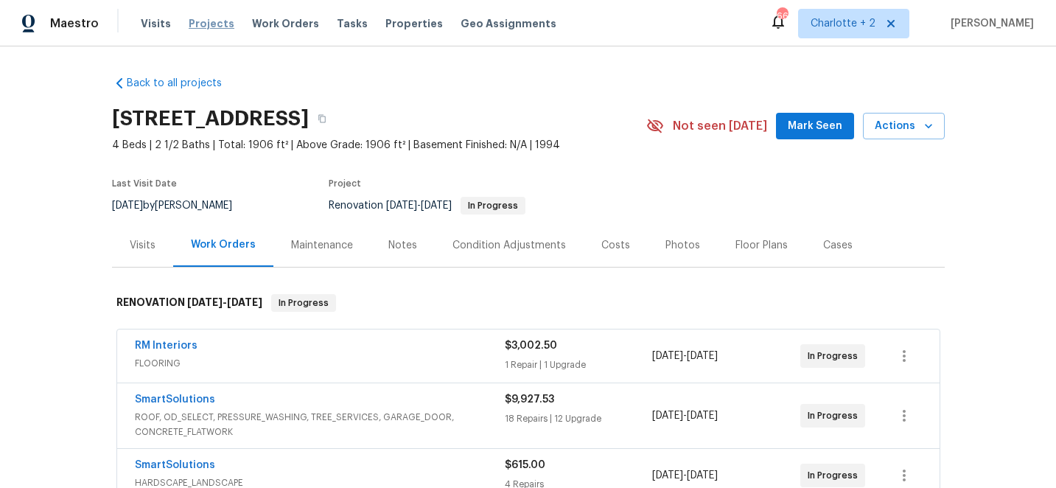
click at [207, 22] on span "Projects" at bounding box center [212, 23] width 46 height 15
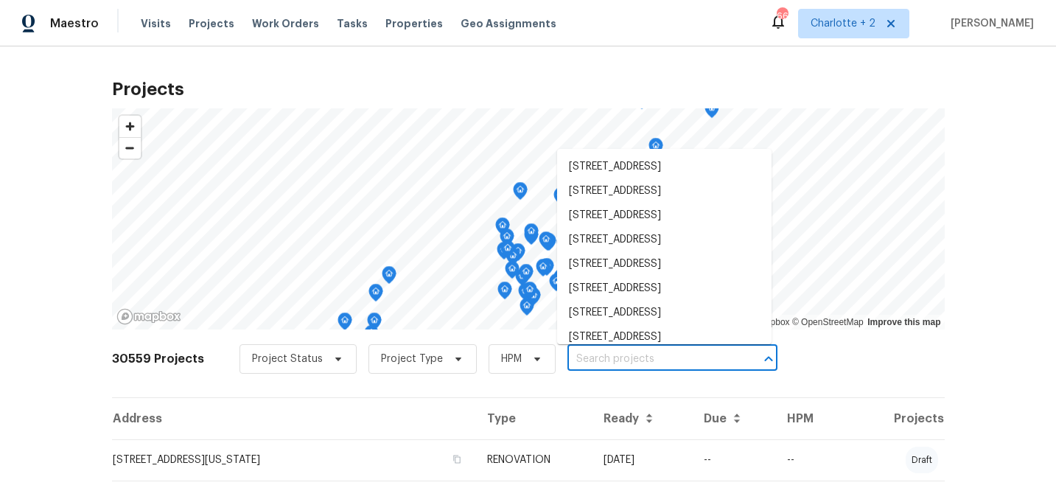
click at [587, 361] on input "text" at bounding box center [651, 359] width 169 height 23
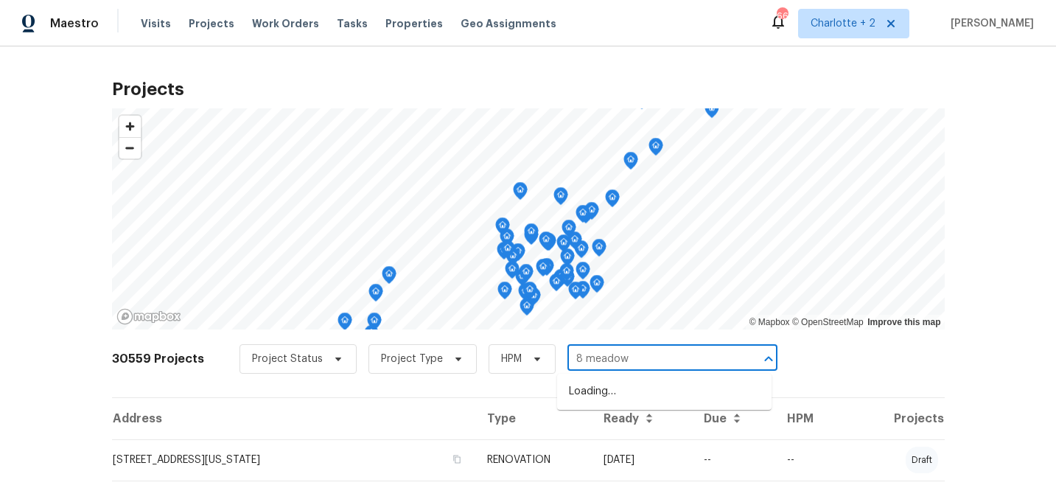
type input "8 meadowv"
click at [671, 392] on li "[STREET_ADDRESS]" at bounding box center [664, 392] width 214 height 24
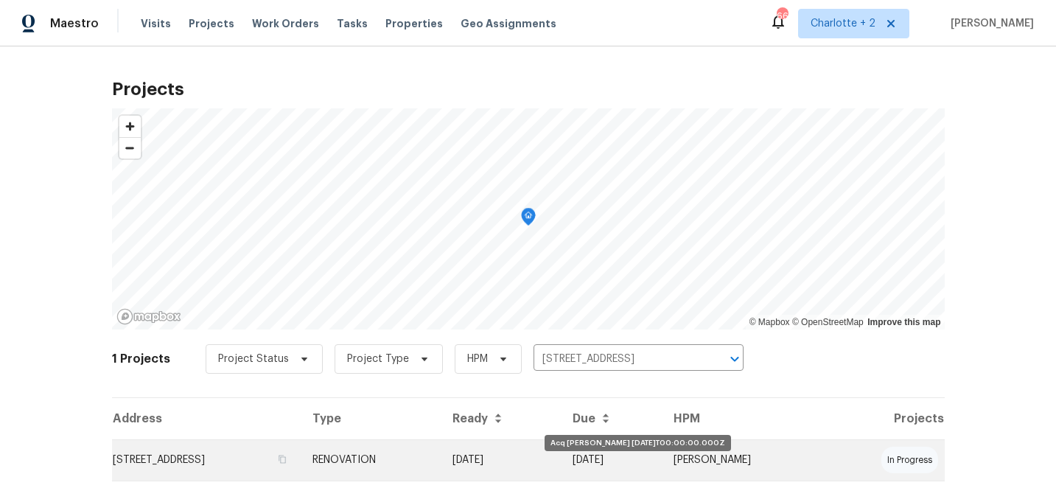
click at [562, 464] on td "[DATE]" at bounding box center [501, 459] width 121 height 41
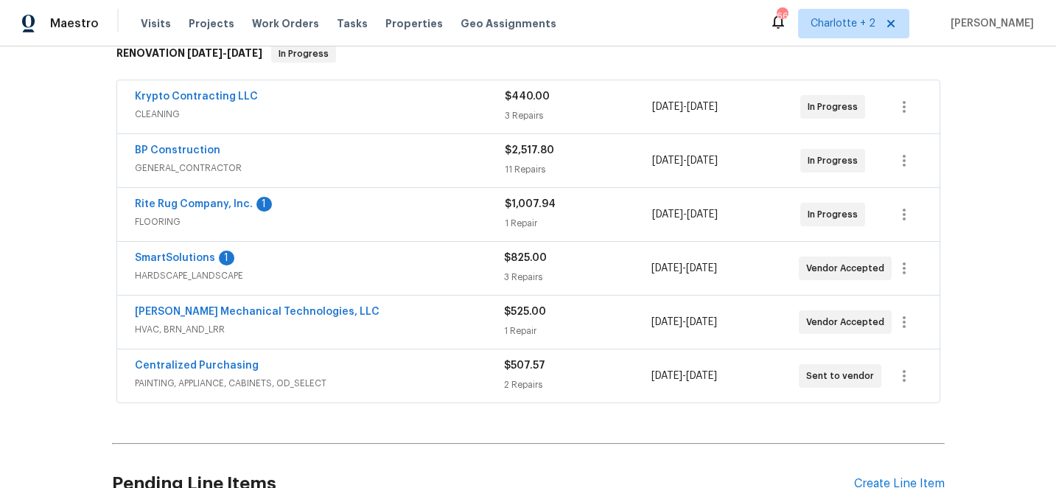
scroll to position [317, 0]
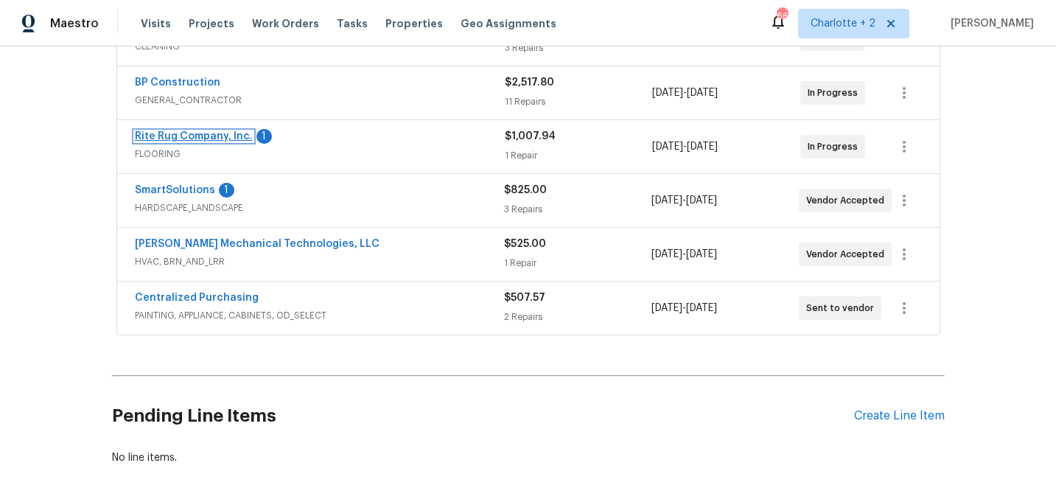
click at [192, 137] on link "Rite Rug Company, Inc." at bounding box center [194, 136] width 118 height 10
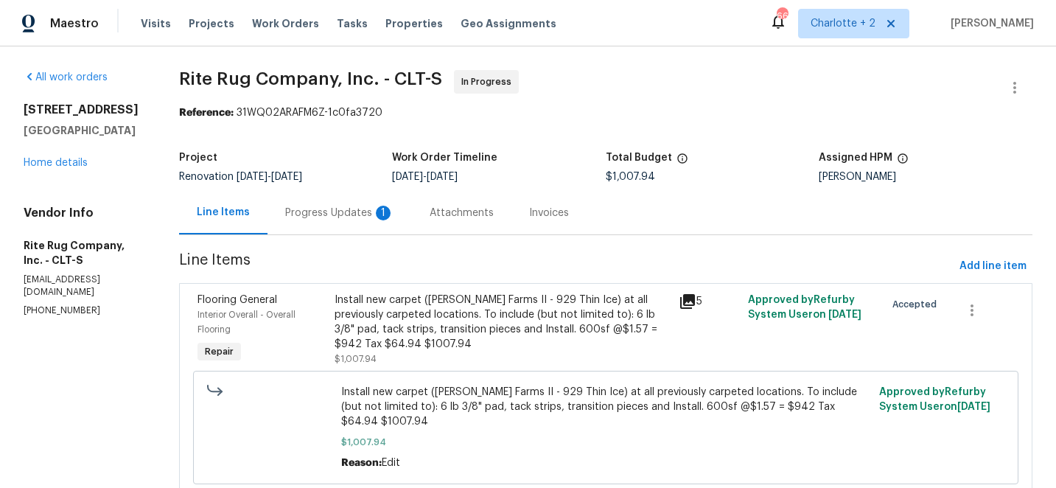
click at [343, 212] on div "Progress Updates 1" at bounding box center [339, 213] width 109 height 15
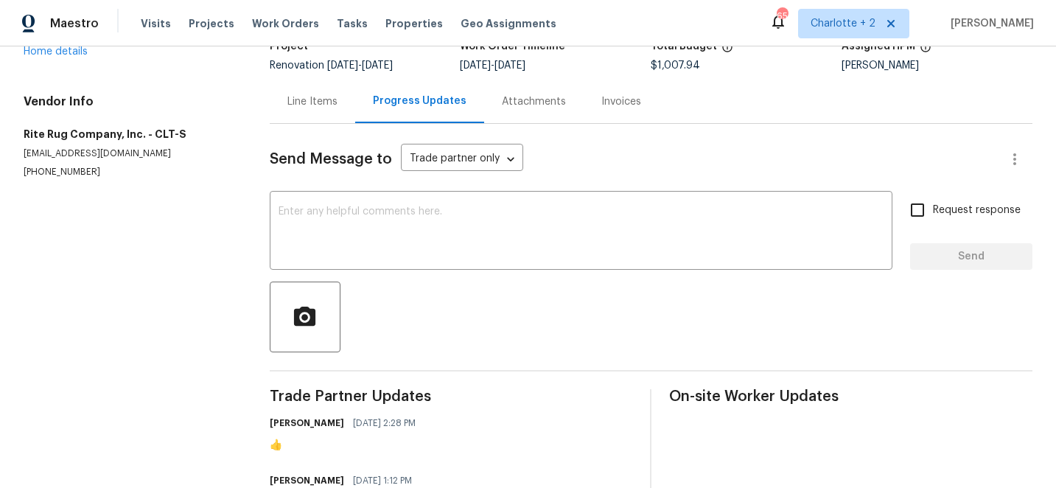
scroll to position [66, 0]
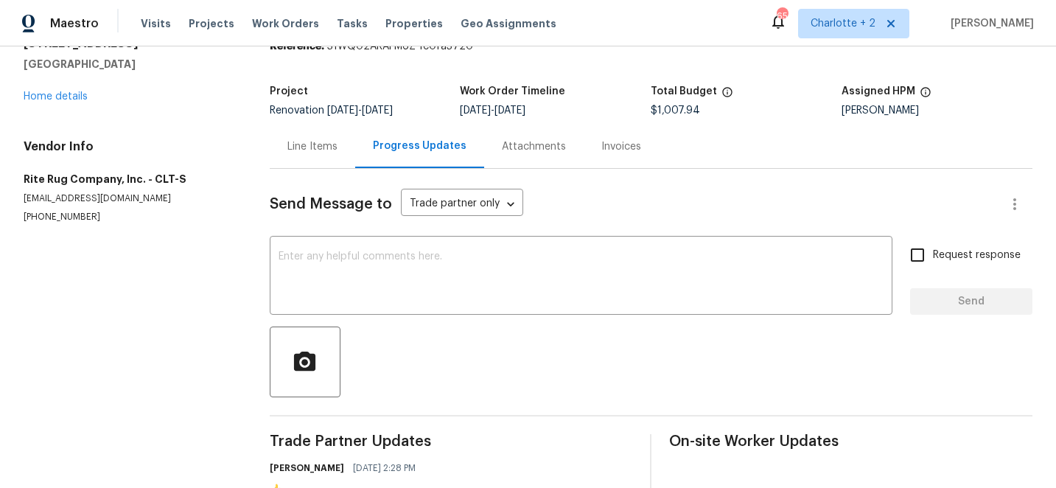
click at [318, 146] on div "Line Items" at bounding box center [312, 146] width 50 height 15
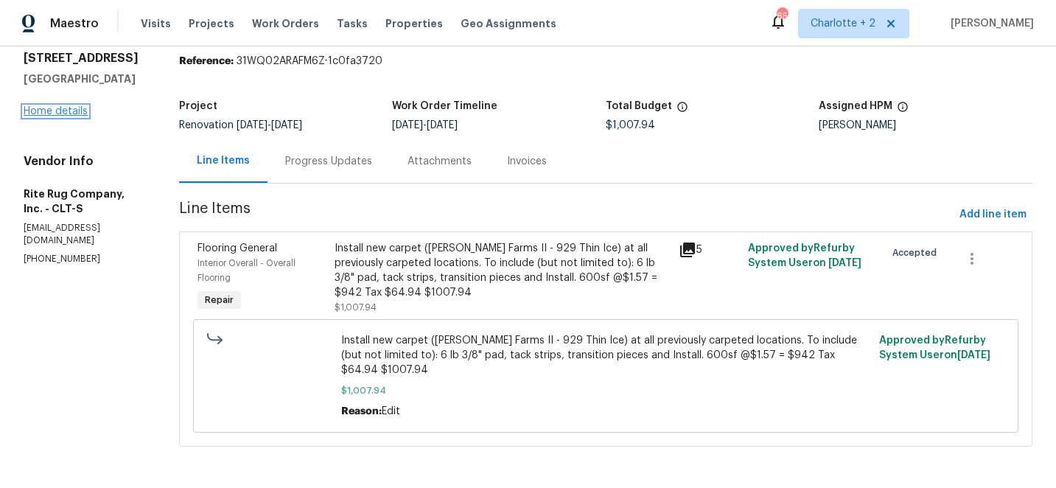
click at [60, 109] on link "Home details" at bounding box center [56, 111] width 64 height 10
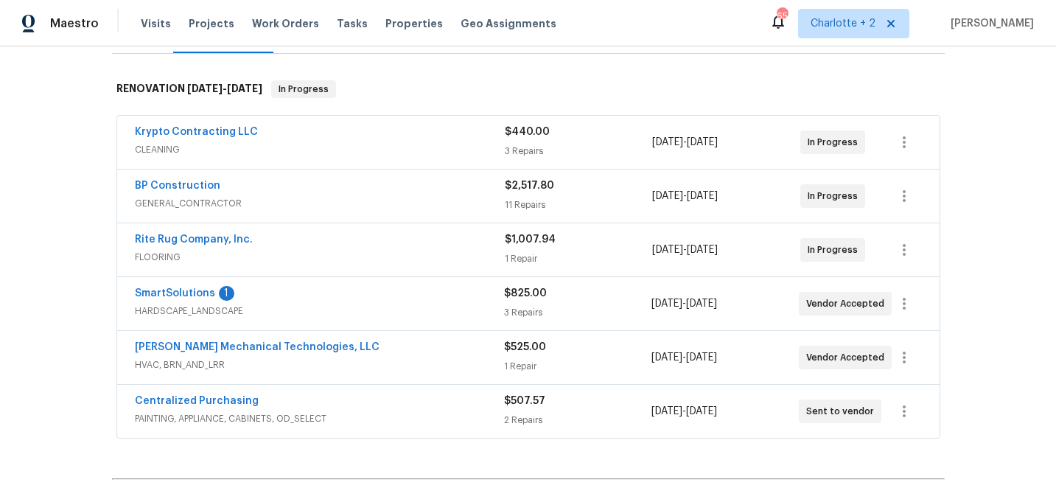
scroll to position [229, 0]
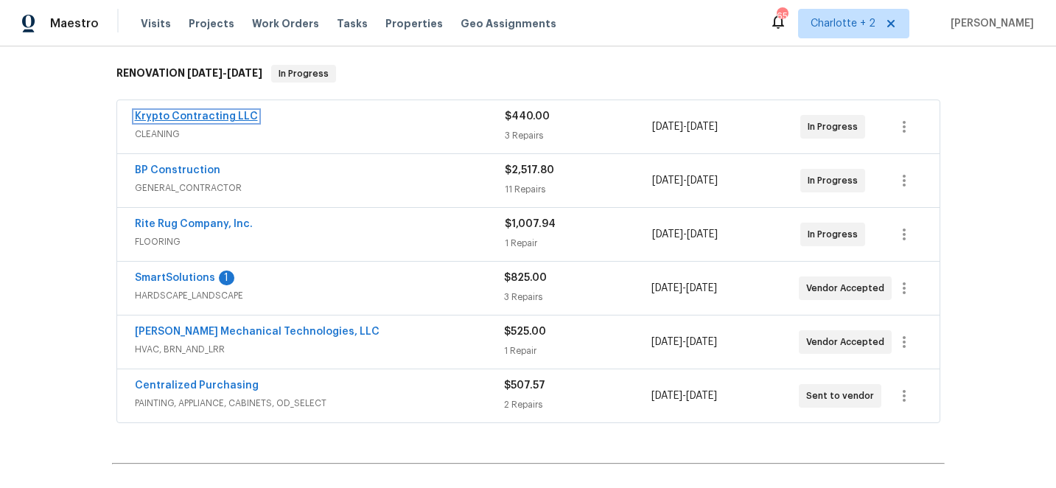
click at [186, 116] on link "Krypto Contracting LLC" at bounding box center [196, 116] width 123 height 10
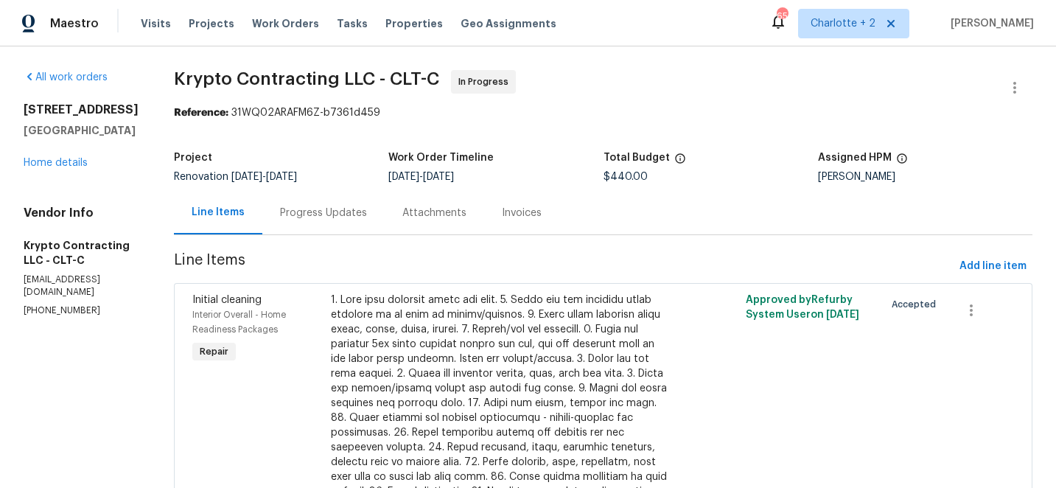
click at [346, 214] on div "Progress Updates" at bounding box center [323, 213] width 87 height 15
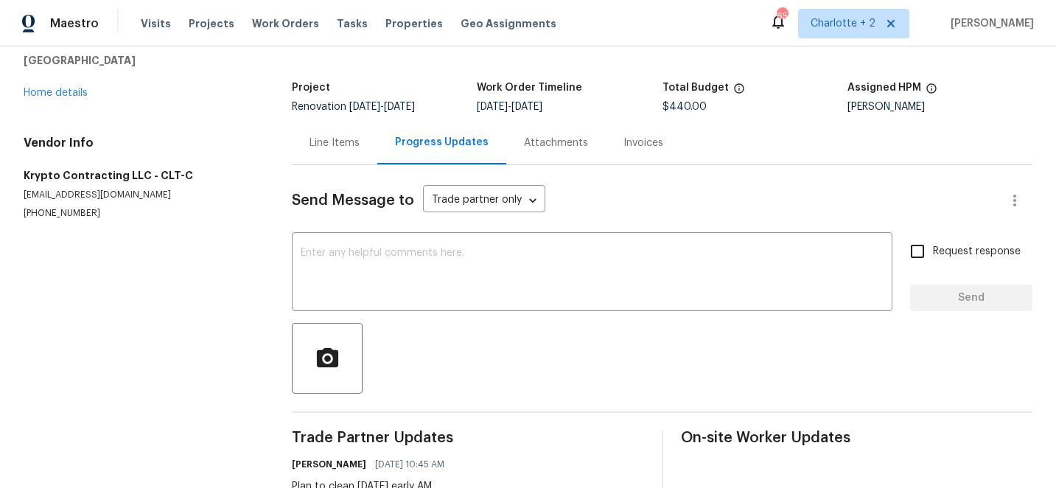
scroll to position [117, 0]
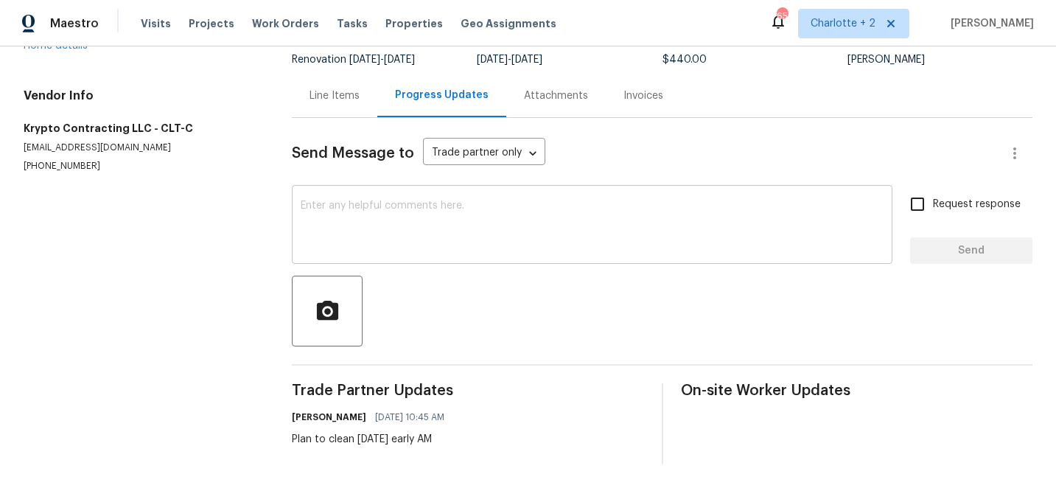
click at [380, 220] on textarea at bounding box center [592, 226] width 583 height 52
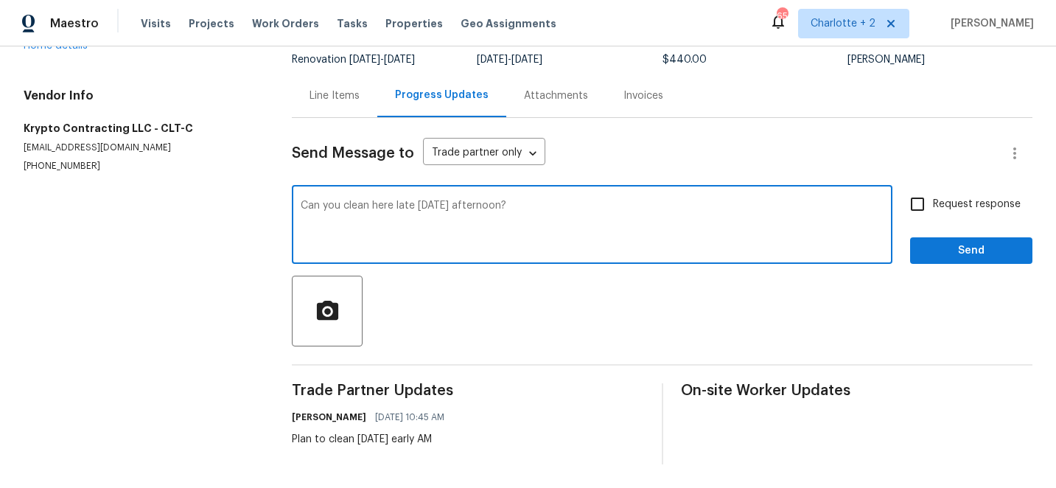
type textarea "Can you clean here late [DATE] afternoon?"
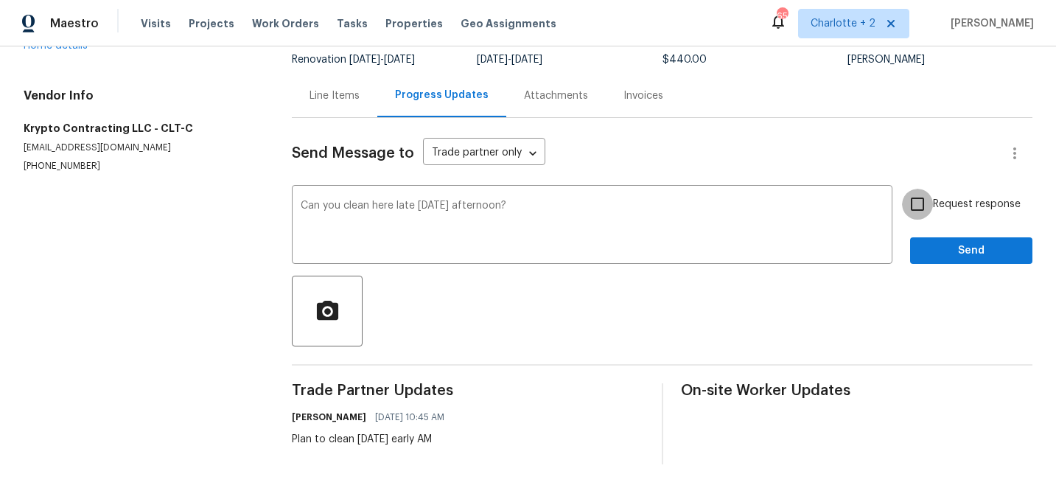
click at [918, 204] on input "Request response" at bounding box center [917, 204] width 31 height 31
checkbox input "true"
click at [968, 248] on span "Send" at bounding box center [971, 251] width 99 height 18
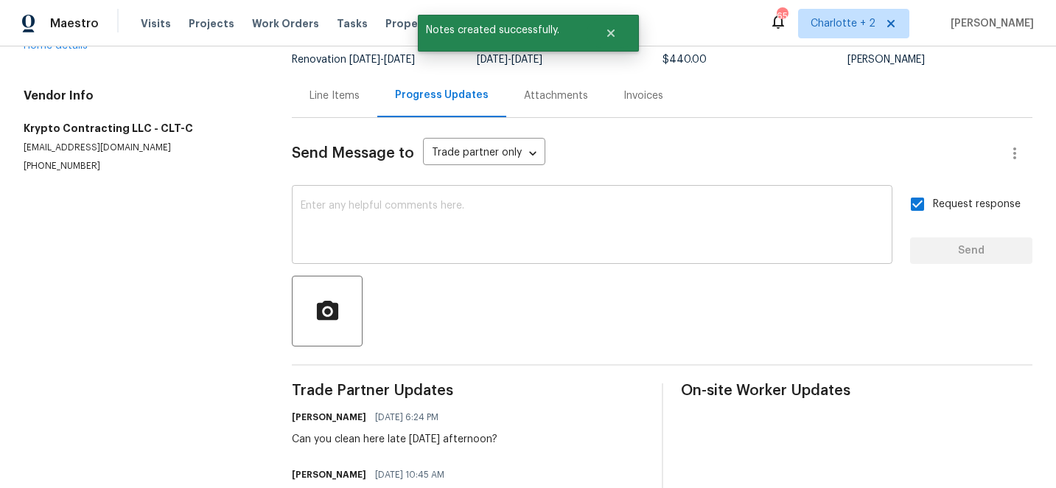
scroll to position [0, 0]
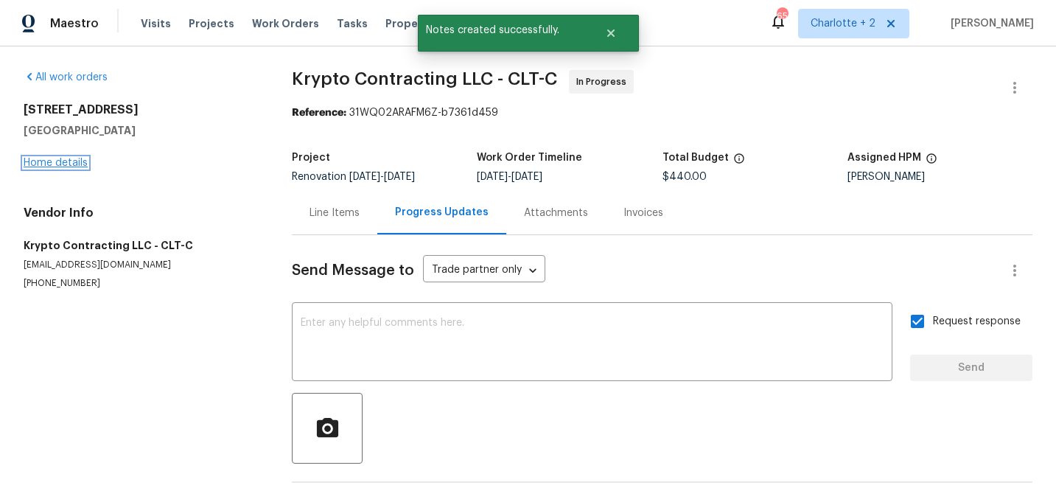
click at [71, 162] on link "Home details" at bounding box center [56, 163] width 64 height 10
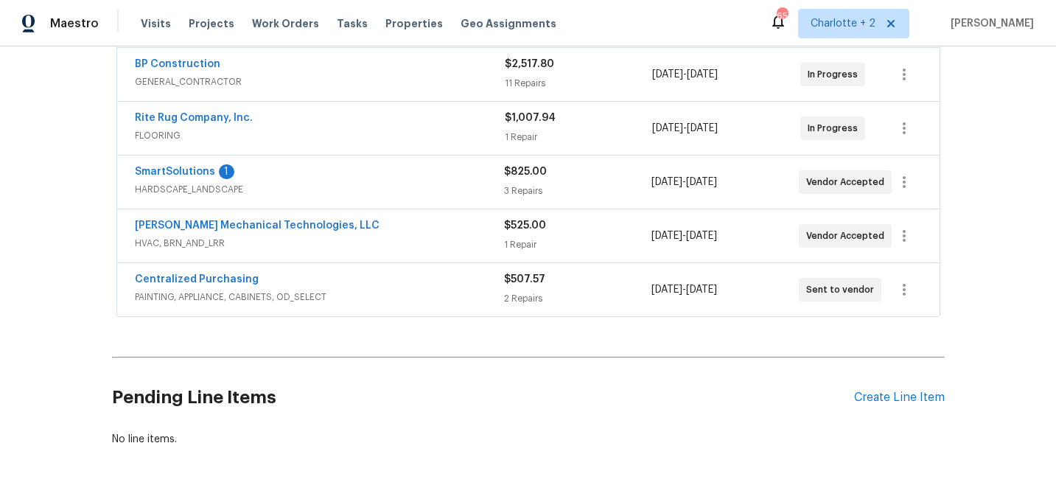
scroll to position [366, 0]
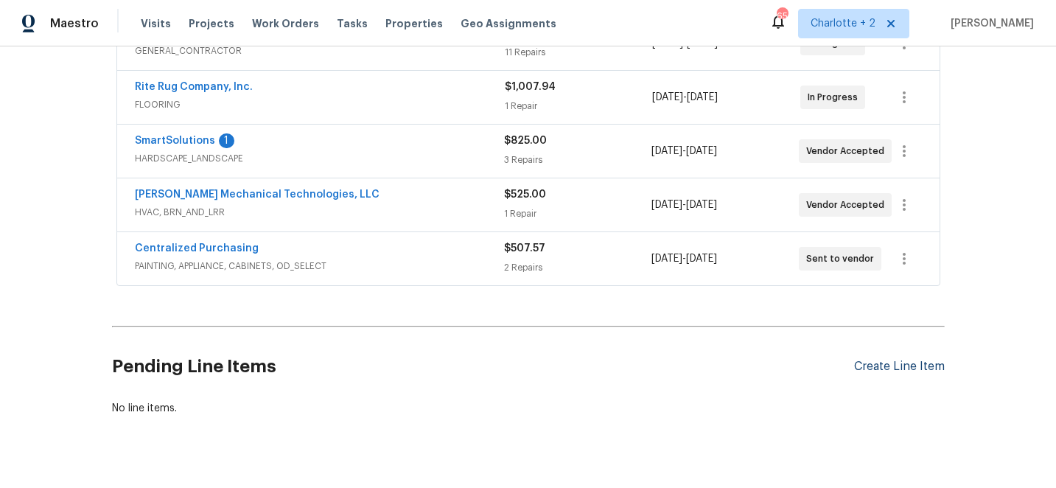
click at [895, 369] on div "Create Line Item" at bounding box center [899, 367] width 91 height 14
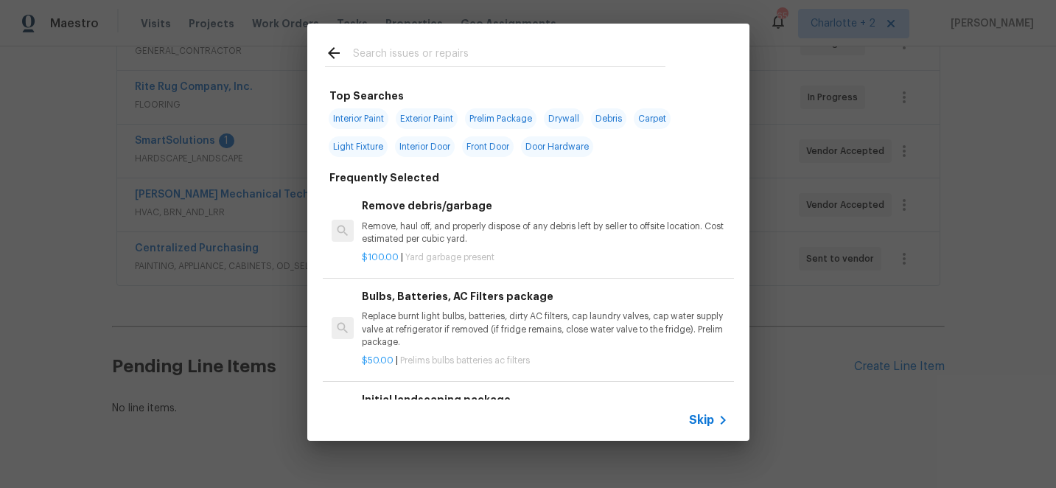
click at [376, 59] on input "text" at bounding box center [509, 55] width 312 height 22
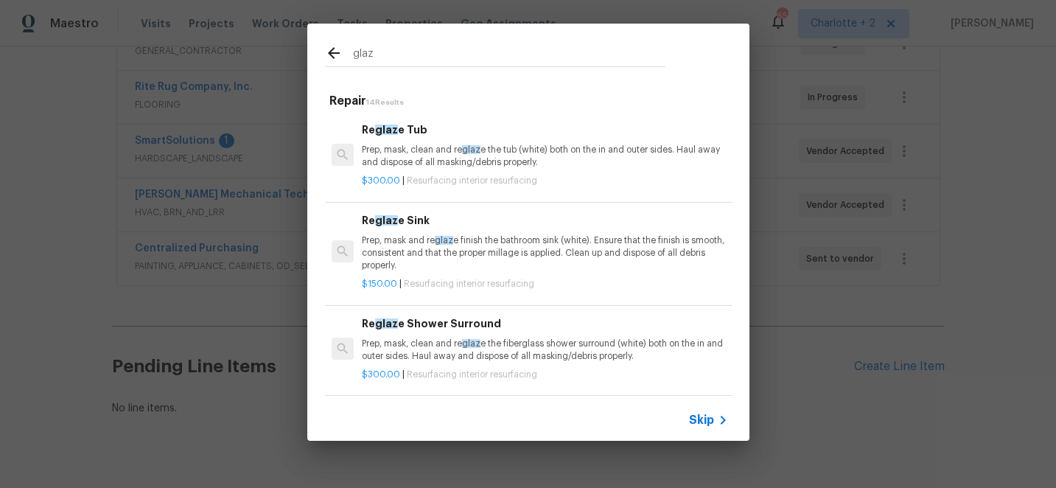
type input "glaz"
click at [447, 258] on p "Prep, mask and re glaz e finish the bathroom sink (white). Ensure that the fini…" at bounding box center [545, 253] width 366 height 38
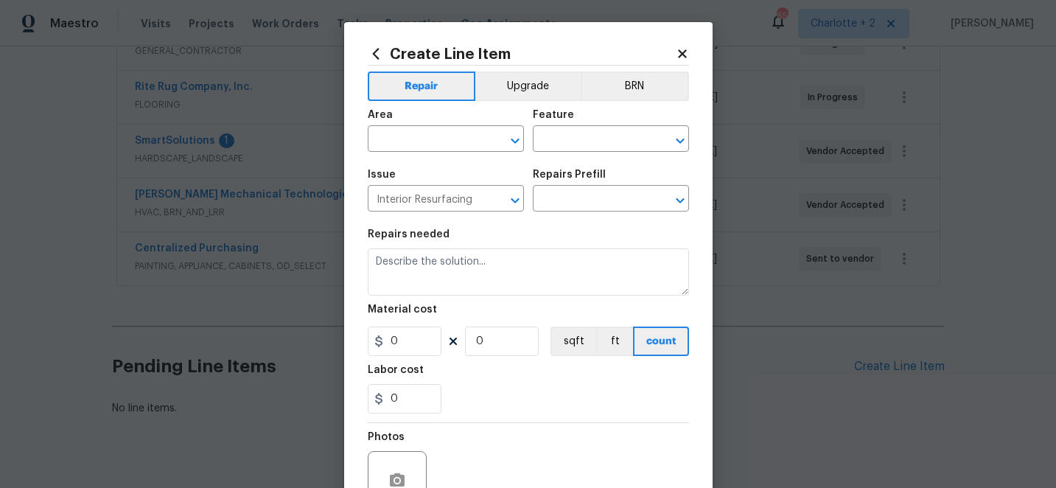
type textarea "Prep, mask and reglaze finish the bathroom sink (white). Ensure that the finish…"
type input "1"
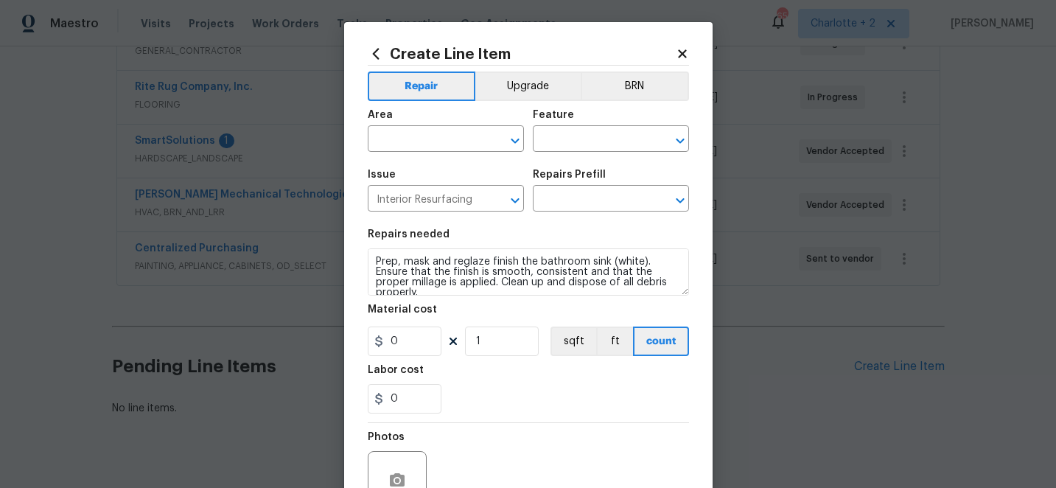
type input "Reglaze Sink $150.00"
type input "150"
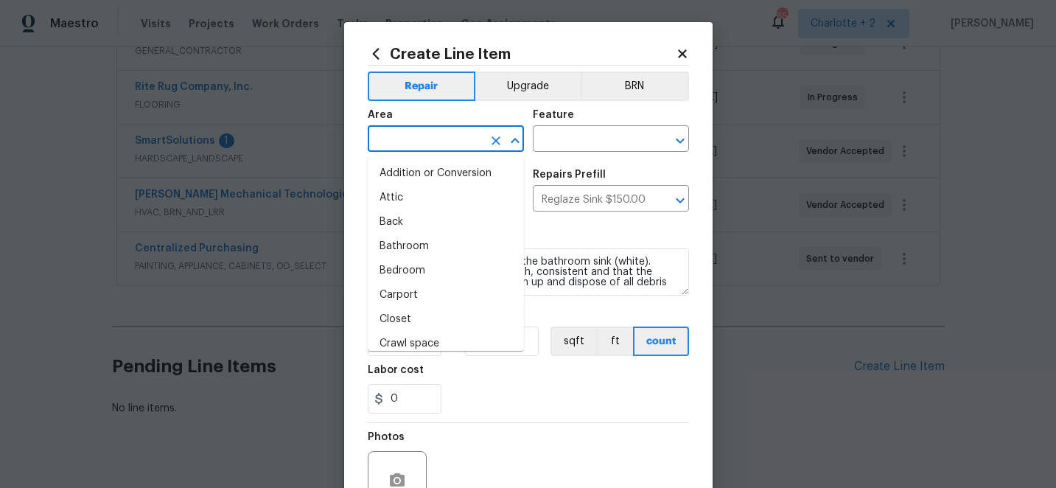
click at [413, 137] on input "text" at bounding box center [425, 140] width 115 height 23
type input "v"
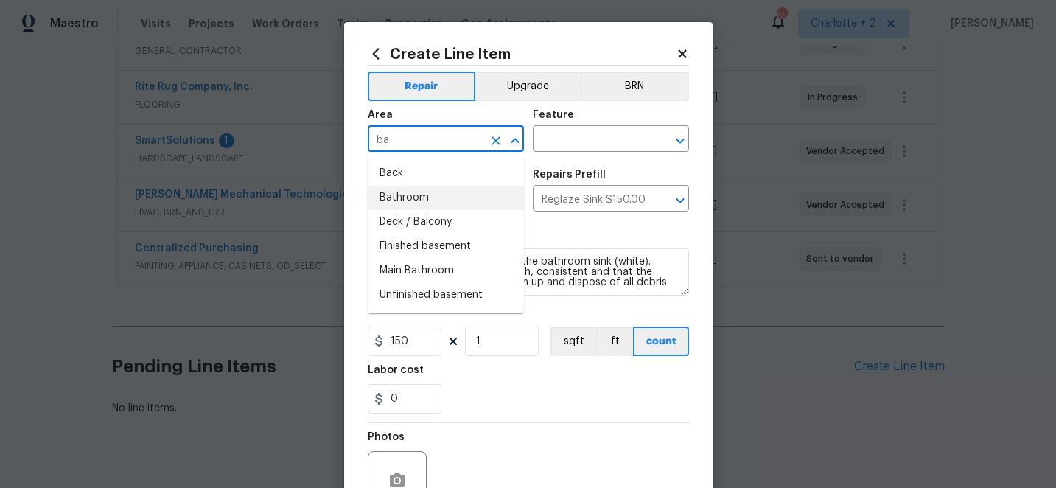
click at [409, 198] on li "Bathroom" at bounding box center [446, 198] width 156 height 24
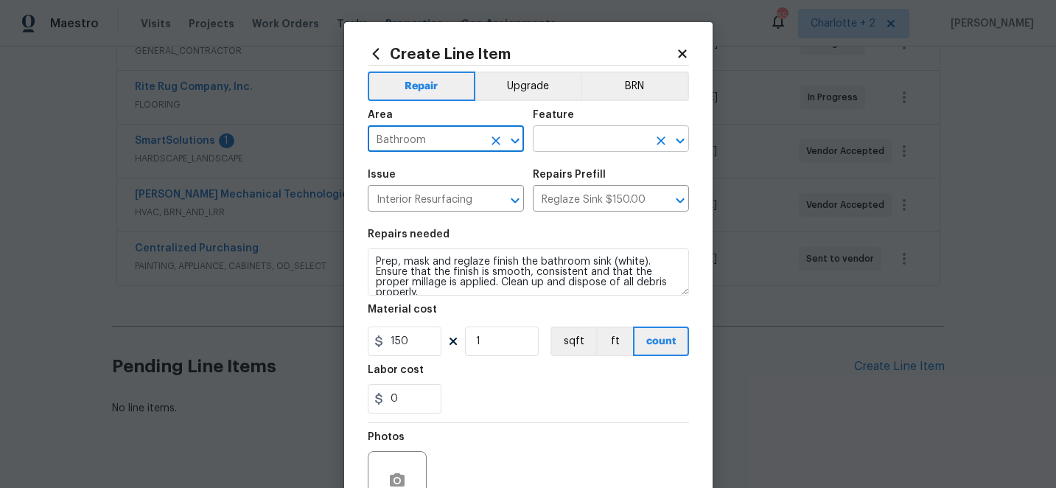
type input "Bathroom"
click at [559, 141] on input "text" at bounding box center [590, 140] width 115 height 23
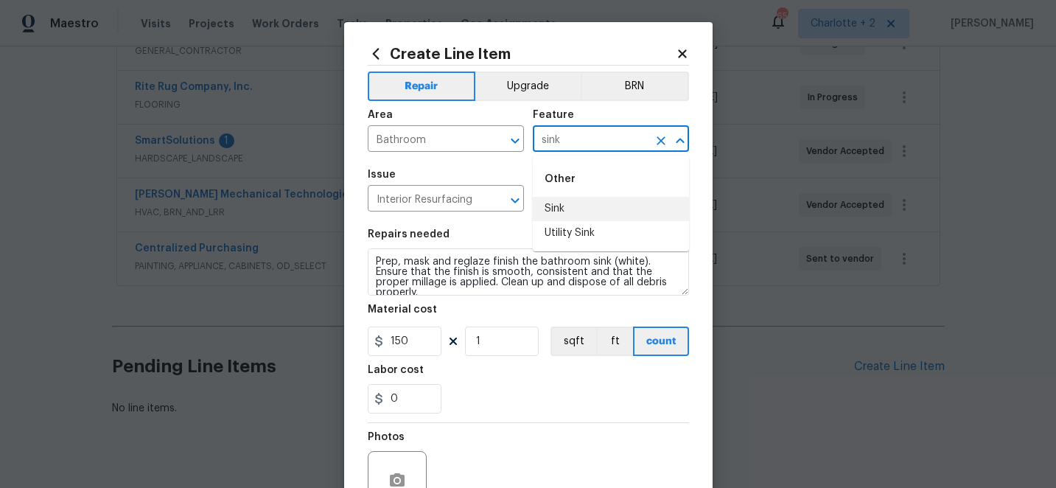
click at [553, 209] on li "Sink" at bounding box center [611, 209] width 156 height 24
type input "Sink"
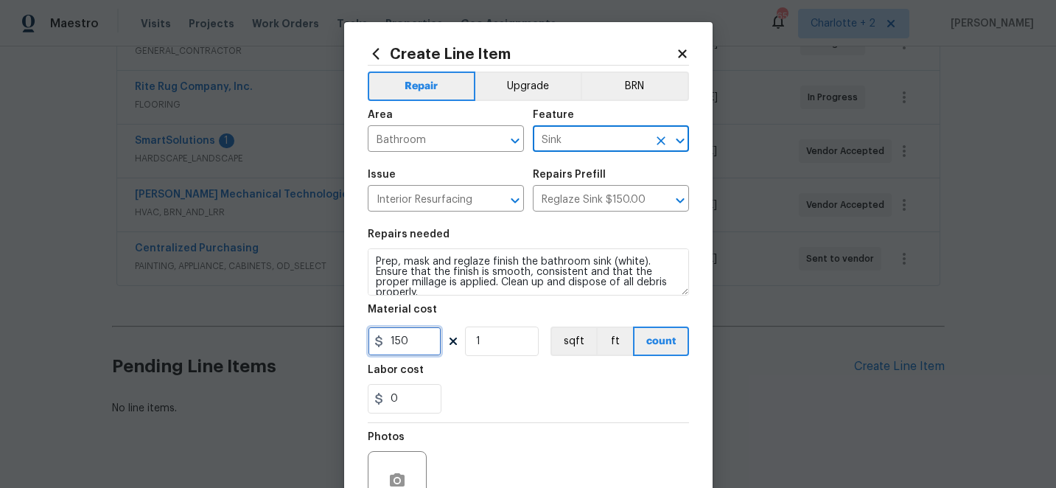
click at [426, 345] on input "150" at bounding box center [405, 340] width 74 height 29
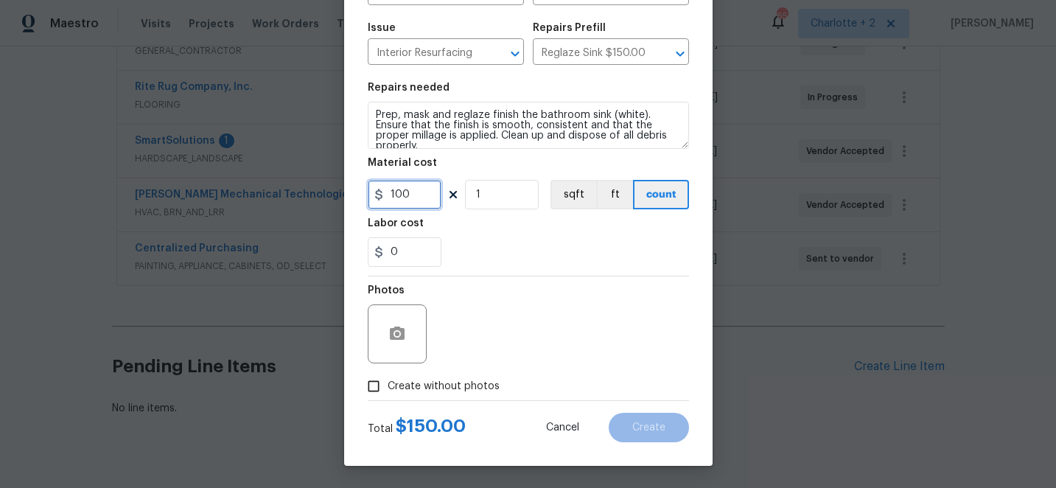
type input "100"
click at [372, 384] on input "Create without photos" at bounding box center [374, 386] width 28 height 28
checkbox input "true"
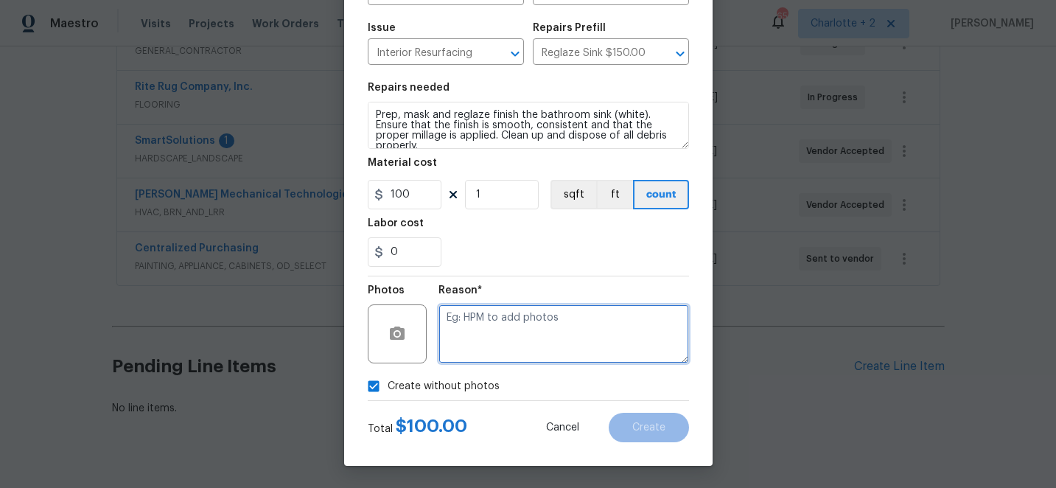
click at [525, 322] on textarea at bounding box center [563, 333] width 251 height 59
type textarea "edit"
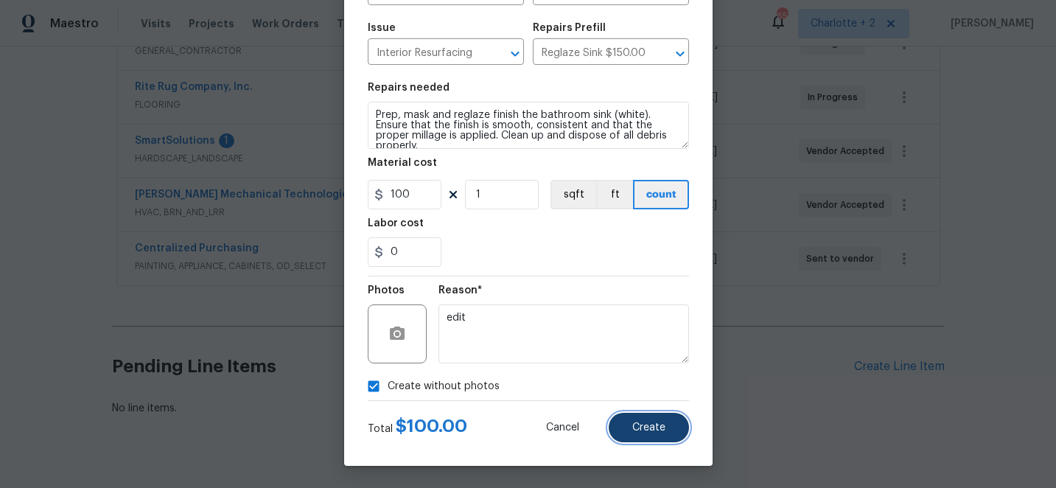
click at [651, 422] on span "Create" at bounding box center [648, 427] width 33 height 11
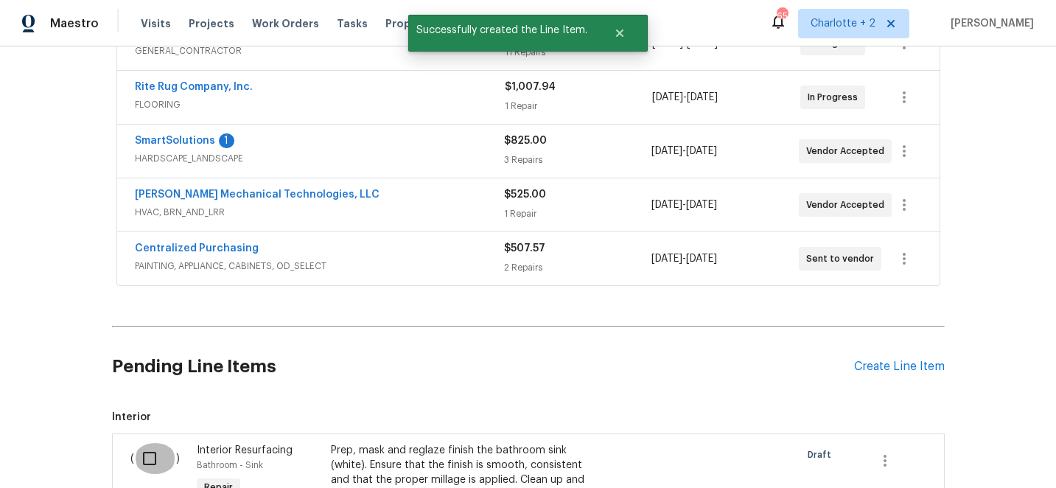
click at [155, 451] on input "checkbox" at bounding box center [155, 458] width 42 height 31
checkbox input "true"
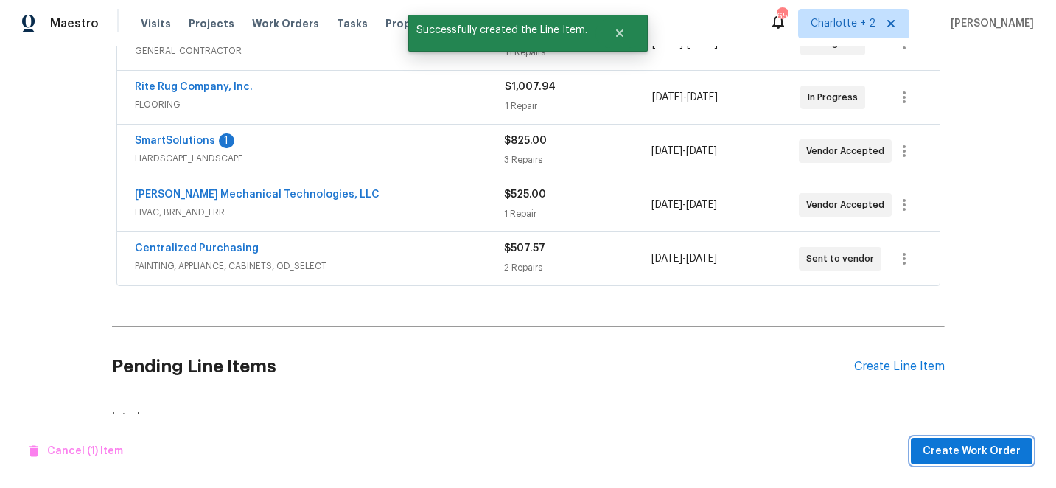
click at [1014, 450] on span "Create Work Order" at bounding box center [972, 451] width 98 height 18
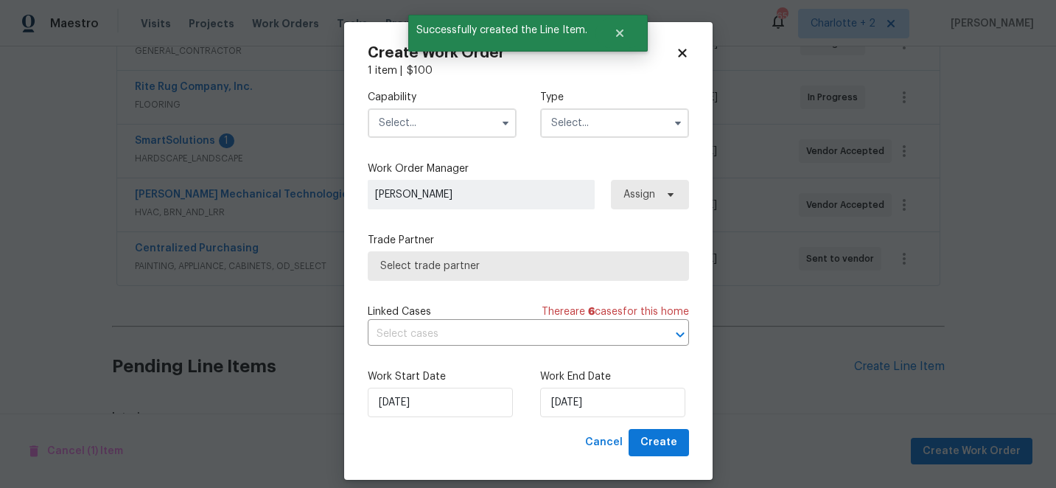
click at [388, 119] on input "text" at bounding box center [442, 122] width 149 height 29
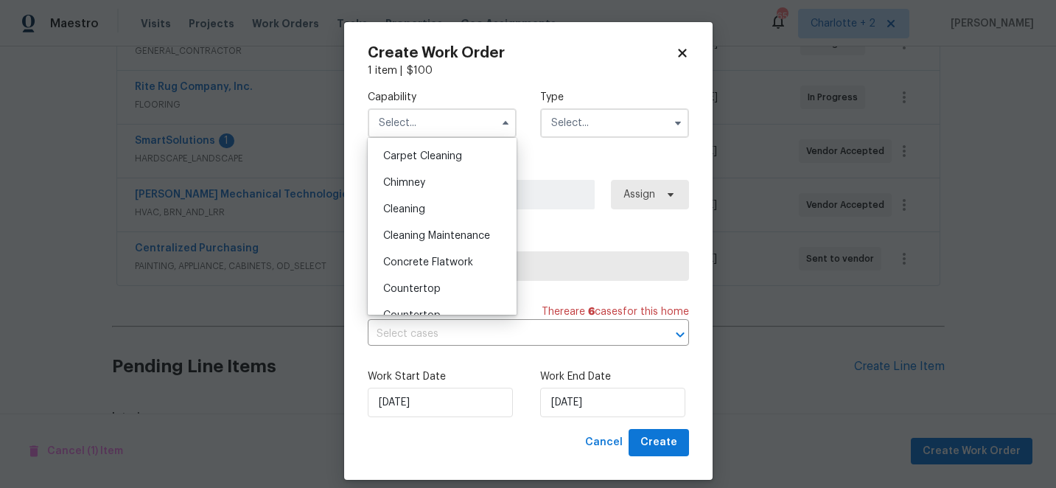
scroll to position [0, 0]
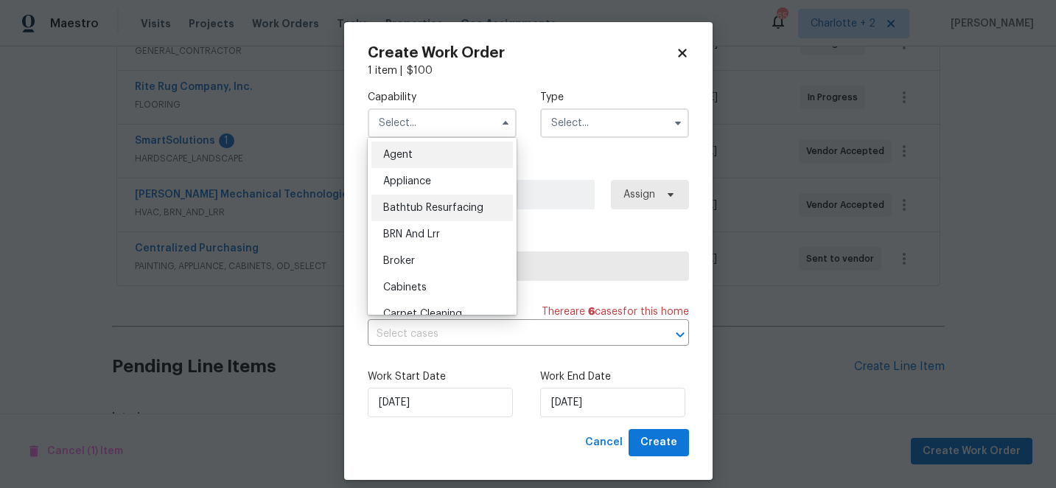
click at [447, 209] on span "Bathtub Resurfacing" at bounding box center [433, 208] width 100 height 10
type input "Bathtub Resurfacing"
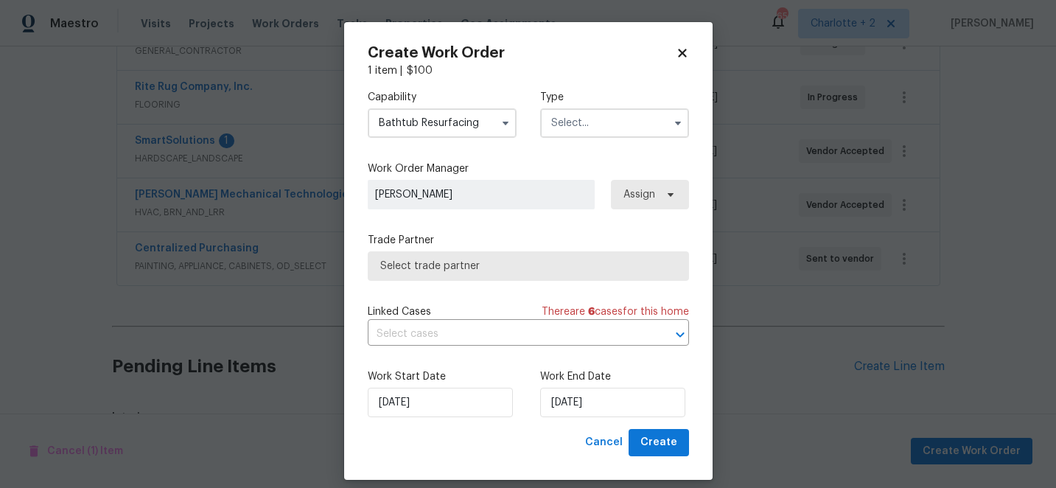
click at [568, 122] on input "text" at bounding box center [614, 122] width 149 height 29
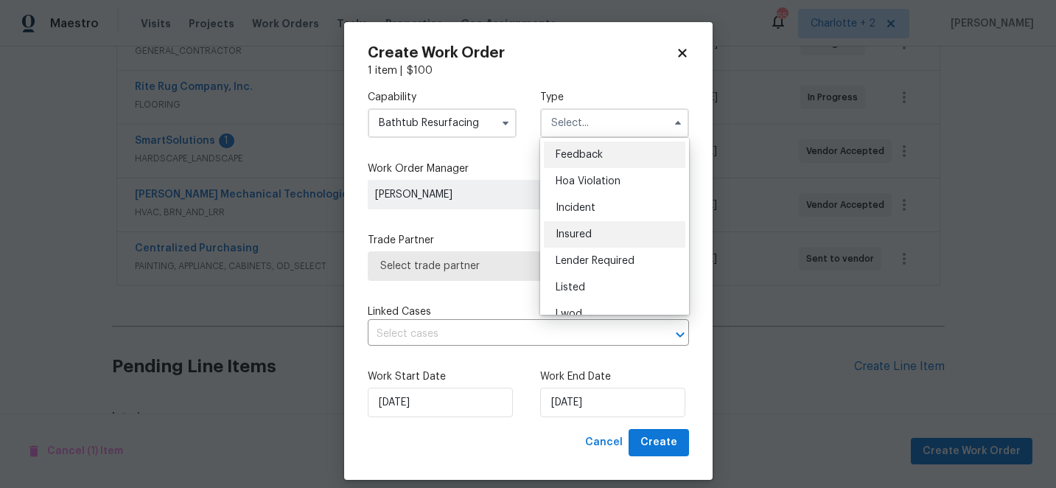
scroll to position [175, 0]
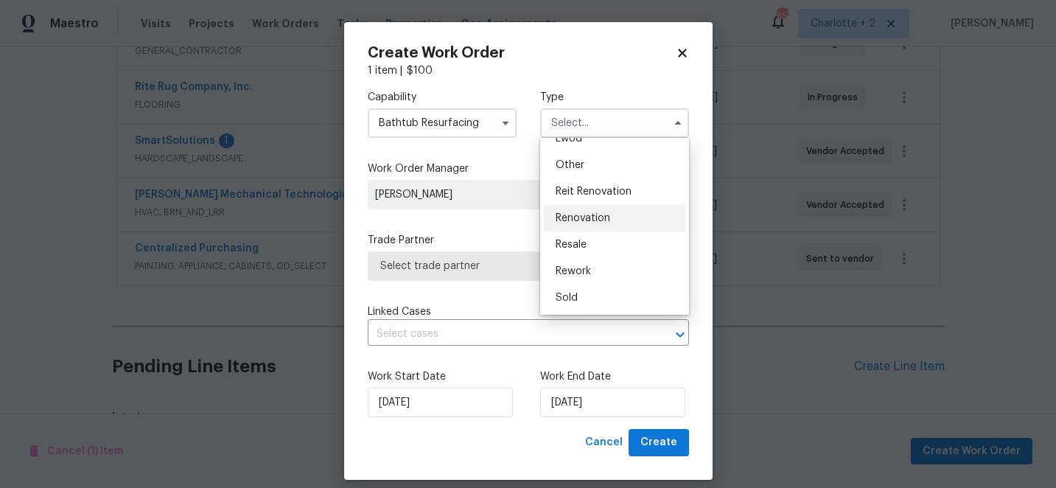
click at [598, 215] on span "Renovation" at bounding box center [583, 218] width 55 height 10
type input "Renovation"
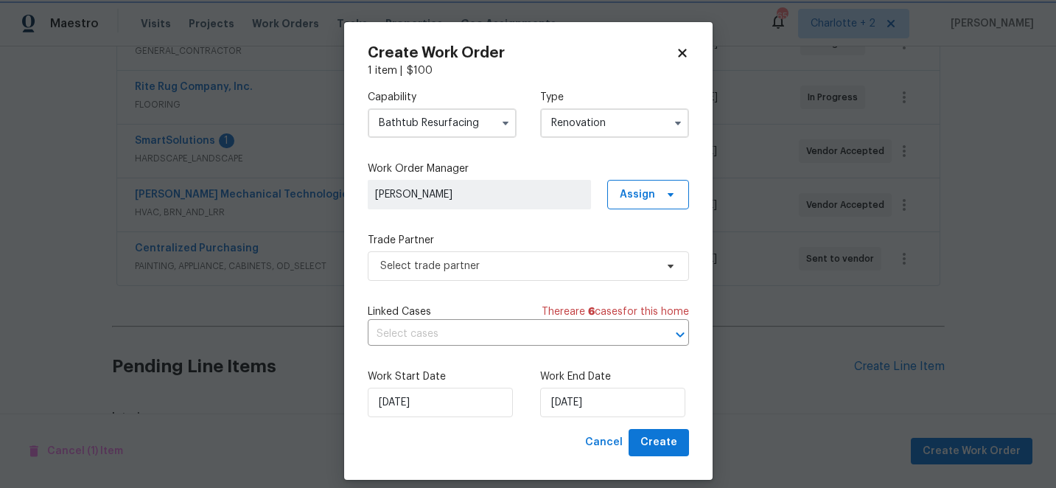
scroll to position [0, 0]
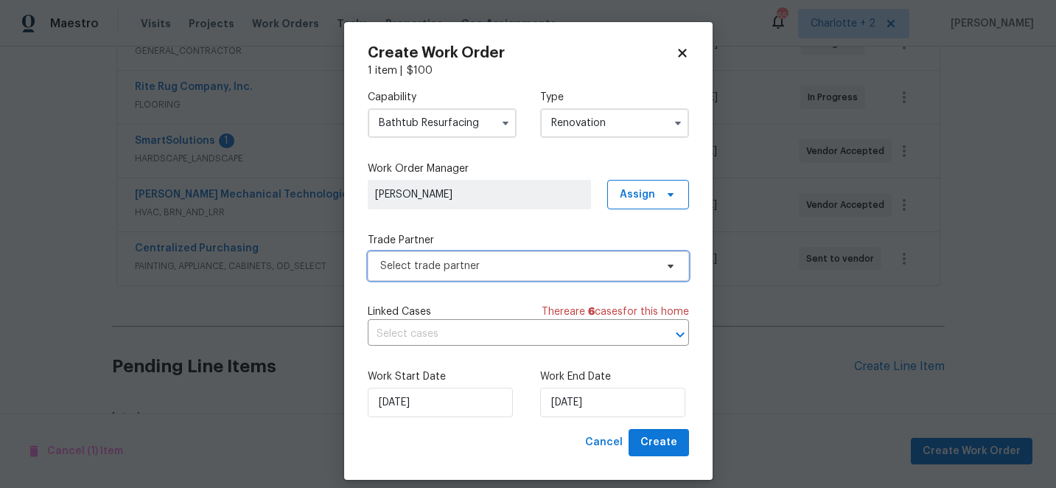
click at [483, 264] on span "Select trade partner" at bounding box center [517, 266] width 275 height 15
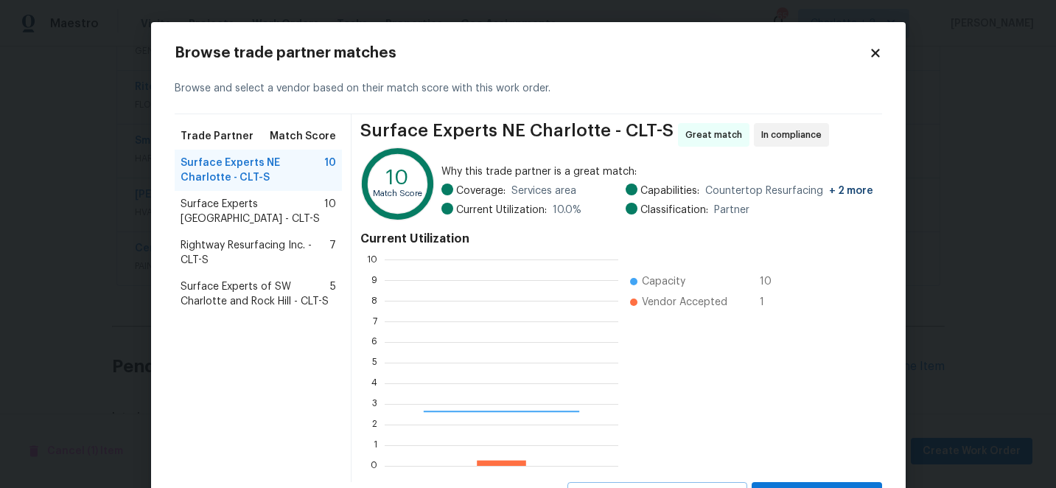
scroll to position [206, 234]
click at [318, 254] on span "Rightway Resurfacing Inc. - CLT-S" at bounding box center [256, 252] width 150 height 29
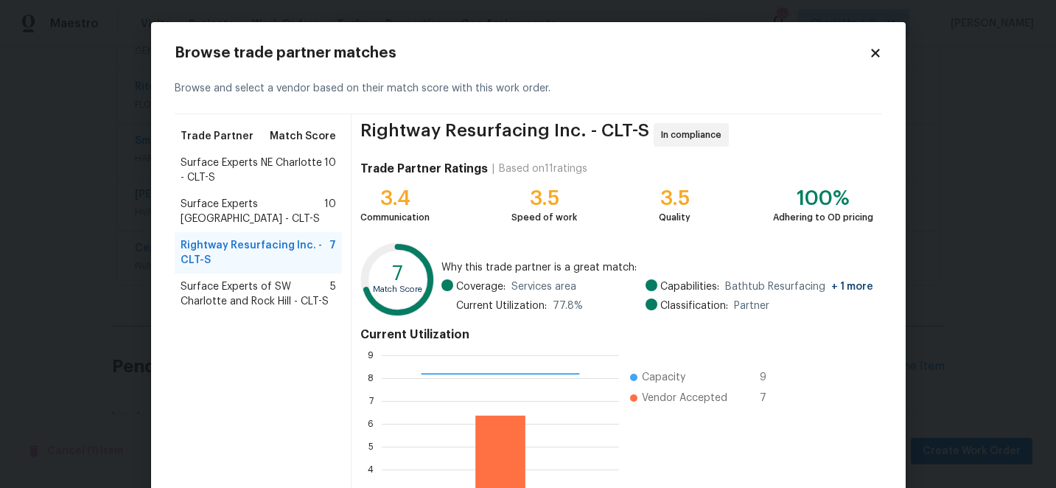
scroll to position [162, 0]
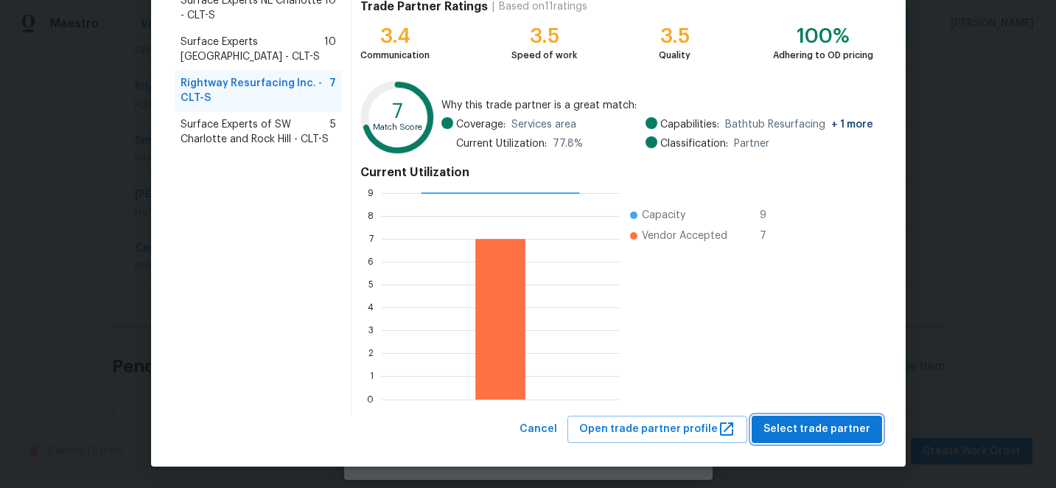
click at [826, 427] on span "Select trade partner" at bounding box center [816, 429] width 107 height 18
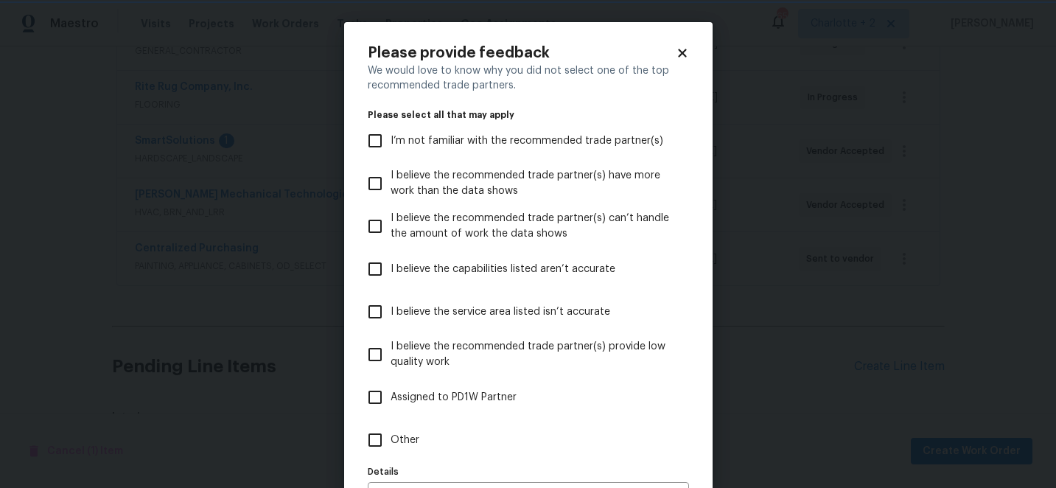
scroll to position [0, 0]
click at [377, 268] on input "I believe the capabilities listed aren’t accurate" at bounding box center [375, 269] width 31 height 31
checkbox input "true"
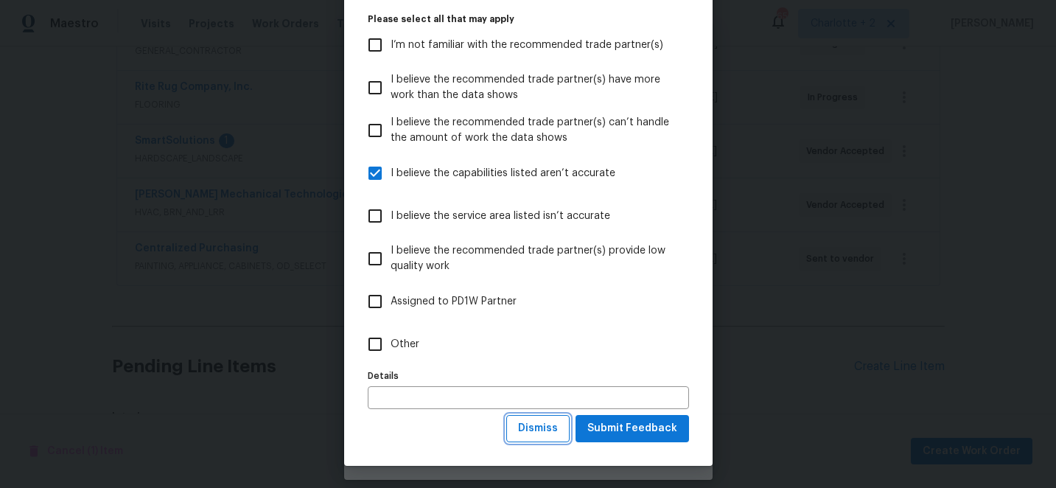
click at [546, 431] on span "Dismiss" at bounding box center [538, 428] width 40 height 18
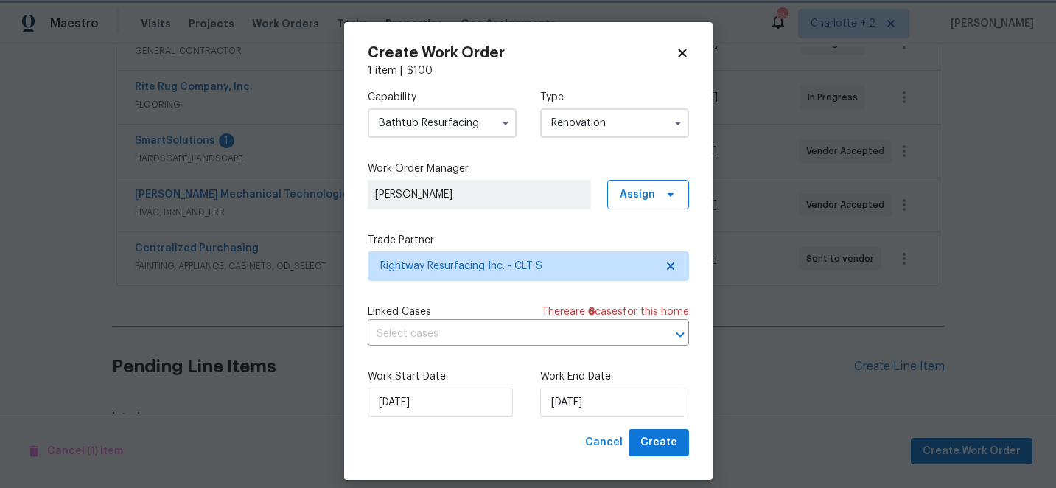
scroll to position [0, 0]
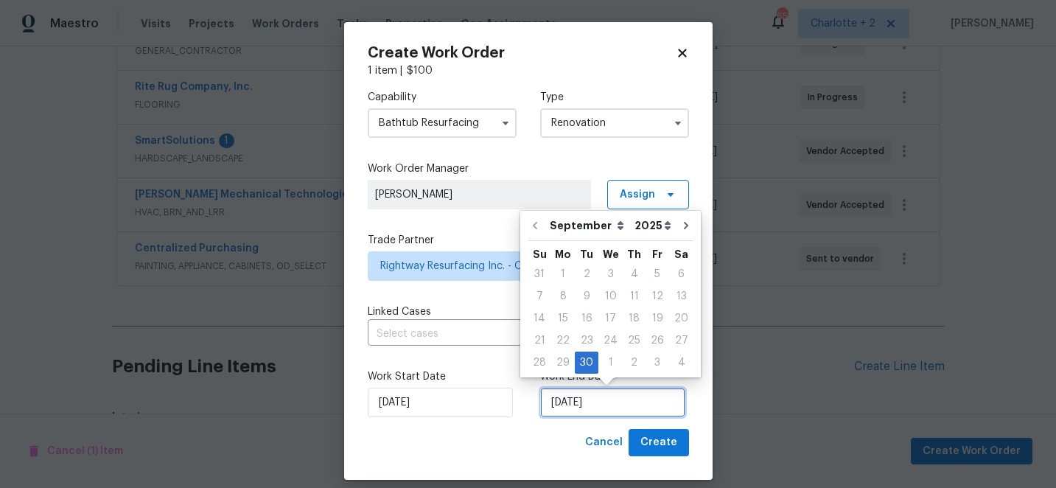
click at [618, 405] on input "[DATE]" at bounding box center [612, 402] width 145 height 29
click at [651, 366] on div "3" at bounding box center [658, 362] width 24 height 21
type input "[DATE]"
select select "9"
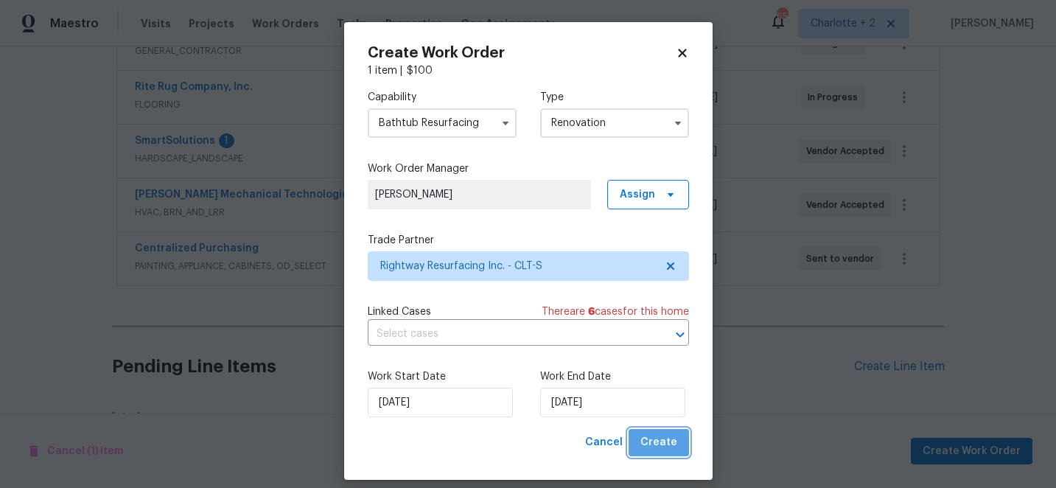
click at [671, 440] on span "Create" at bounding box center [658, 442] width 37 height 18
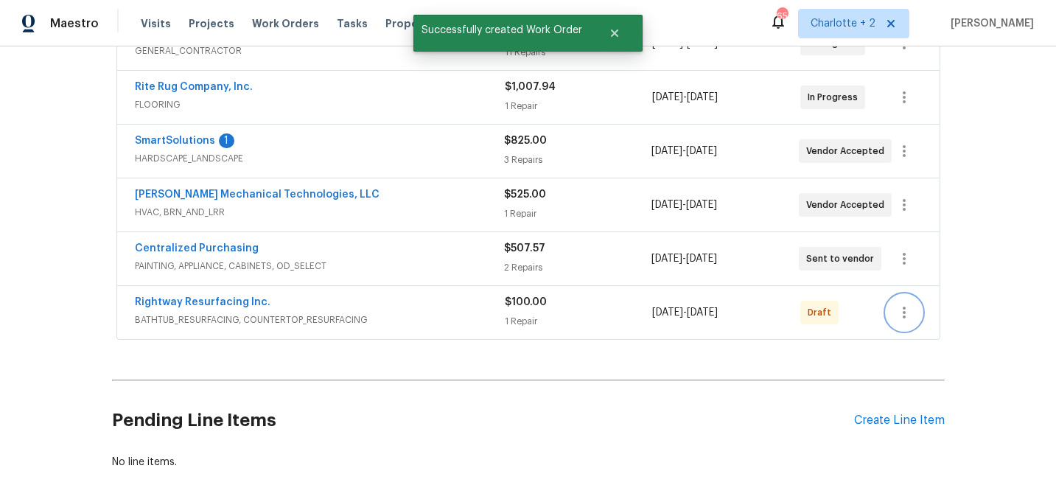
click at [906, 315] on icon "button" at bounding box center [904, 313] width 18 height 18
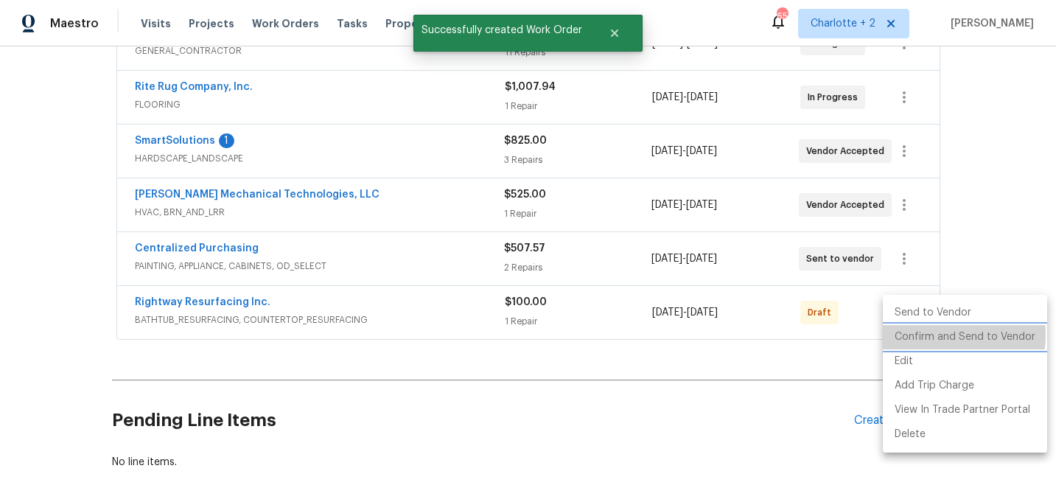
click at [918, 335] on li "Confirm and Send to Vendor" at bounding box center [965, 337] width 164 height 24
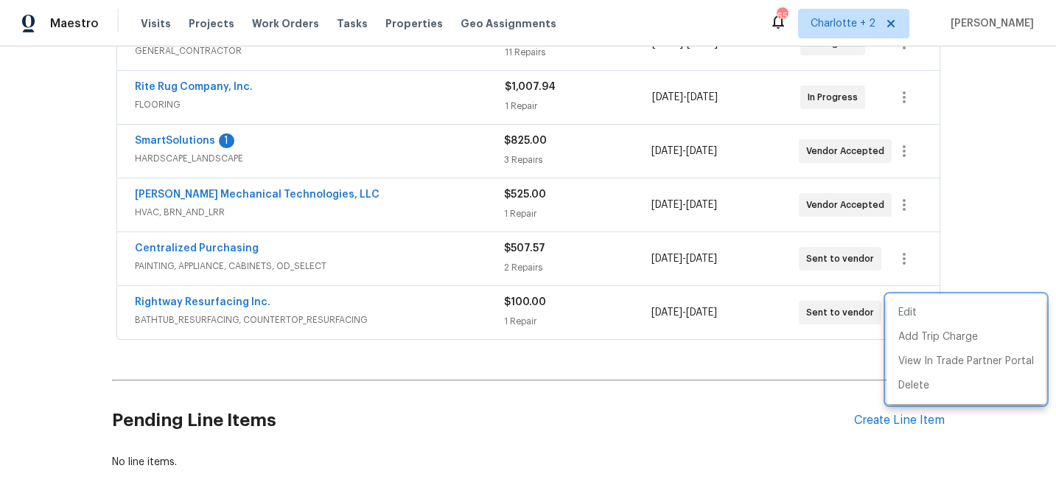
click at [167, 142] on div at bounding box center [528, 244] width 1056 height 488
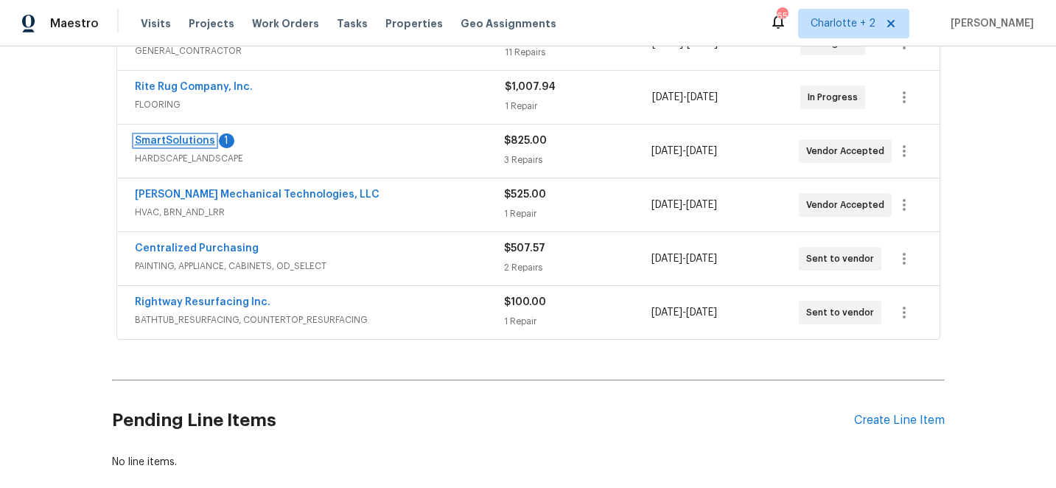
click at [186, 139] on link "SmartSolutions" at bounding box center [175, 141] width 80 height 10
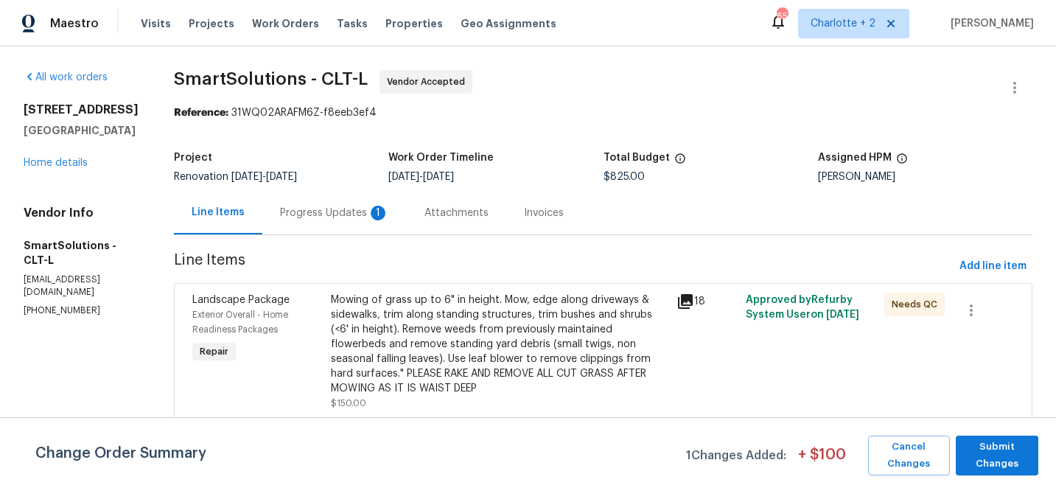
click at [332, 213] on div "Progress Updates 1" at bounding box center [334, 213] width 109 height 15
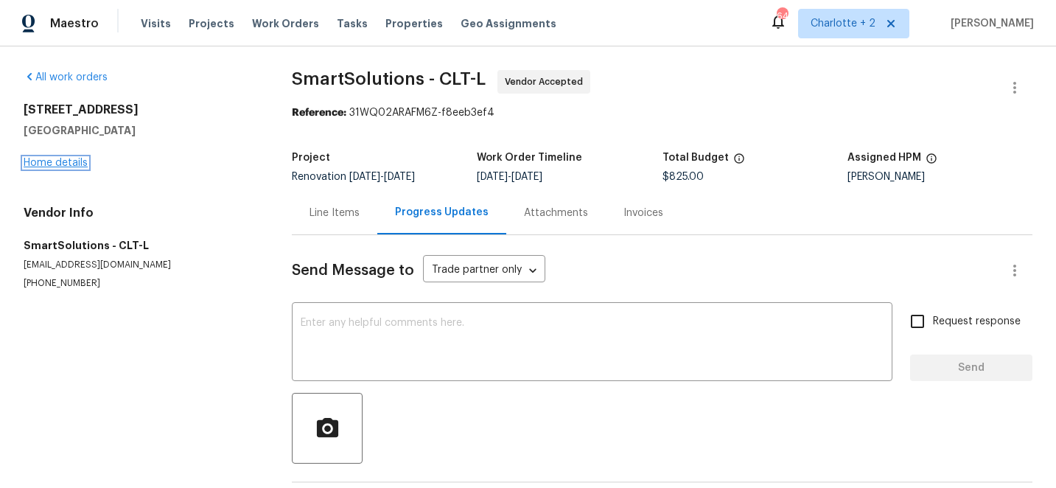
click at [66, 161] on link "Home details" at bounding box center [56, 163] width 64 height 10
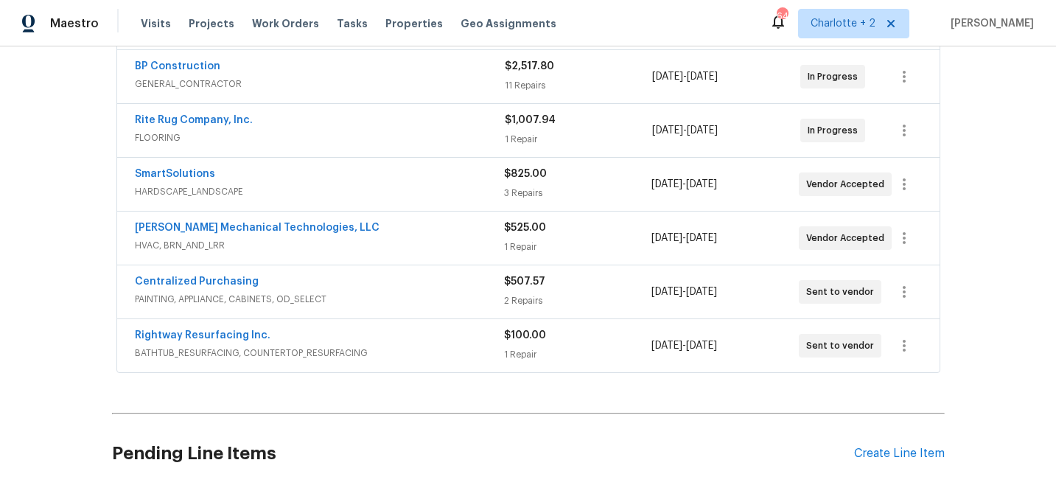
scroll to position [318, 0]
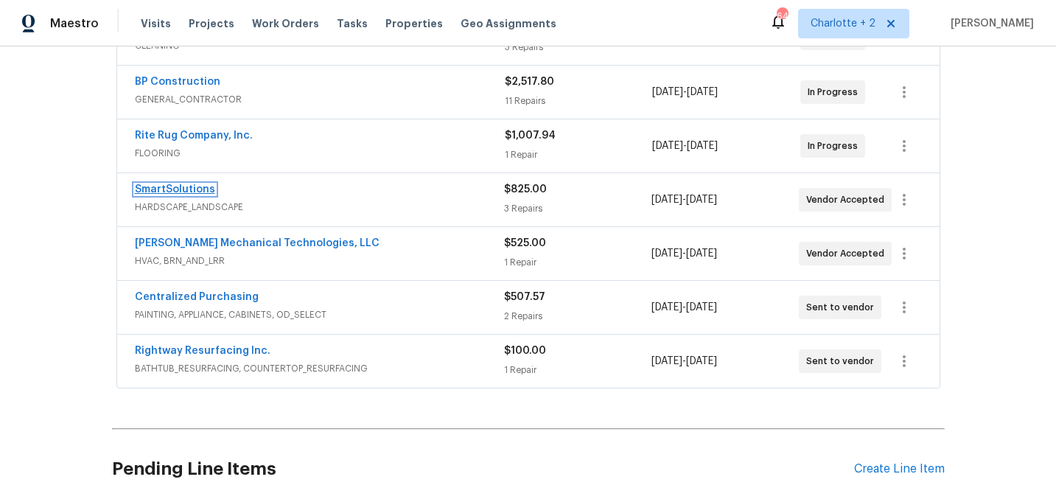
click at [191, 189] on link "SmartSolutions" at bounding box center [175, 189] width 80 height 10
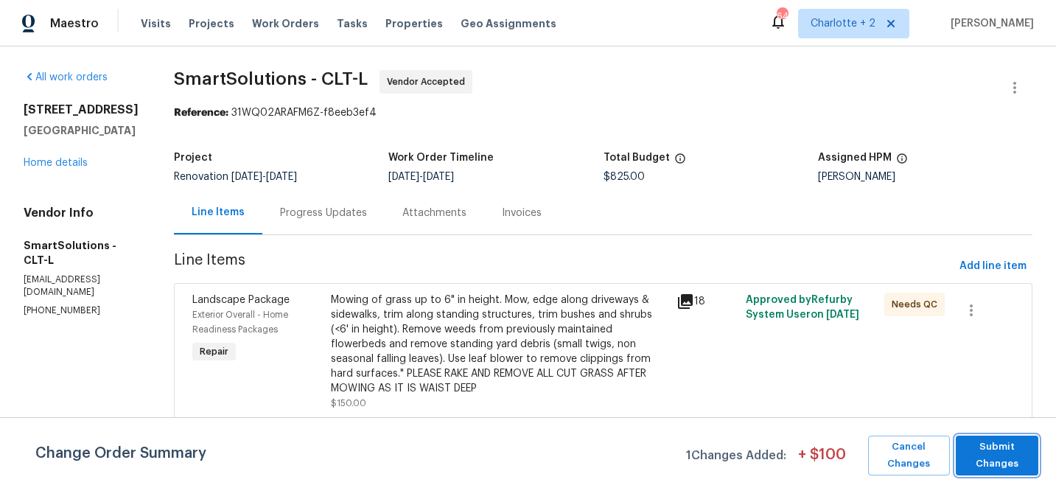
click at [984, 464] on span "Submit Changes" at bounding box center [997, 455] width 68 height 34
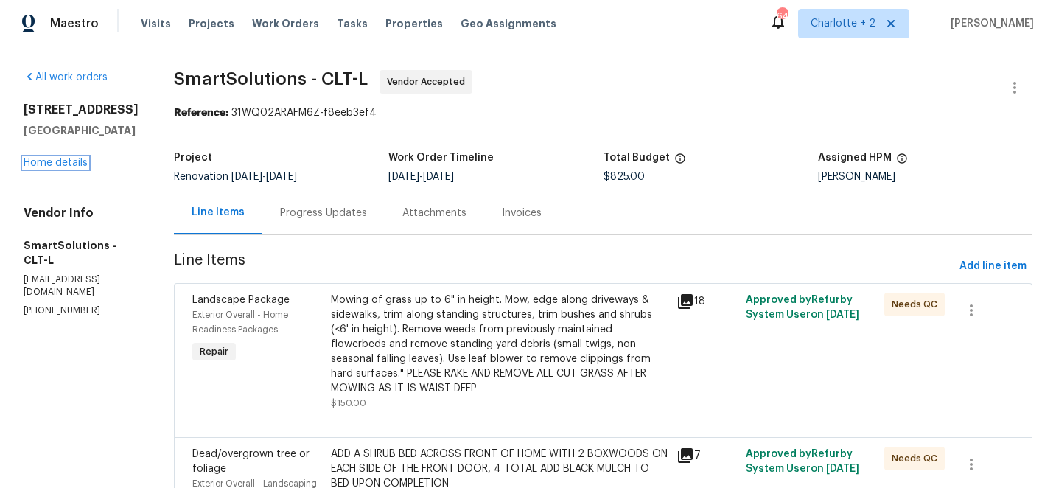
click at [58, 168] on link "Home details" at bounding box center [56, 163] width 64 height 10
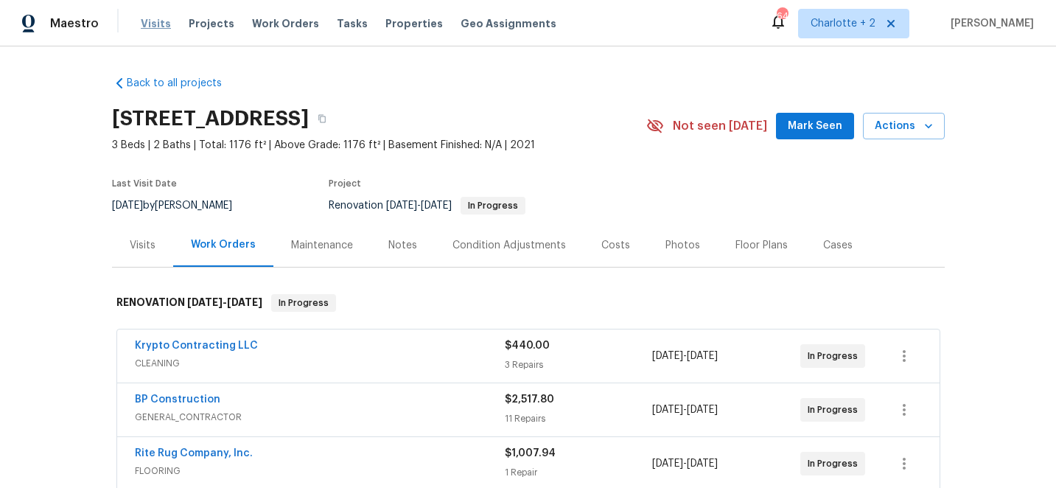
click at [148, 24] on span "Visits" at bounding box center [156, 23] width 30 height 15
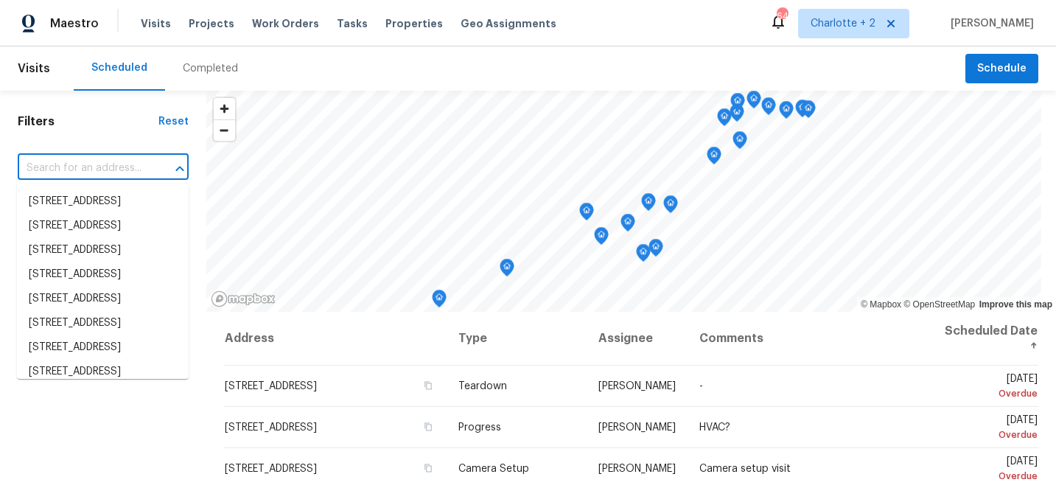
click at [110, 167] on input "text" at bounding box center [83, 168] width 130 height 23
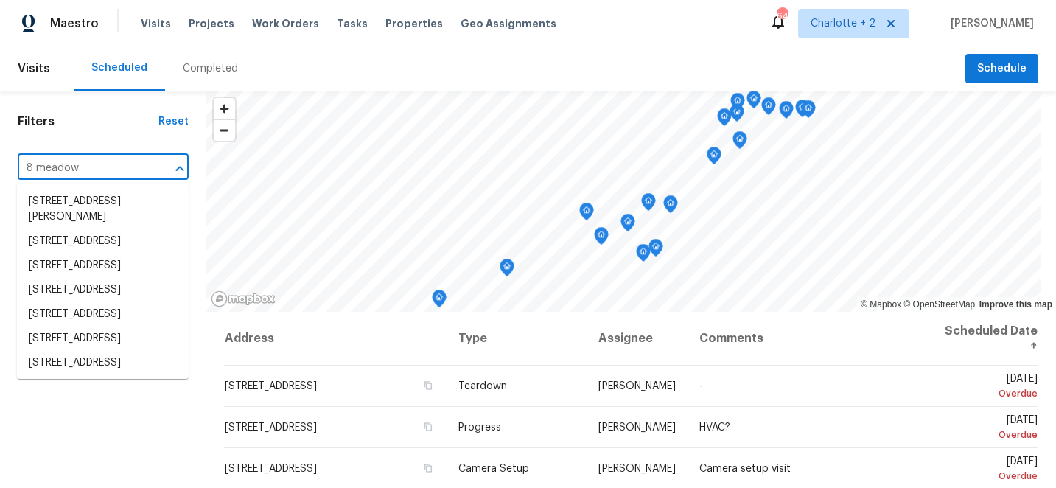
type input "8 meadowv"
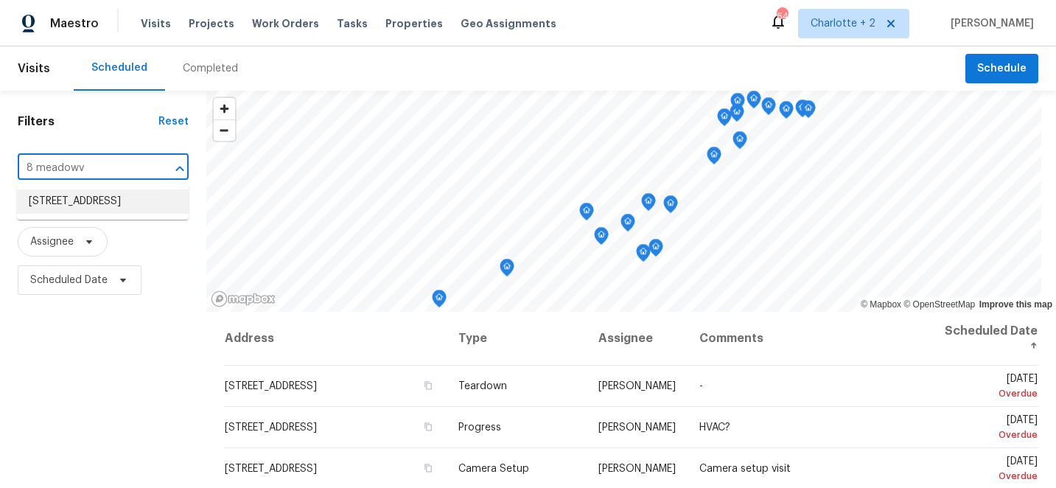
click at [109, 212] on li "[STREET_ADDRESS]" at bounding box center [103, 201] width 172 height 24
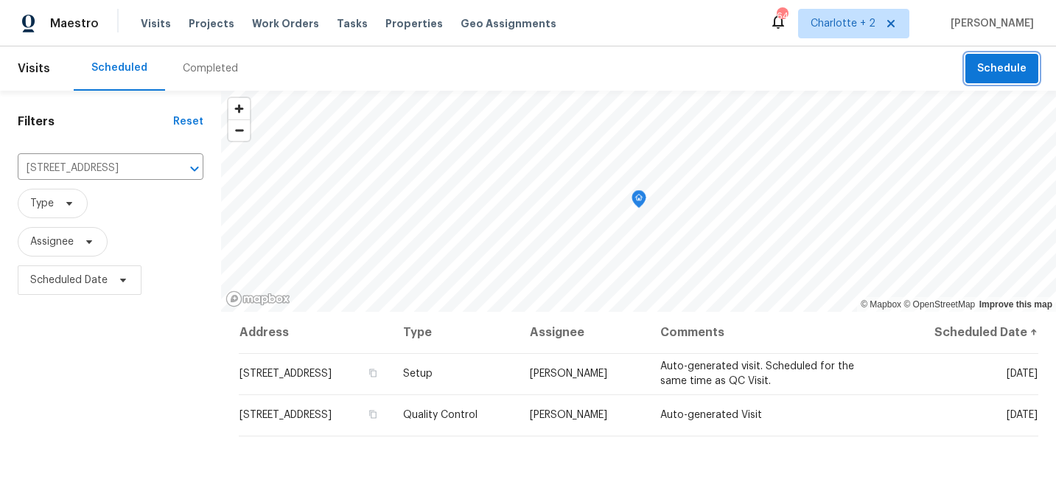
click at [1013, 64] on span "Schedule" at bounding box center [1001, 69] width 49 height 18
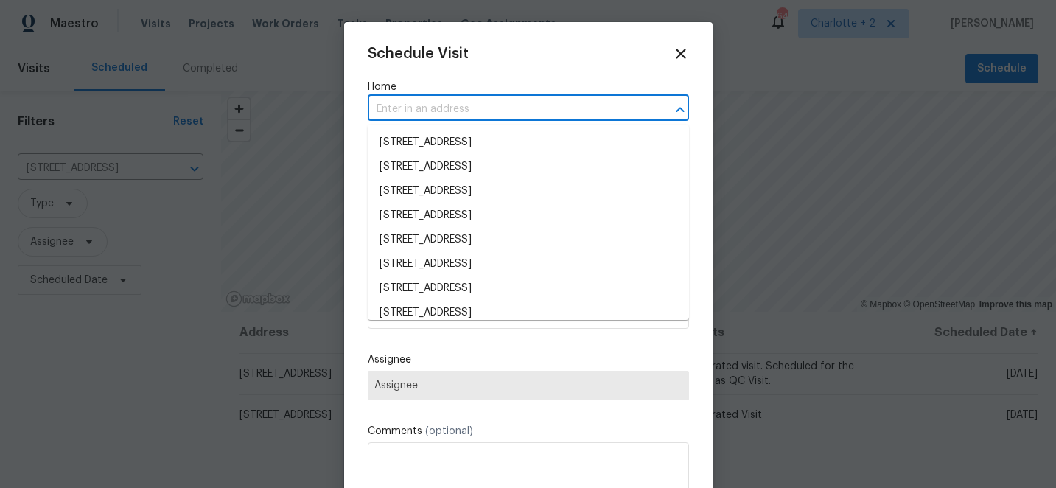
click at [542, 113] on input "text" at bounding box center [508, 109] width 280 height 23
type input "8 meadowv"
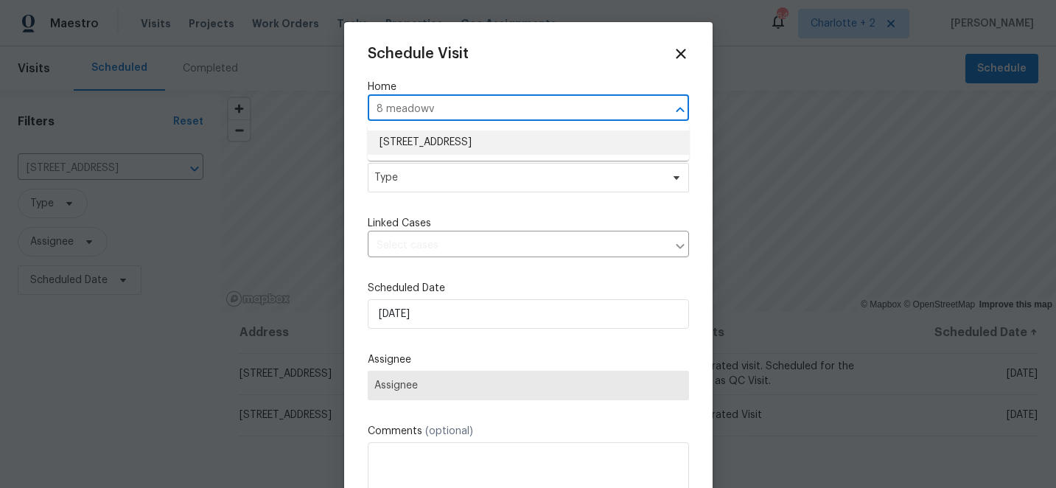
click at [542, 144] on li "[STREET_ADDRESS]" at bounding box center [528, 142] width 321 height 24
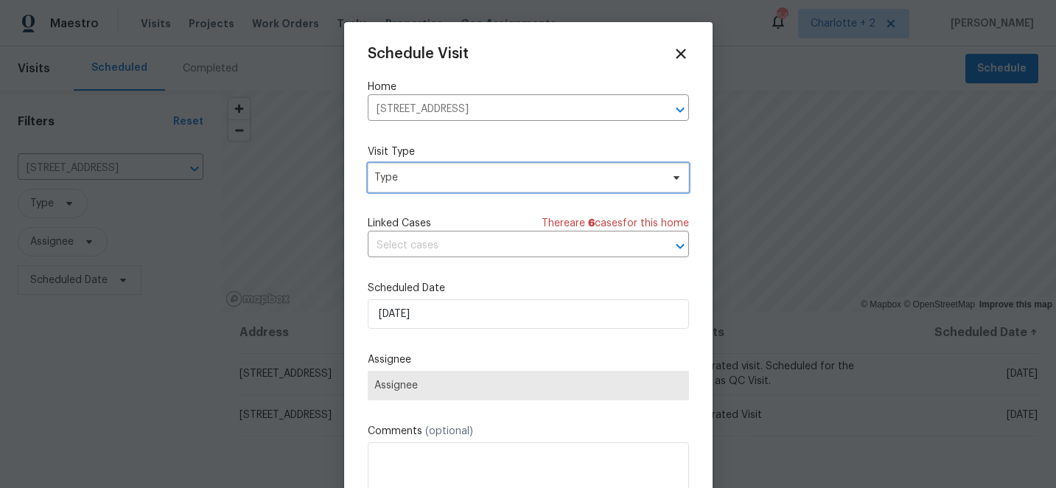
click at [521, 179] on span "Type" at bounding box center [517, 177] width 287 height 15
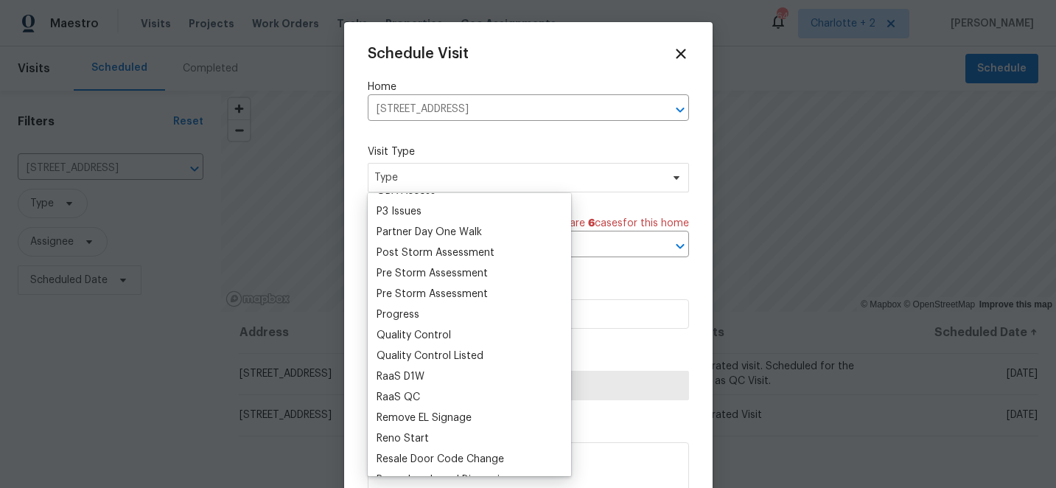
scroll to position [900, 0]
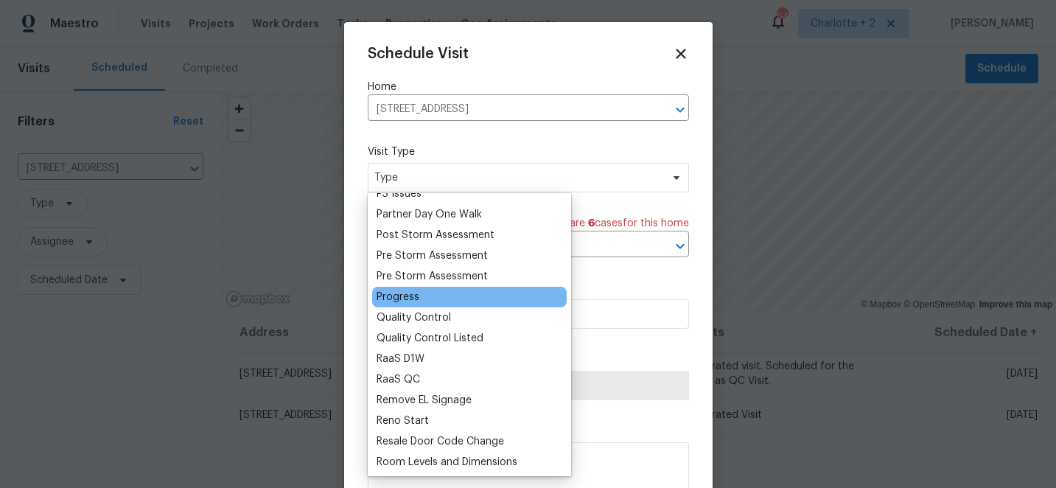
click at [399, 296] on div "Progress" at bounding box center [398, 297] width 43 height 15
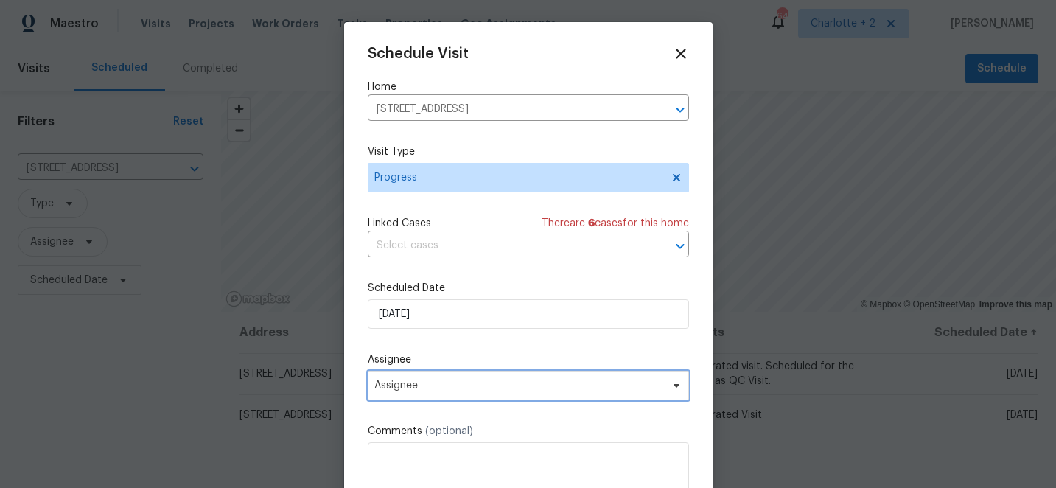
click at [450, 390] on span "Assignee" at bounding box center [518, 386] width 289 height 12
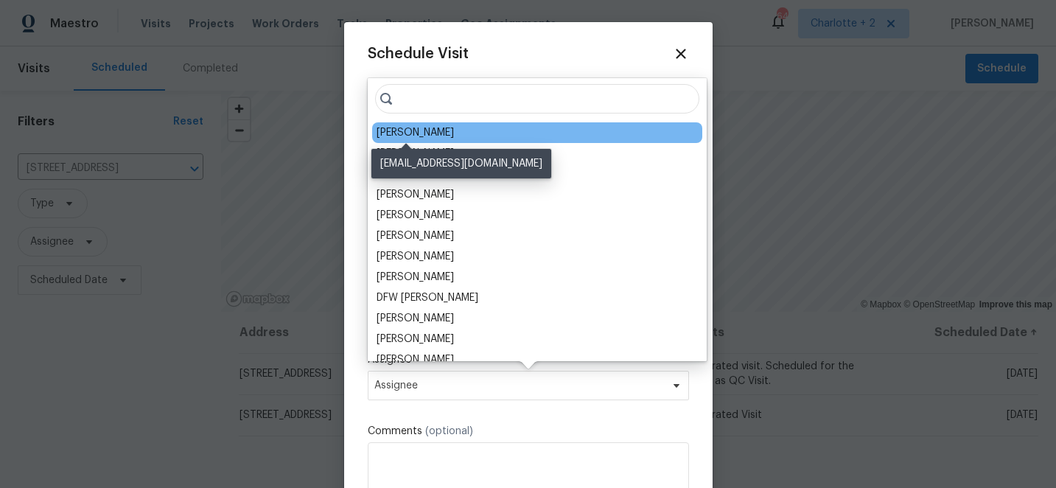
click at [416, 130] on div "[PERSON_NAME]" at bounding box center [415, 132] width 77 height 15
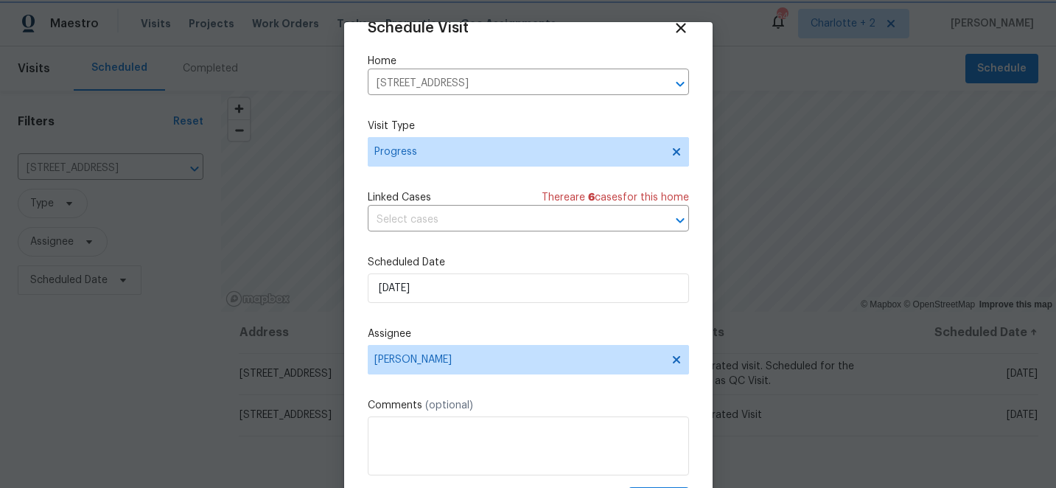
scroll to position [72, 0]
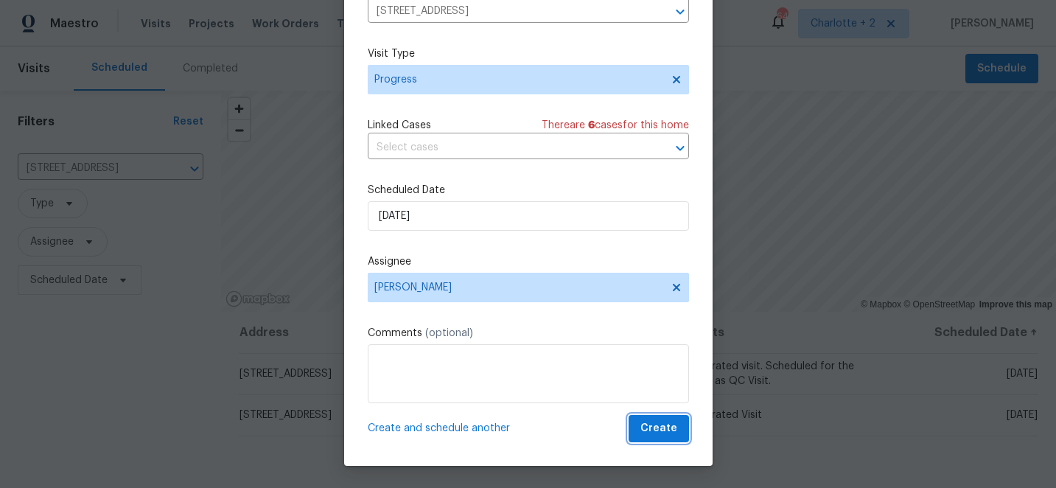
click at [657, 436] on span "Create" at bounding box center [658, 428] width 37 height 18
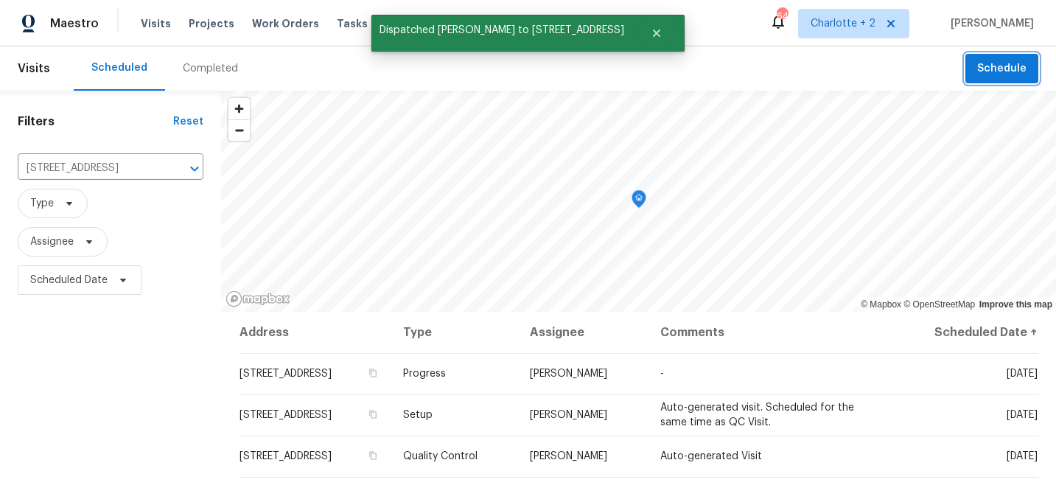
scroll to position [0, 0]
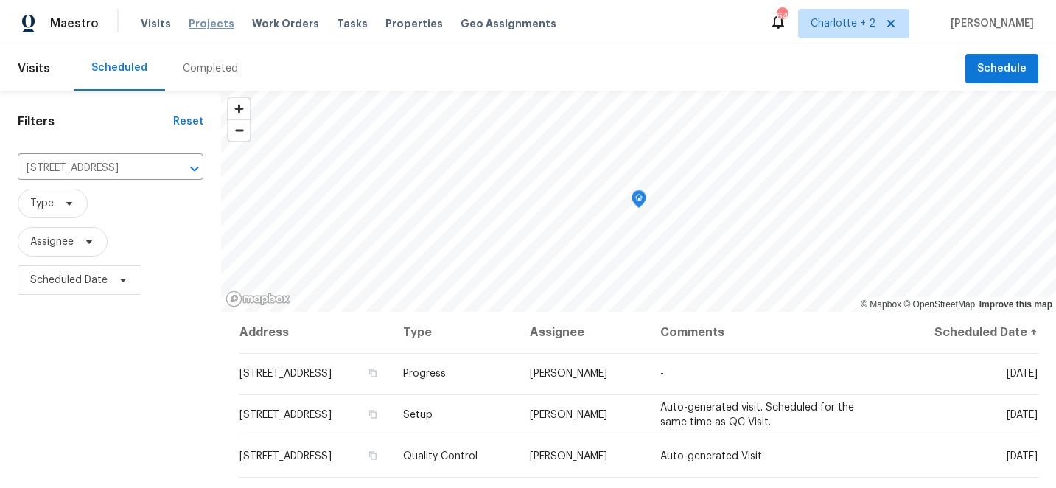
click at [210, 23] on span "Projects" at bounding box center [212, 23] width 46 height 15
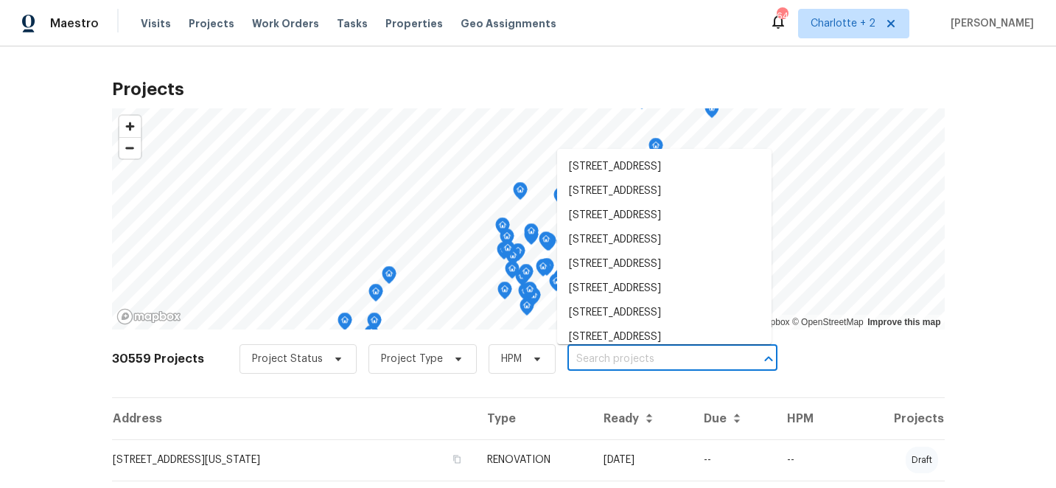
click at [588, 356] on input "text" at bounding box center [651, 359] width 169 height 23
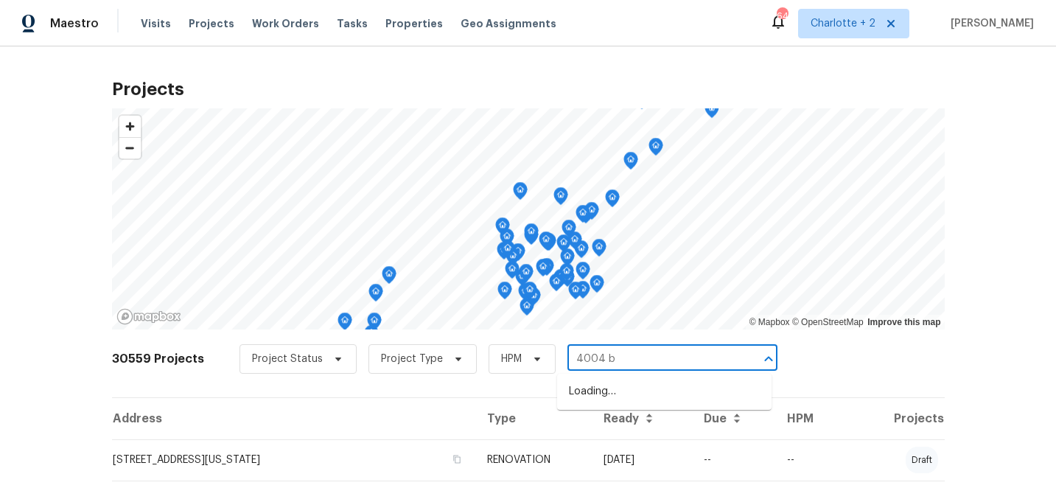
type input "4004 ba"
click at [611, 393] on li "[STREET_ADDRESS]" at bounding box center [664, 392] width 214 height 24
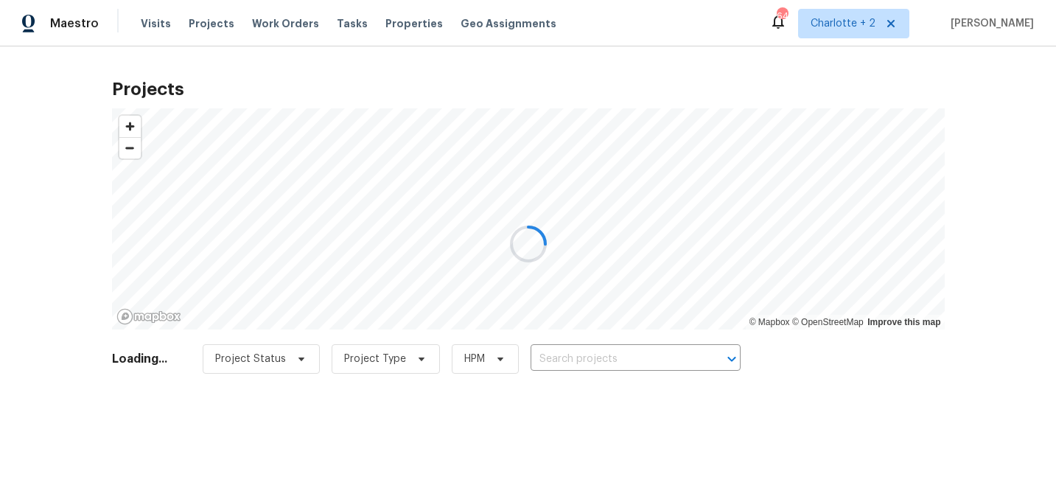
type input "[STREET_ADDRESS]"
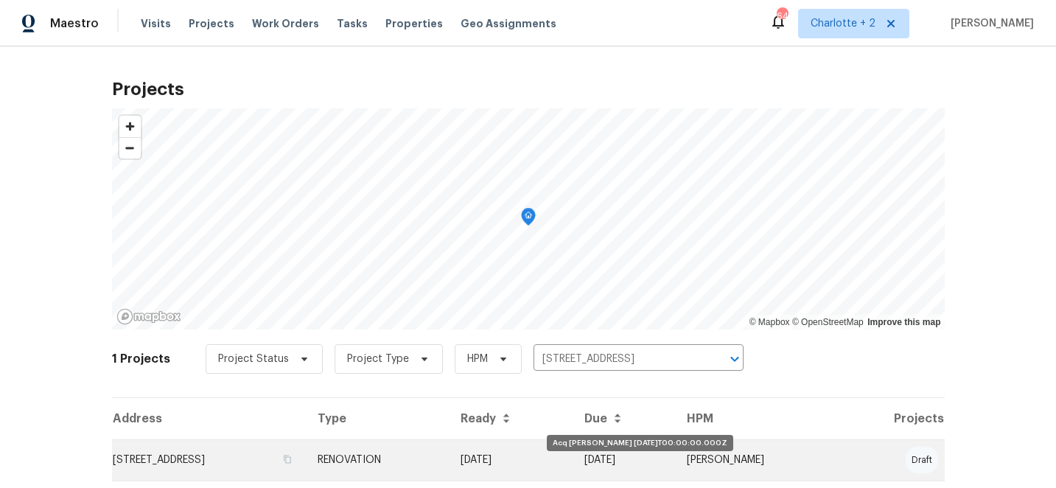
click at [573, 453] on td "[DATE]" at bounding box center [511, 459] width 124 height 41
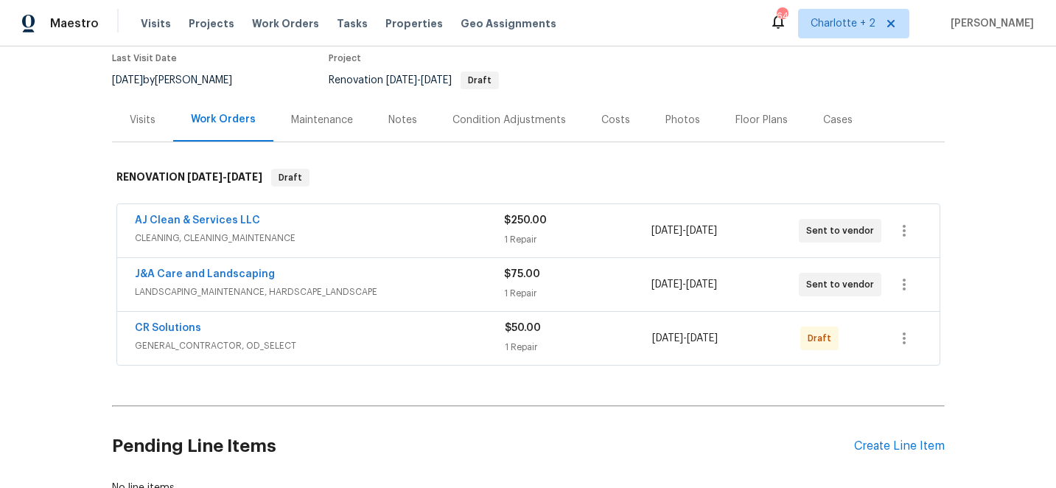
scroll to position [129, 0]
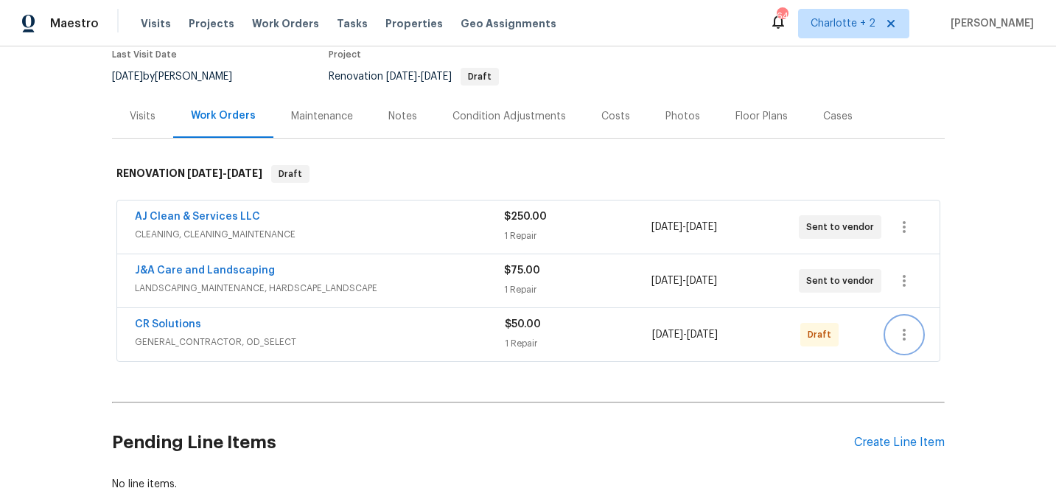
click at [904, 336] on icon "button" at bounding box center [904, 335] width 18 height 18
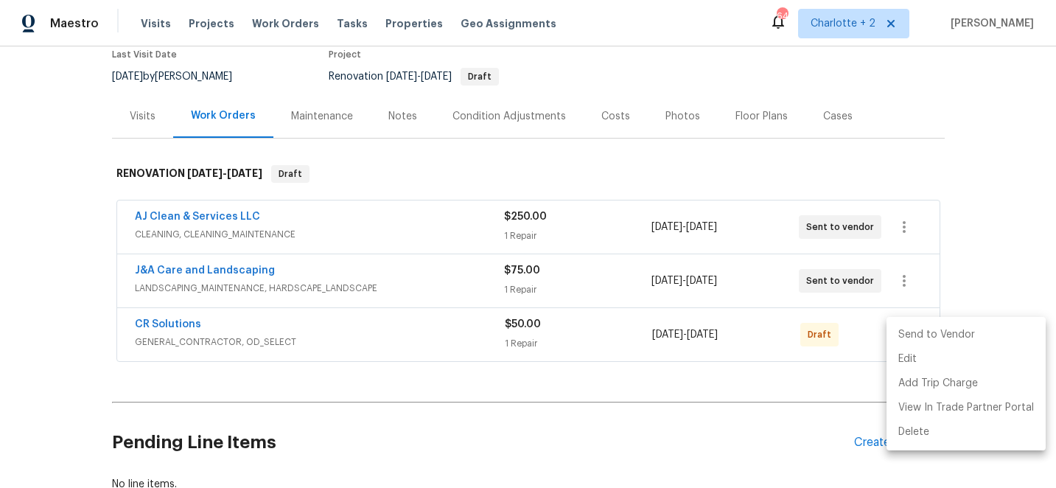
click at [917, 332] on li "Send to Vendor" at bounding box center [966, 335] width 159 height 24
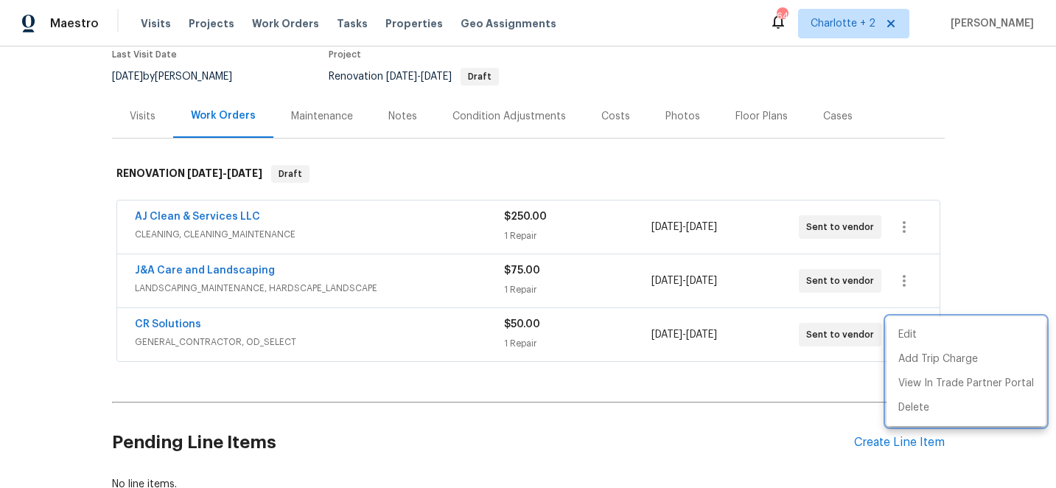
click at [122, 127] on div at bounding box center [528, 244] width 1056 height 488
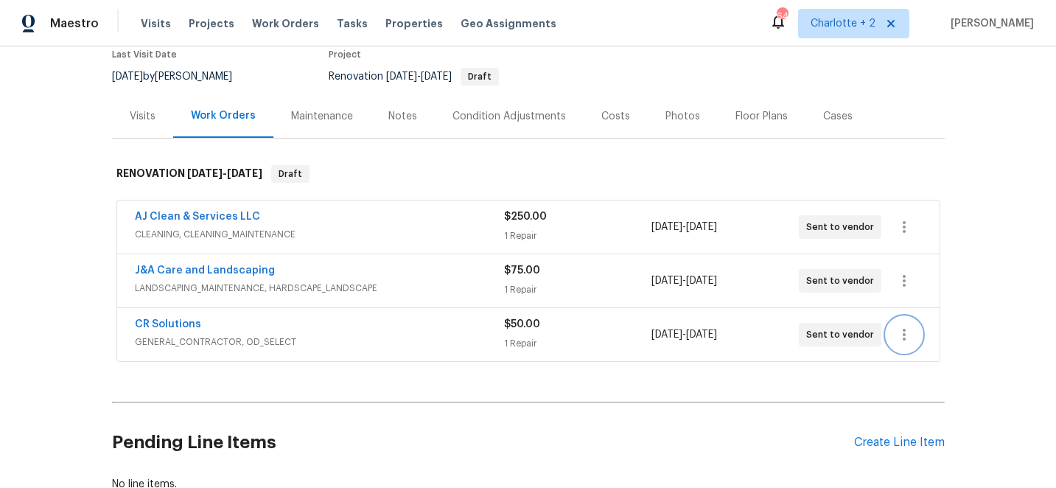
scroll to position [0, 0]
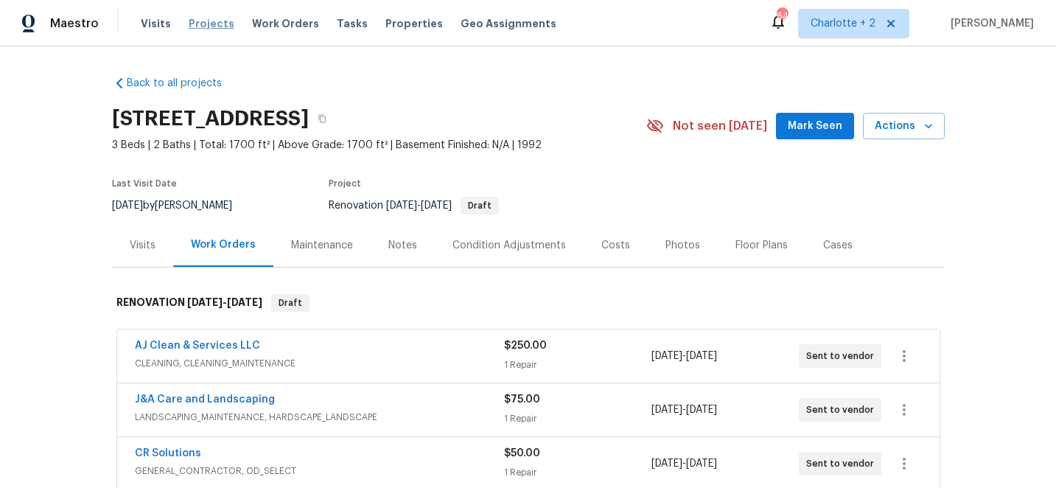
click at [202, 21] on span "Projects" at bounding box center [212, 23] width 46 height 15
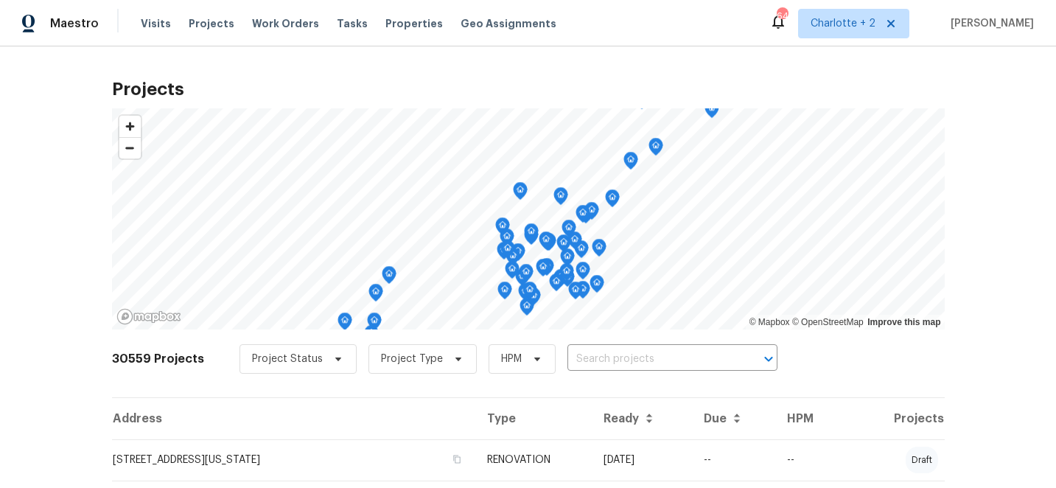
click at [592, 359] on input "text" at bounding box center [651, 359] width 169 height 23
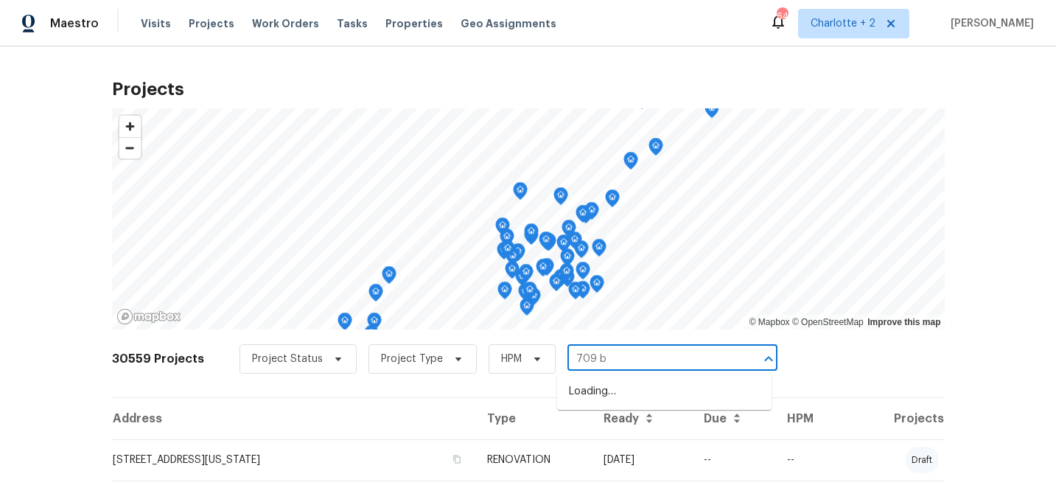
type input "709 br"
click at [602, 428] on li "[STREET_ADDRESS]" at bounding box center [664, 416] width 214 height 24
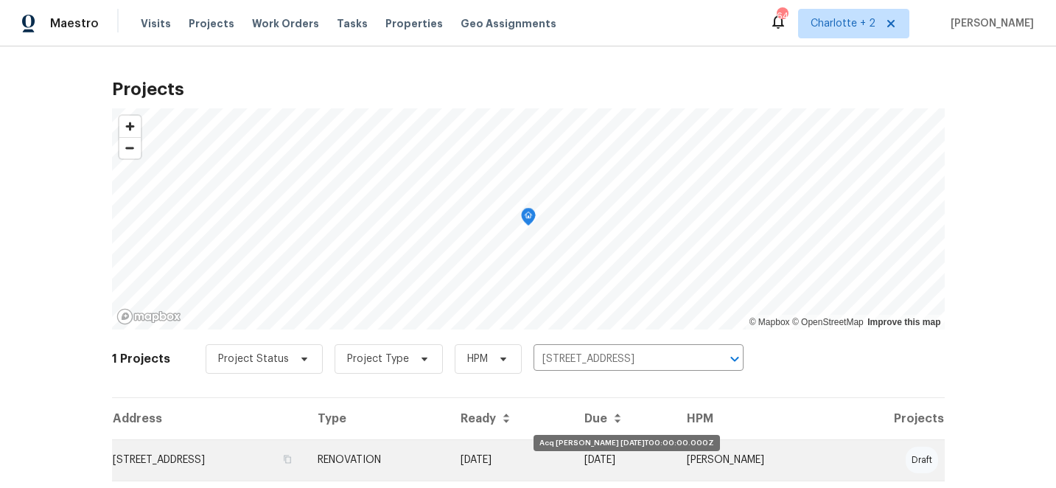
click at [573, 462] on td "[DATE]" at bounding box center [511, 459] width 124 height 41
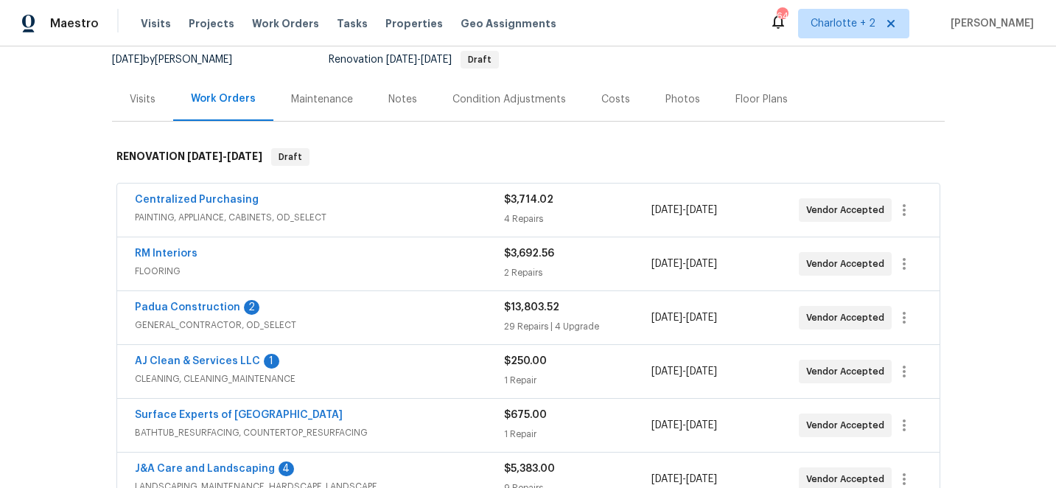
scroll to position [147, 0]
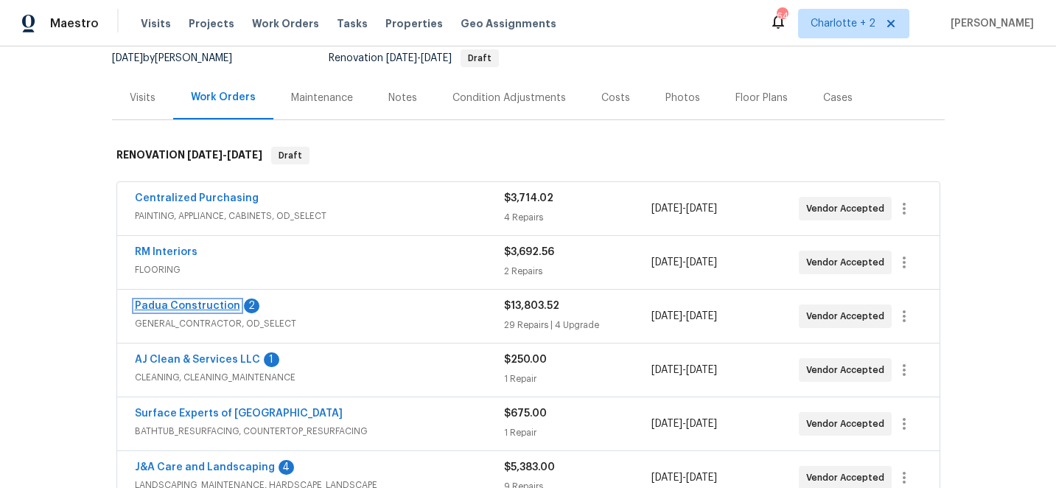
click at [178, 302] on link "Padua Construction" at bounding box center [187, 306] width 105 height 10
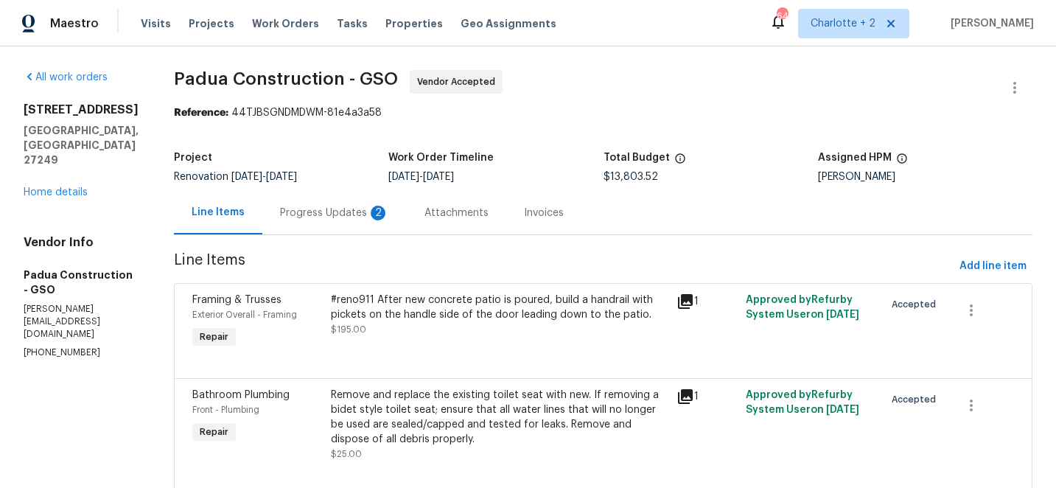
click at [280, 212] on div "Progress Updates 2" at bounding box center [334, 213] width 109 height 15
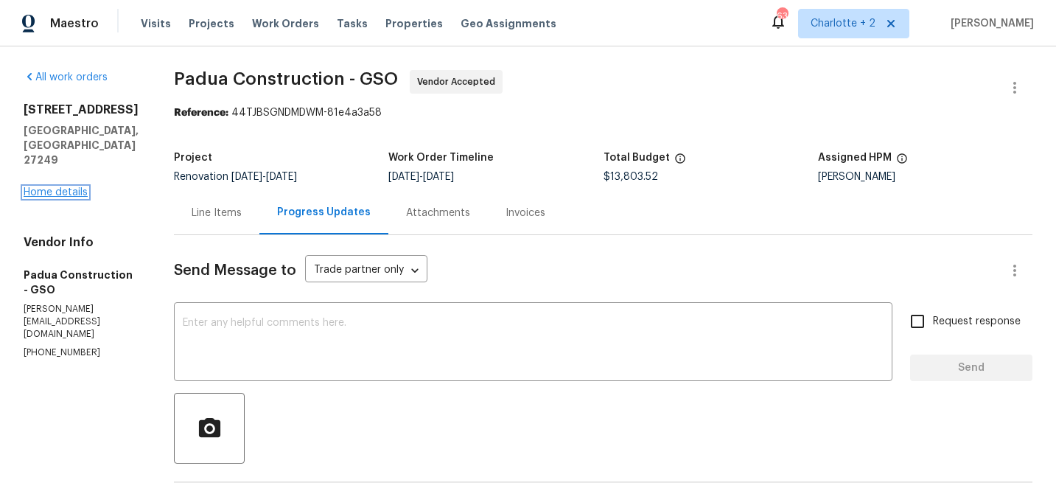
click at [59, 192] on link "Home details" at bounding box center [56, 192] width 64 height 10
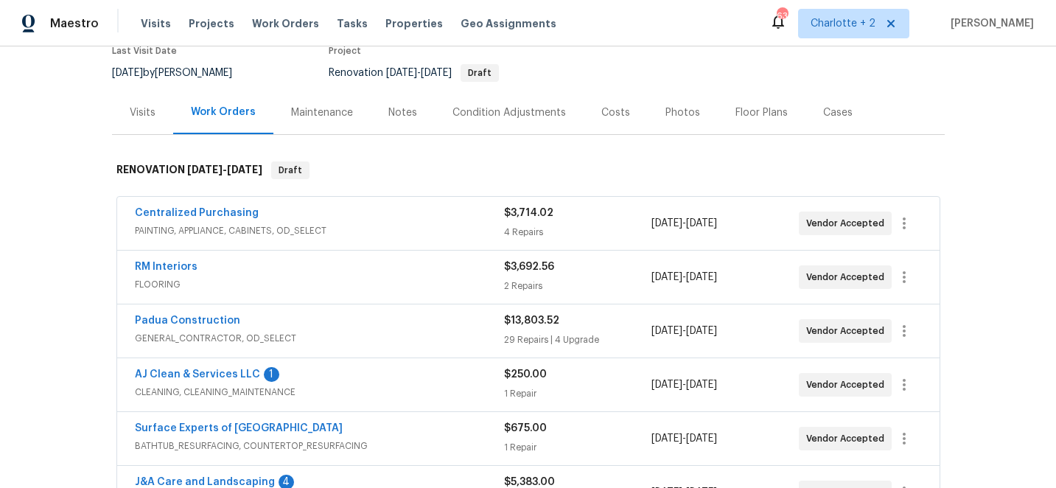
scroll to position [139, 0]
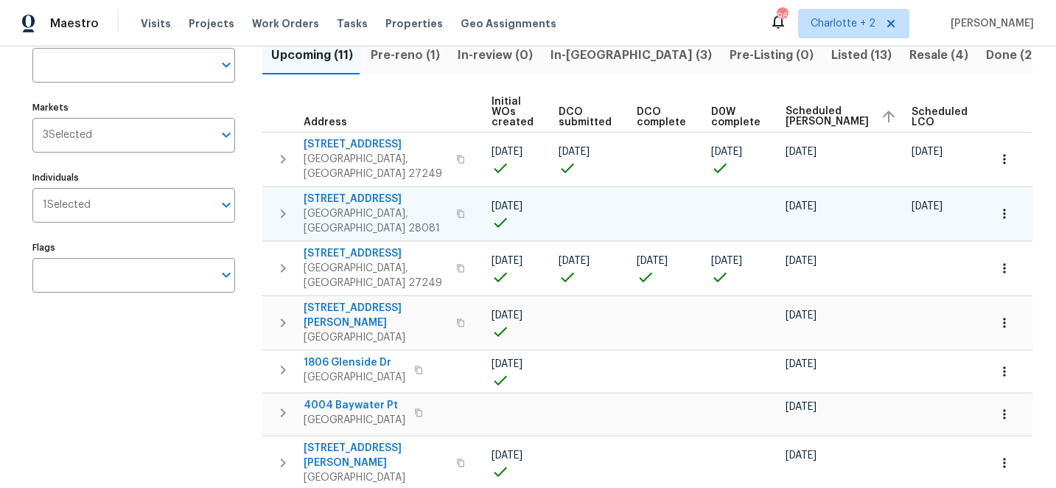
scroll to position [0, 184]
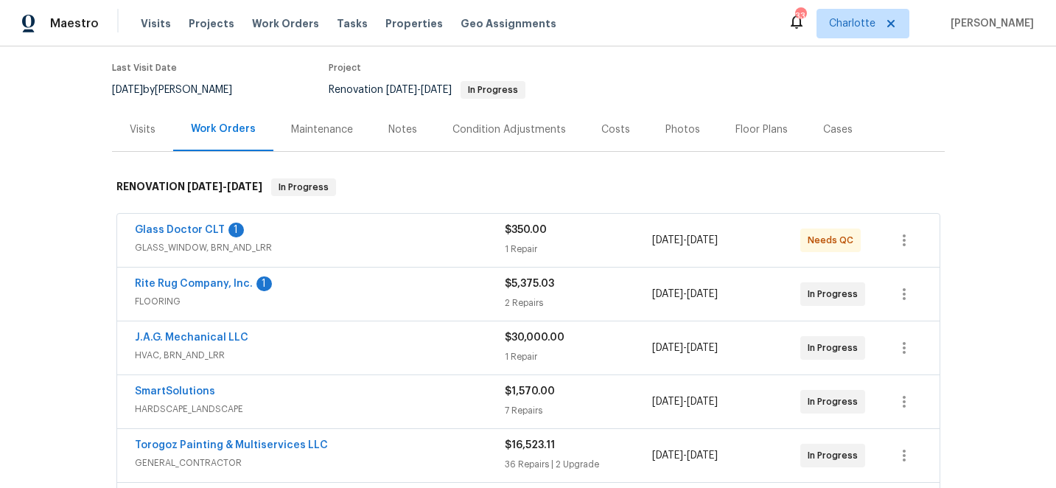
scroll to position [115, 0]
click at [609, 125] on div "Costs" at bounding box center [615, 130] width 29 height 15
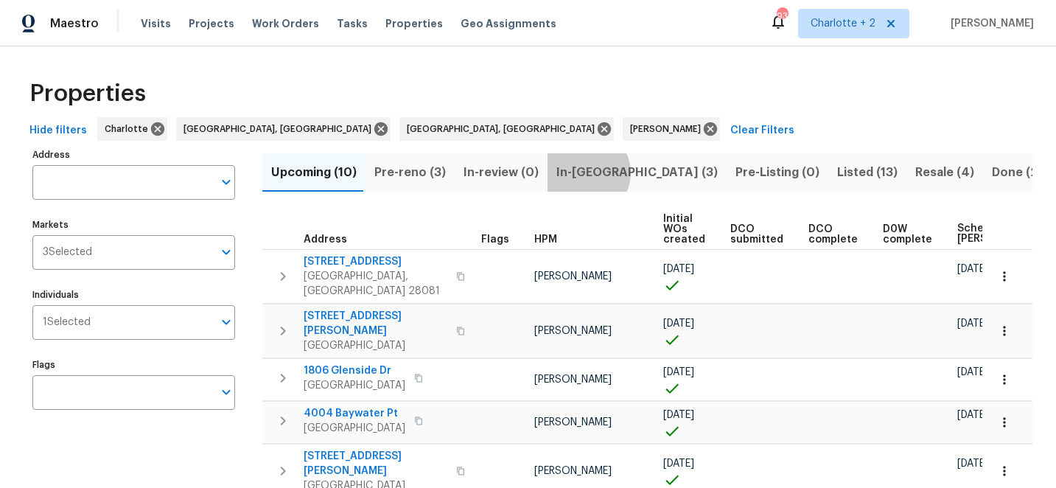
click at [576, 172] on span "In-reno (3)" at bounding box center [636, 172] width 161 height 21
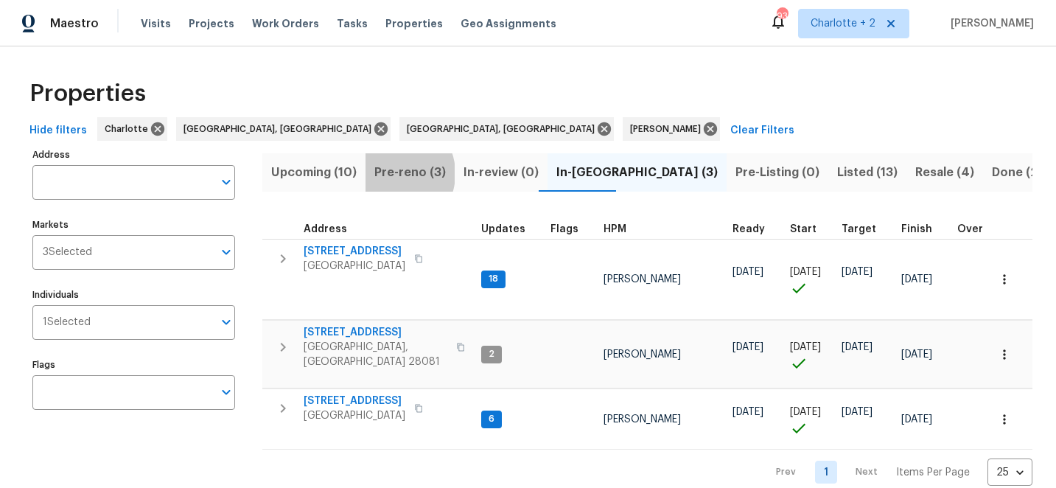
click at [390, 173] on span "Pre-reno (3)" at bounding box center [409, 172] width 71 height 21
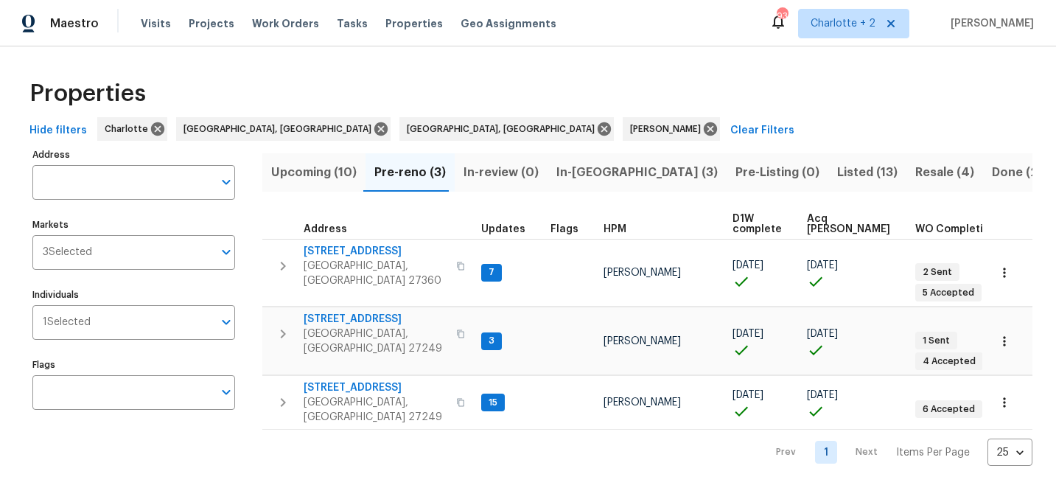
click at [310, 173] on span "Upcoming (10)" at bounding box center [313, 172] width 85 height 21
